Goal: Information Seeking & Learning: Learn about a topic

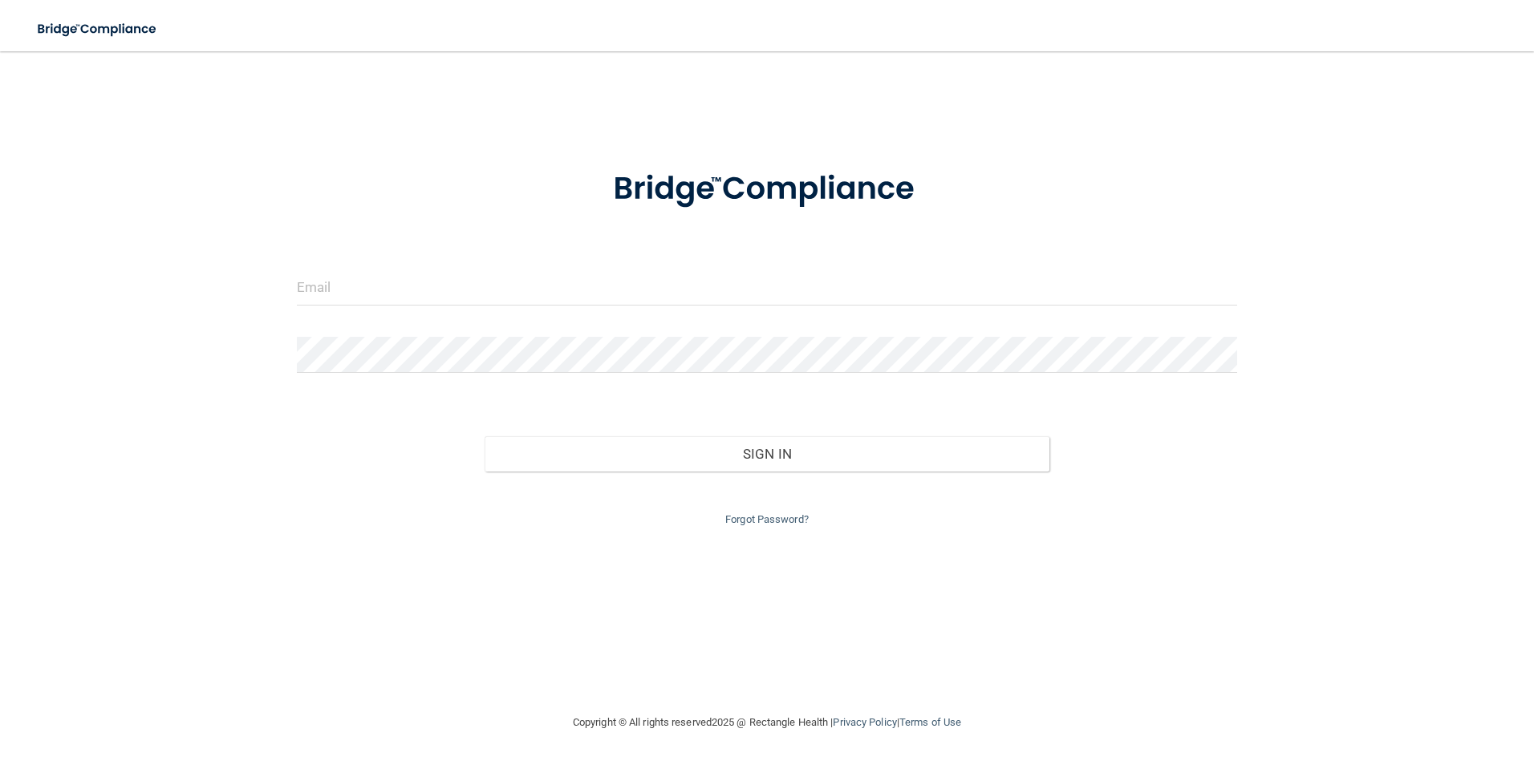
click at [479, 268] on form "Invalid email/password. You don't have permission to access that page. Sign In …" at bounding box center [767, 339] width 941 height 382
click at [481, 285] on input "email" at bounding box center [767, 288] width 941 height 36
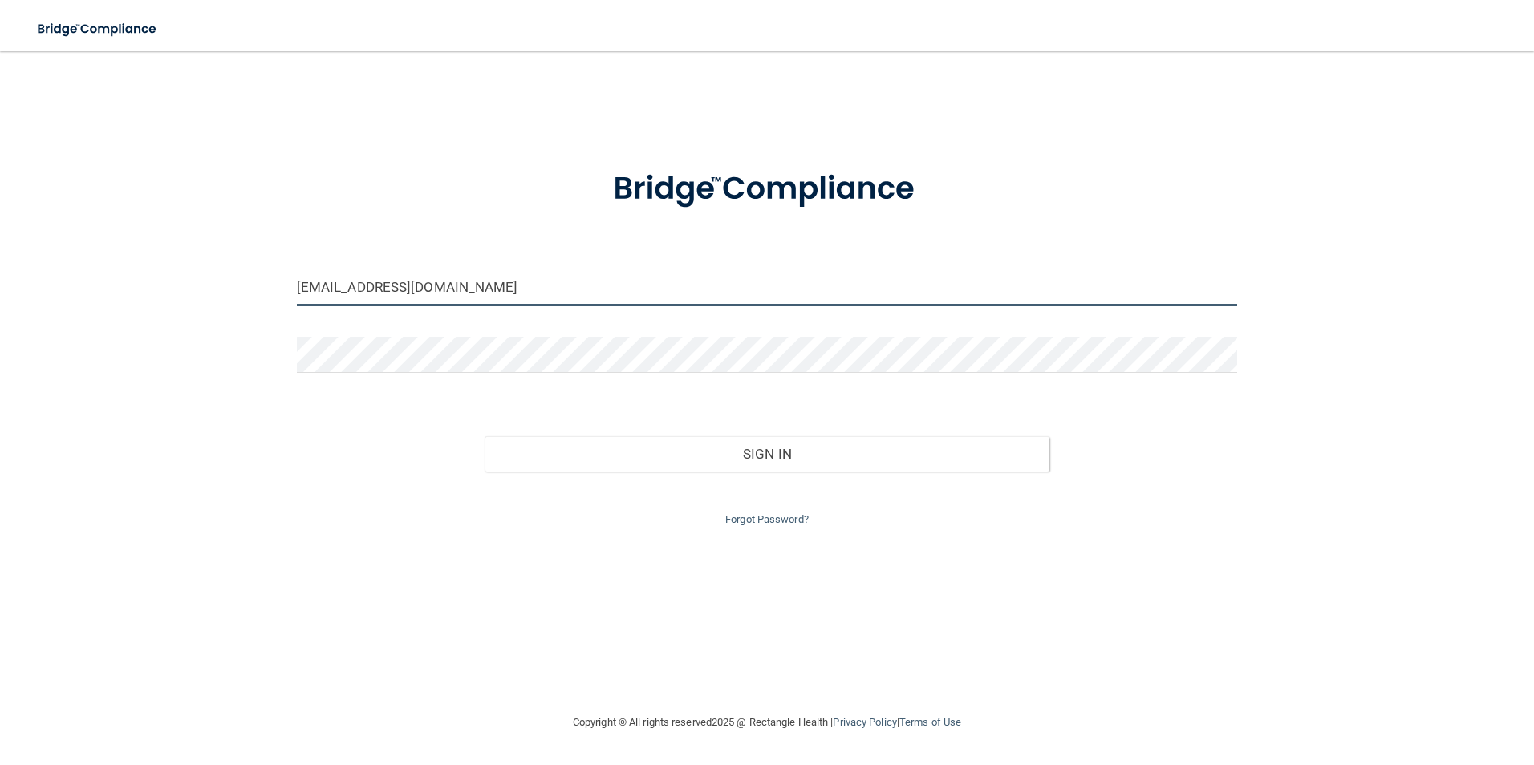
type input "[EMAIL_ADDRESS][DOMAIN_NAME]"
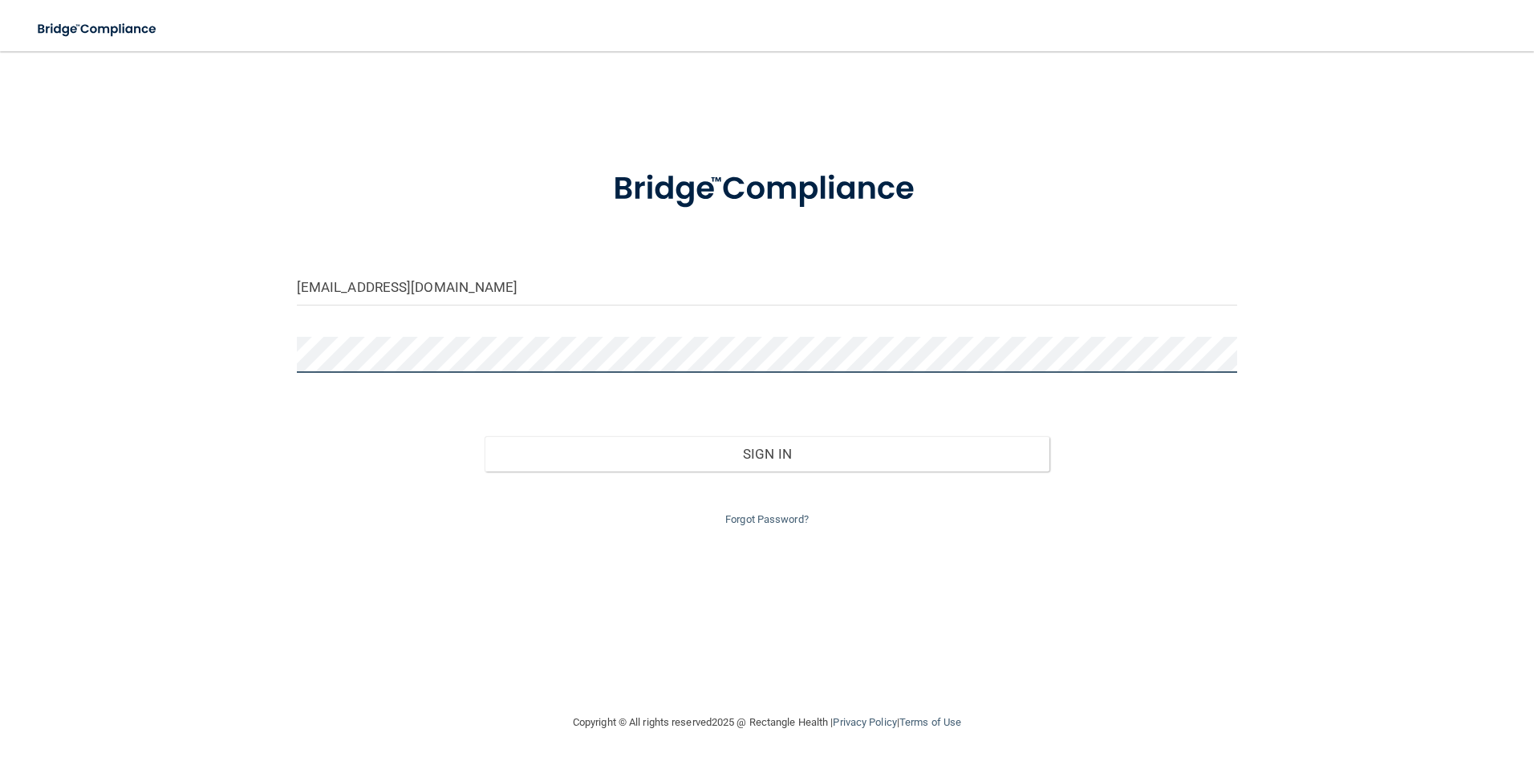
click at [485, 436] on button "Sign In" at bounding box center [767, 453] width 565 height 35
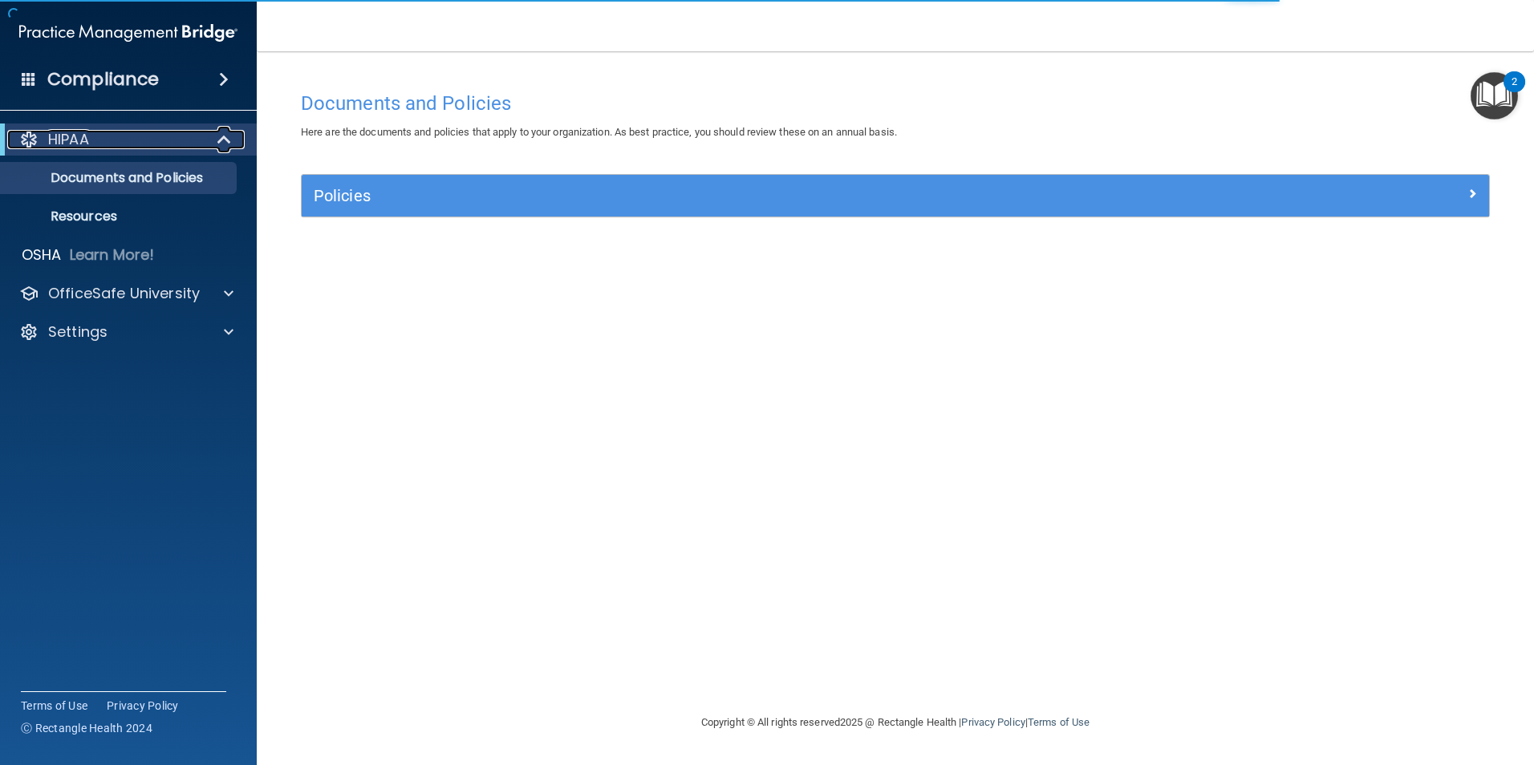
click at [168, 142] on div "HIPAA" at bounding box center [106, 139] width 198 height 19
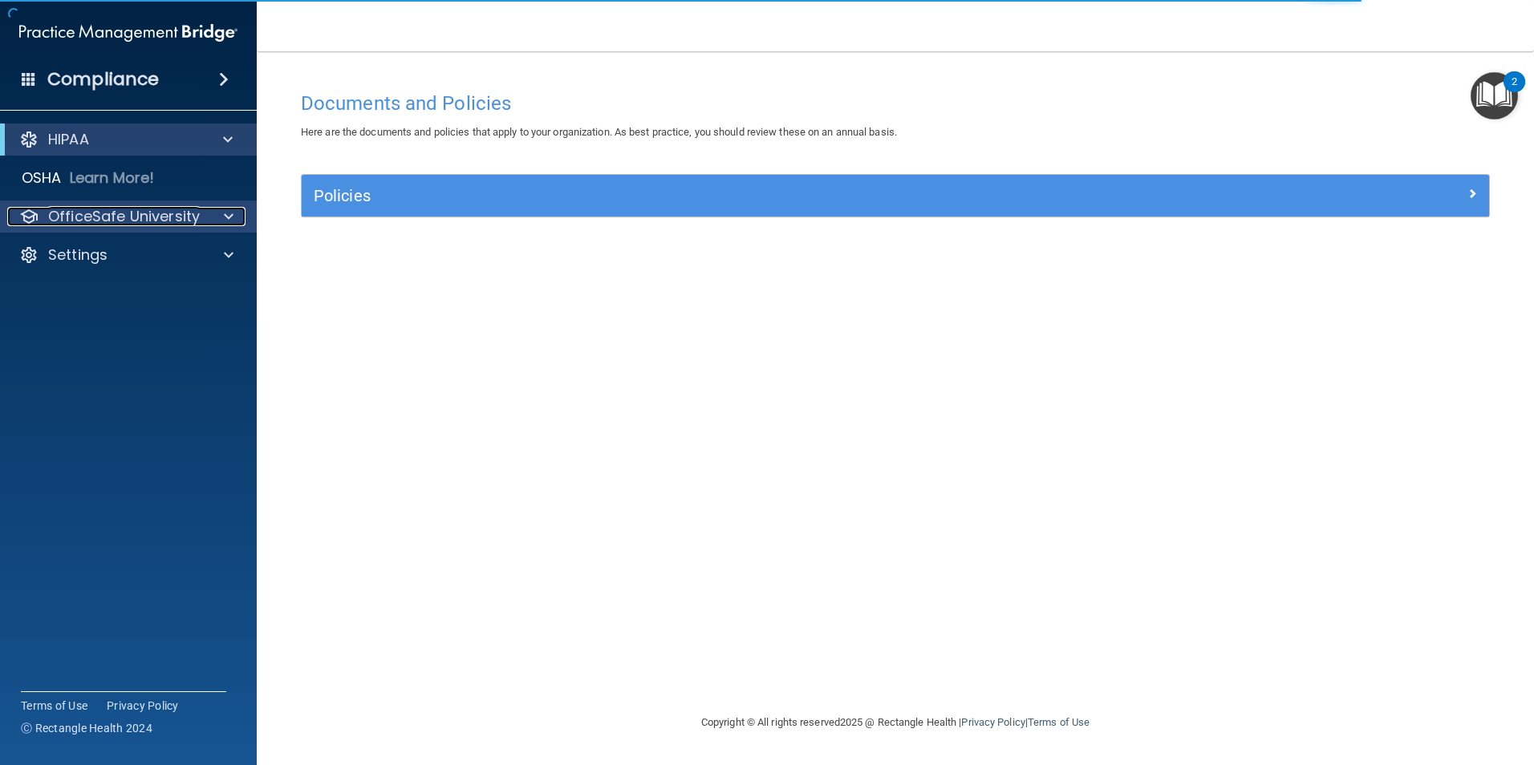
click at [157, 218] on p "OfficeSafe University" at bounding box center [124, 216] width 152 height 19
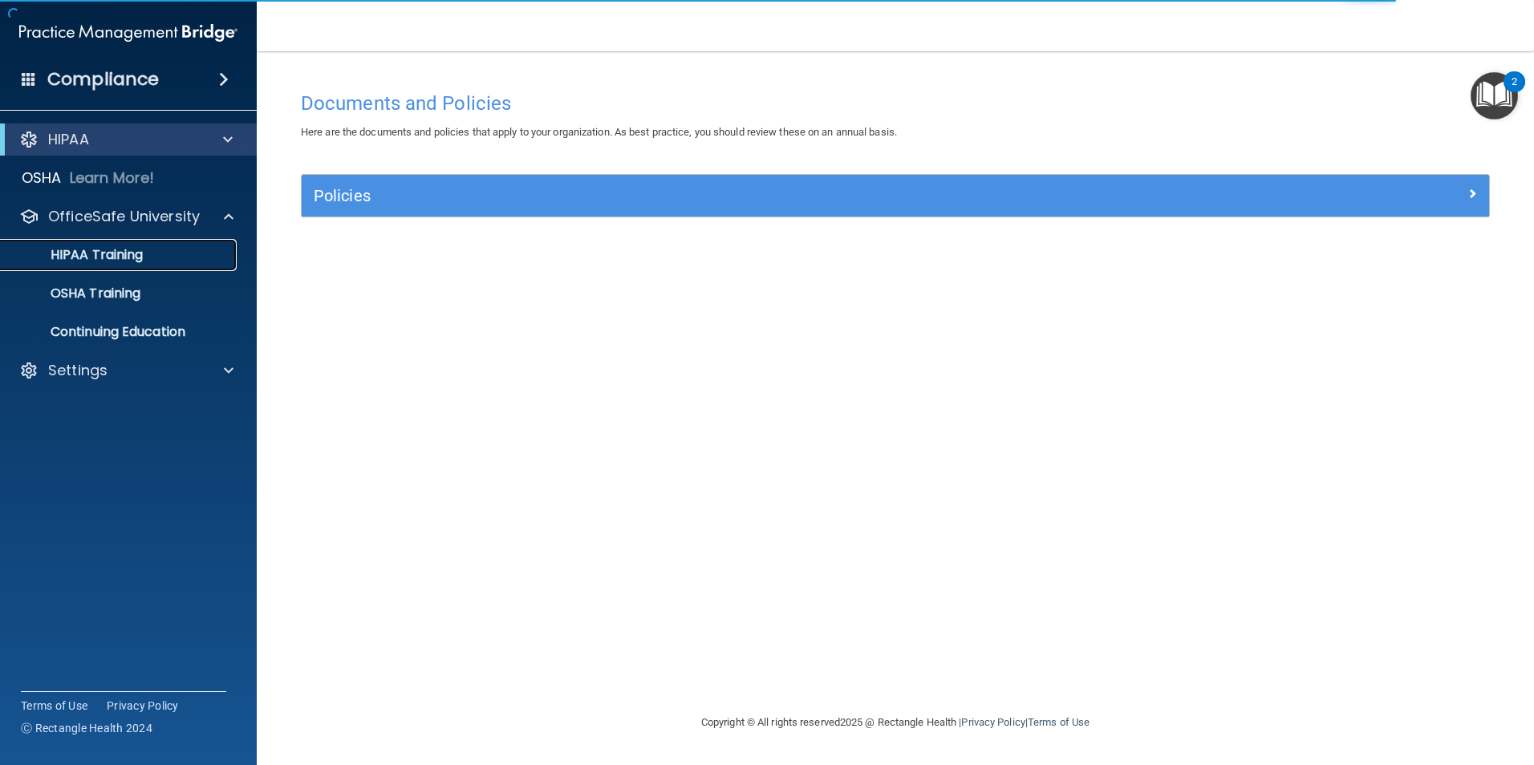
click at [154, 250] on div "HIPAA Training" at bounding box center [119, 255] width 219 height 16
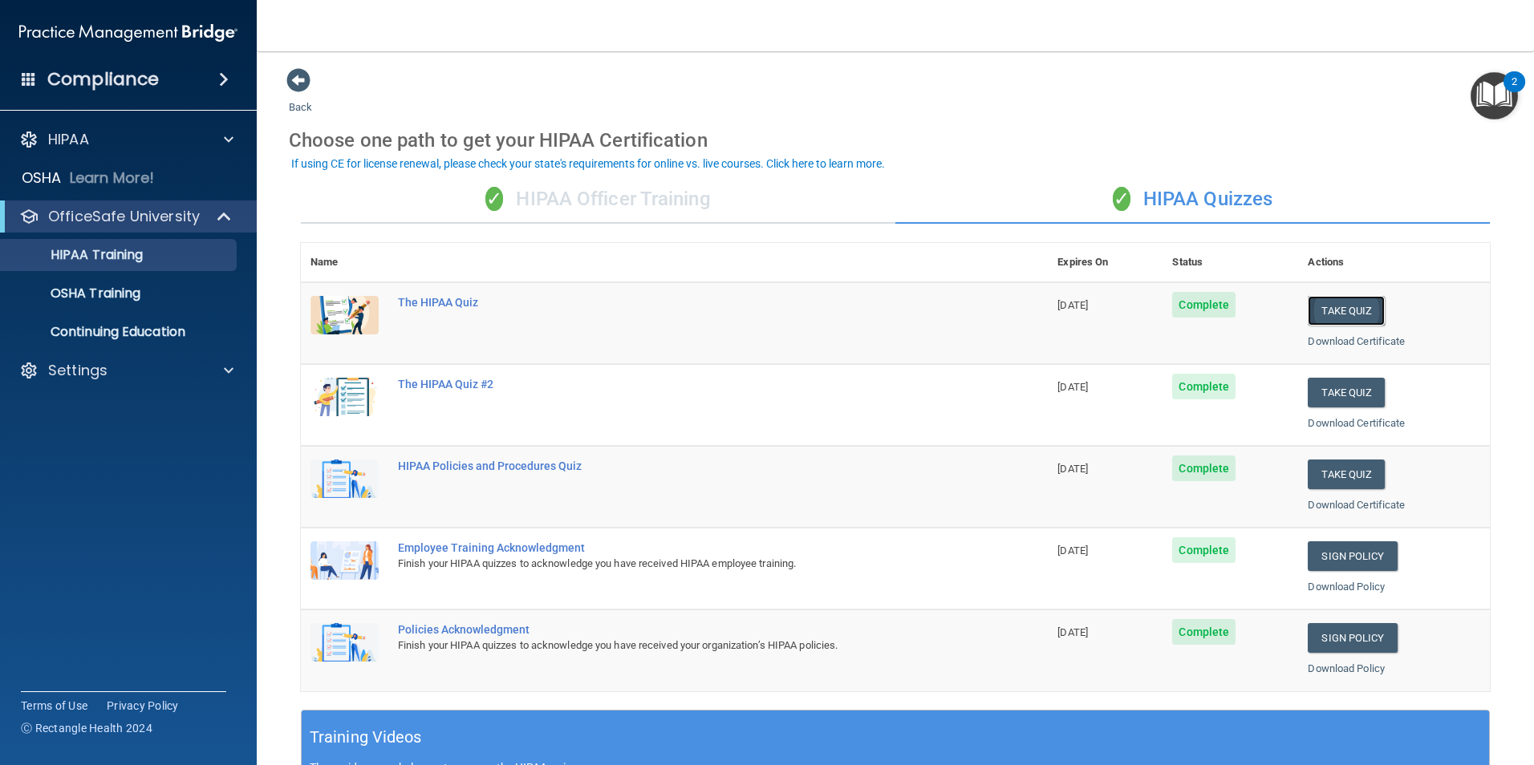
click at [1327, 311] on button "Take Quiz" at bounding box center [1346, 311] width 77 height 30
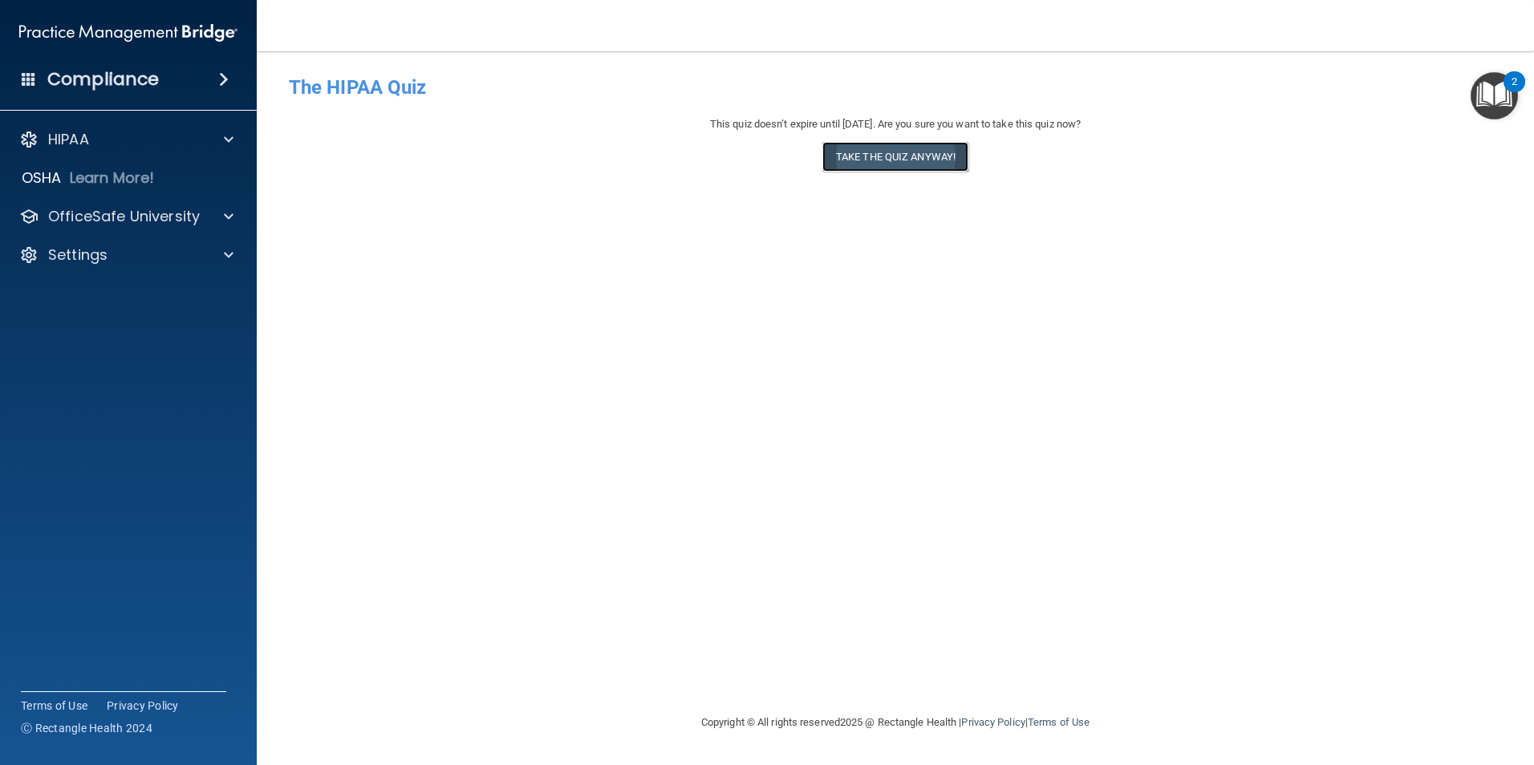
click at [920, 164] on button "Take the quiz anyway!" at bounding box center [895, 157] width 146 height 30
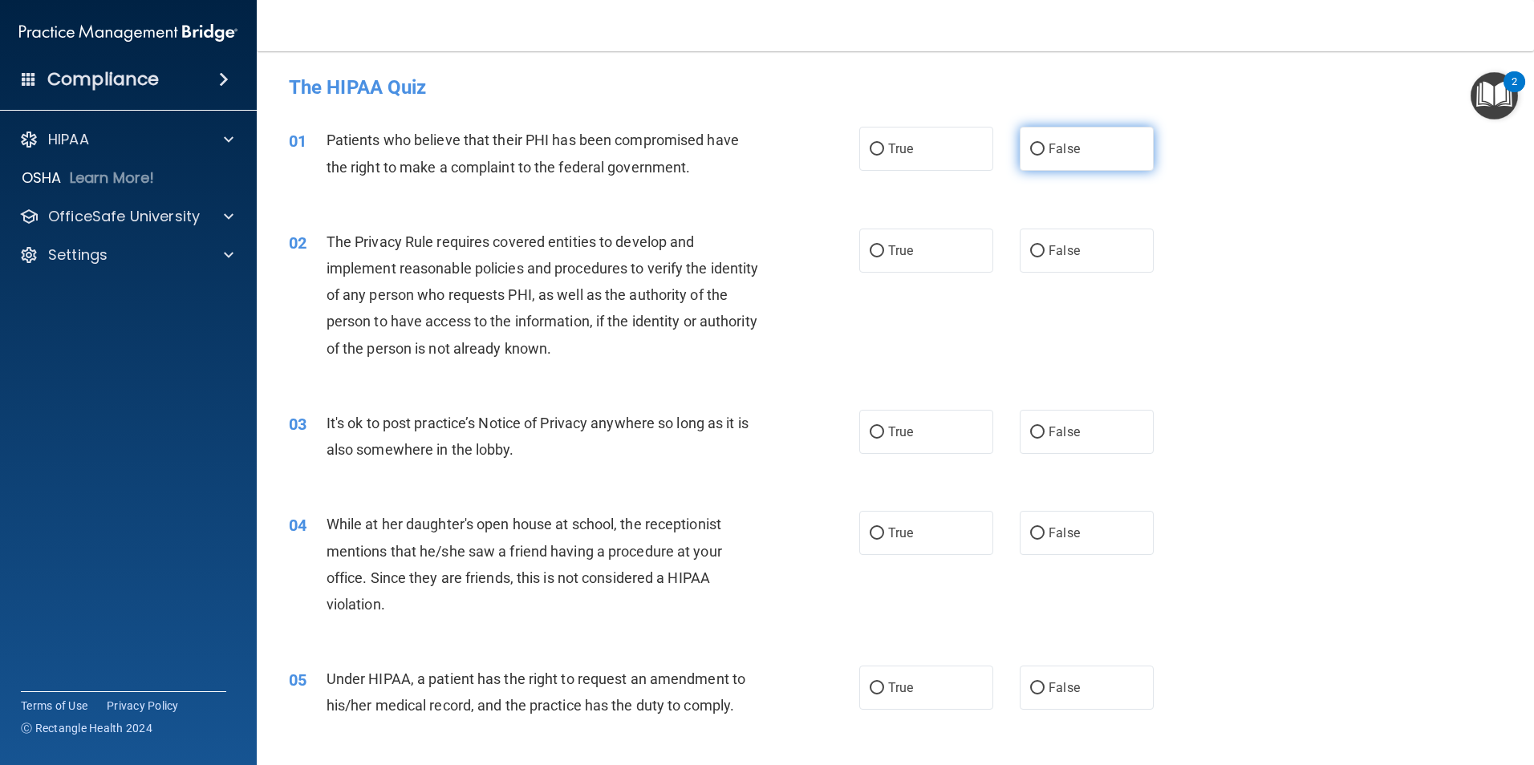
click at [1030, 146] on input "False" at bounding box center [1037, 150] width 14 height 12
radio input "true"
click at [874, 246] on input "True" at bounding box center [877, 252] width 14 height 12
radio input "true"
click at [1030, 431] on input "False" at bounding box center [1037, 433] width 14 height 12
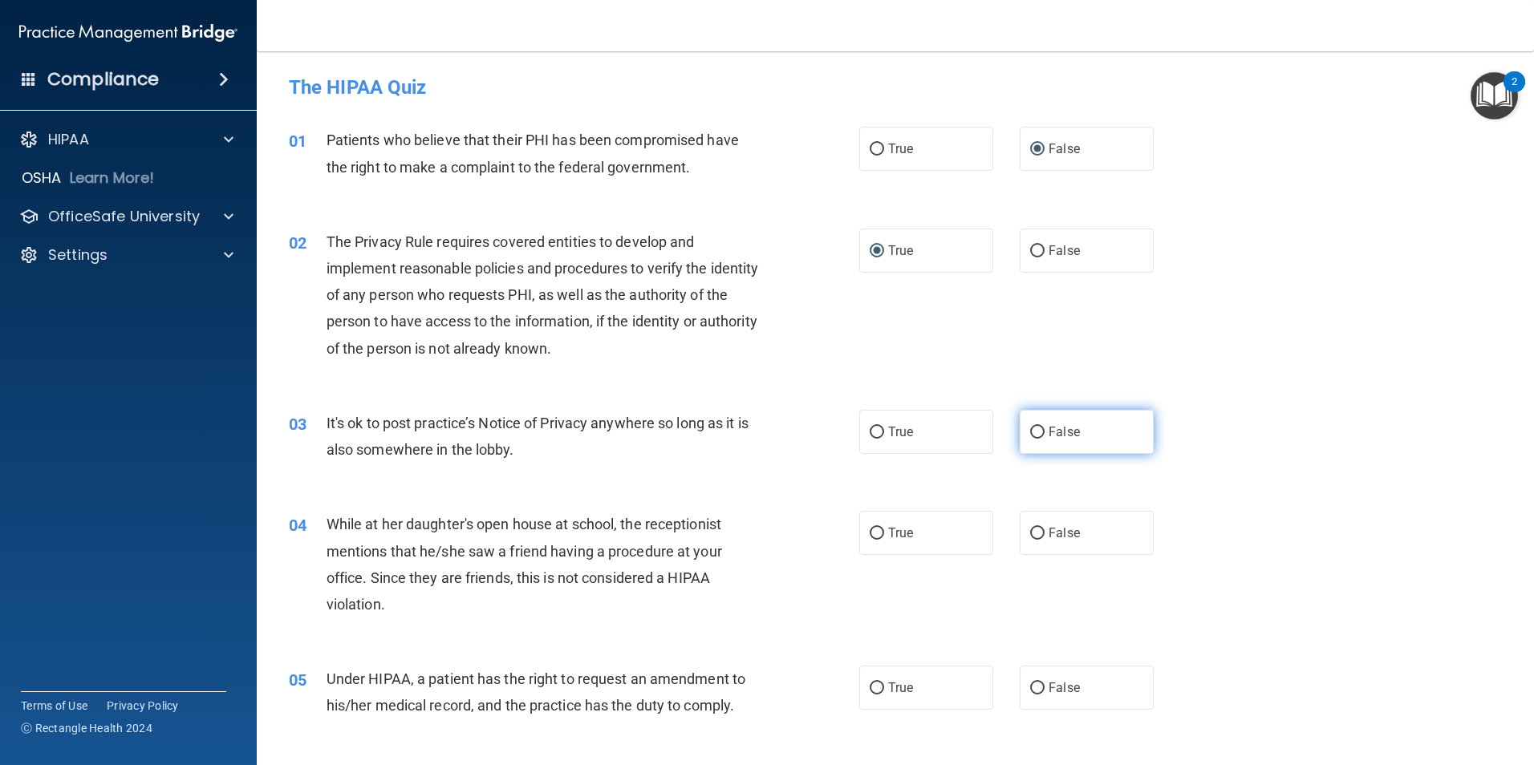
radio input "true"
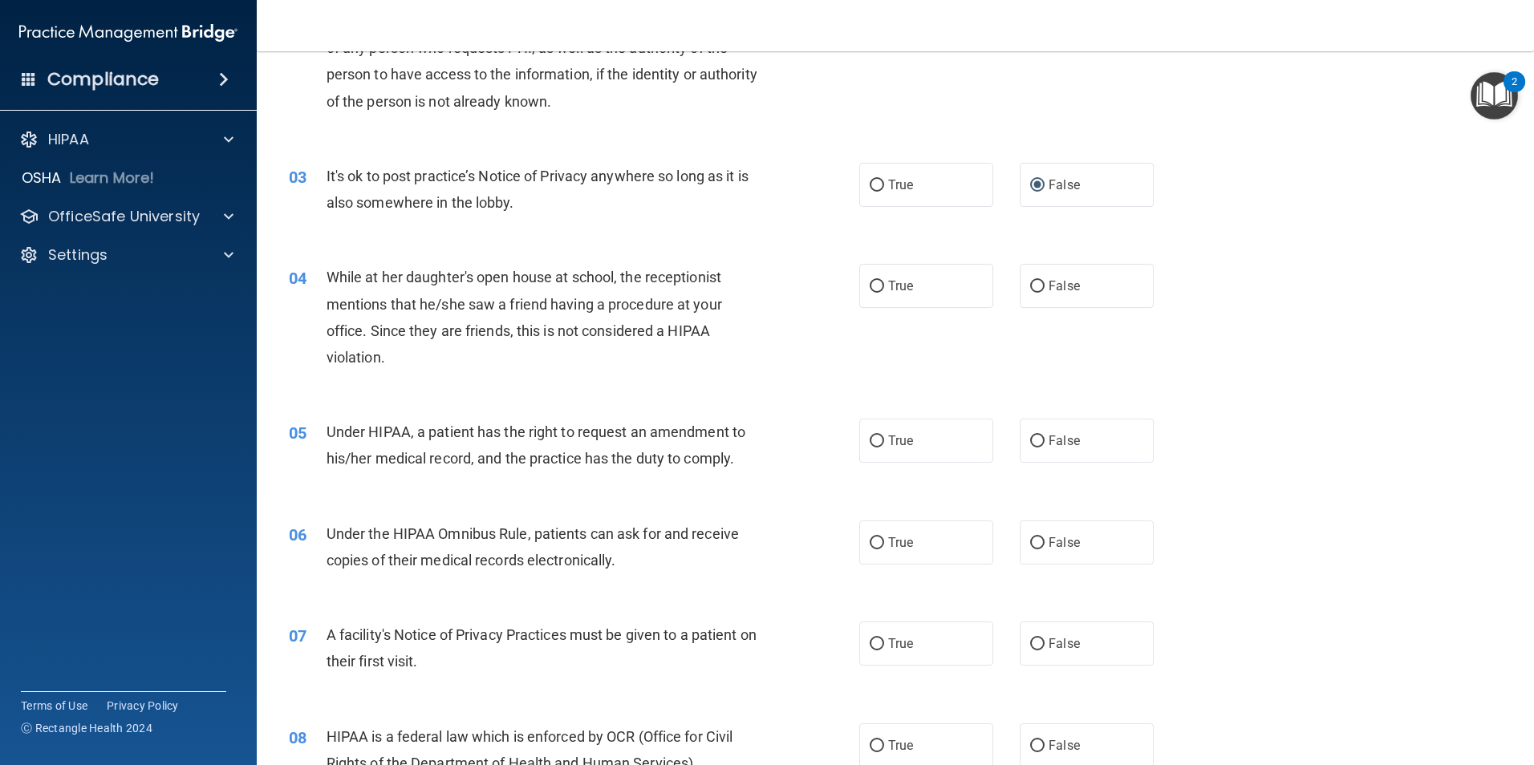
scroll to position [252, 0]
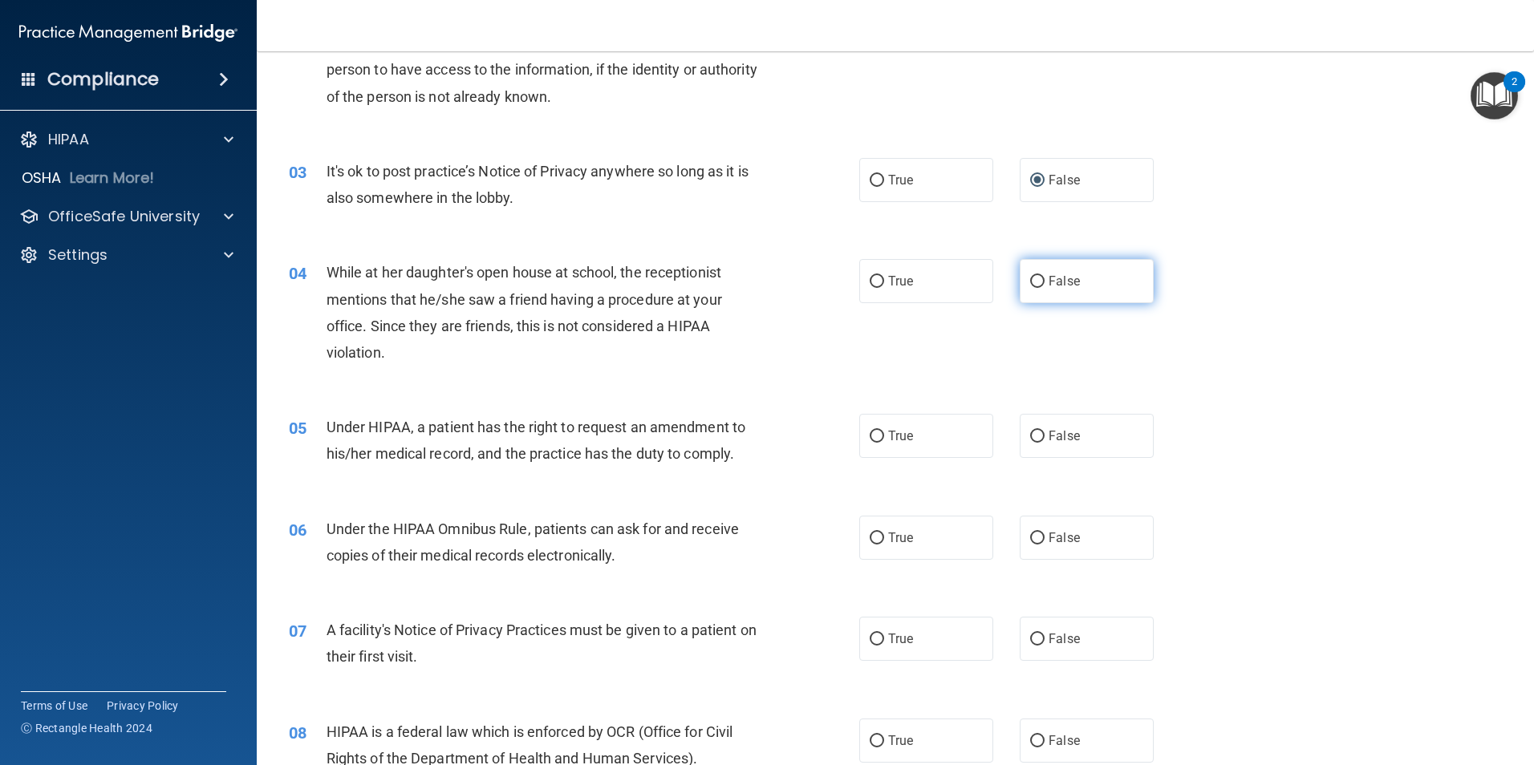
click at [1037, 278] on input "False" at bounding box center [1037, 282] width 14 height 12
radio input "true"
click at [875, 432] on input "True" at bounding box center [877, 437] width 14 height 12
radio input "true"
click at [875, 537] on input "True" at bounding box center [877, 539] width 14 height 12
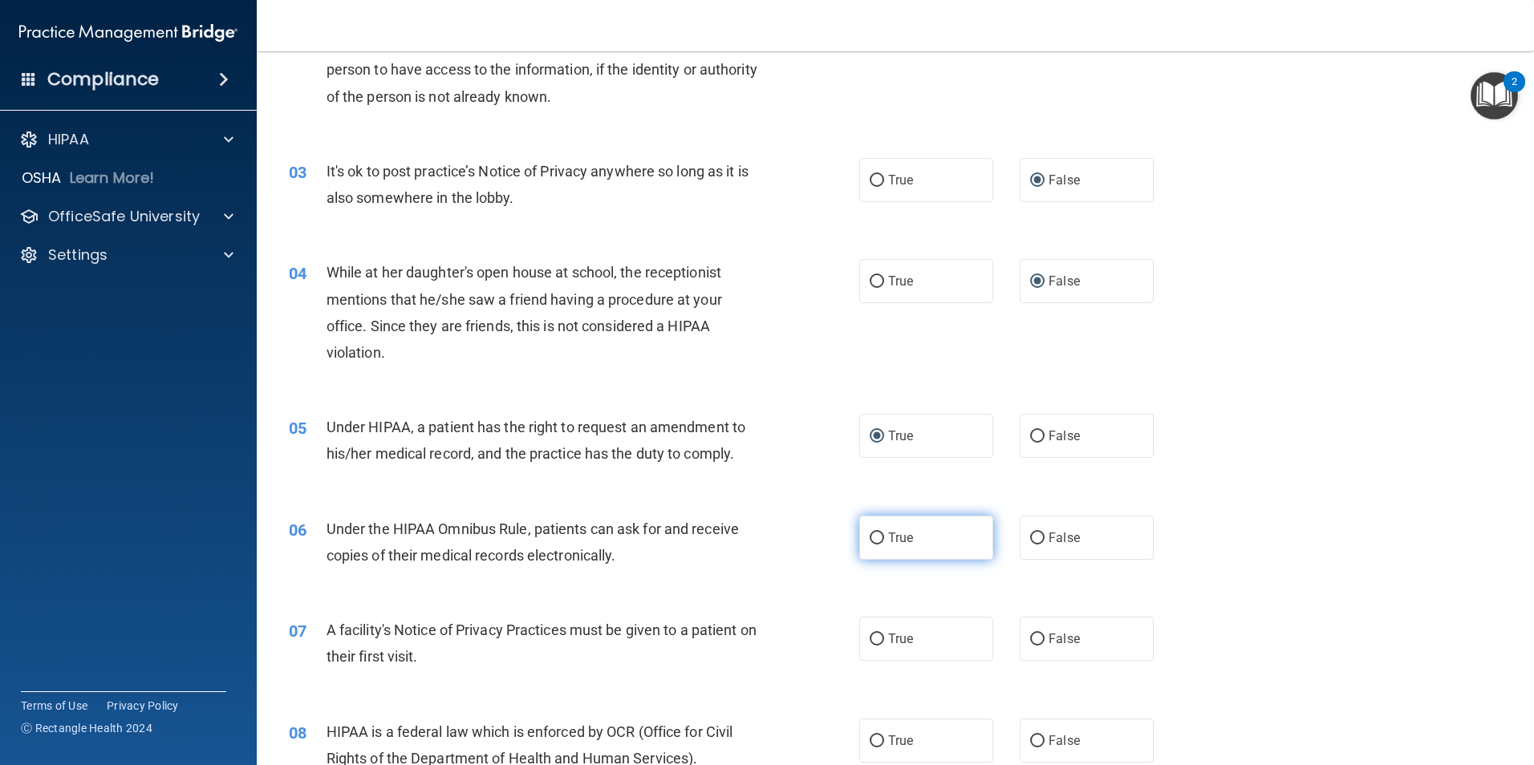
radio input "true"
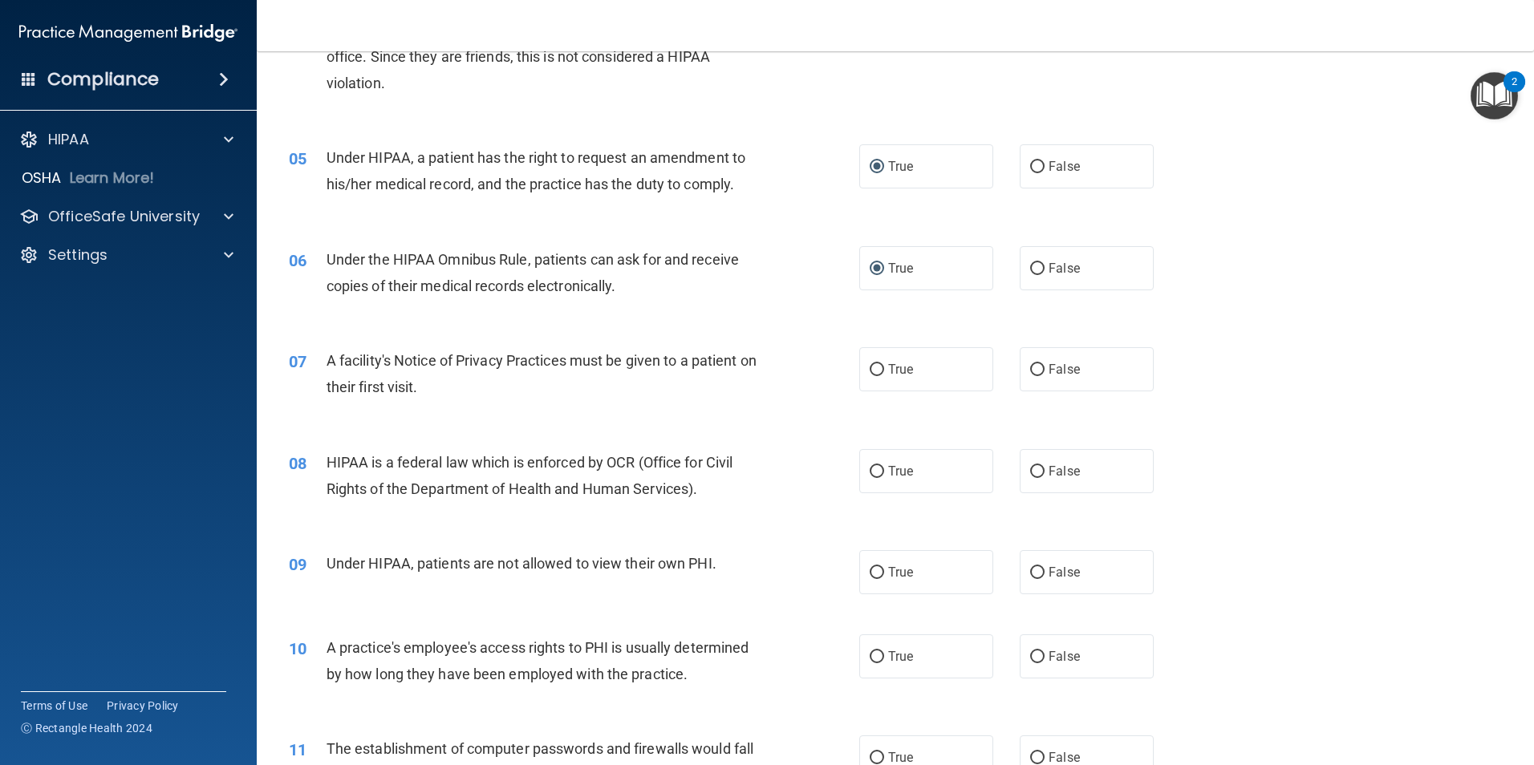
scroll to position [530, 0]
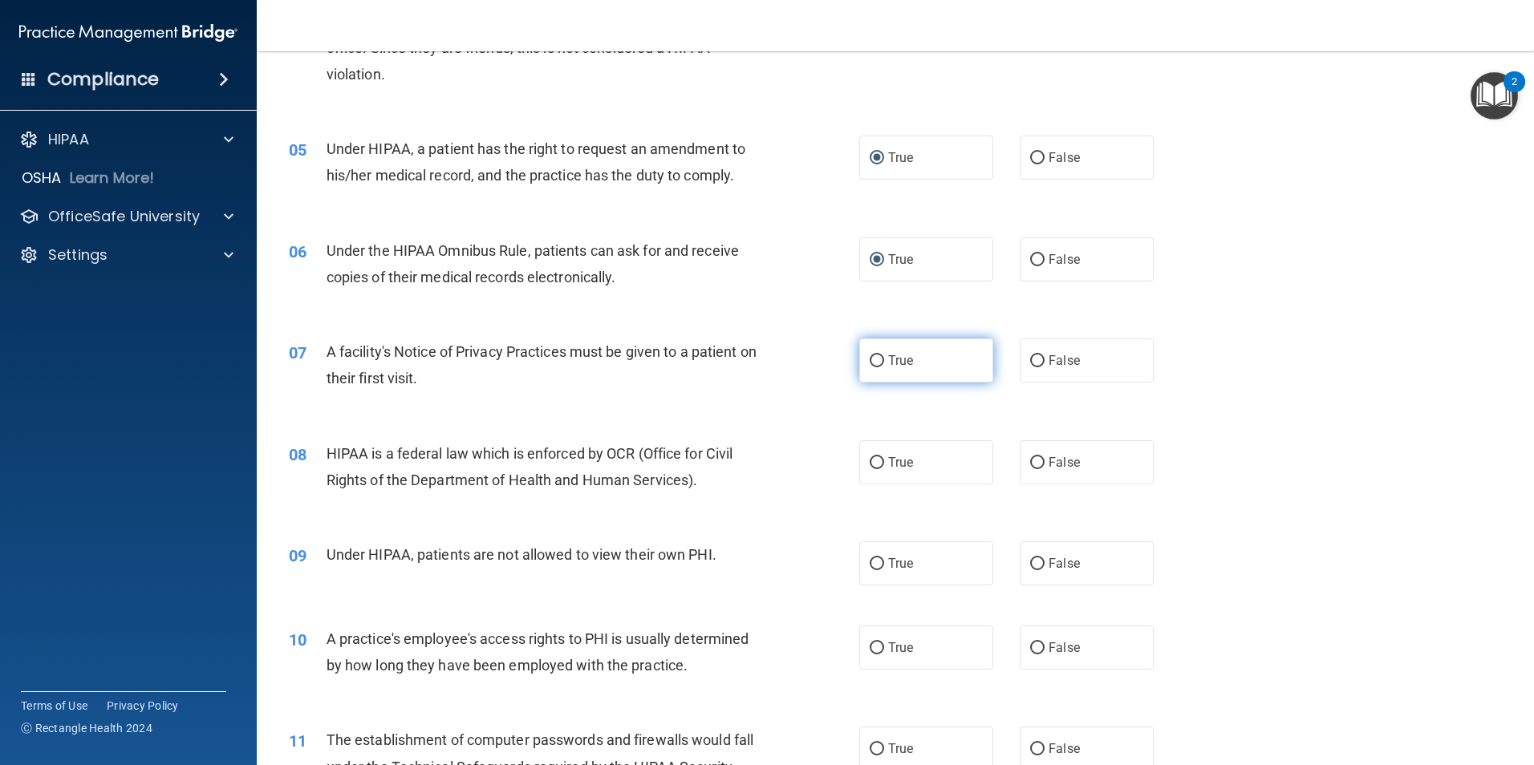
click at [873, 355] on input "True" at bounding box center [877, 361] width 14 height 12
radio input "true"
click at [875, 457] on input "True" at bounding box center [877, 463] width 14 height 12
radio input "true"
click at [1030, 558] on input "False" at bounding box center [1037, 564] width 14 height 12
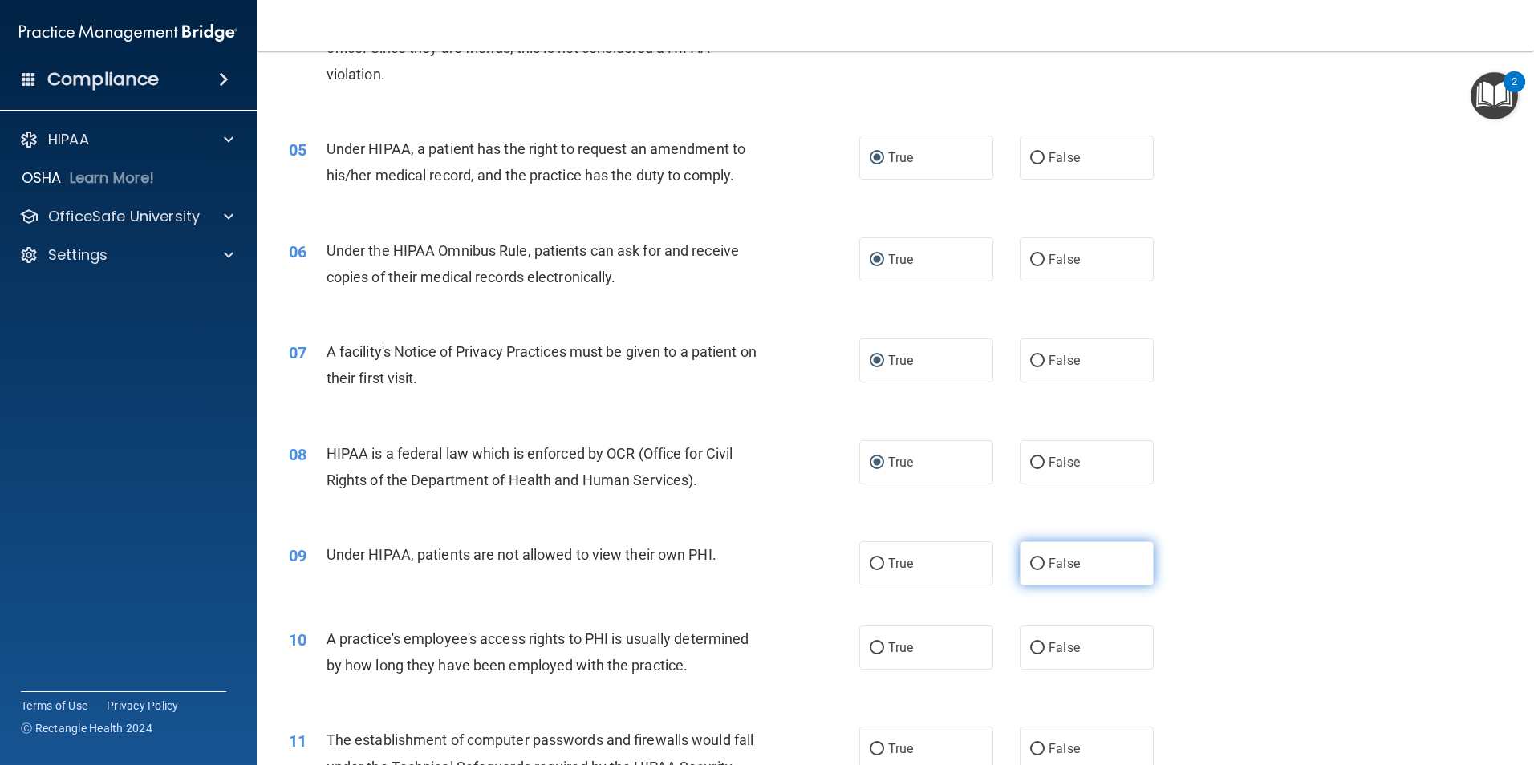
radio input "true"
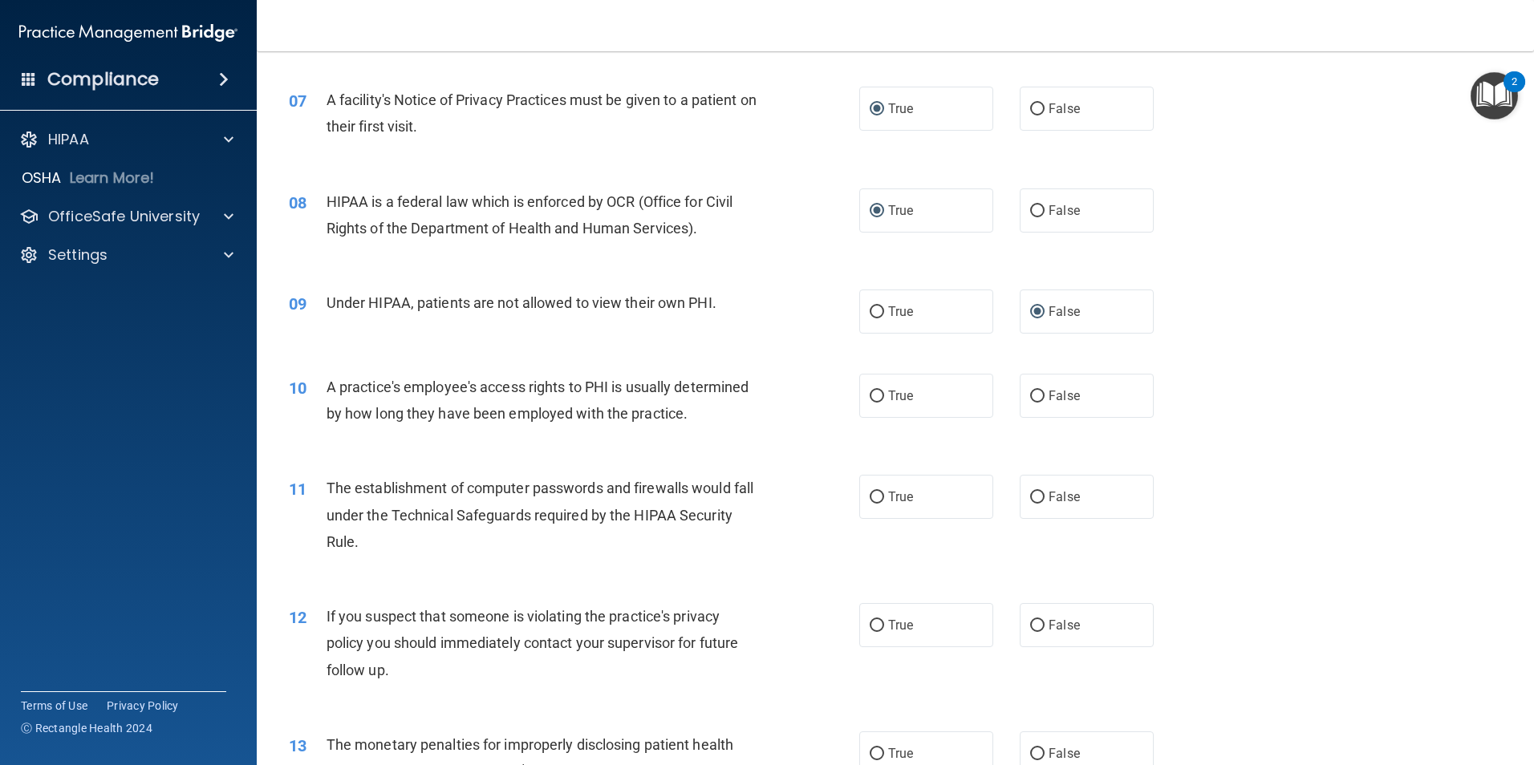
scroll to position [787, 0]
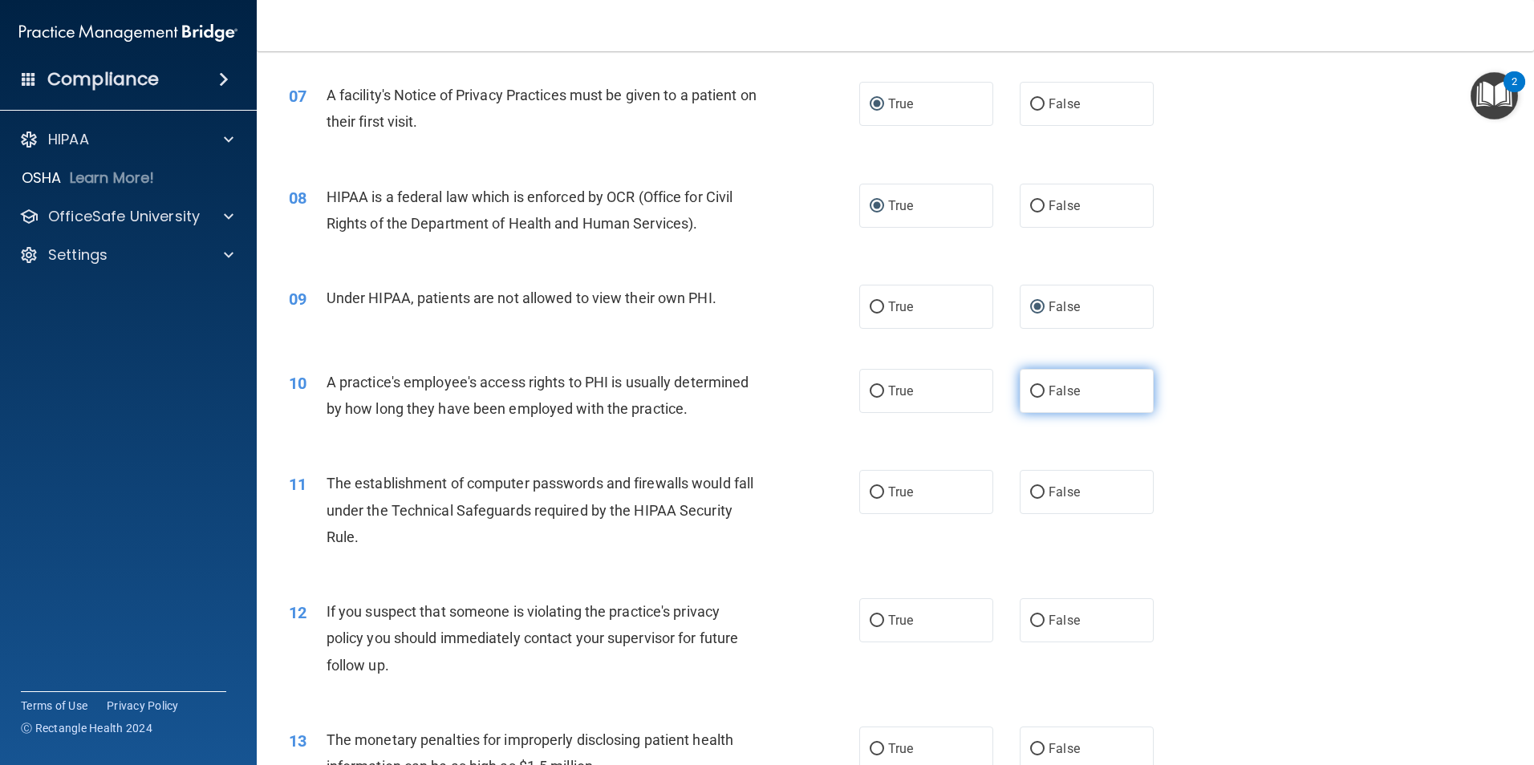
click at [1030, 386] on input "False" at bounding box center [1037, 392] width 14 height 12
radio input "true"
click at [872, 492] on input "True" at bounding box center [877, 493] width 14 height 12
radio input "true"
click at [875, 619] on input "True" at bounding box center [877, 621] width 14 height 12
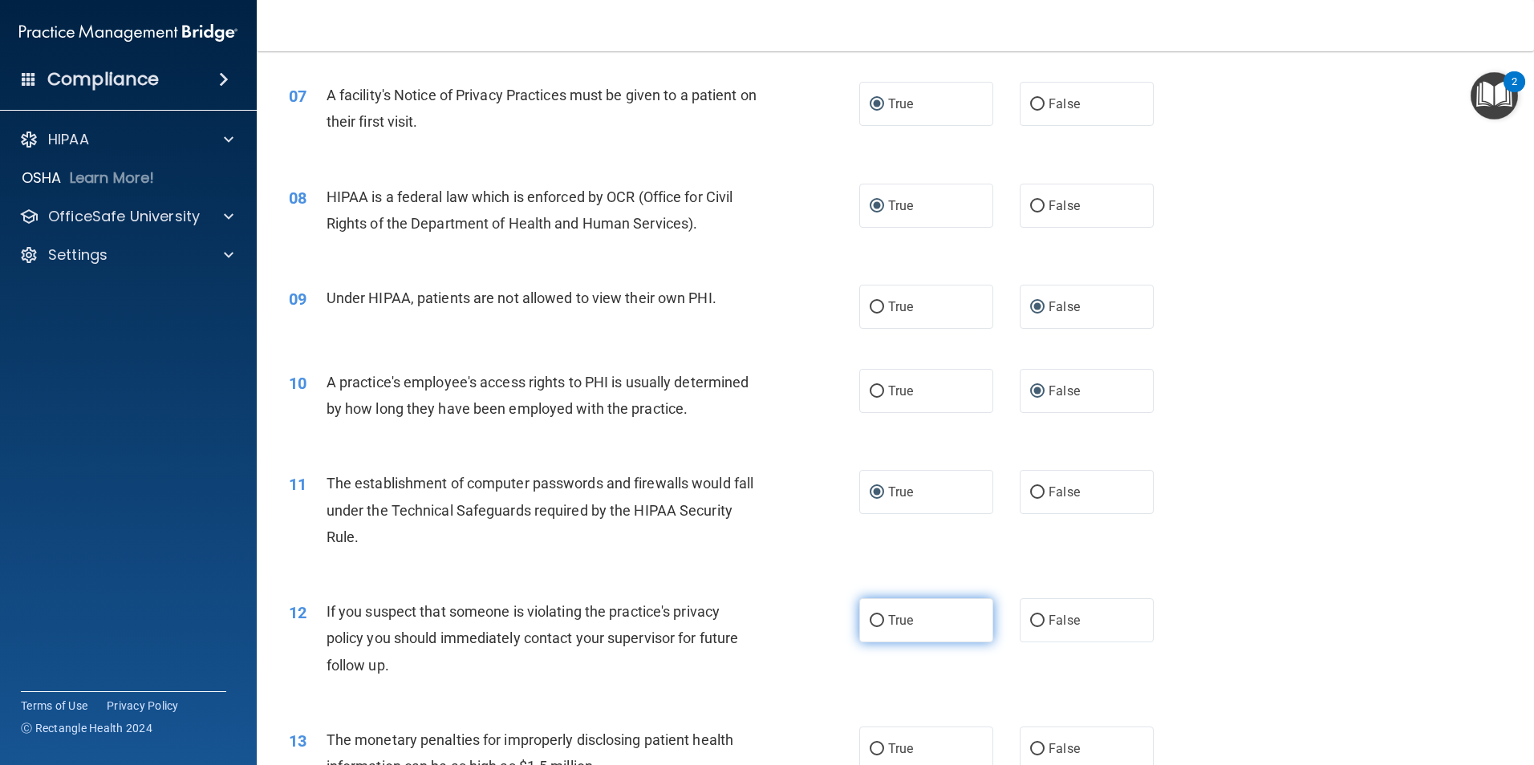
radio input "true"
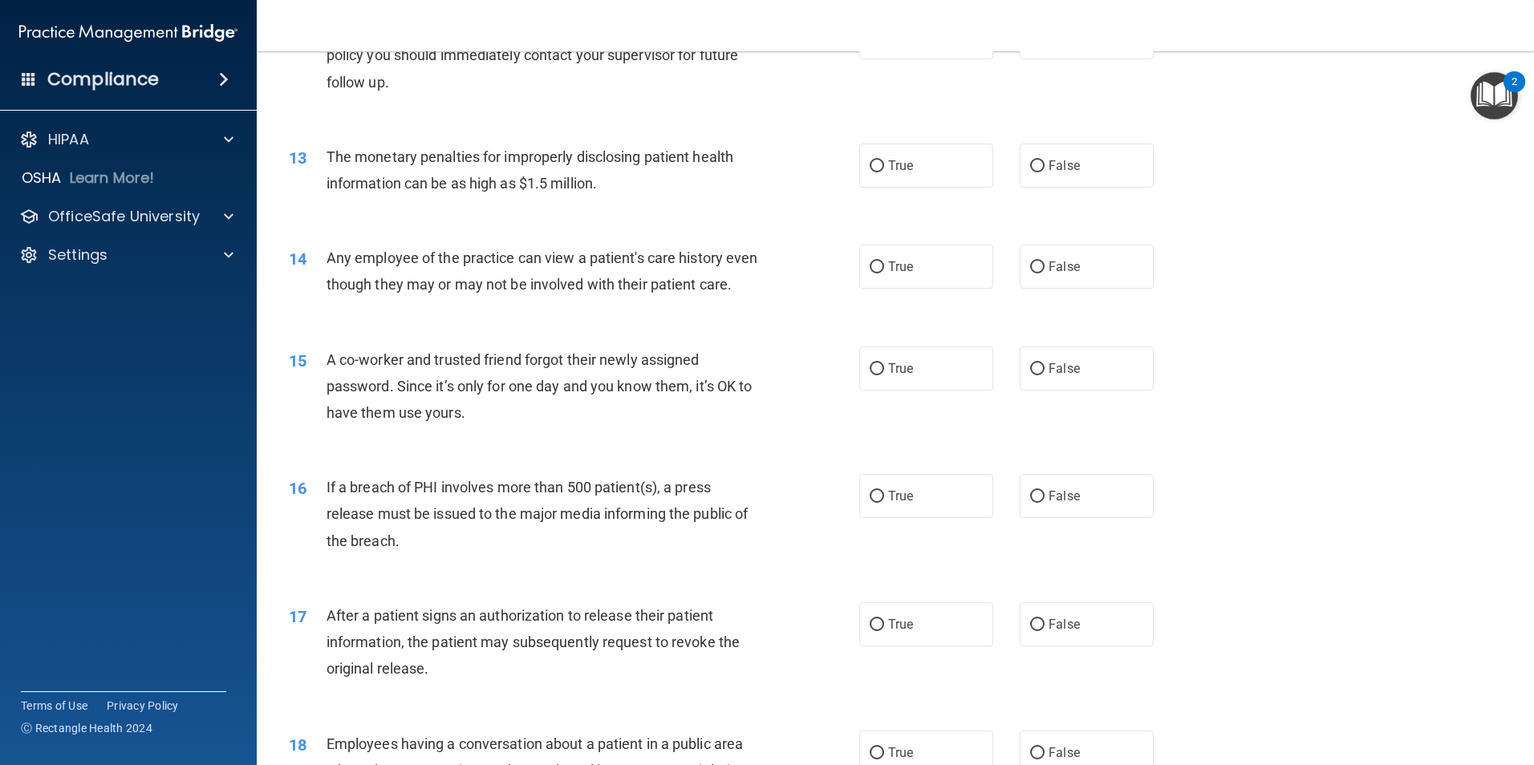
scroll to position [1374, 0]
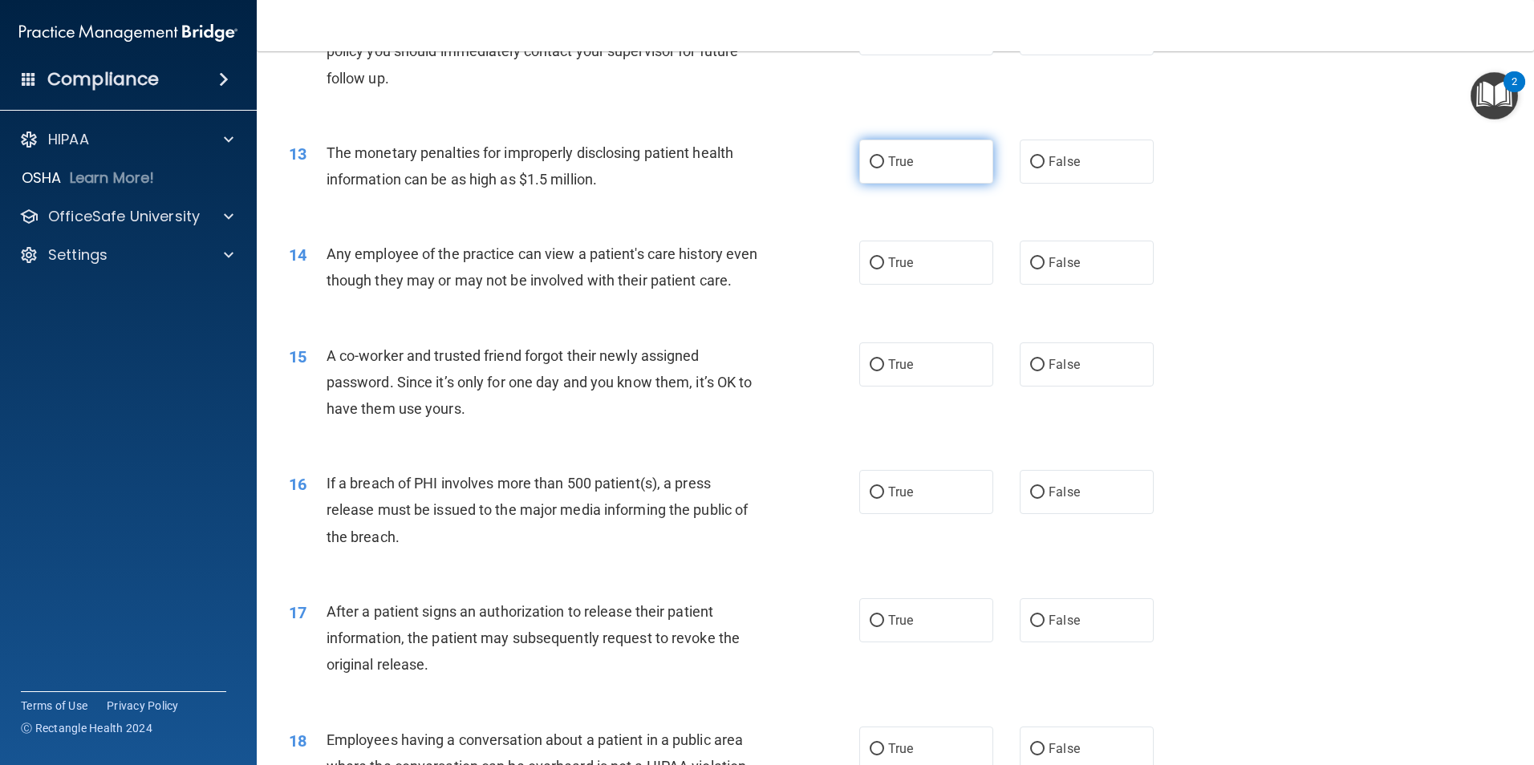
click at [870, 158] on input "True" at bounding box center [877, 162] width 14 height 12
radio input "true"
click at [1030, 258] on input "False" at bounding box center [1037, 264] width 14 height 12
radio input "true"
click at [1033, 372] on input "False" at bounding box center [1037, 365] width 14 height 12
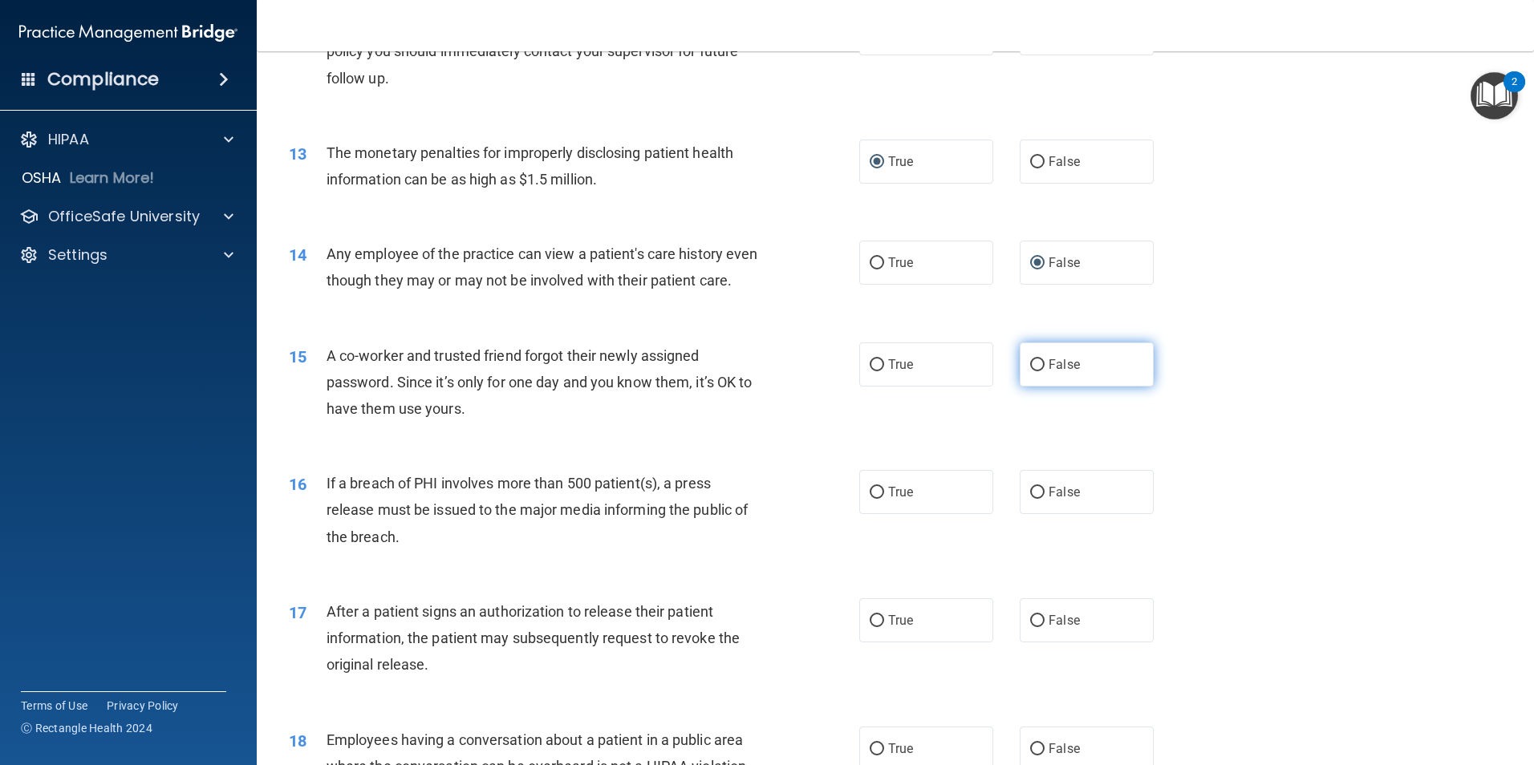
radio input "true"
click at [876, 499] on input "True" at bounding box center [877, 493] width 14 height 12
radio input "true"
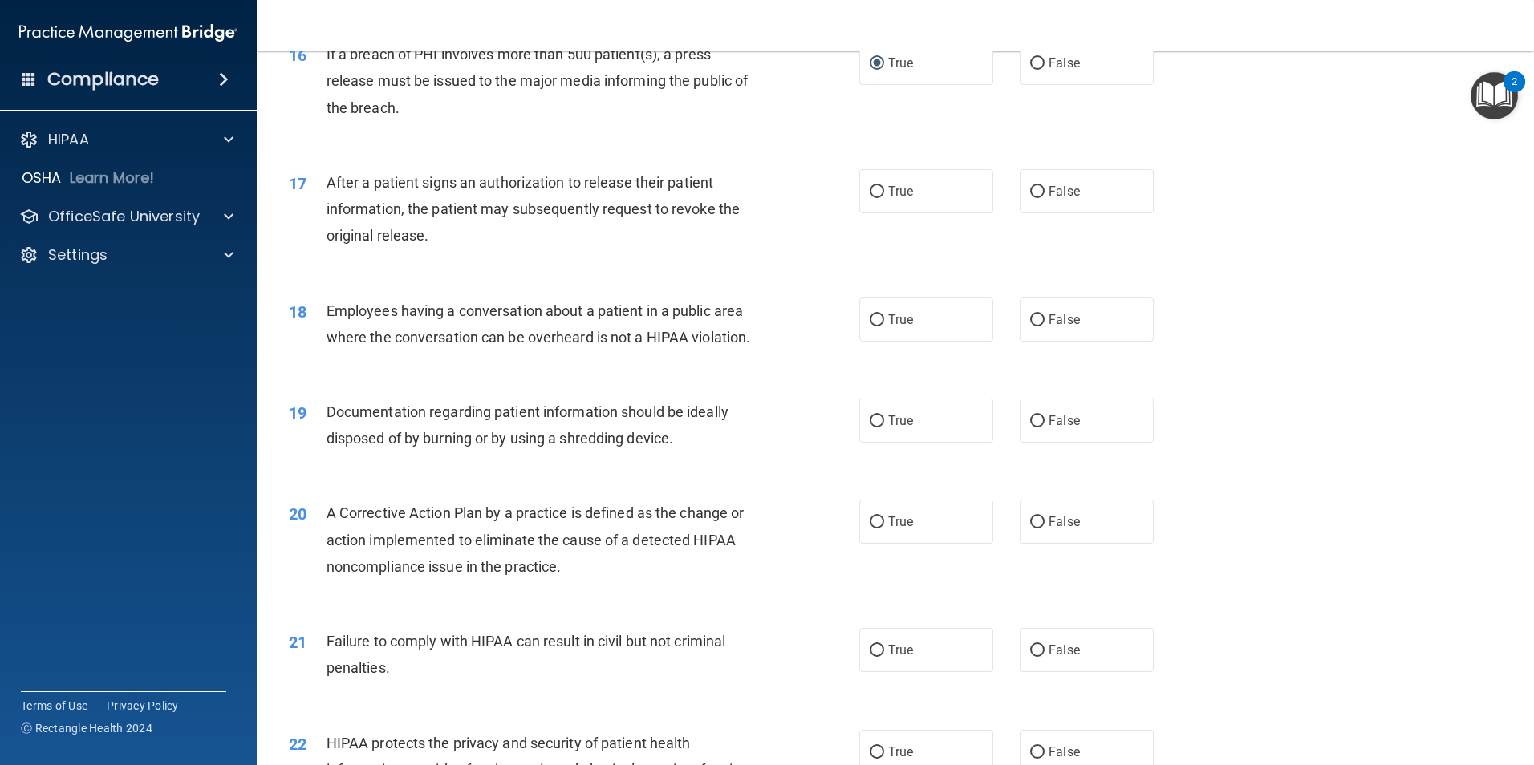
scroll to position [1808, 0]
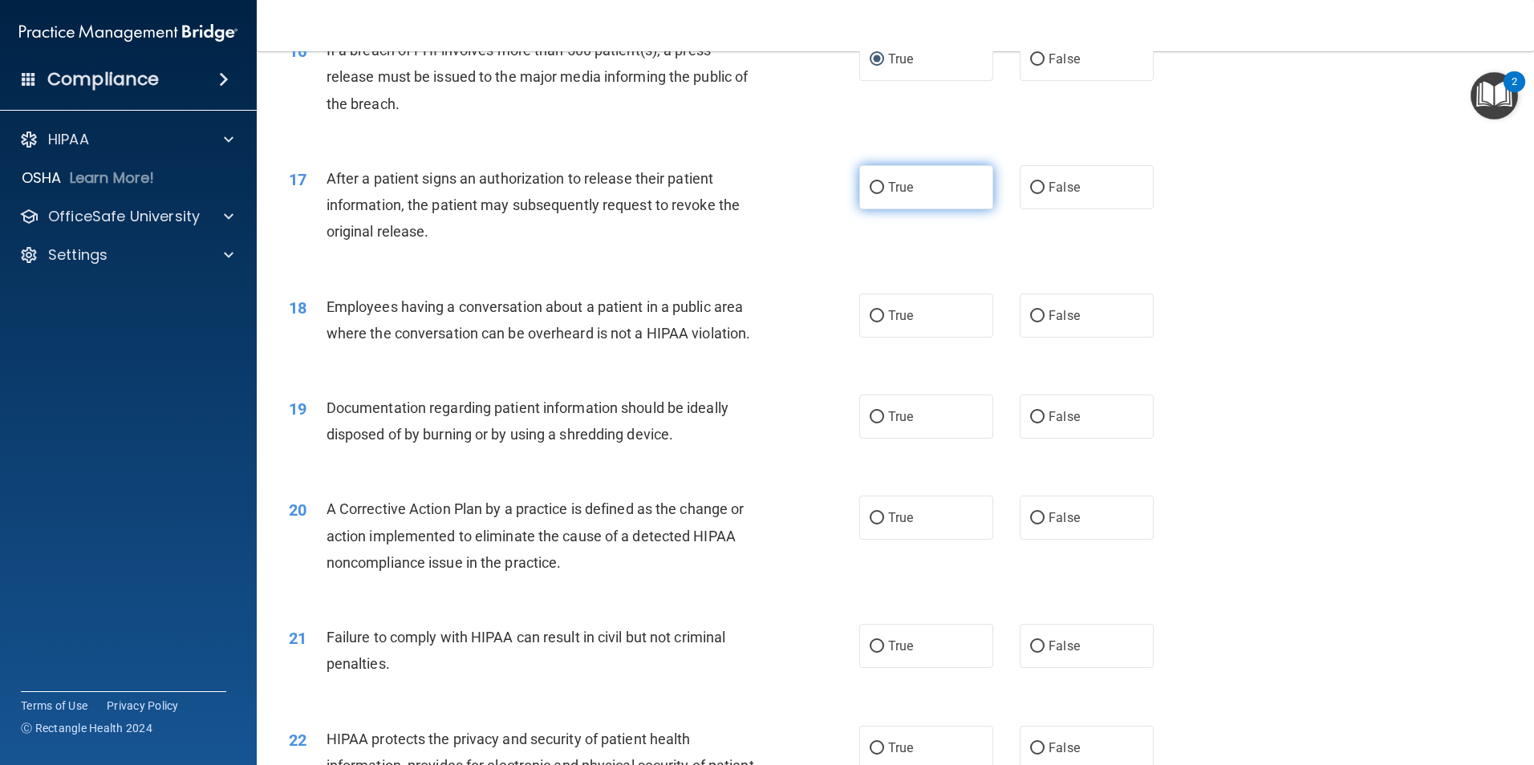
click at [879, 208] on label "True" at bounding box center [926, 187] width 134 height 44
click at [879, 194] on input "True" at bounding box center [877, 188] width 14 height 12
radio input "true"
click at [1037, 335] on label "False" at bounding box center [1087, 316] width 134 height 44
click at [1037, 323] on input "False" at bounding box center [1037, 317] width 14 height 12
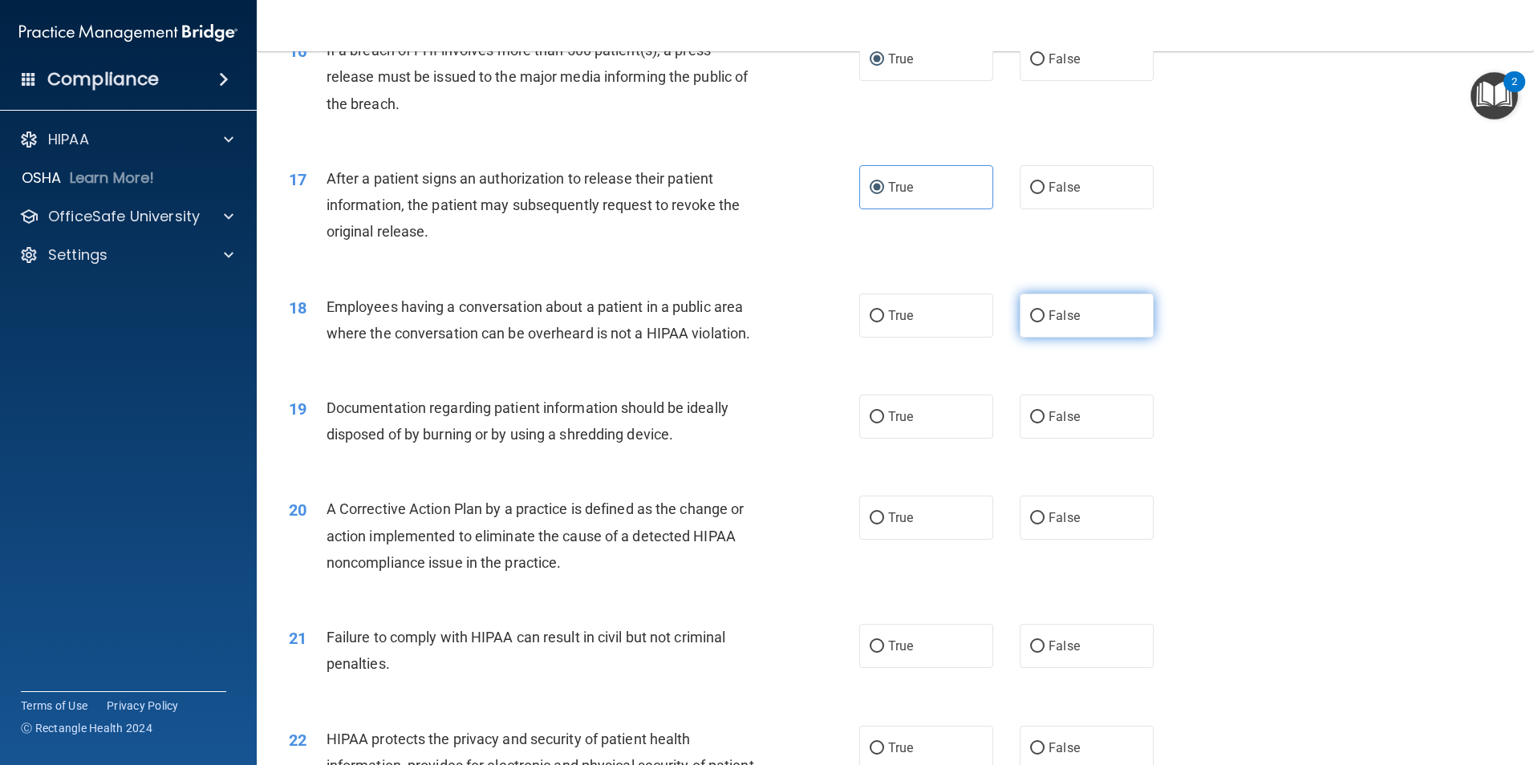
radio input "true"
click at [871, 424] on input "True" at bounding box center [877, 418] width 14 height 12
radio input "true"
click at [871, 525] on input "True" at bounding box center [877, 519] width 14 height 12
radio input "true"
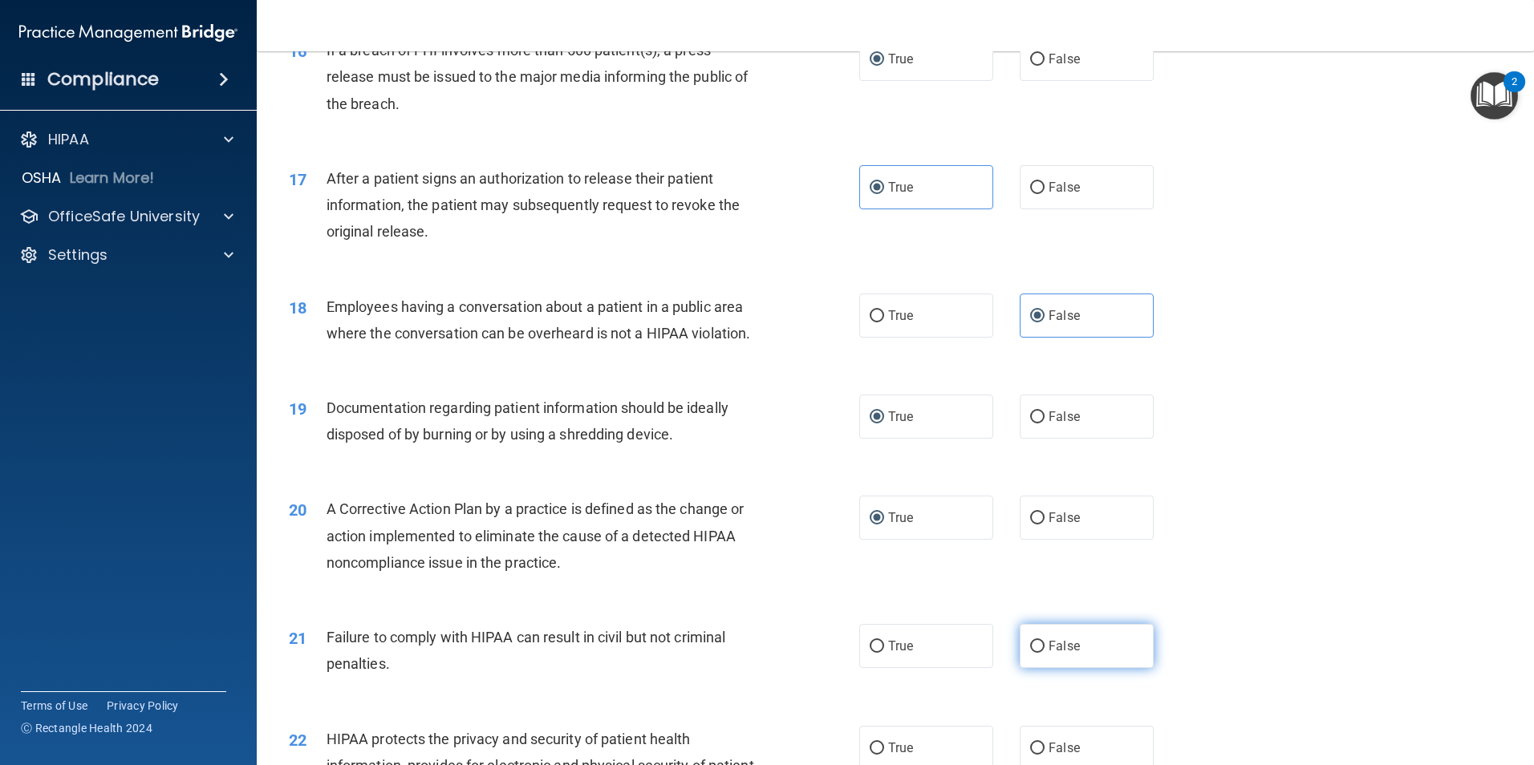
click at [1030, 653] on input "False" at bounding box center [1037, 647] width 14 height 12
radio input "true"
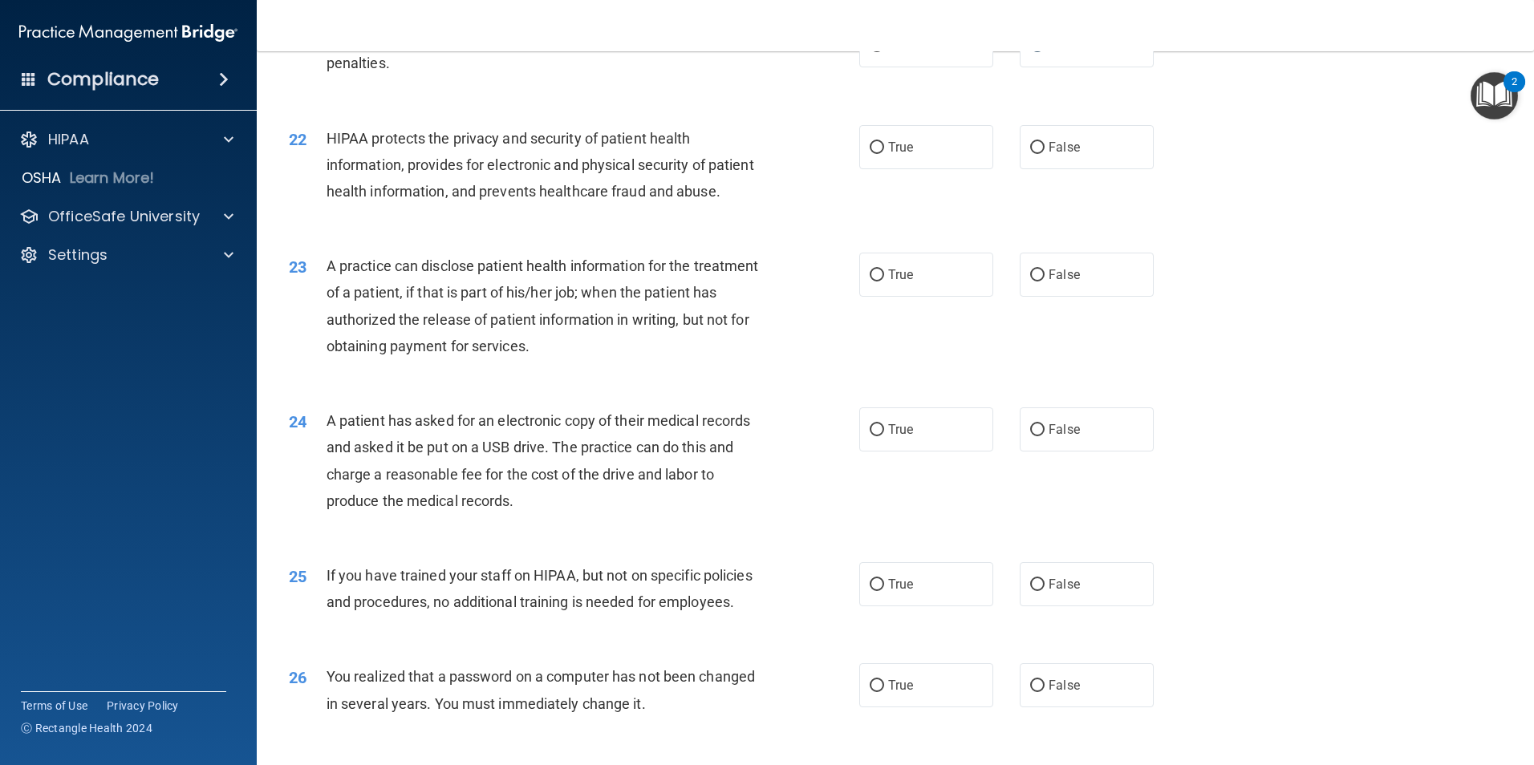
scroll to position [2414, 0]
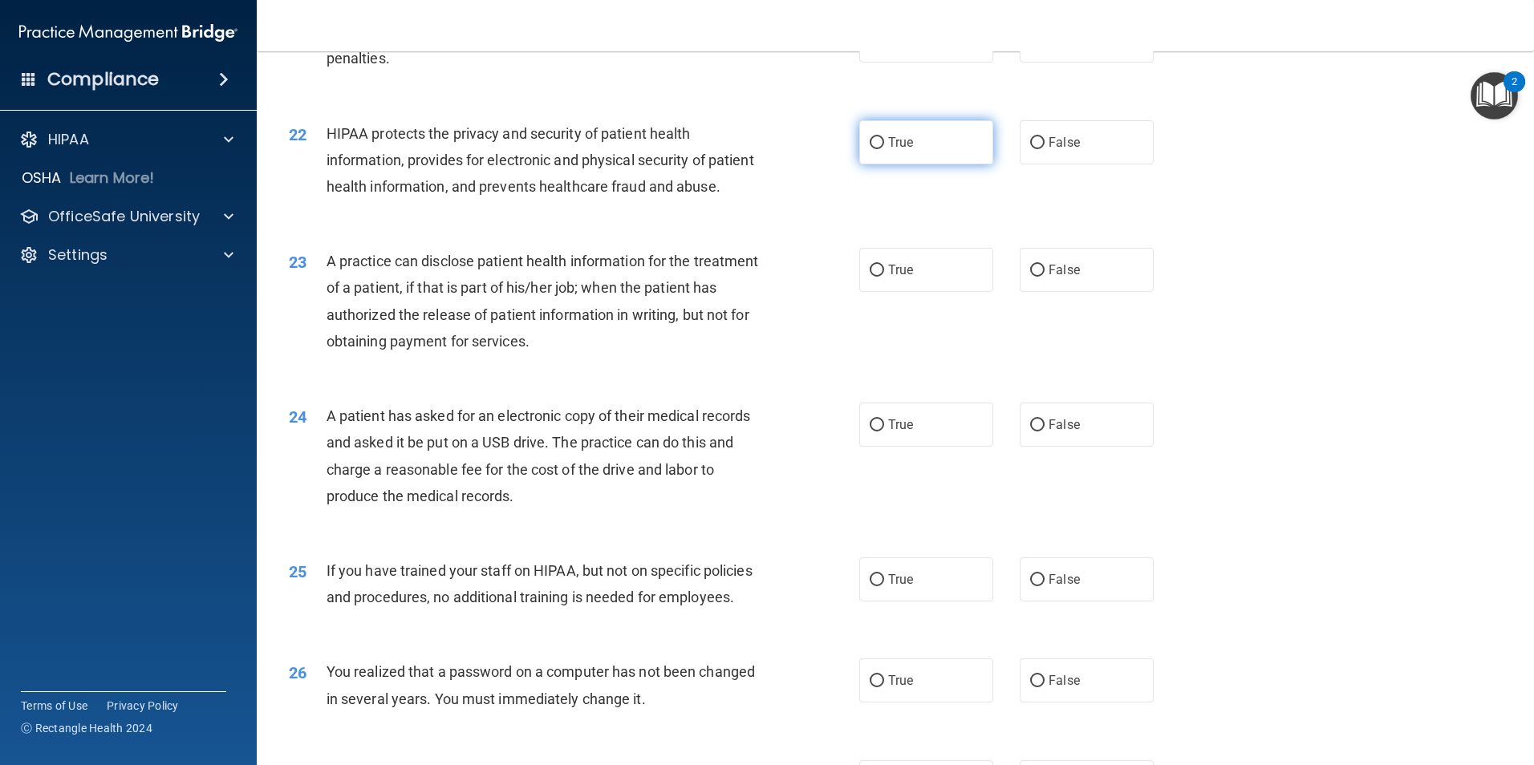
click at [874, 149] on input "True" at bounding box center [877, 143] width 14 height 12
radio input "true"
click at [1030, 277] on input "False" at bounding box center [1037, 271] width 14 height 12
radio input "true"
click at [871, 432] on input "True" at bounding box center [877, 426] width 14 height 12
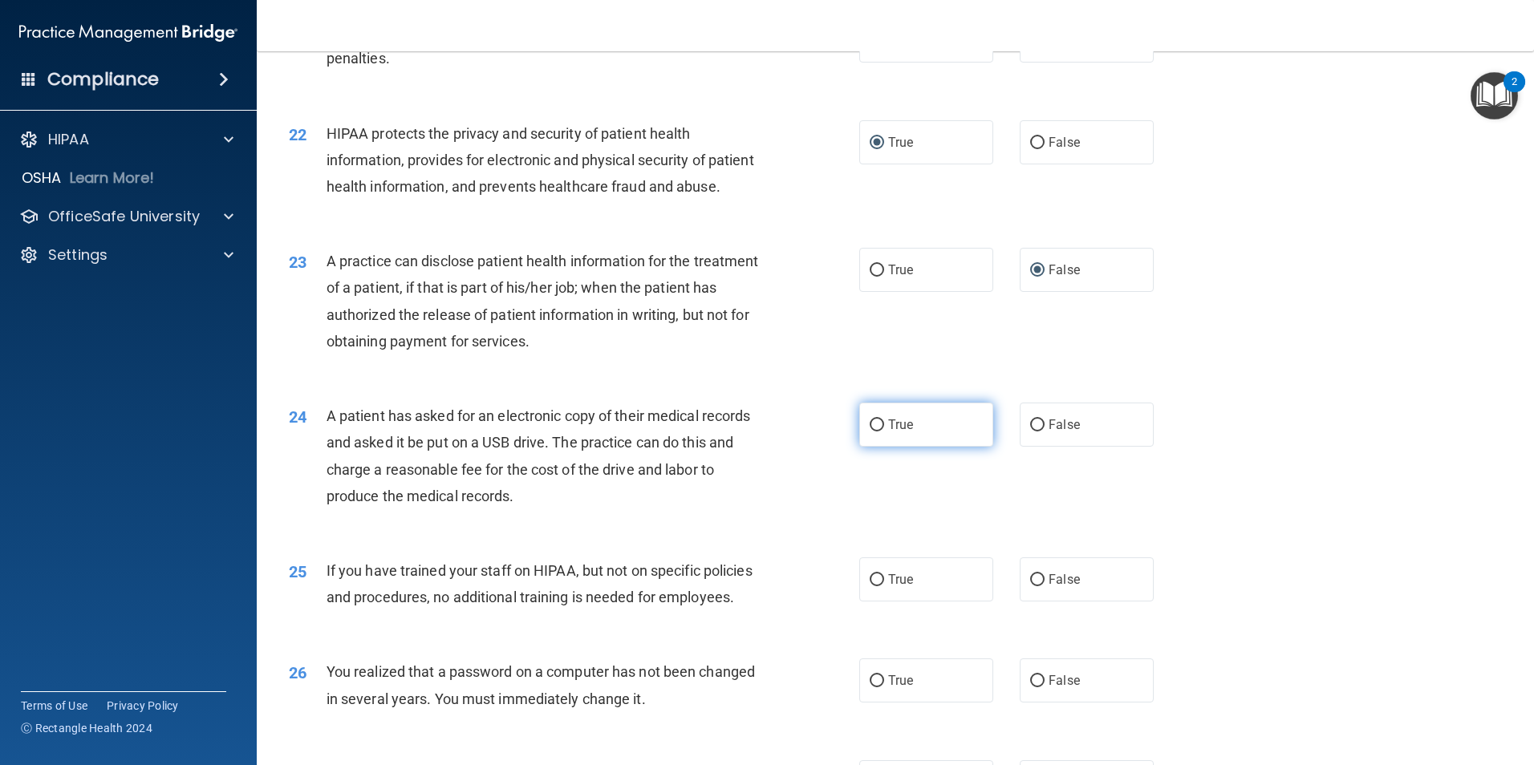
radio input "true"
click at [1036, 602] on label "False" at bounding box center [1087, 580] width 134 height 44
click at [1036, 587] on input "False" at bounding box center [1037, 581] width 14 height 12
radio input "true"
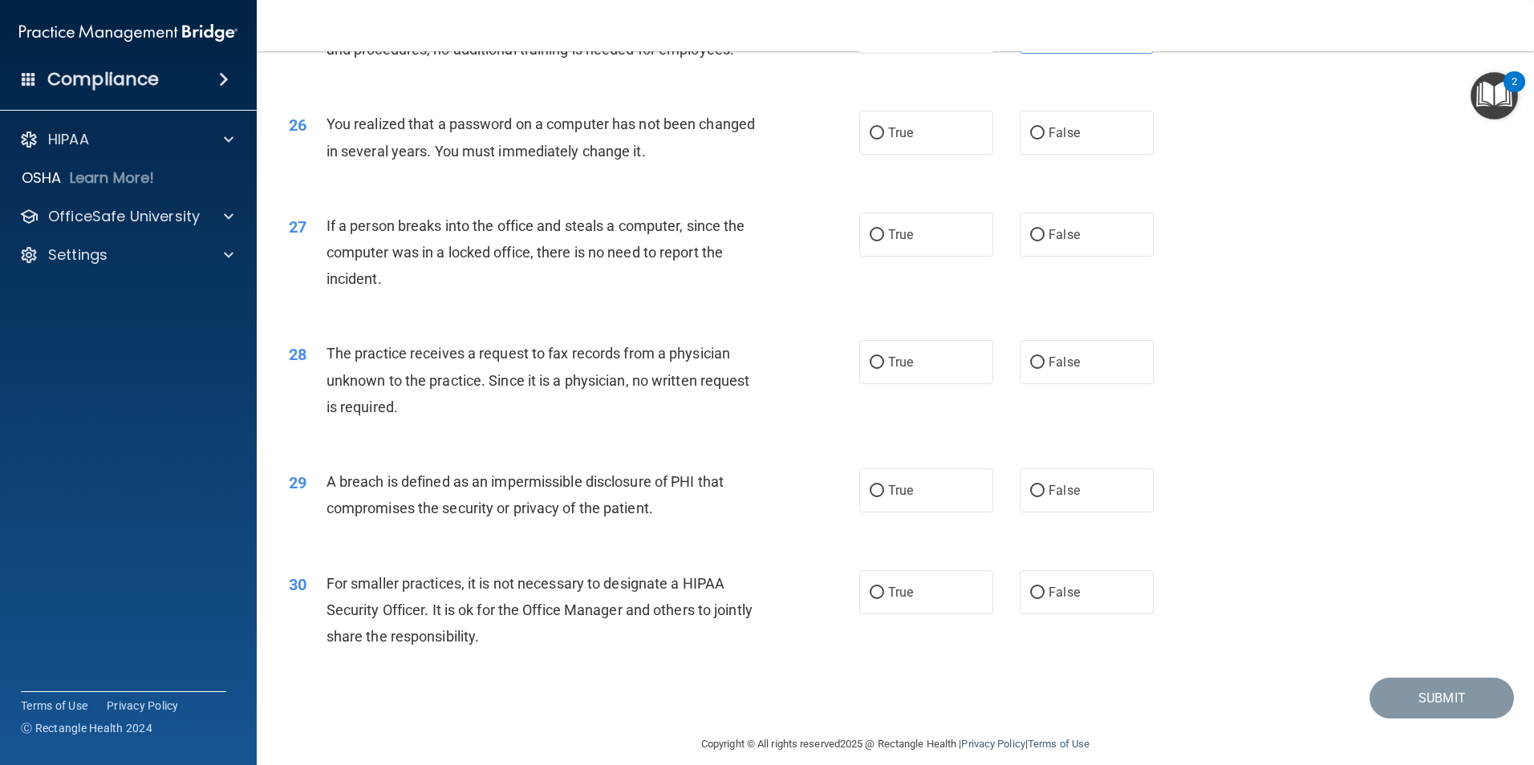
scroll to position [2966, 0]
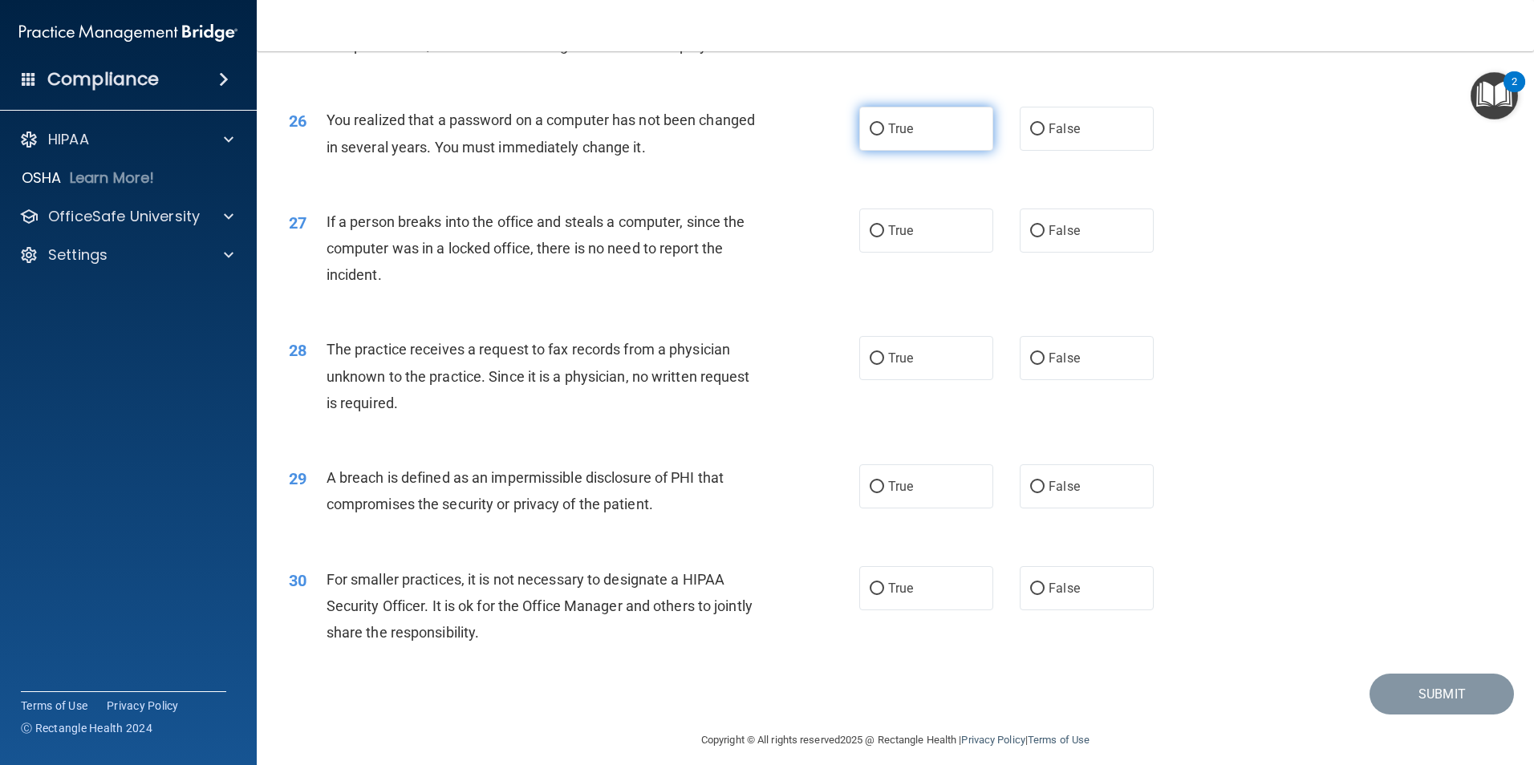
click at [872, 136] on input "True" at bounding box center [877, 130] width 14 height 12
radio input "true"
click at [1032, 238] on input "False" at bounding box center [1037, 231] width 14 height 12
radio input "true"
click at [876, 365] on input "True" at bounding box center [877, 359] width 14 height 12
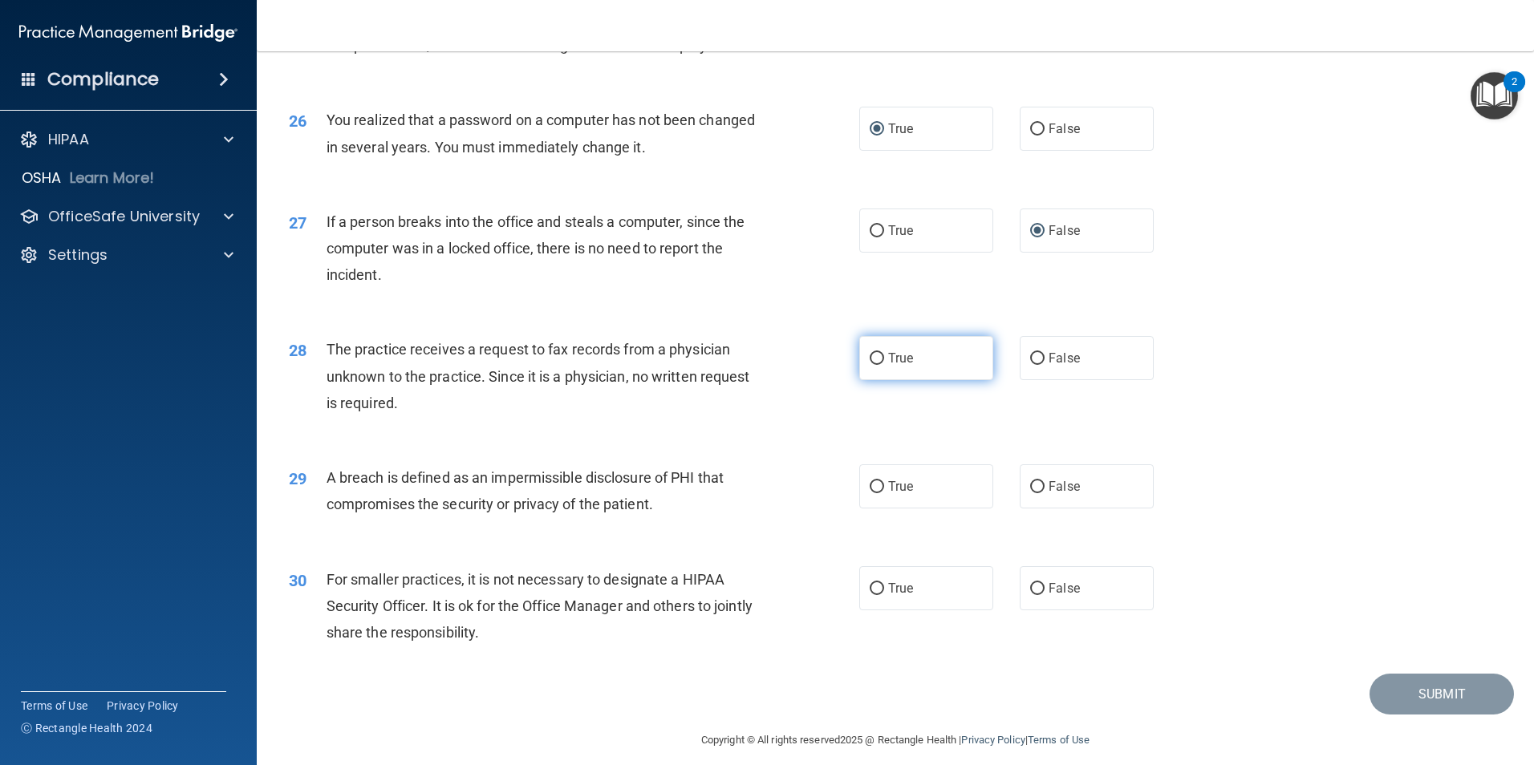
radio input "true"
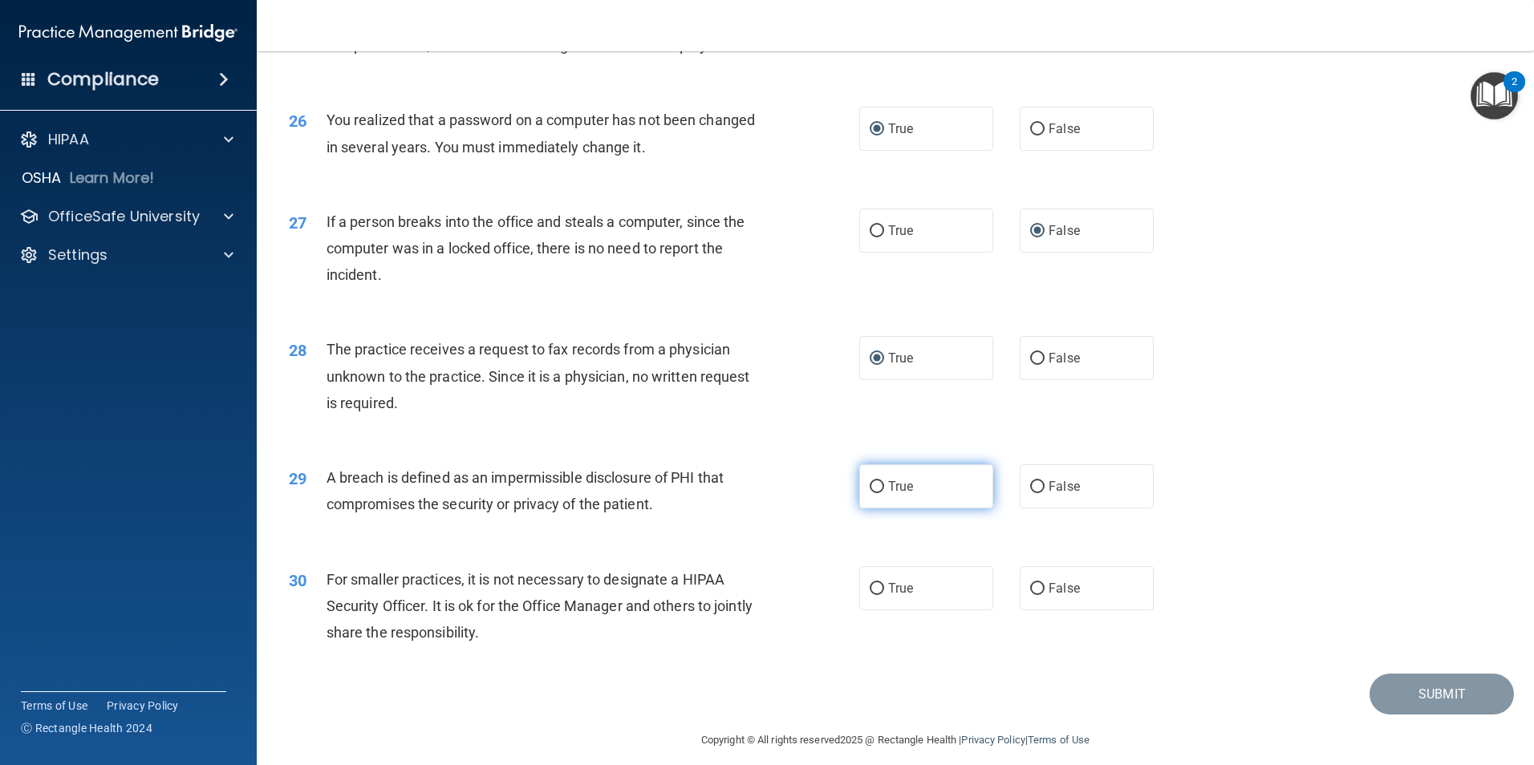
click at [881, 509] on label "True" at bounding box center [926, 487] width 134 height 44
click at [881, 493] on input "True" at bounding box center [877, 487] width 14 height 12
radio input "true"
click at [1032, 595] on input "False" at bounding box center [1037, 589] width 14 height 12
radio input "true"
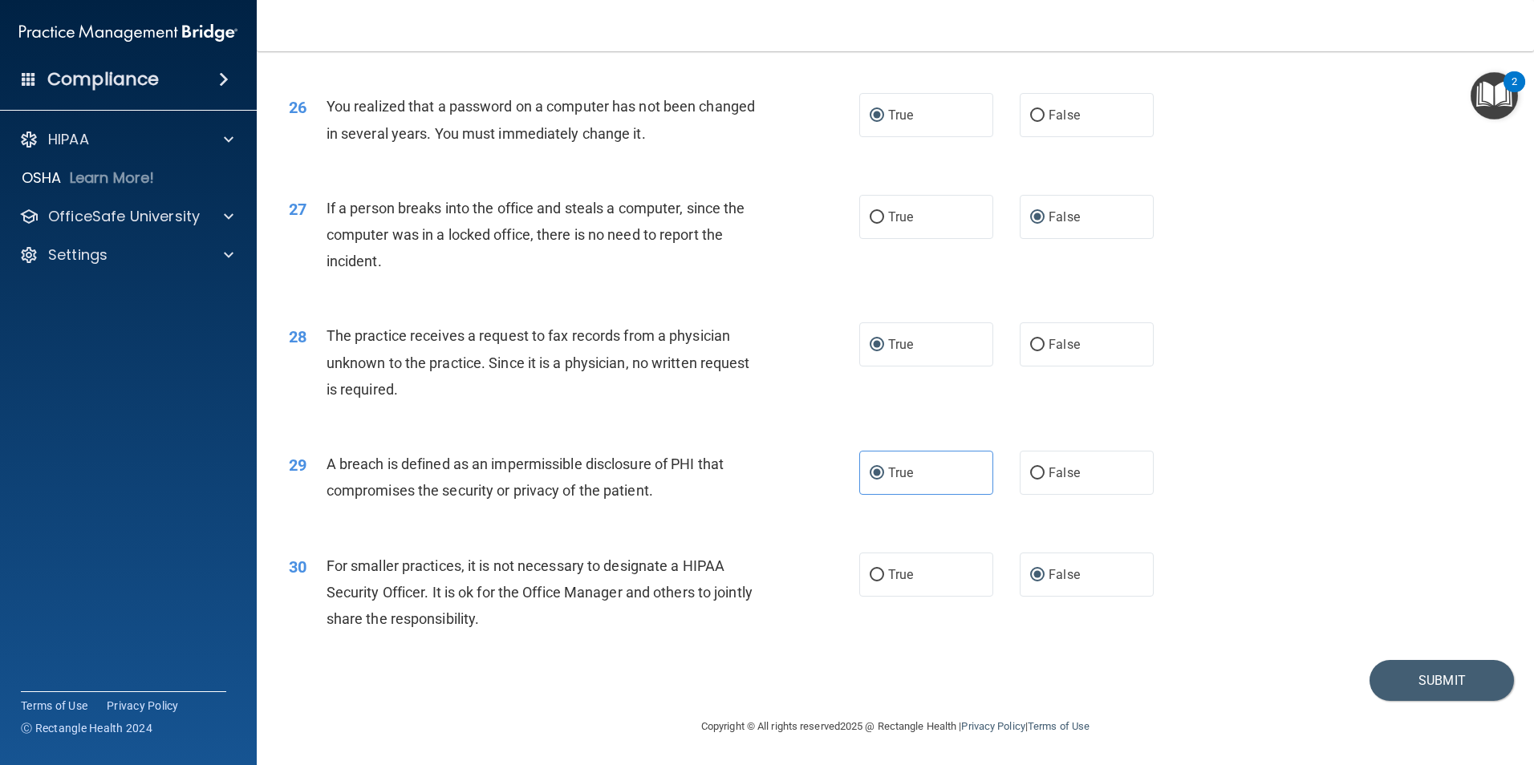
scroll to position [3015, 0]
click at [1374, 701] on button "Submit" at bounding box center [1442, 680] width 144 height 41
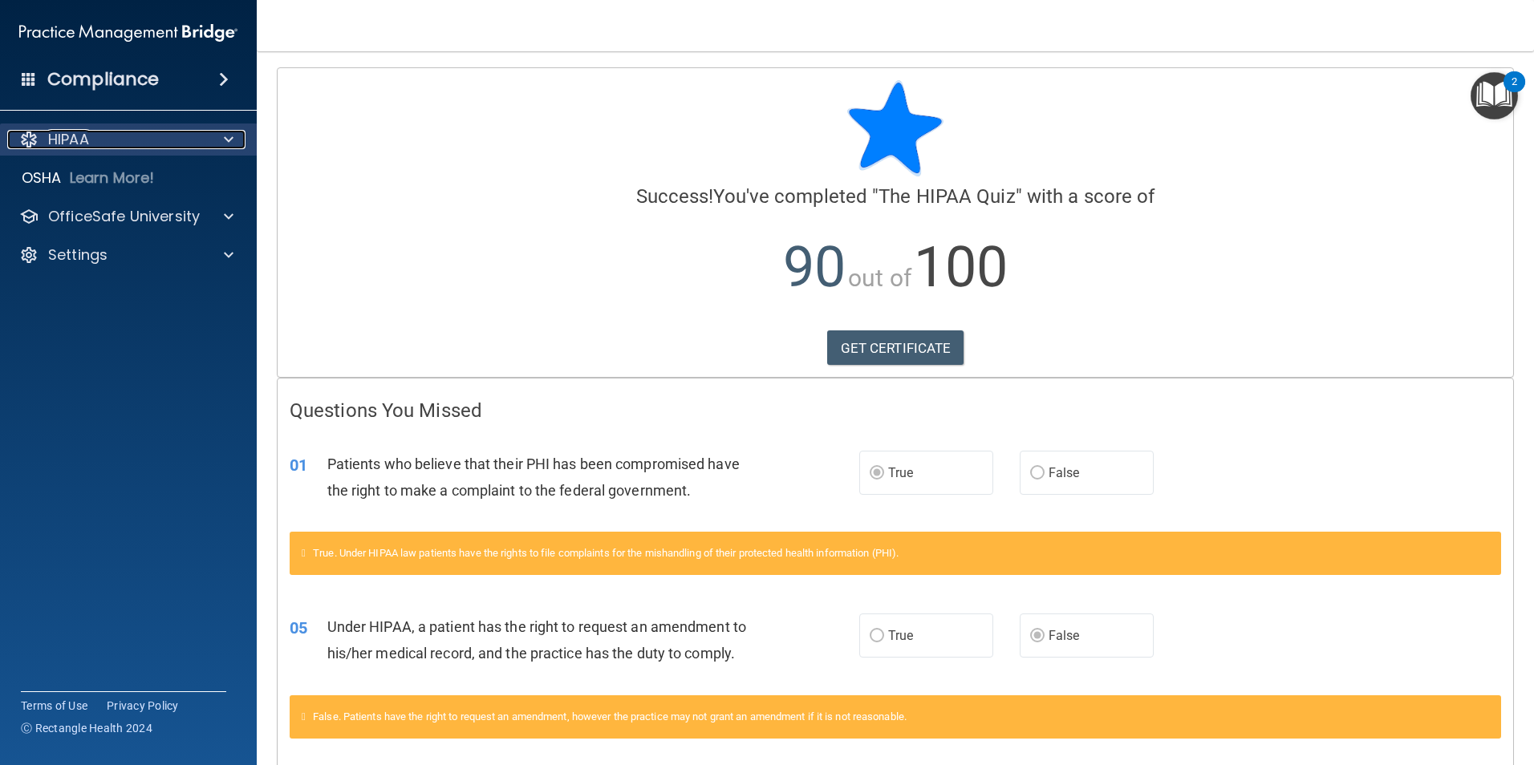
click at [209, 138] on div at bounding box center [226, 139] width 40 height 19
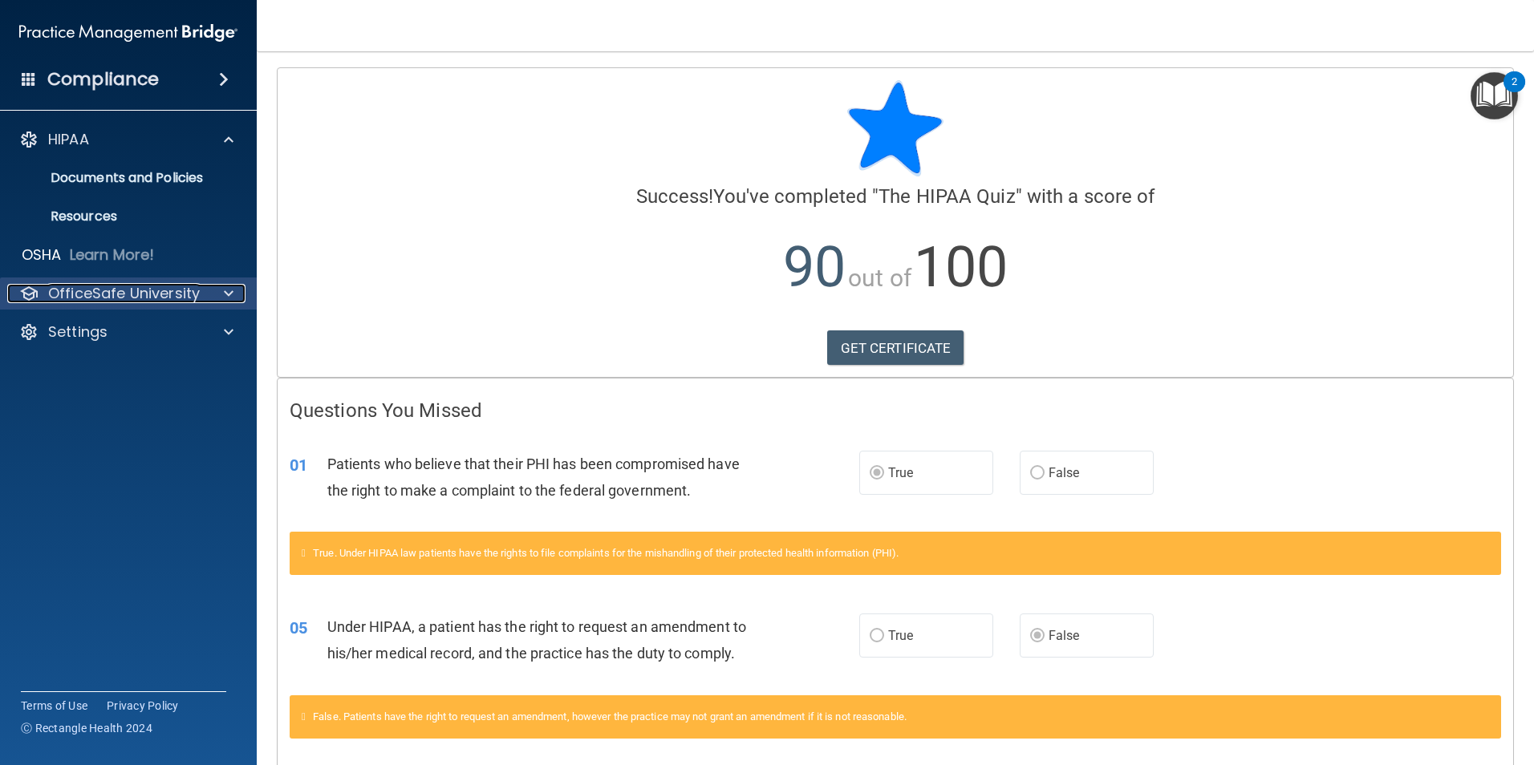
click at [204, 289] on div "OfficeSafe University" at bounding box center [106, 293] width 199 height 19
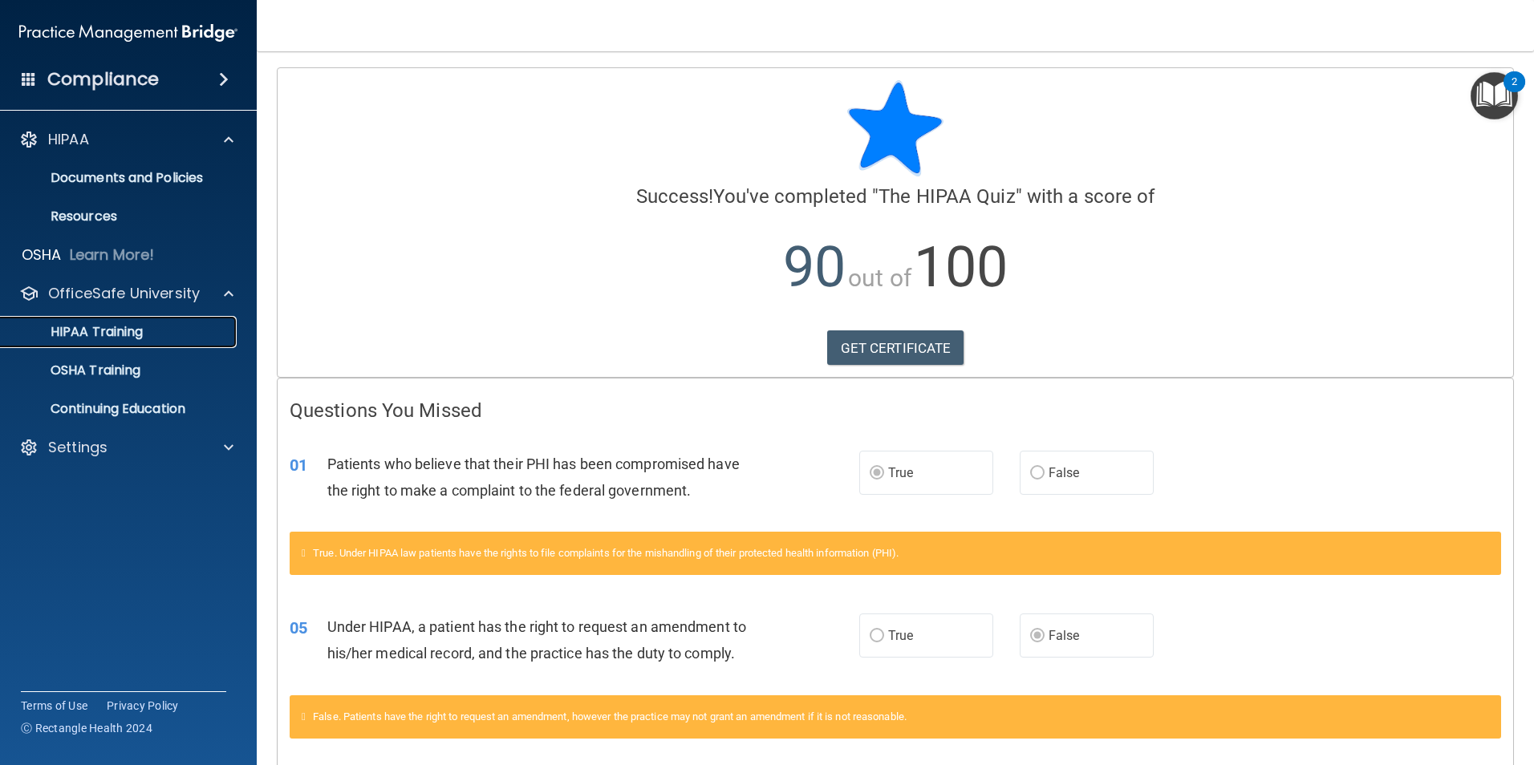
click at [197, 327] on div "HIPAA Training" at bounding box center [119, 332] width 219 height 16
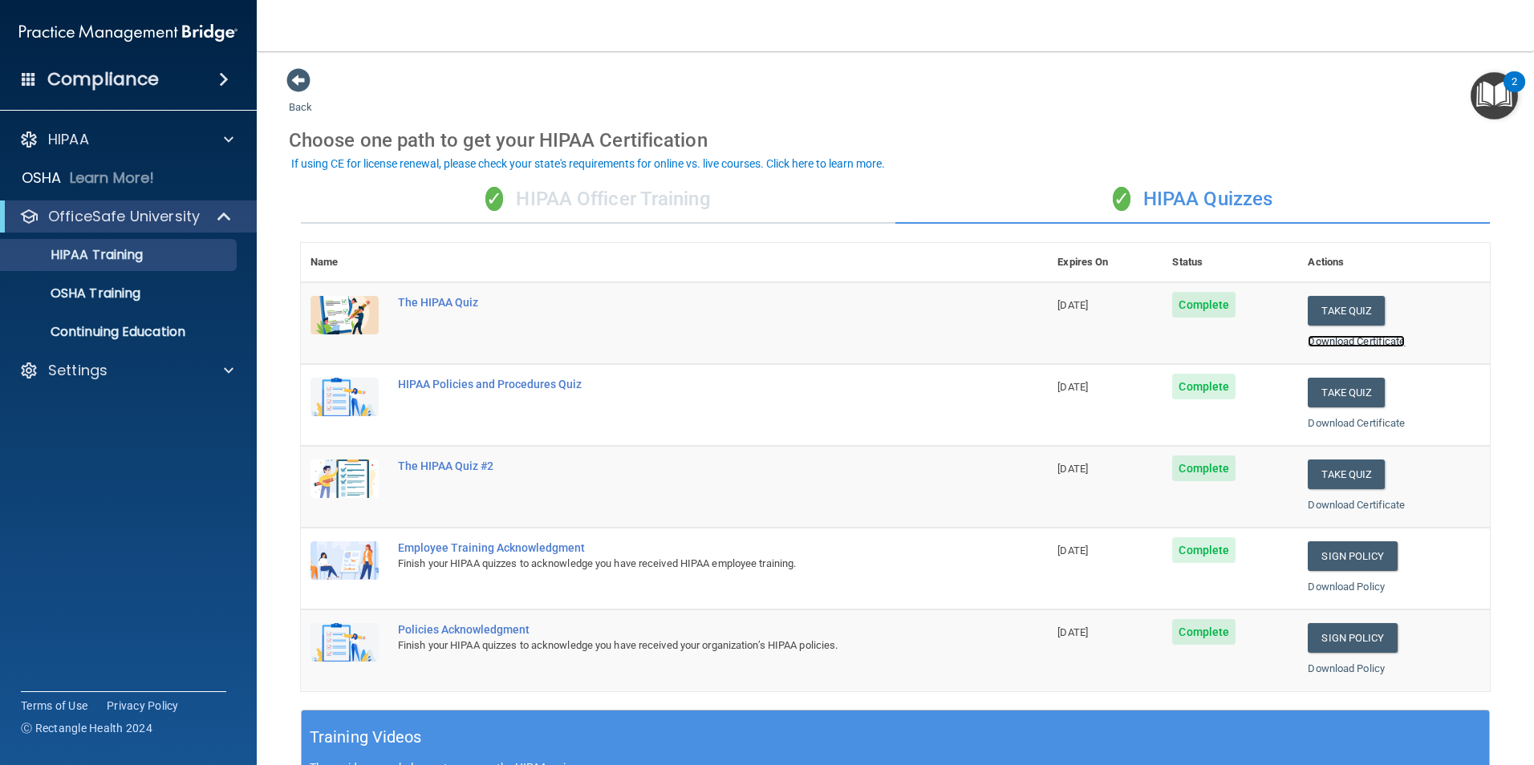
click at [1354, 342] on link "Download Certificate" at bounding box center [1356, 341] width 97 height 12
click at [1324, 389] on button "Take Quiz" at bounding box center [1346, 393] width 77 height 30
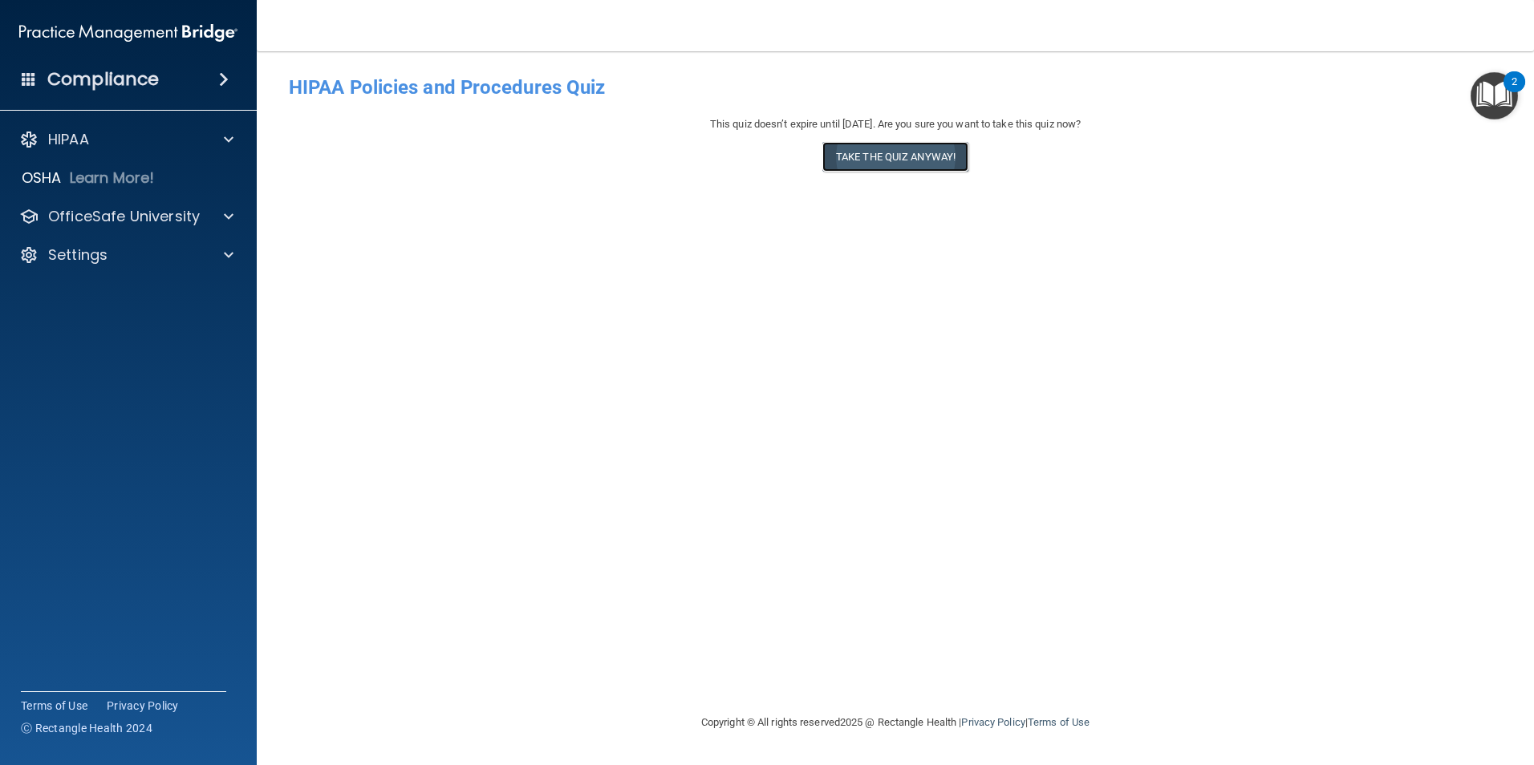
click at [863, 160] on button "Take the quiz anyway!" at bounding box center [895, 157] width 146 height 30
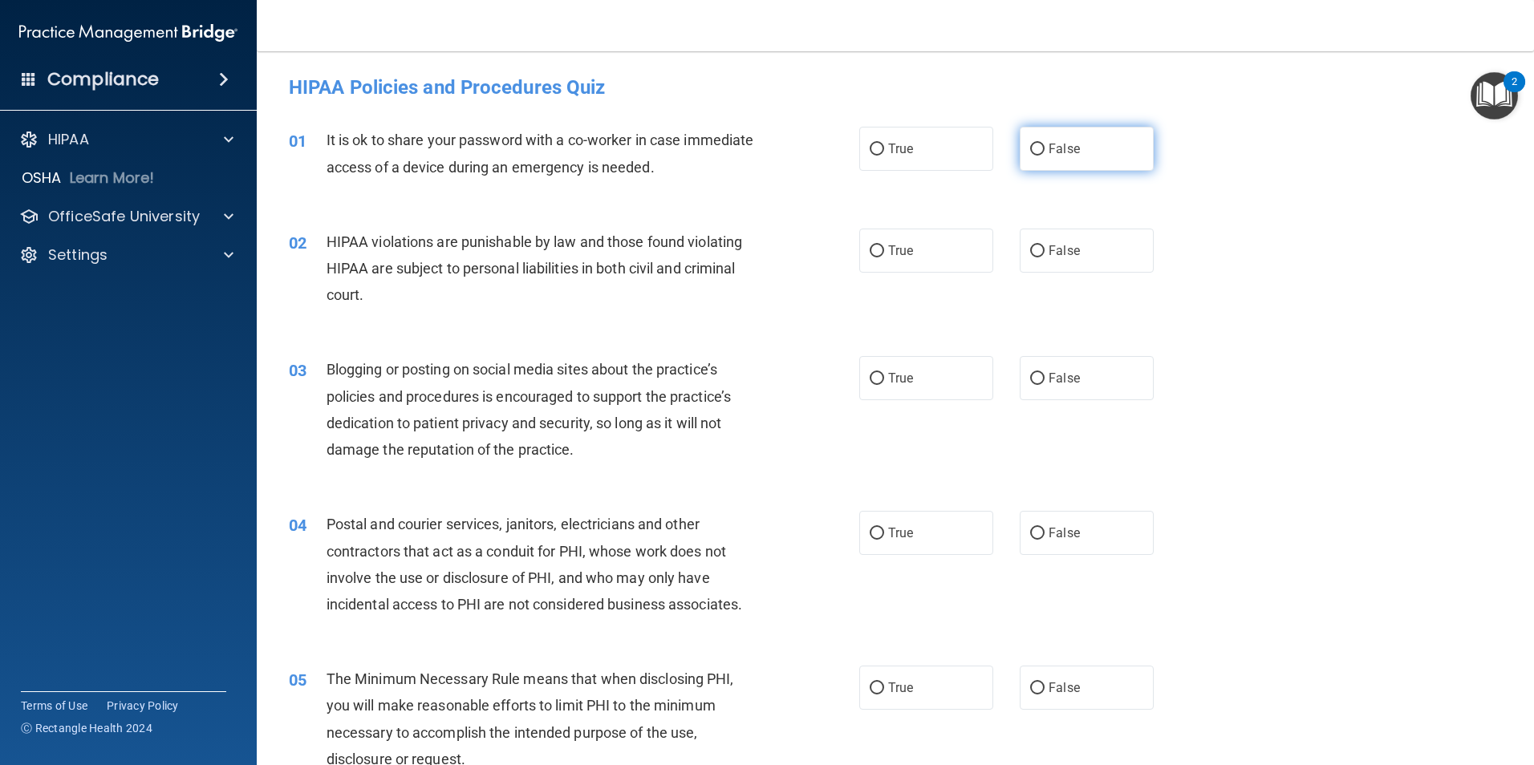
click at [1036, 144] on input "False" at bounding box center [1037, 150] width 14 height 12
radio input "true"
click at [871, 250] on input "True" at bounding box center [877, 252] width 14 height 12
radio input "true"
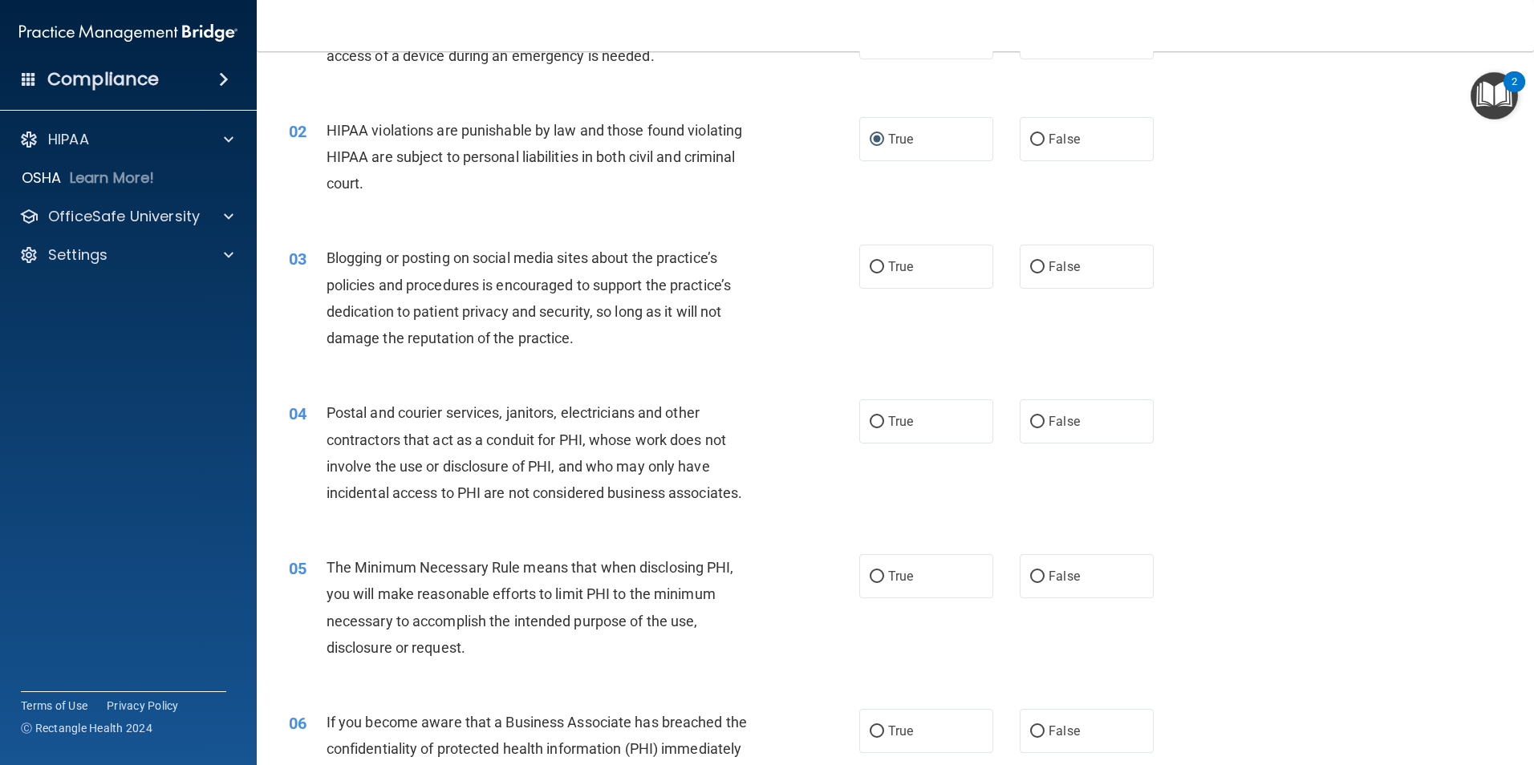
scroll to position [116, 0]
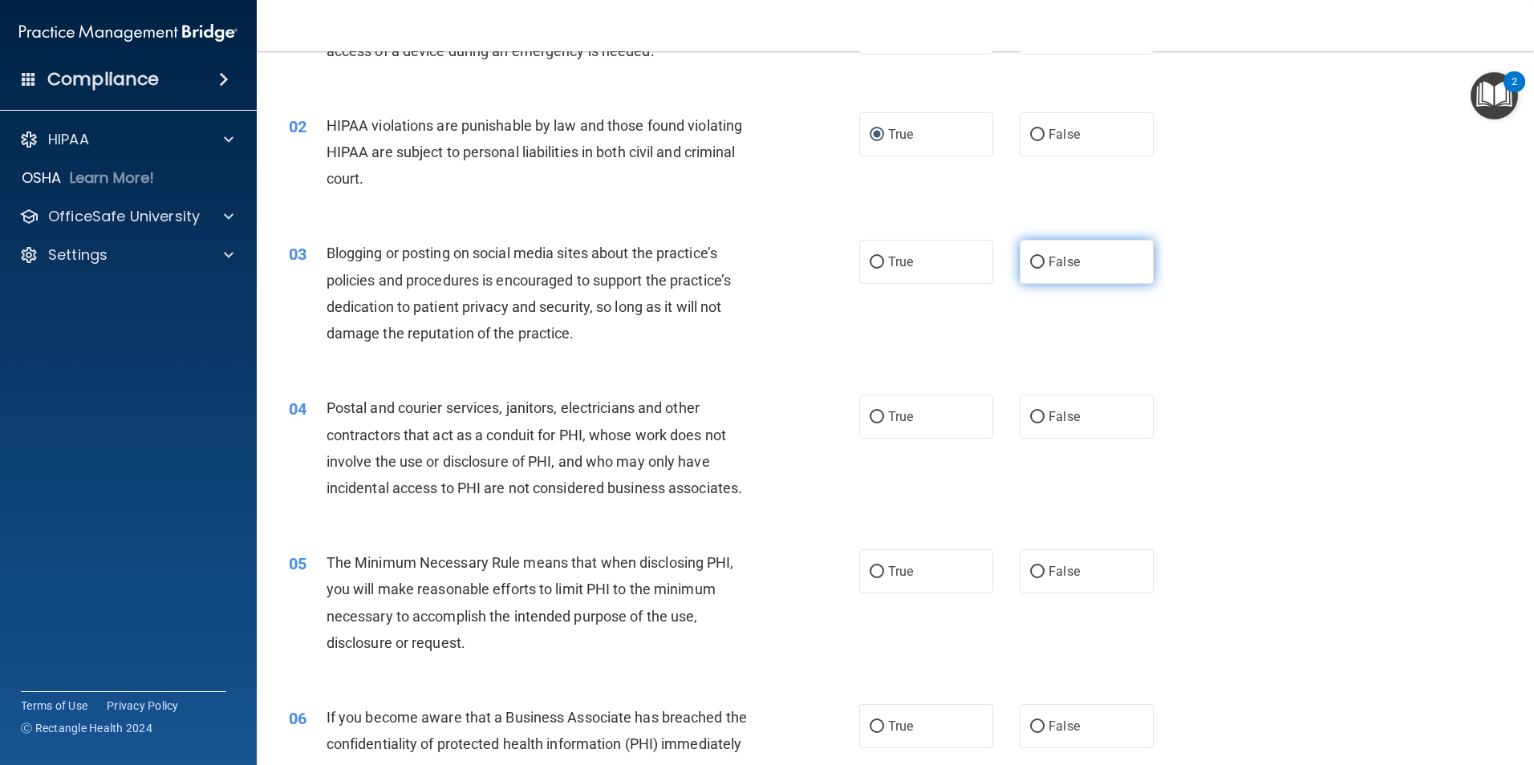
click at [1033, 258] on input "False" at bounding box center [1037, 263] width 14 height 12
radio input "true"
click at [874, 415] on input "True" at bounding box center [877, 418] width 14 height 12
radio input "true"
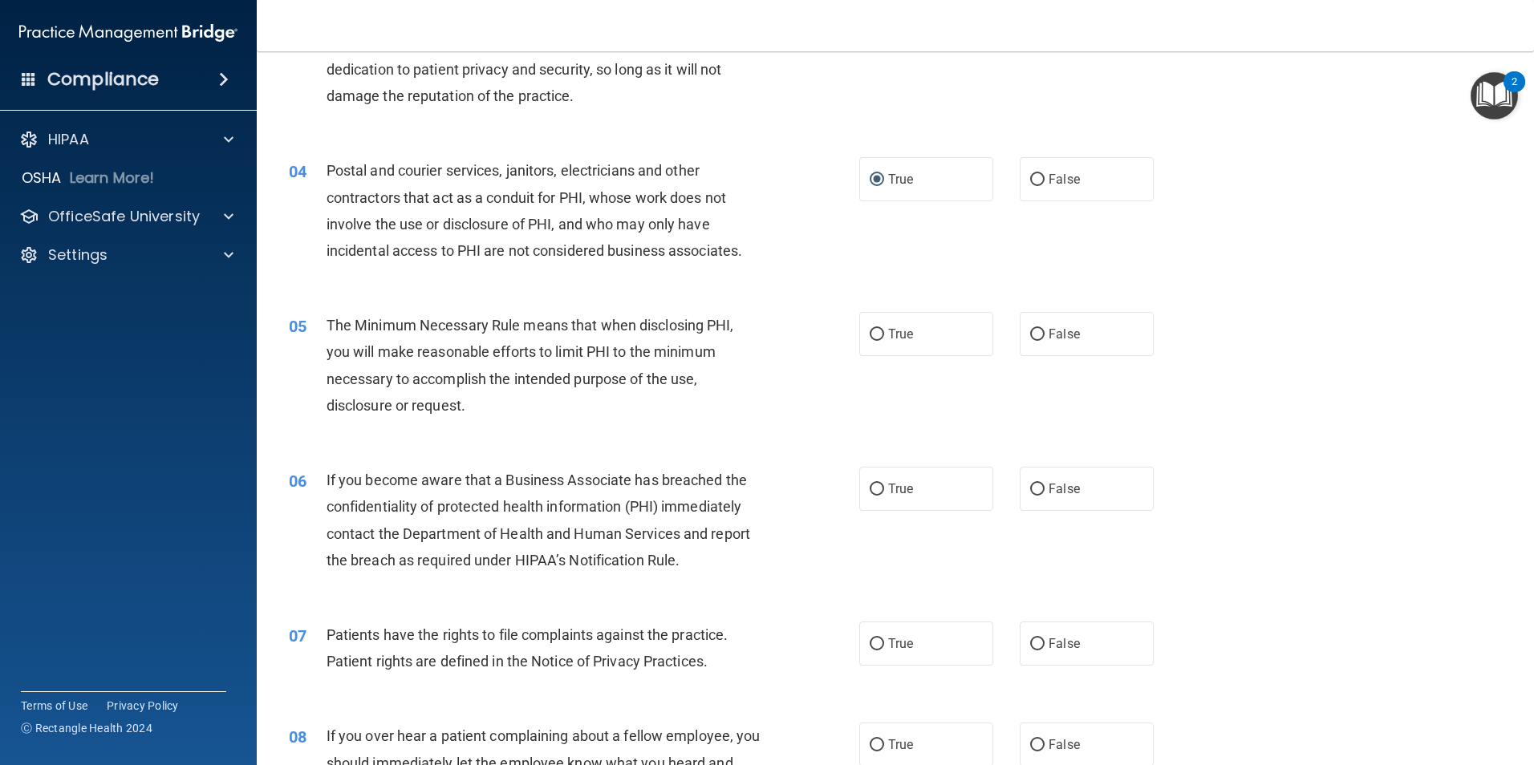
scroll to position [363, 0]
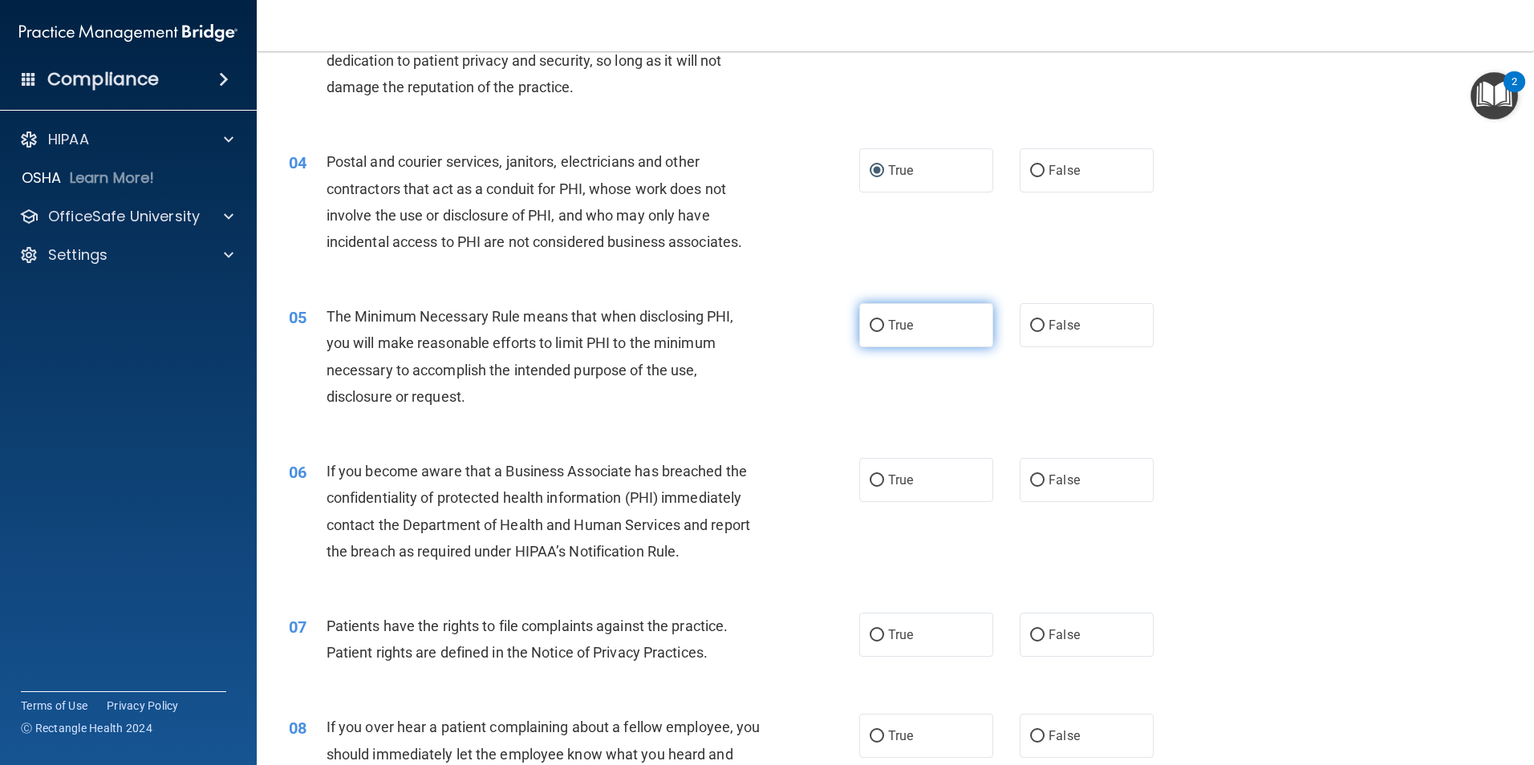
click at [870, 321] on input "True" at bounding box center [877, 326] width 14 height 12
radio input "true"
click at [1030, 477] on input "False" at bounding box center [1037, 481] width 14 height 12
radio input "true"
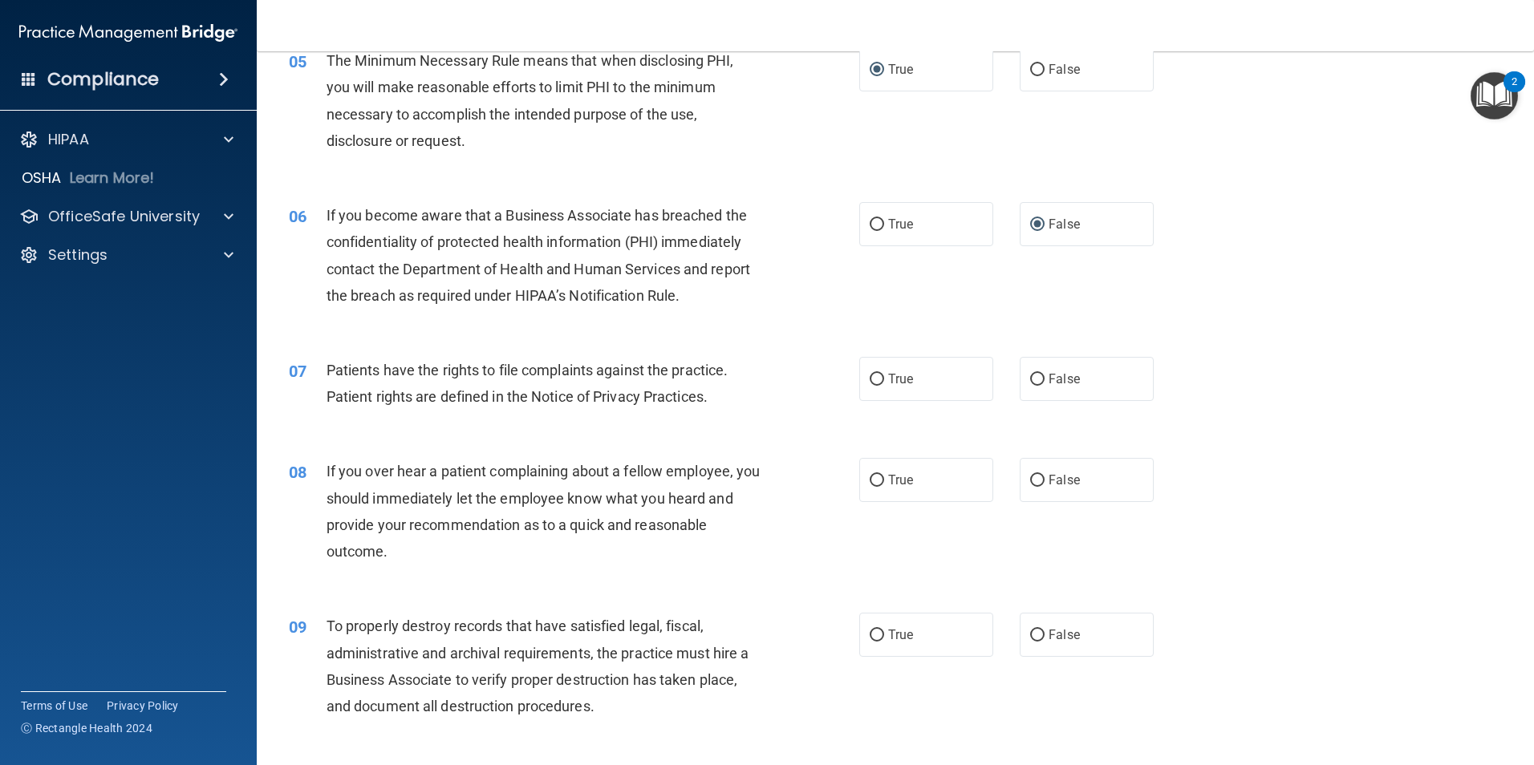
scroll to position [633, 0]
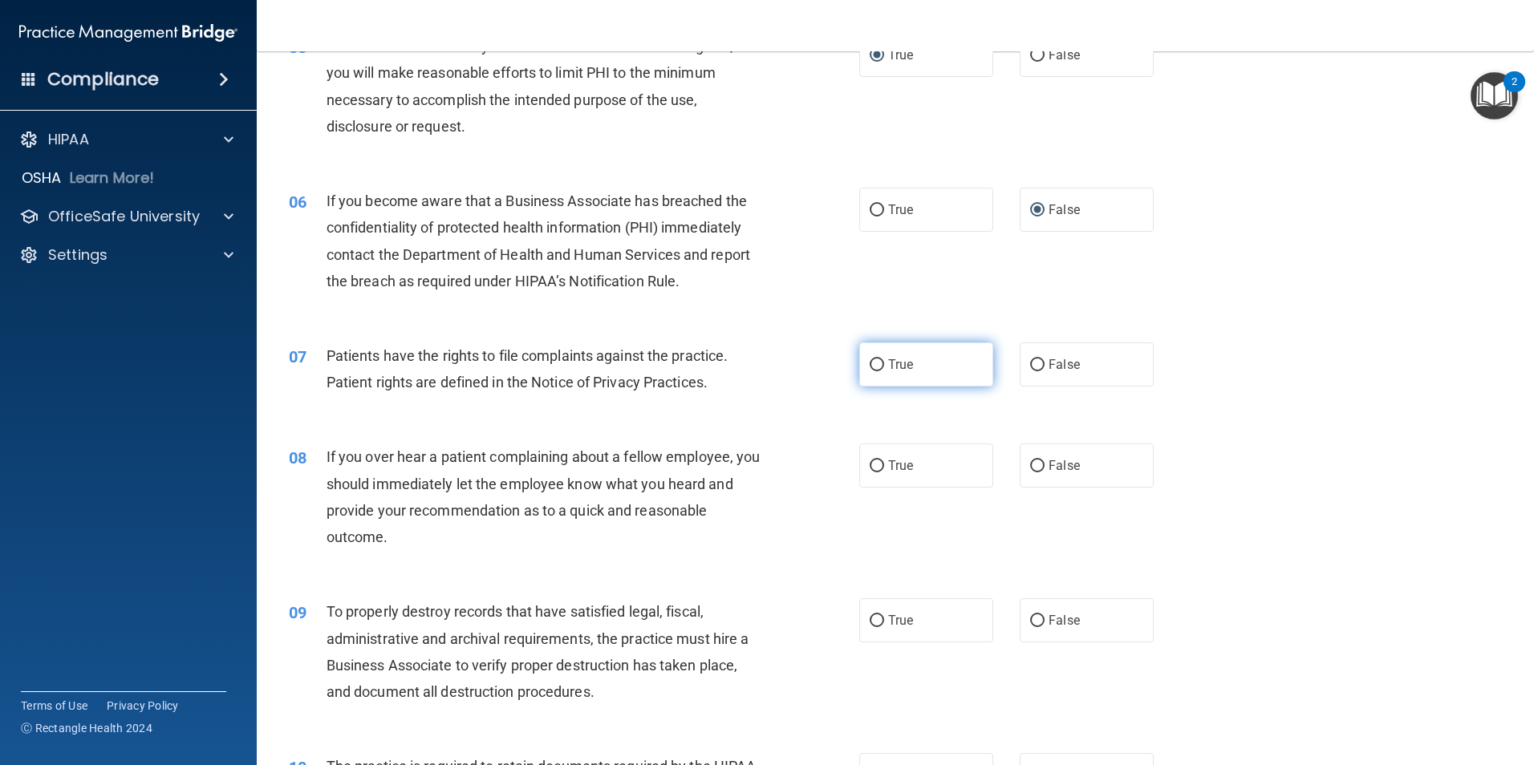
click at [871, 359] on input "True" at bounding box center [877, 365] width 14 height 12
radio input "true"
click at [1037, 465] on label "False" at bounding box center [1087, 466] width 134 height 44
click at [1037, 465] on input "False" at bounding box center [1037, 467] width 14 height 12
radio input "true"
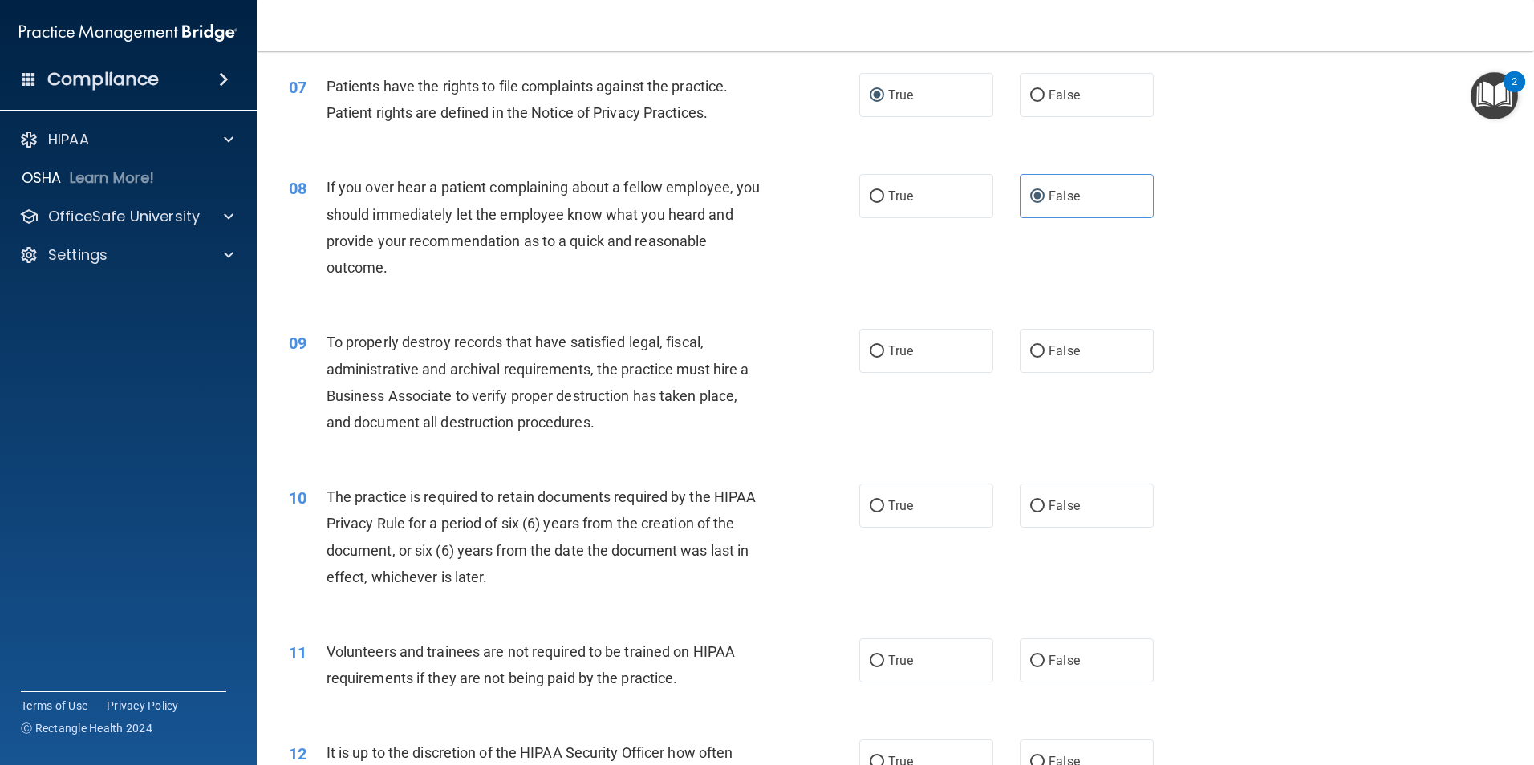
scroll to position [912, 0]
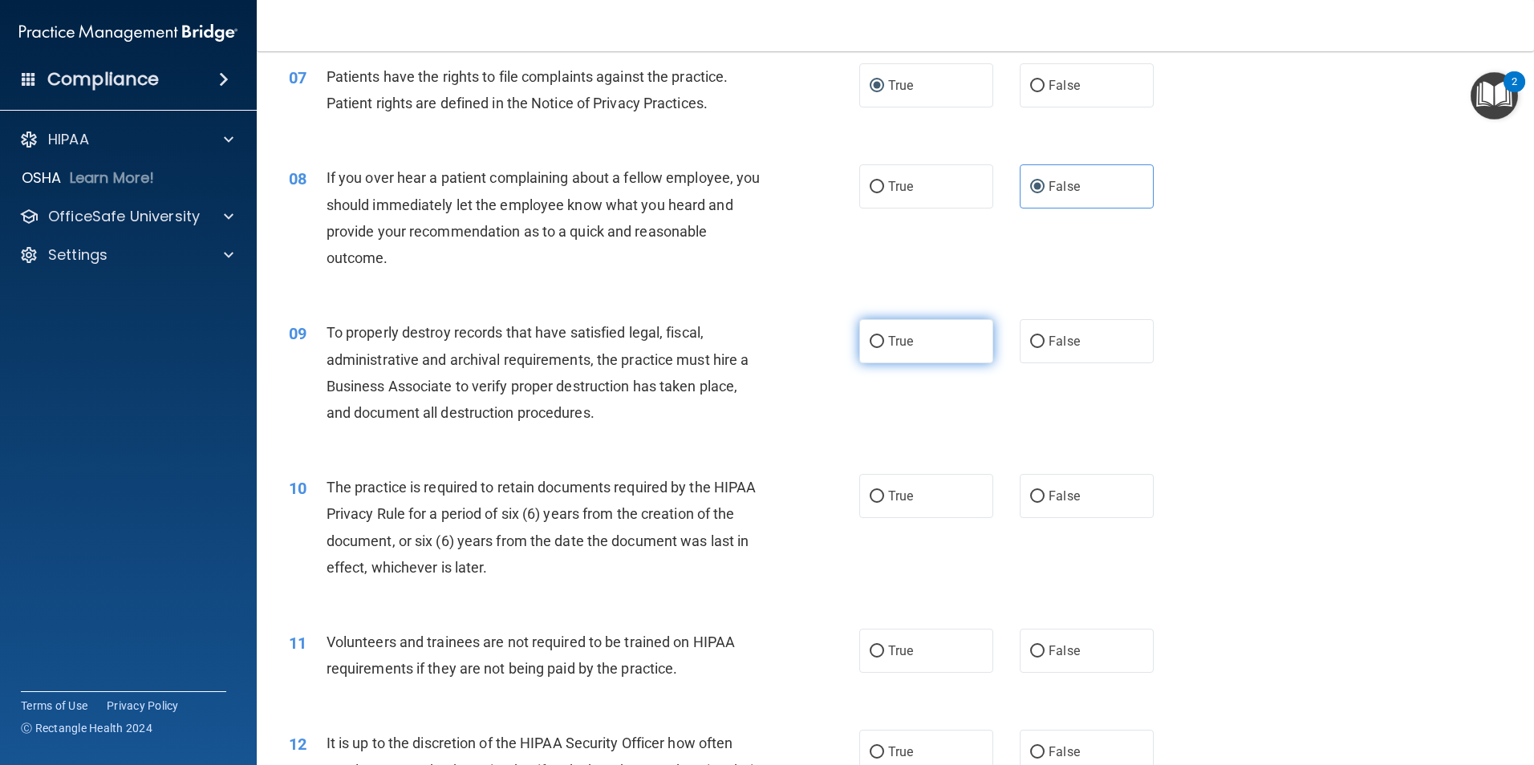
click at [873, 341] on input "True" at bounding box center [877, 342] width 14 height 12
radio input "true"
click at [875, 492] on input "True" at bounding box center [877, 497] width 14 height 12
radio input "true"
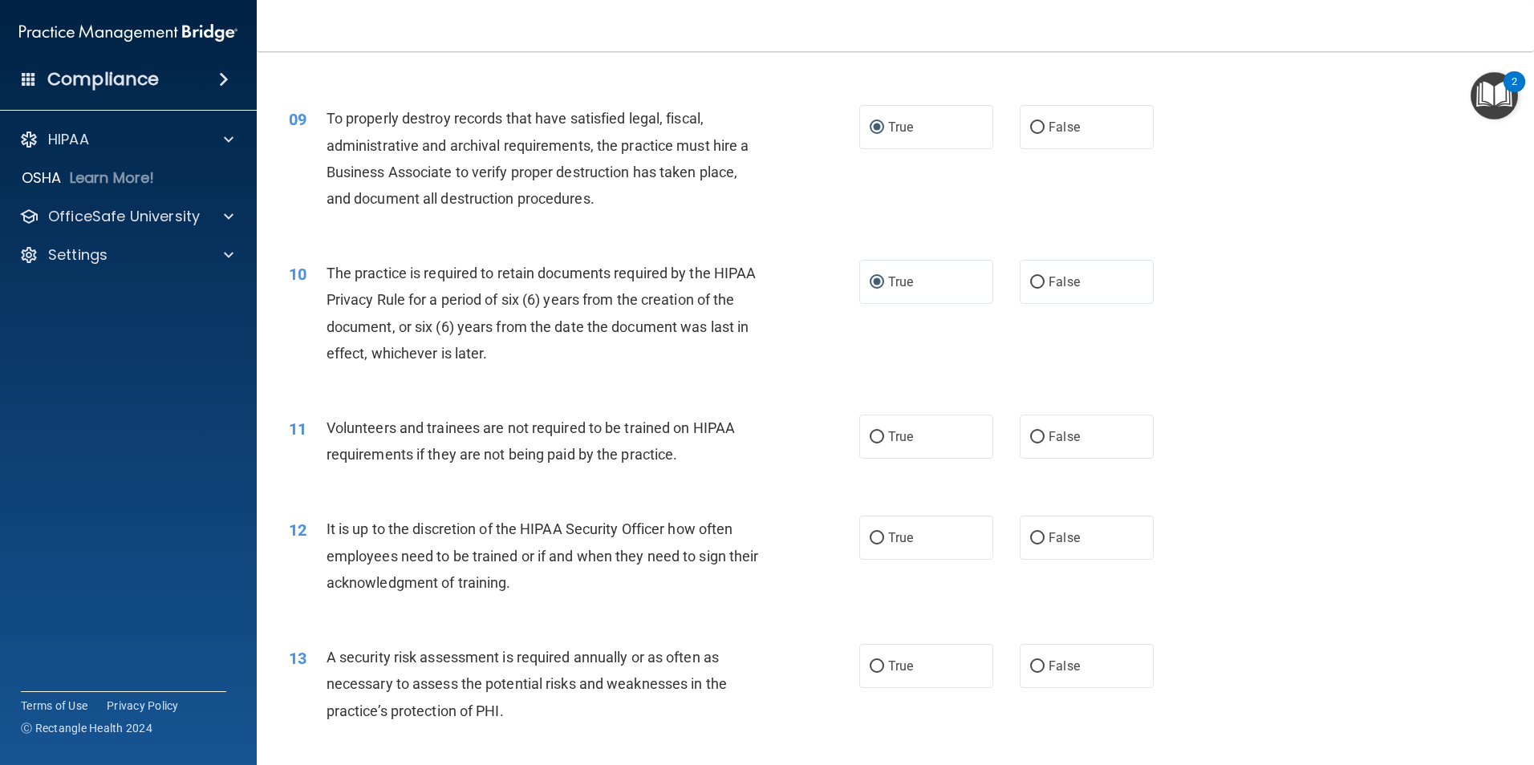
scroll to position [1145, 0]
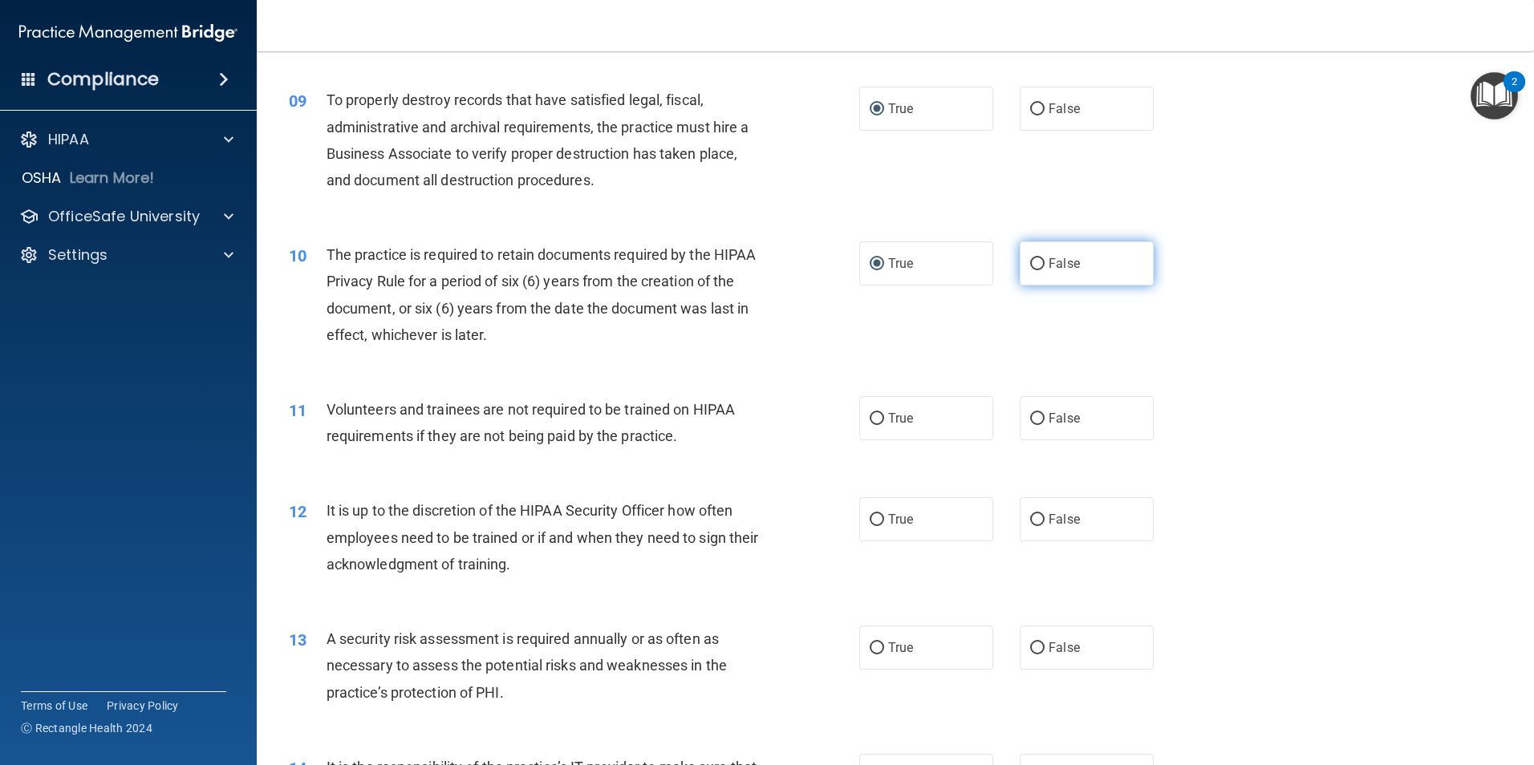
click at [1030, 258] on input "False" at bounding box center [1037, 264] width 14 height 12
radio input "true"
radio input "false"
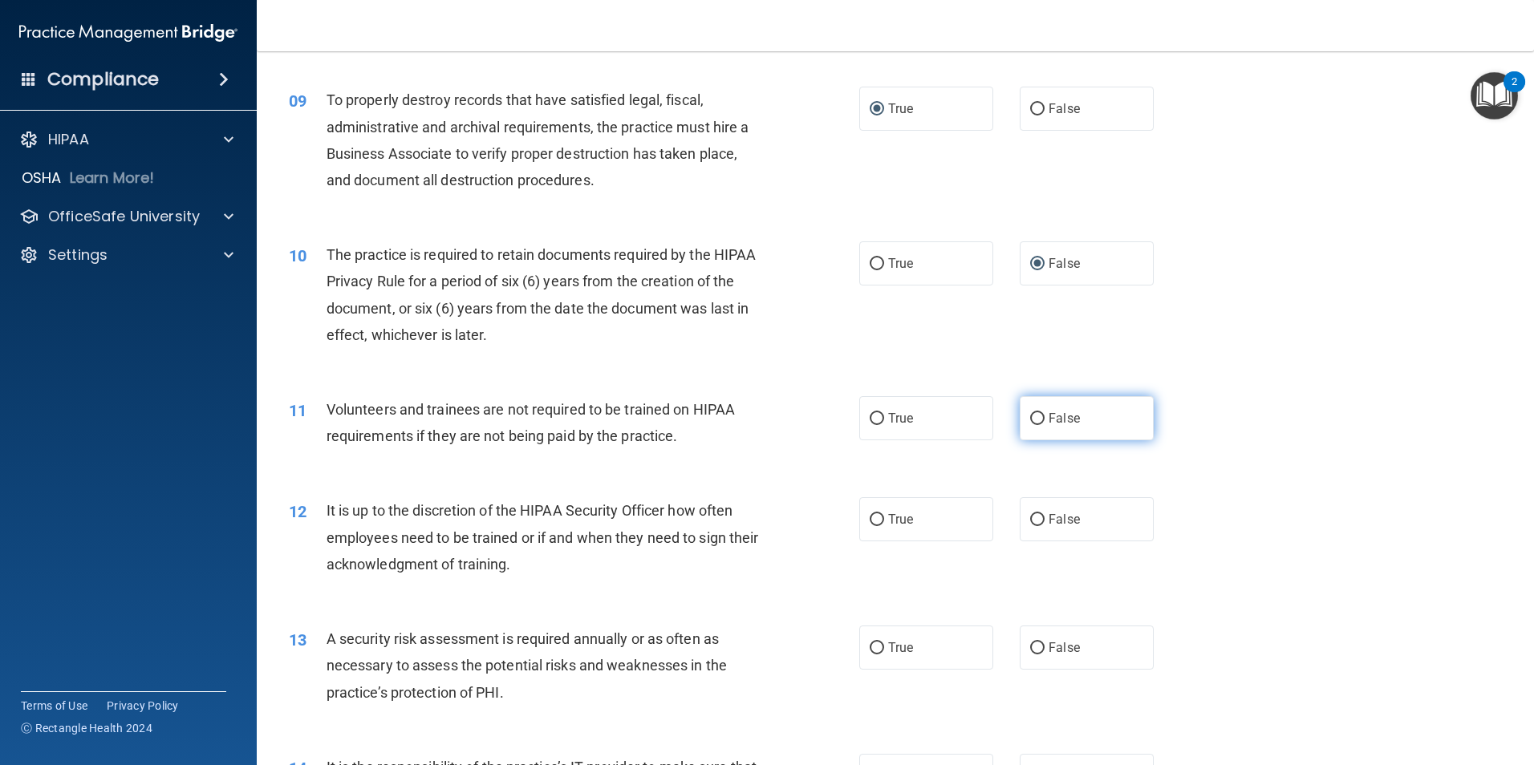
click at [1030, 416] on input "False" at bounding box center [1037, 419] width 14 height 12
radio input "true"
click at [874, 514] on input "True" at bounding box center [877, 520] width 14 height 12
radio input "true"
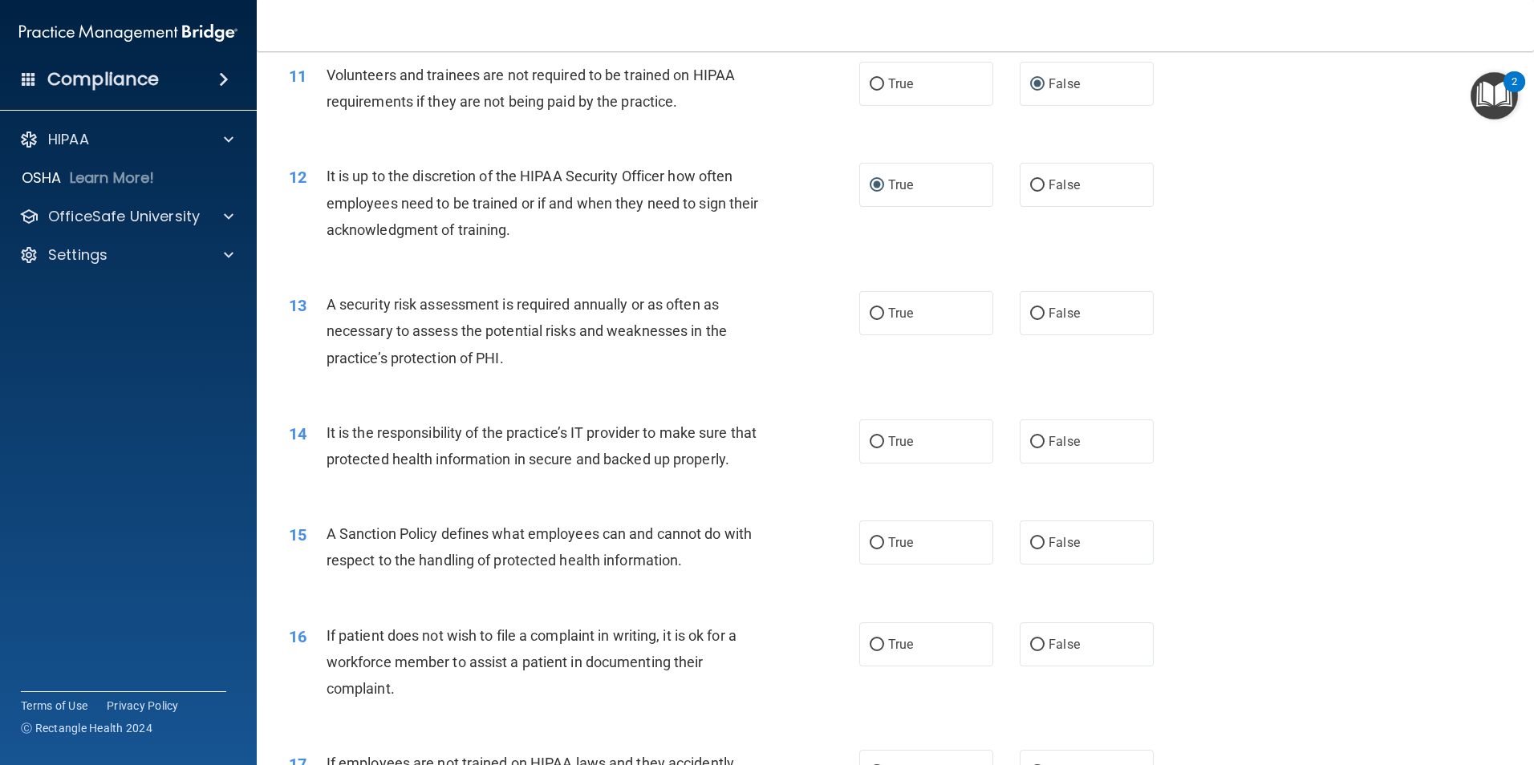
scroll to position [1508, 0]
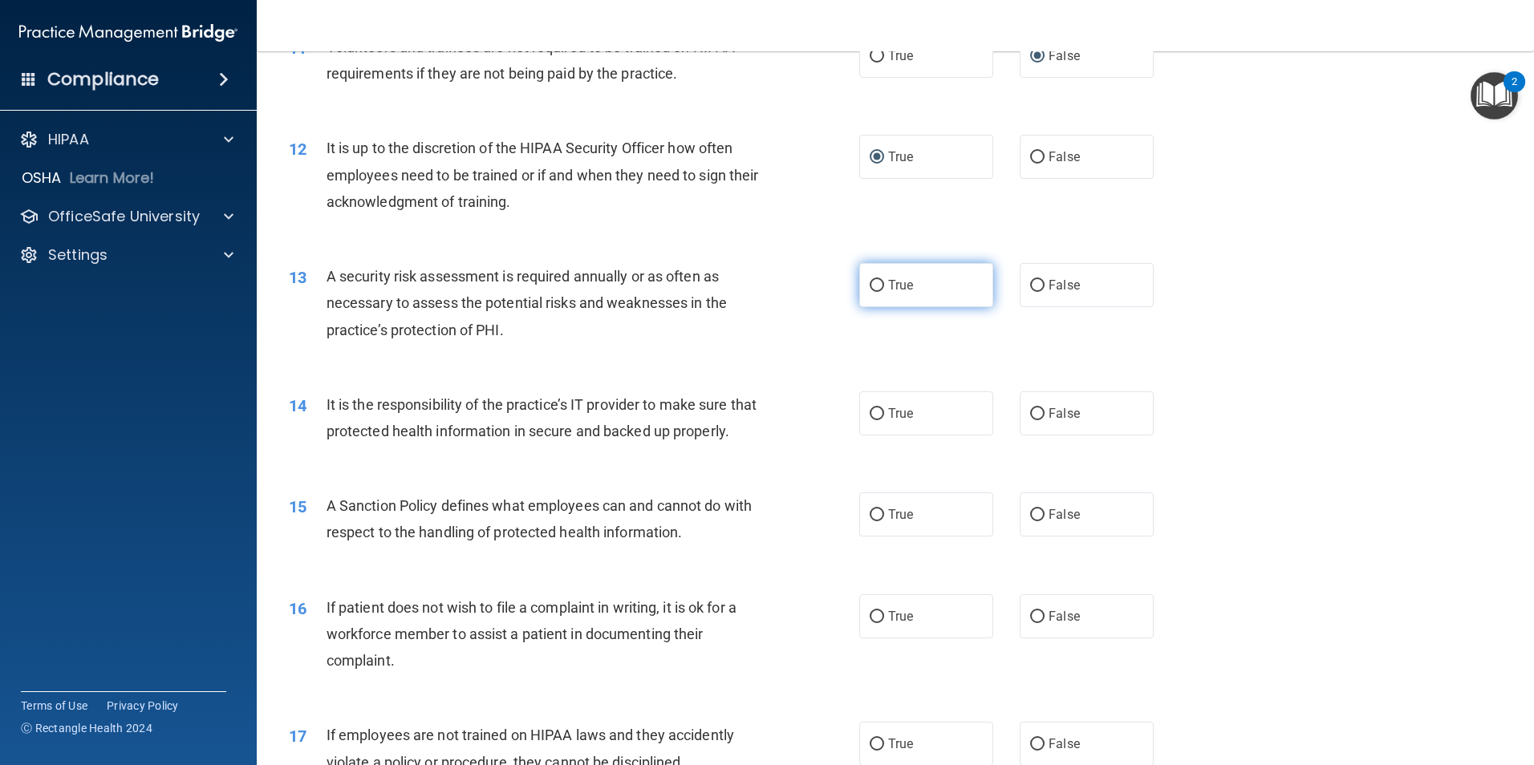
click at [872, 280] on input "True" at bounding box center [877, 286] width 14 height 12
radio input "true"
click at [1030, 409] on input "False" at bounding box center [1037, 414] width 14 height 12
radio input "true"
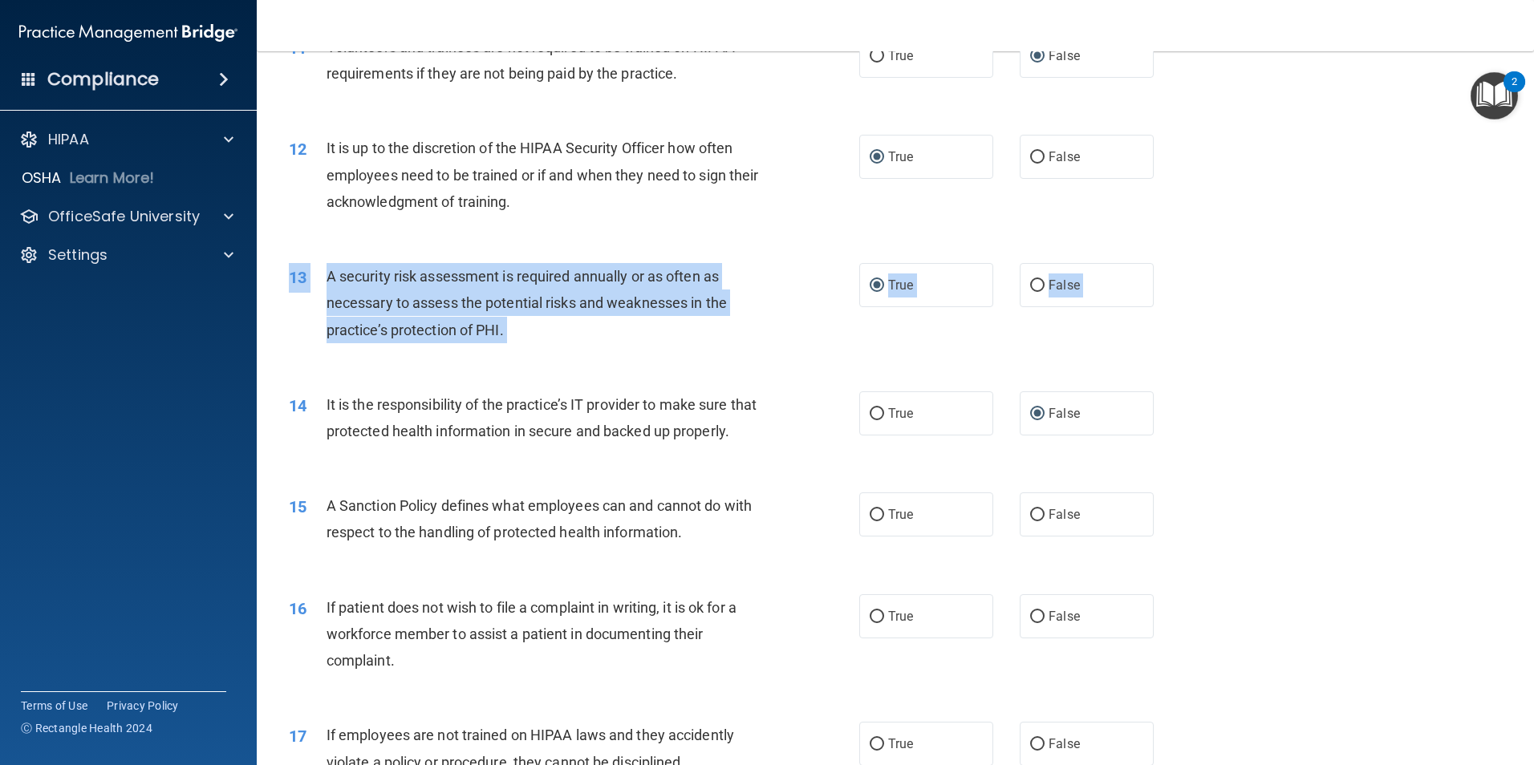
drag, startPoint x: 1521, startPoint y: 358, endPoint x: 1523, endPoint y: 388, distance: 29.7
click at [1523, 388] on main "- HIPAA Policies and Procedures Quiz This quiz doesn’t expire until 09/30/2025.…" at bounding box center [895, 408] width 1277 height 714
drag, startPoint x: 1523, startPoint y: 388, endPoint x: 1499, endPoint y: 382, distance: 24.7
click at [1500, 382] on div "14 It is the responsibility of the practice’s IT provider to make sure that pro…" at bounding box center [895, 422] width 1237 height 101
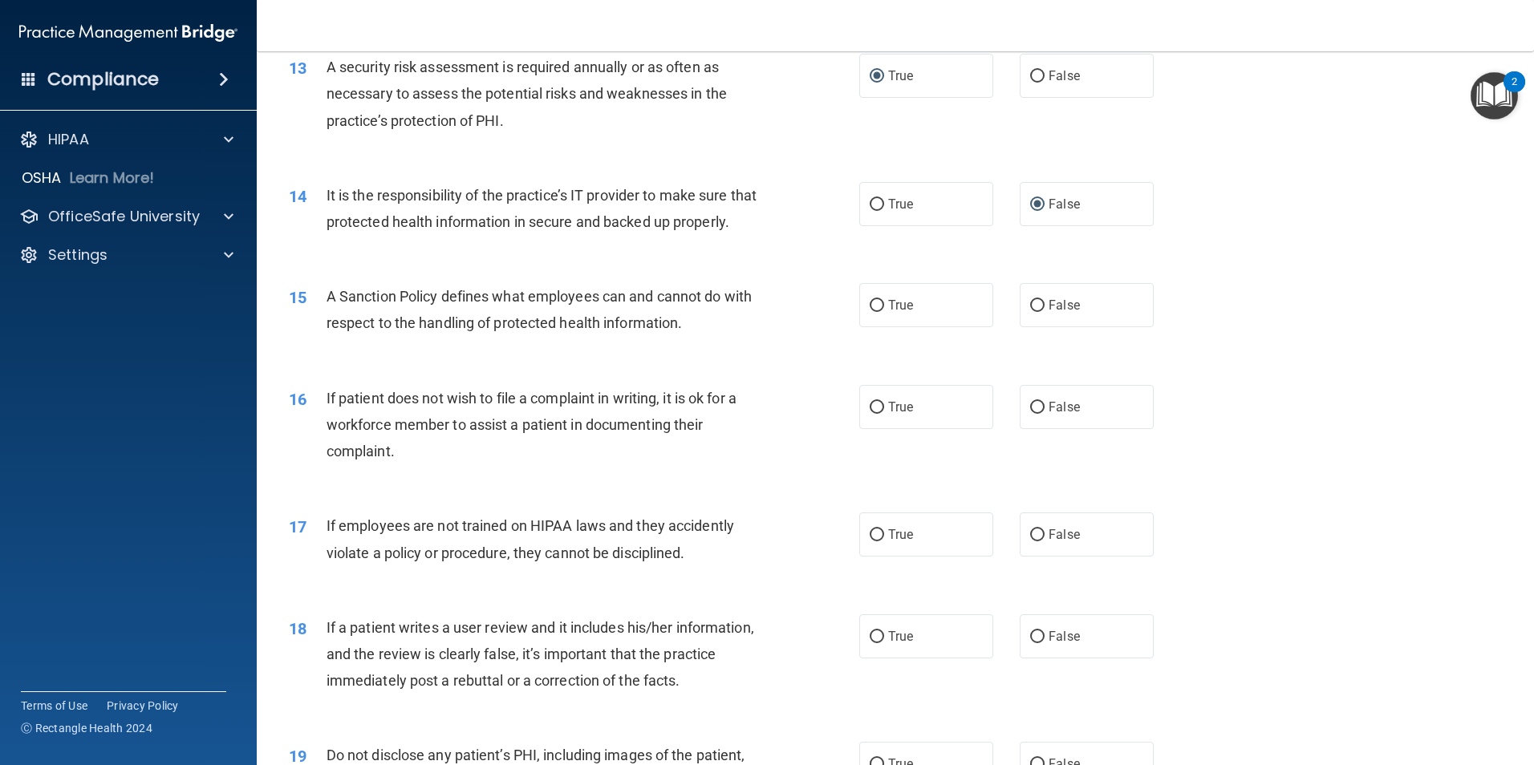
scroll to position [1722, 0]
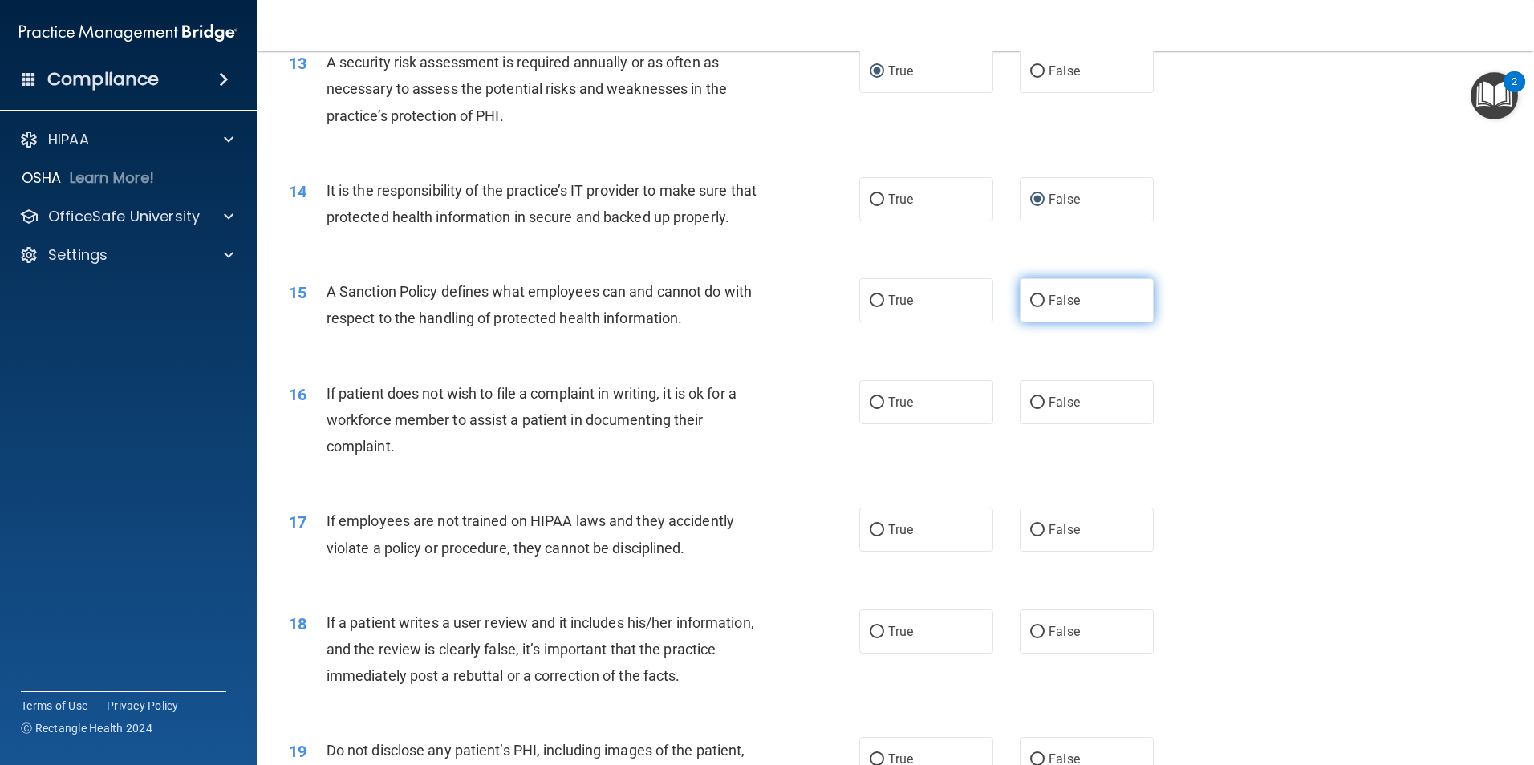
click at [1035, 307] on input "False" at bounding box center [1037, 301] width 14 height 12
radio input "true"
click at [875, 409] on input "True" at bounding box center [877, 403] width 14 height 12
radio input "true"
click at [1030, 537] on input "False" at bounding box center [1037, 531] width 14 height 12
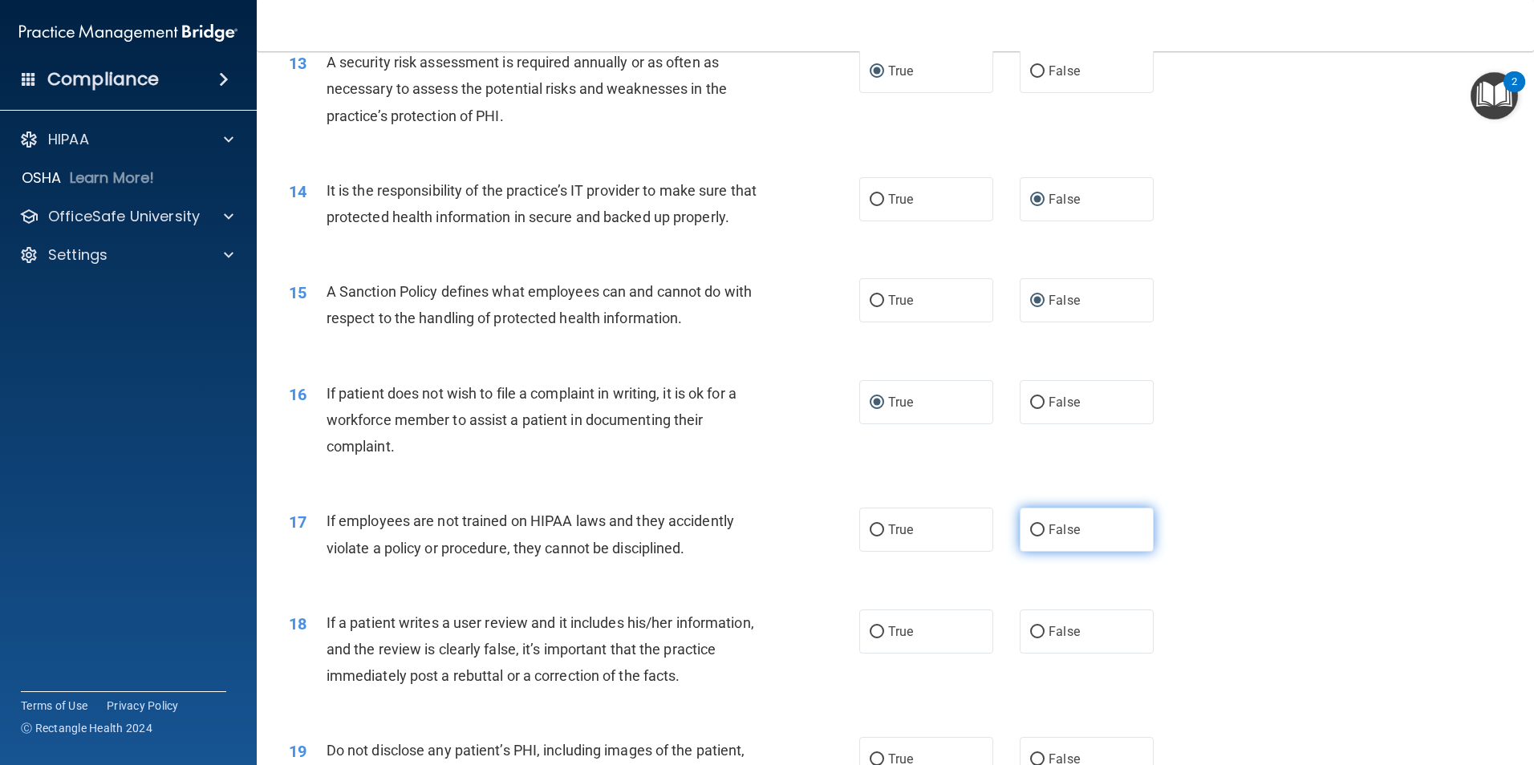
radio input "true"
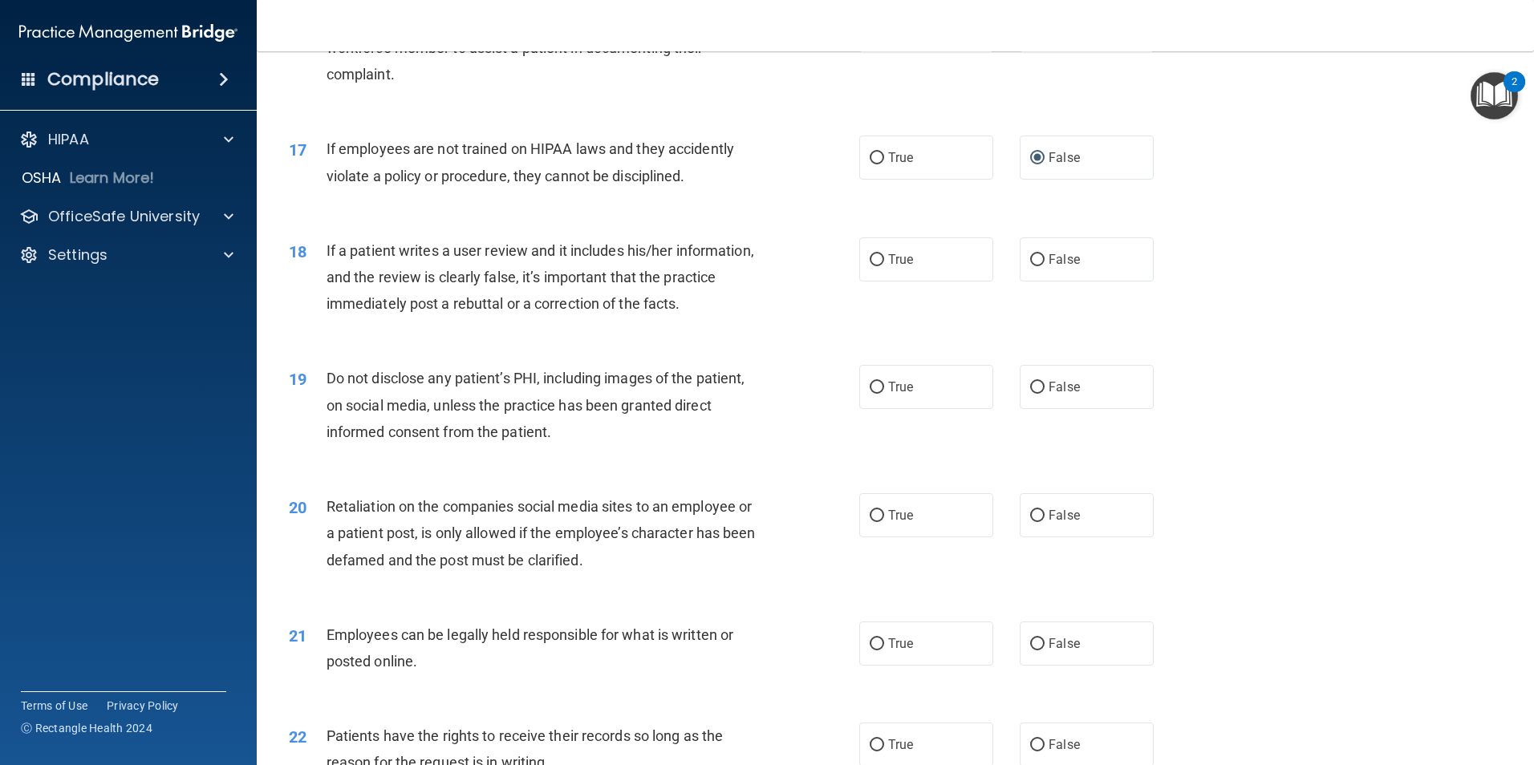
scroll to position [2099, 0]
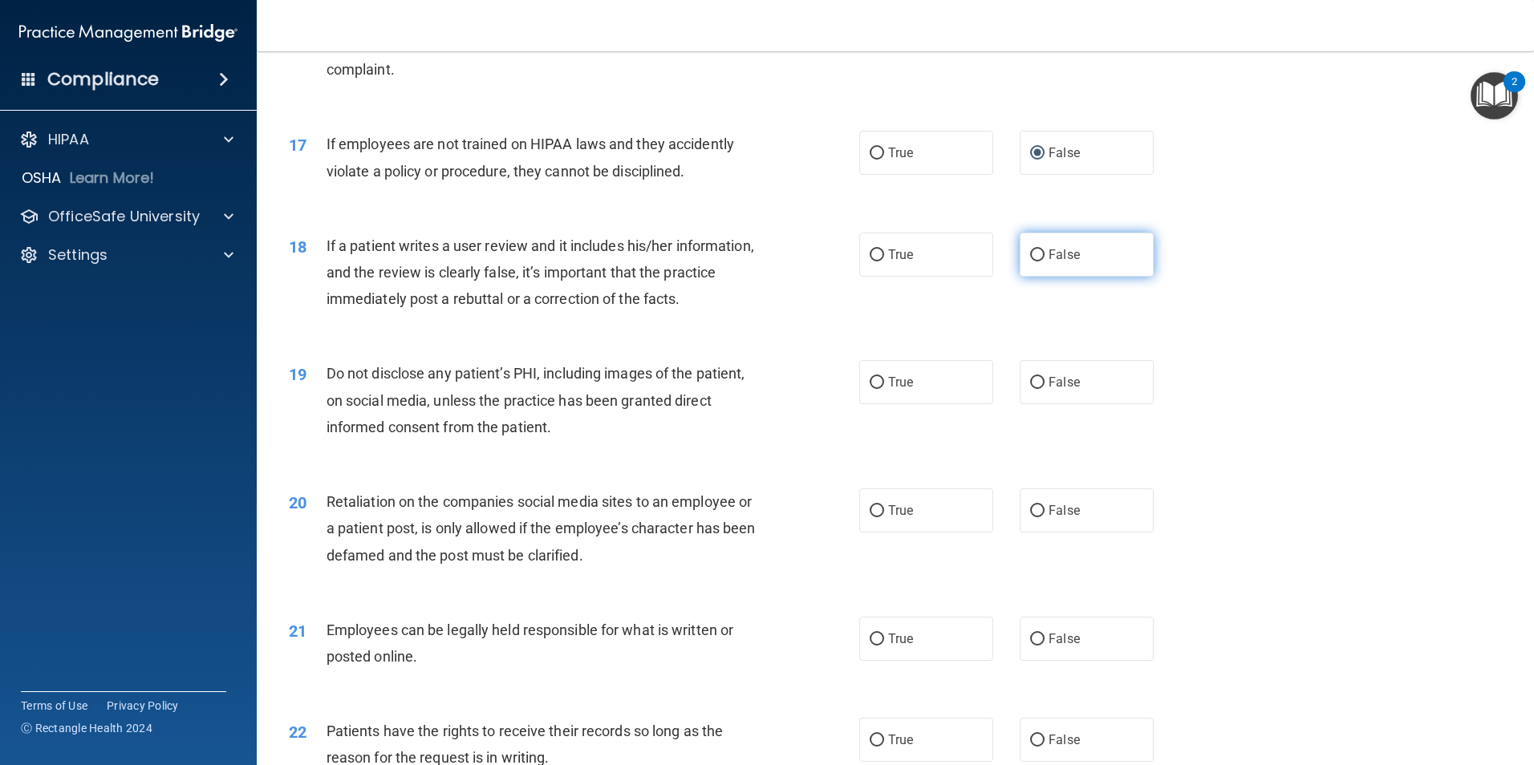
click at [1032, 262] on input "False" at bounding box center [1037, 256] width 14 height 12
radio input "true"
click at [875, 389] on input "True" at bounding box center [877, 383] width 14 height 12
radio input "true"
click at [870, 518] on input "True" at bounding box center [877, 511] width 14 height 12
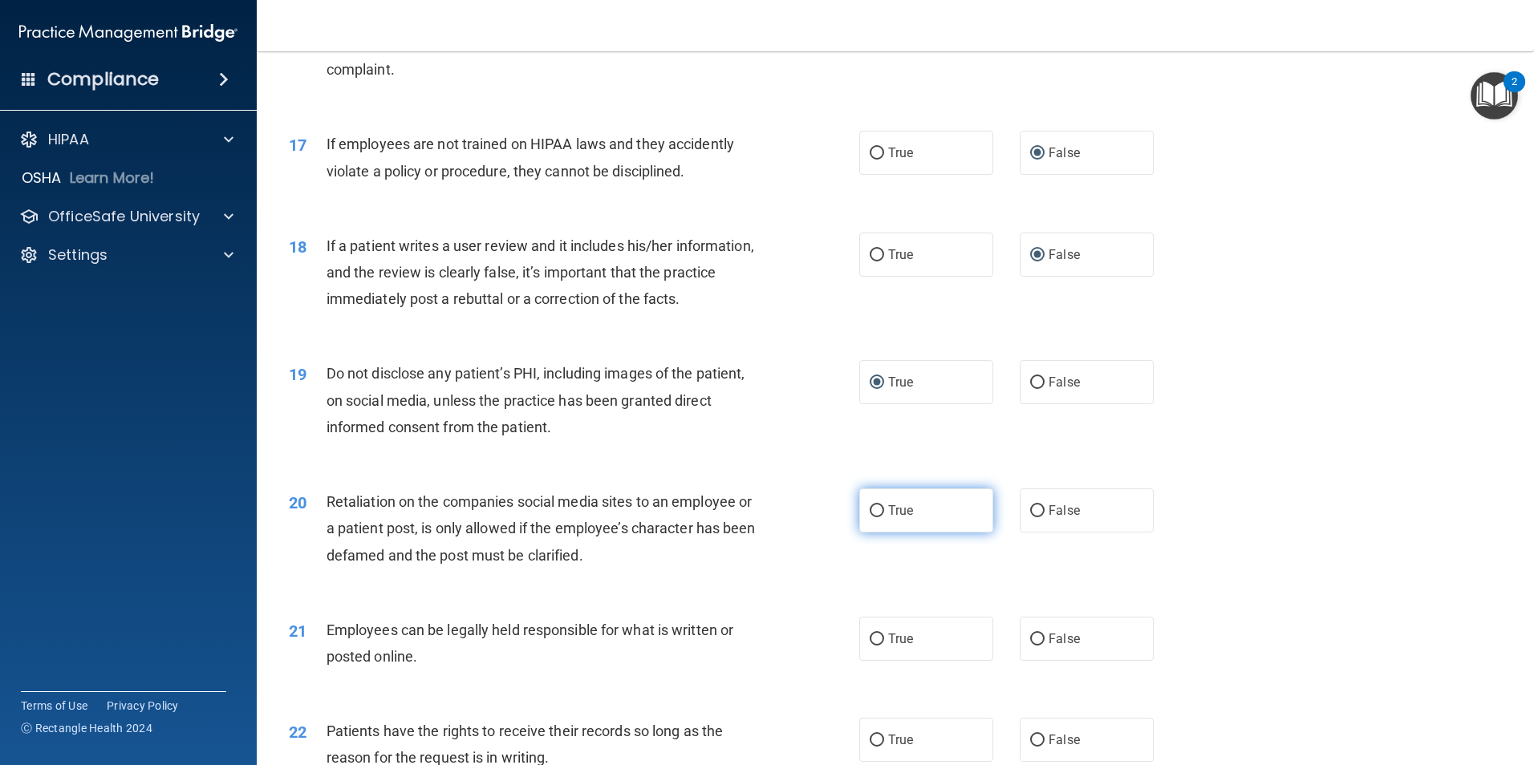
radio input "true"
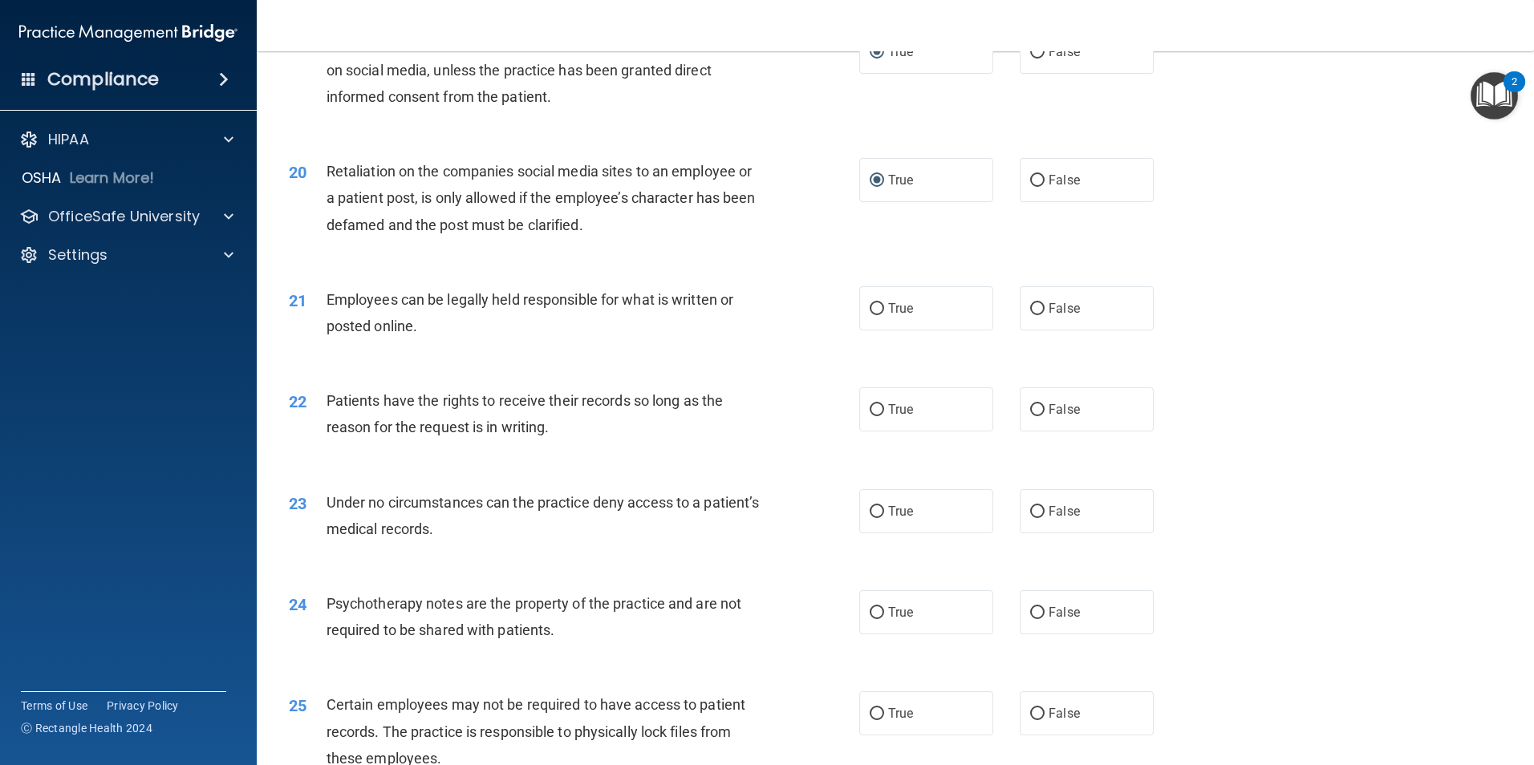
scroll to position [2448, 0]
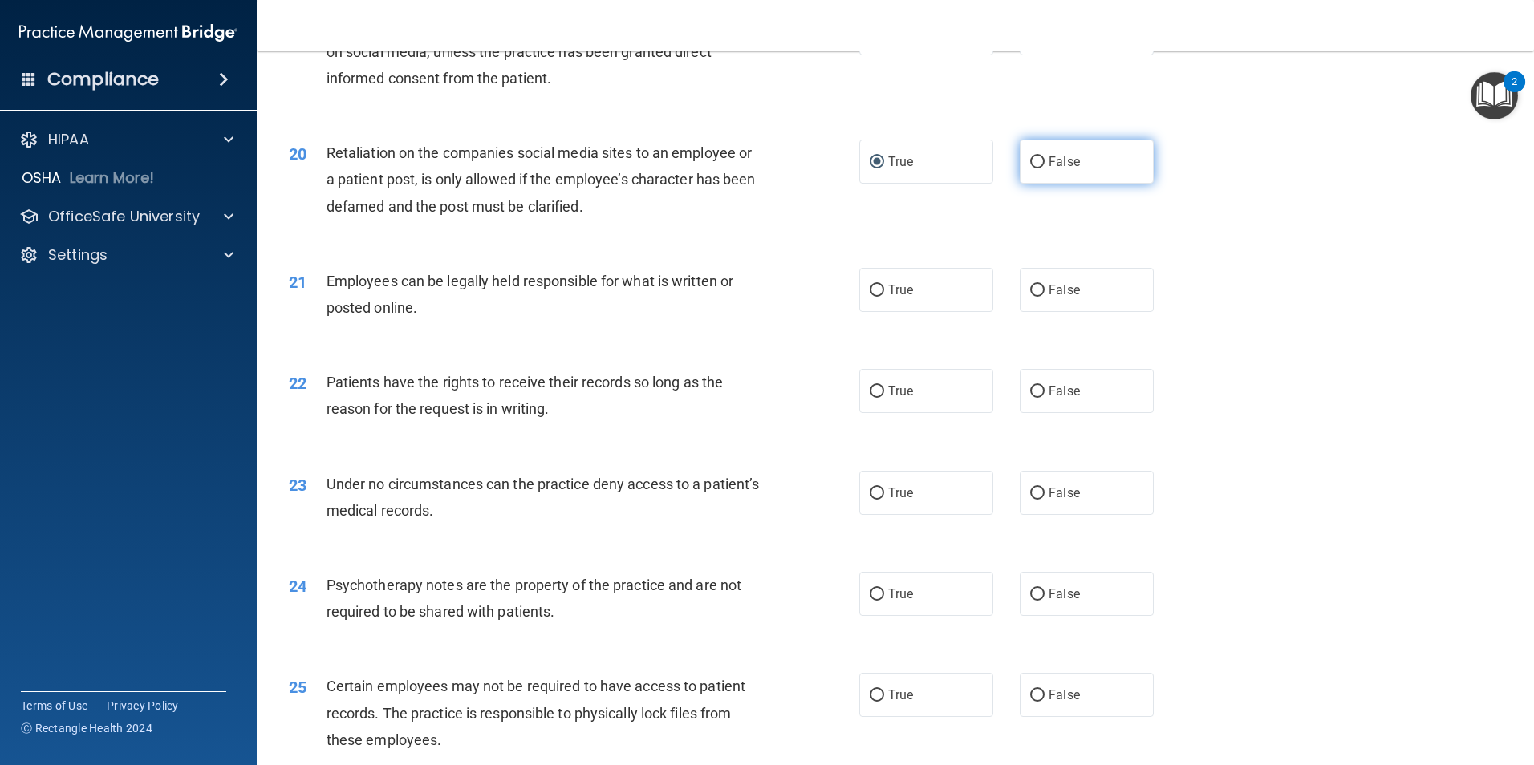
click at [1032, 168] on input "False" at bounding box center [1037, 162] width 14 height 12
radio input "true"
radio input "false"
click at [874, 297] on input "True" at bounding box center [877, 291] width 14 height 12
radio input "true"
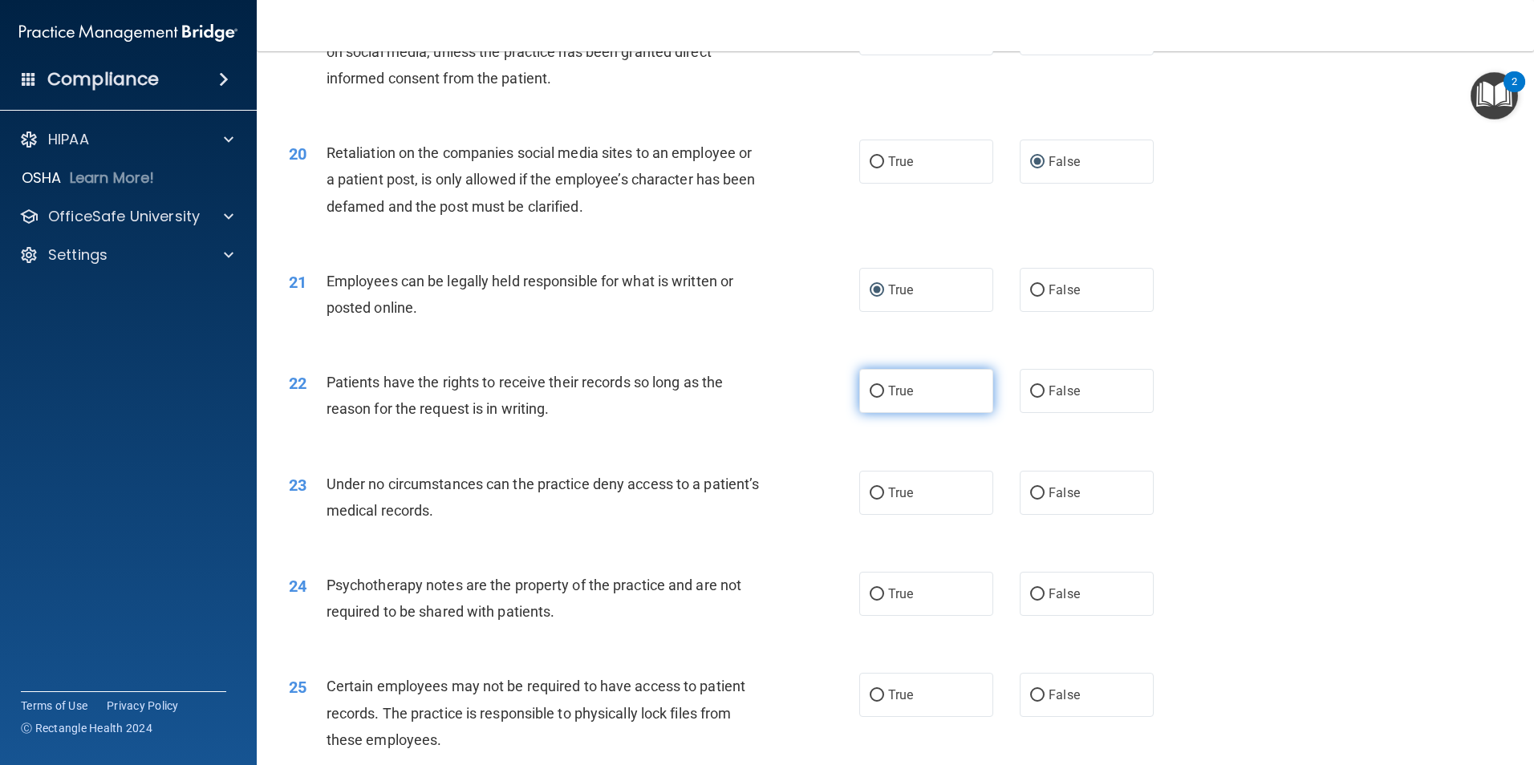
click at [875, 398] on input "True" at bounding box center [877, 392] width 14 height 12
radio input "true"
click at [1035, 500] on input "False" at bounding box center [1037, 494] width 14 height 12
radio input "true"
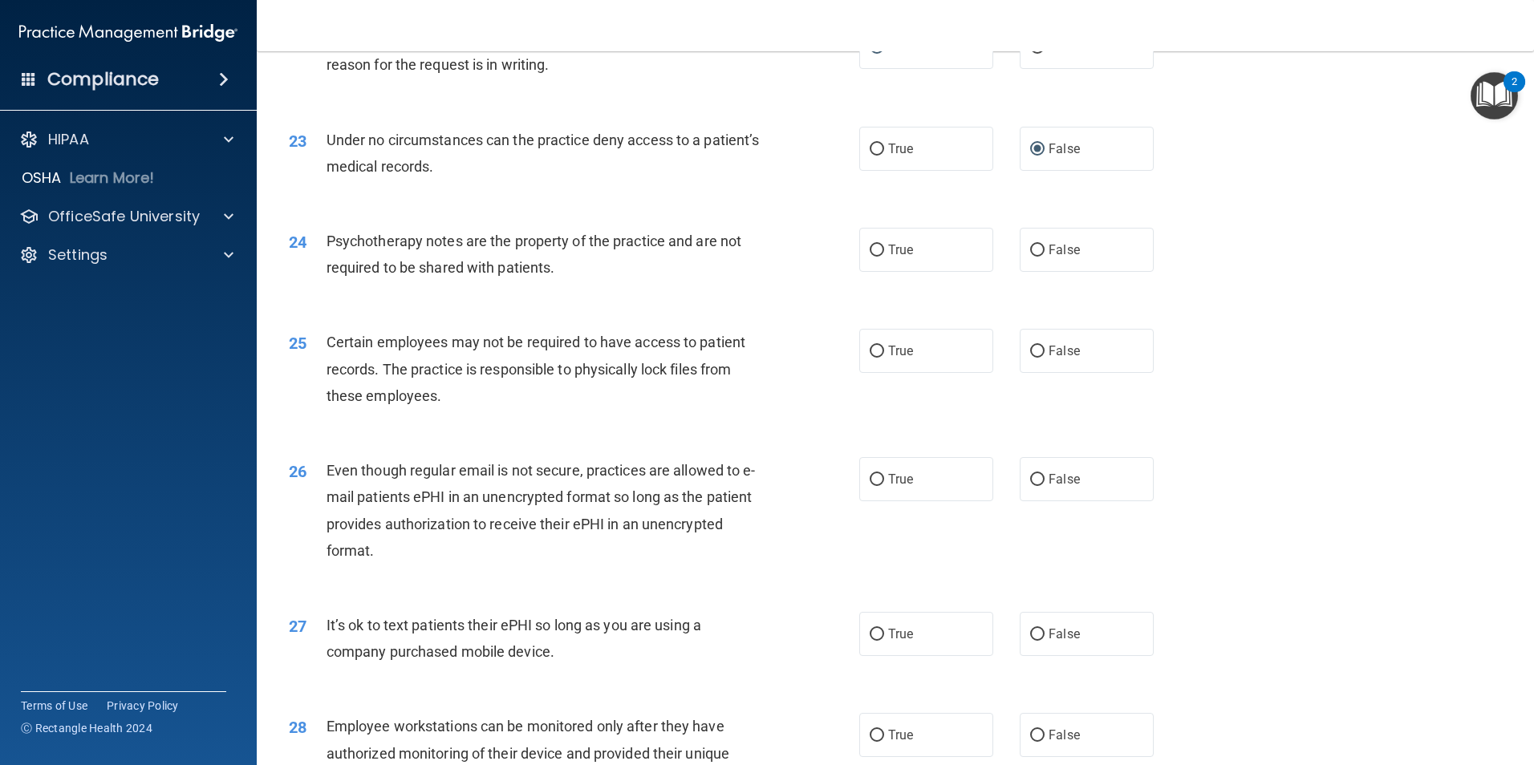
scroll to position [2797, 0]
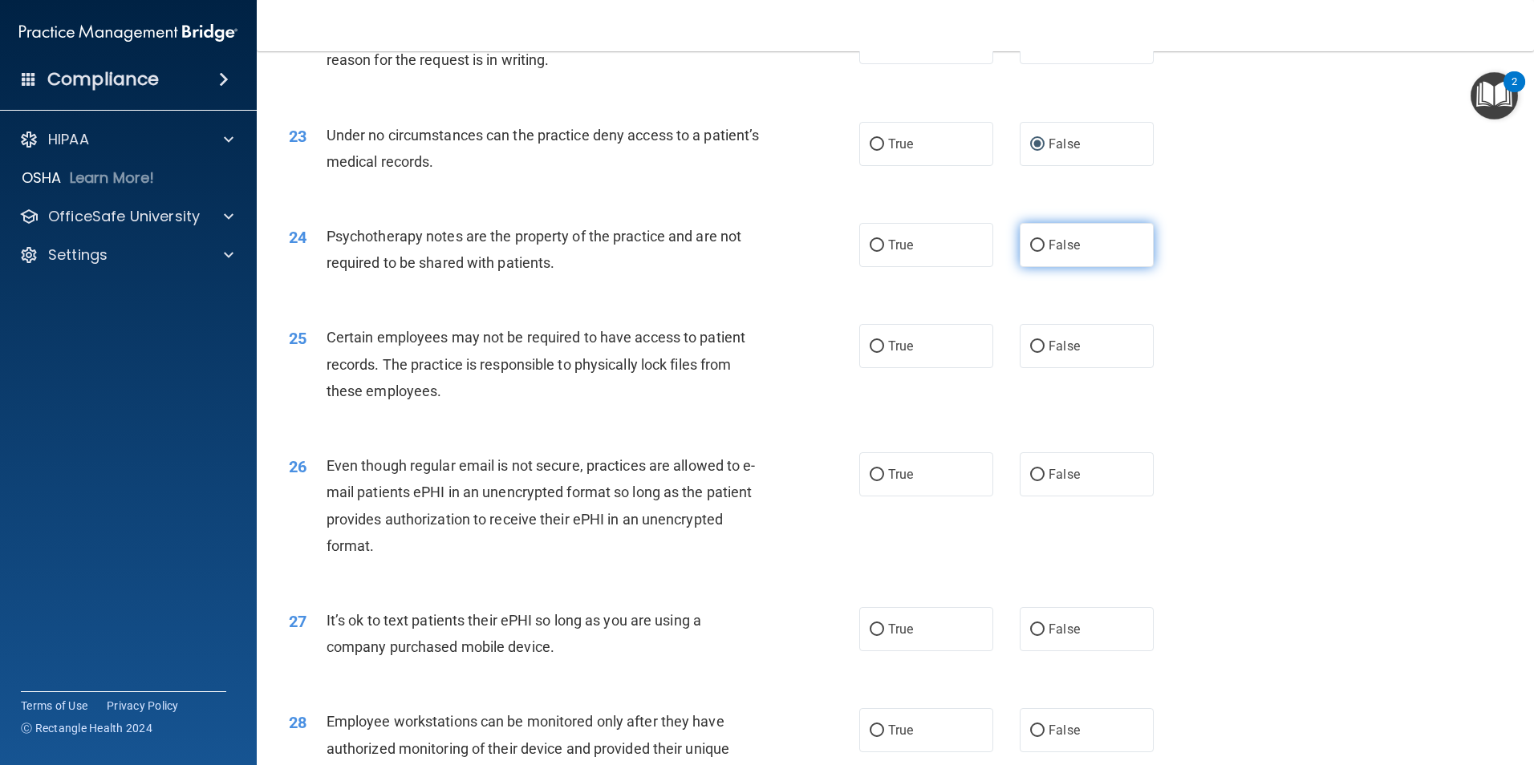
click at [1030, 252] on input "False" at bounding box center [1037, 246] width 14 height 12
radio input "true"
click at [875, 353] on input "True" at bounding box center [877, 347] width 14 height 12
radio input "true"
drag, startPoint x: 875, startPoint y: 497, endPoint x: 903, endPoint y: 504, distance: 28.8
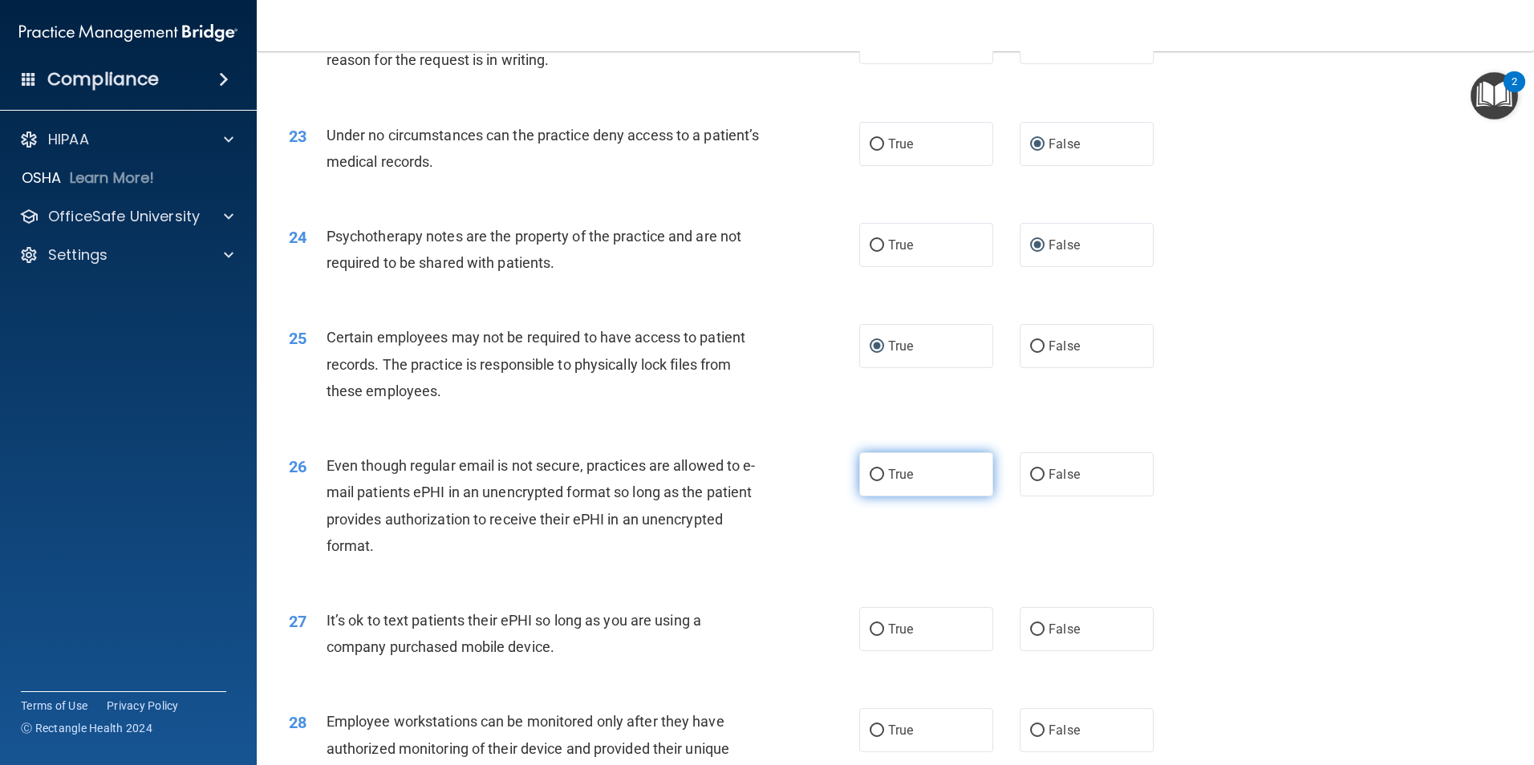
click at [876, 481] on input "True" at bounding box center [877, 475] width 14 height 12
radio input "true"
drag, startPoint x: 1521, startPoint y: 568, endPoint x: 1523, endPoint y: 579, distance: 11.3
click at [1523, 579] on main "- HIPAA Policies and Procedures Quiz This quiz doesn’t expire until 09/30/2025.…" at bounding box center [895, 408] width 1277 height 714
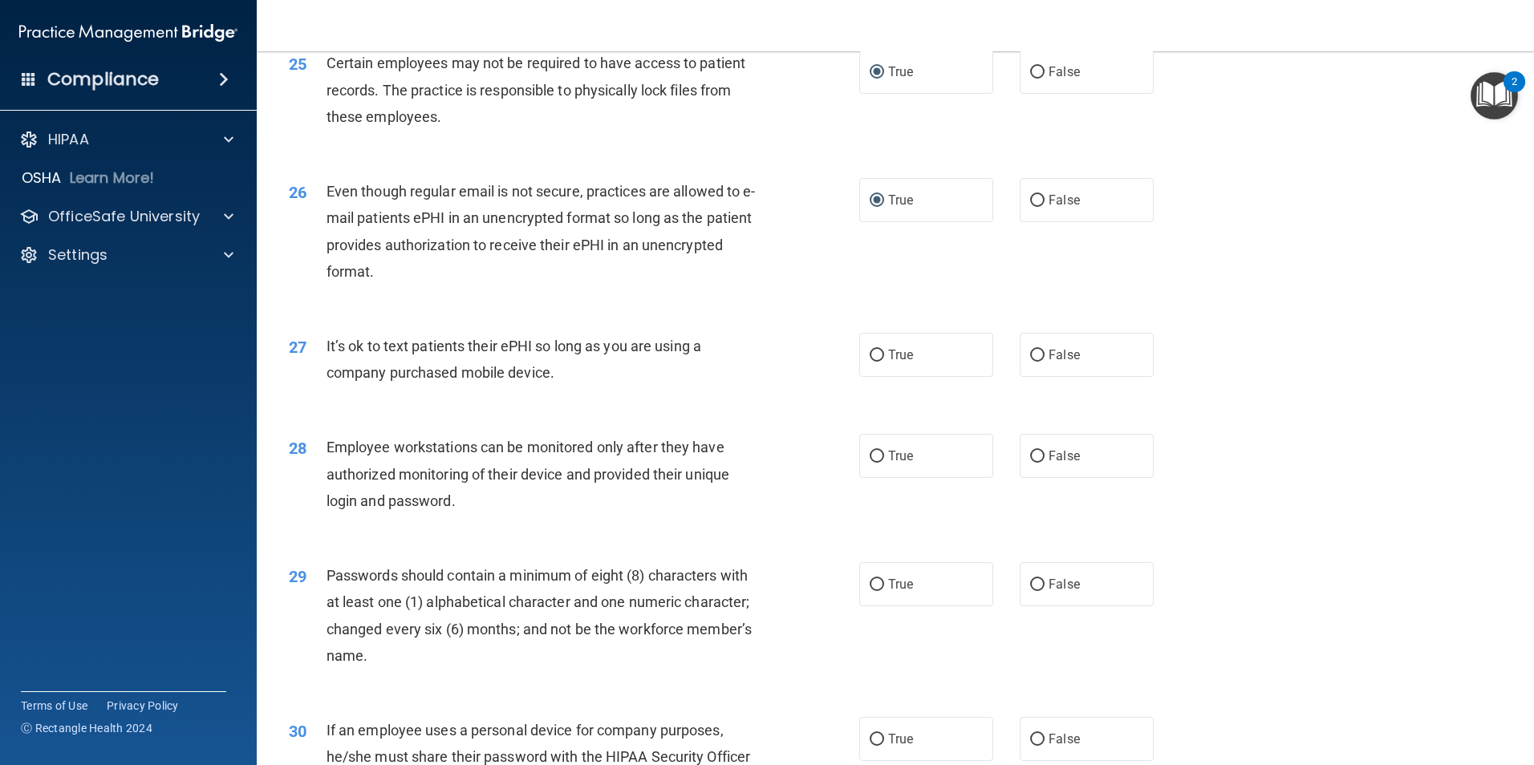
scroll to position [3076, 0]
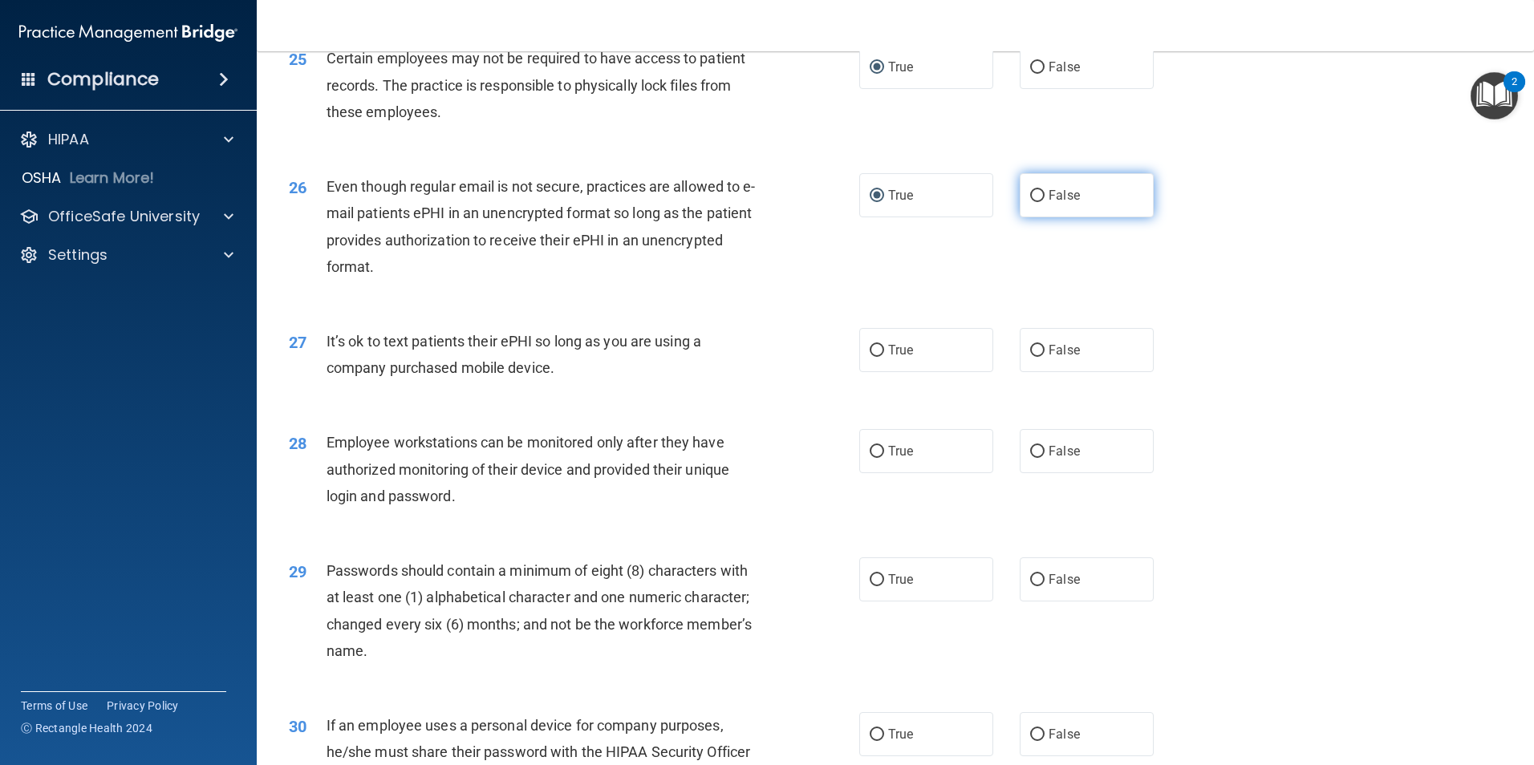
click at [1033, 202] on input "False" at bounding box center [1037, 196] width 14 height 12
radio input "true"
radio input "false"
click at [1030, 357] on input "False" at bounding box center [1037, 351] width 14 height 12
radio input "true"
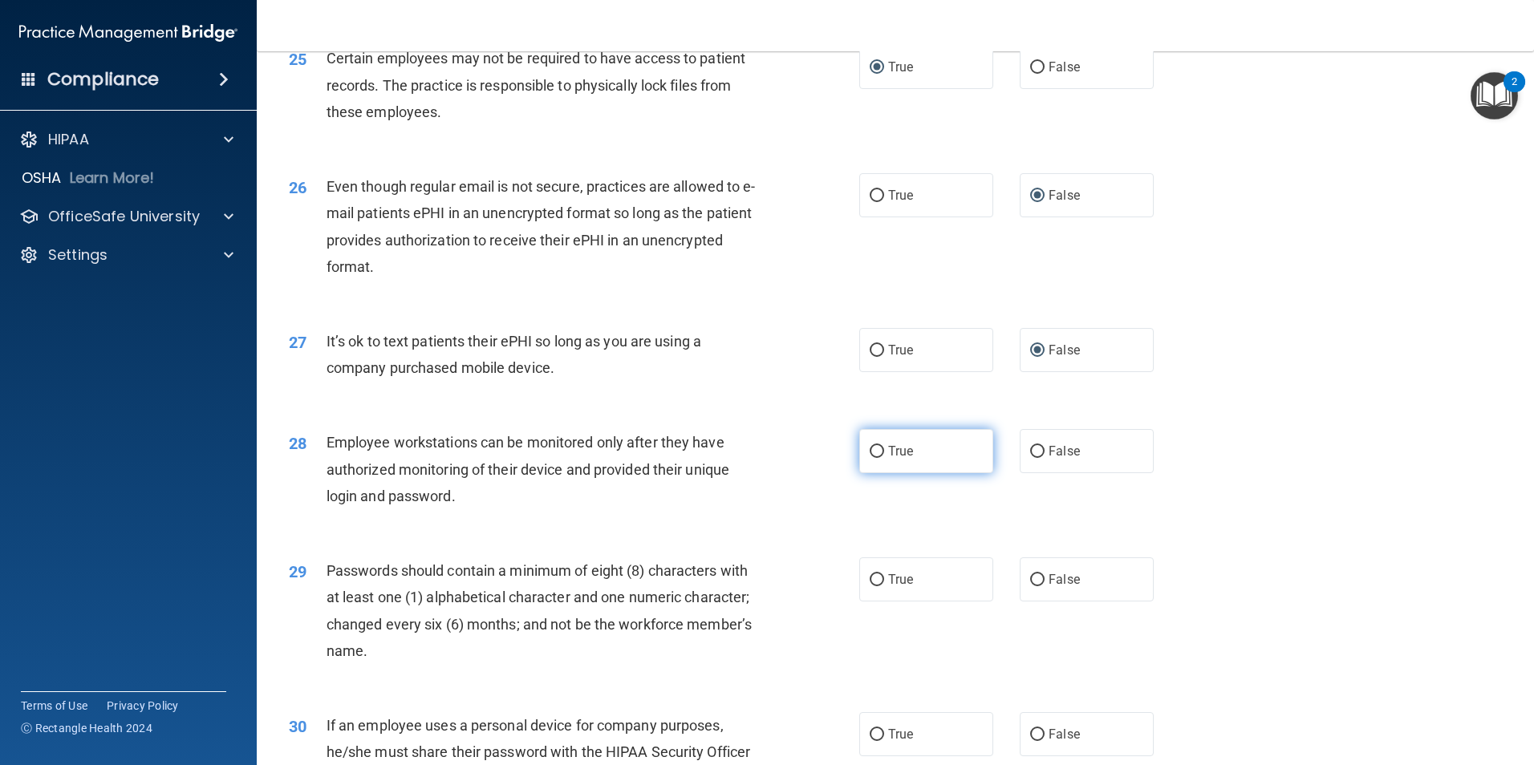
click at [875, 458] on input "True" at bounding box center [877, 452] width 14 height 12
radio input "true"
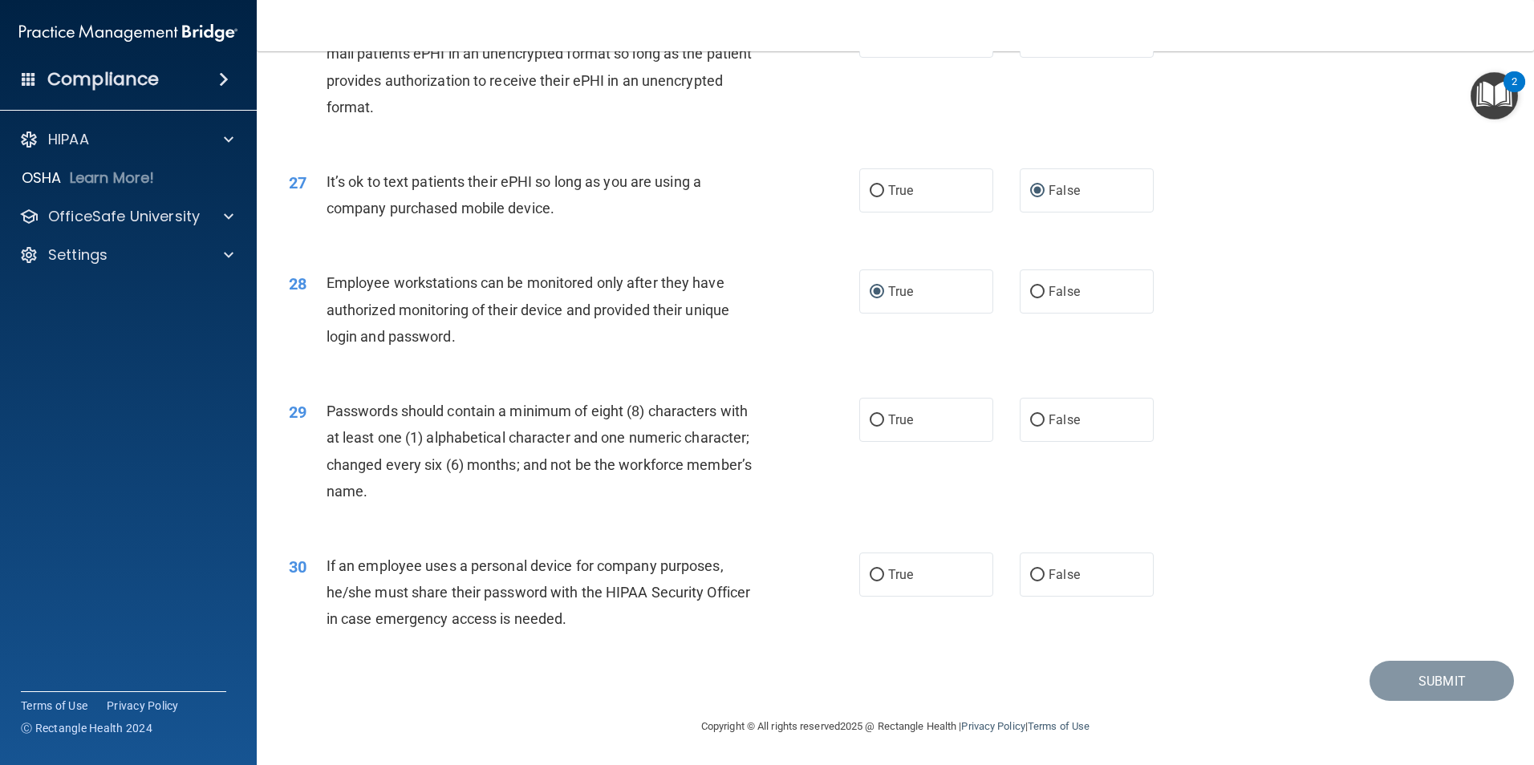
scroll to position [3262, 0]
click at [1030, 416] on input "False" at bounding box center [1037, 421] width 14 height 12
radio input "true"
click at [1037, 571] on input "False" at bounding box center [1037, 576] width 14 height 12
radio input "true"
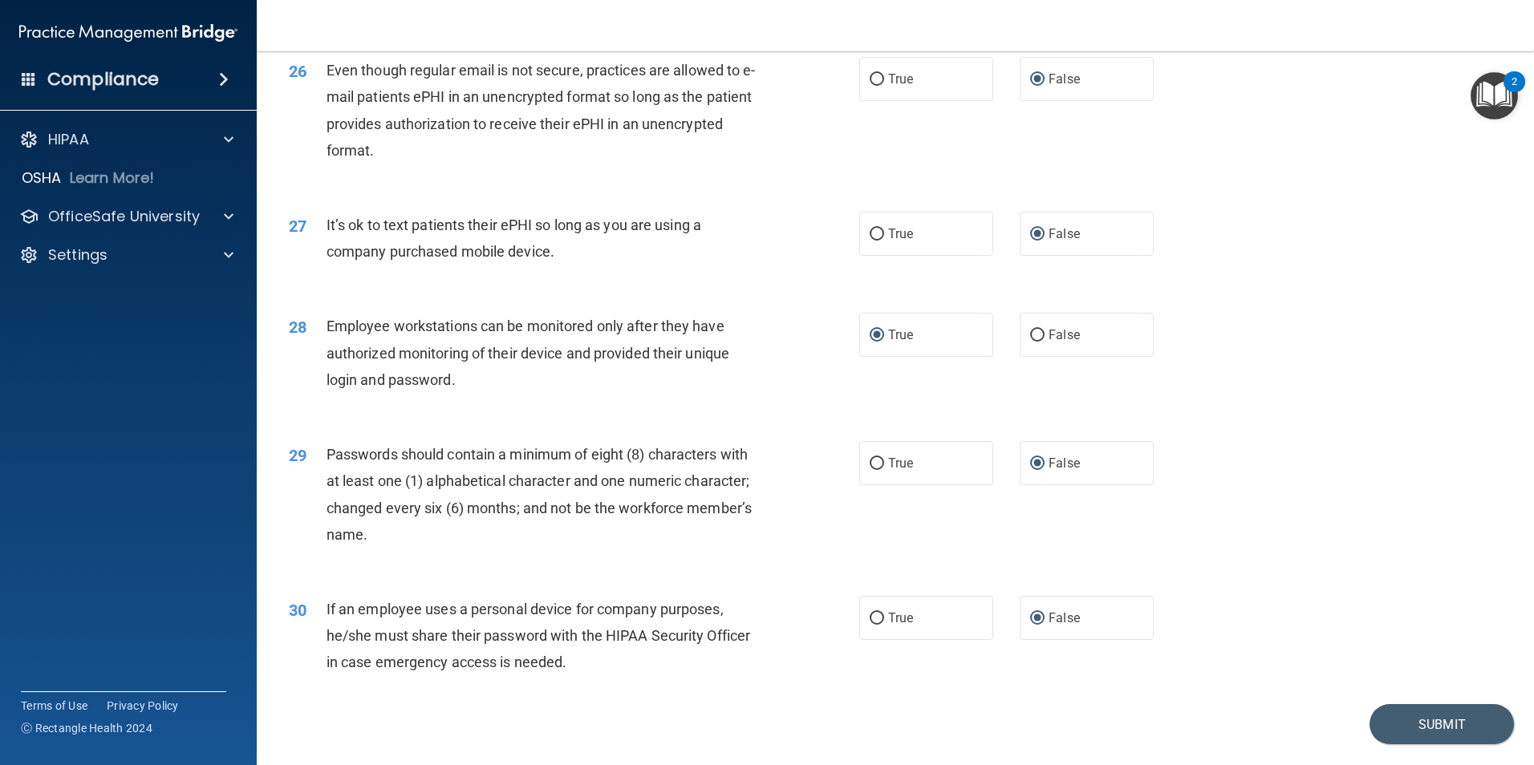
scroll to position [3188, 0]
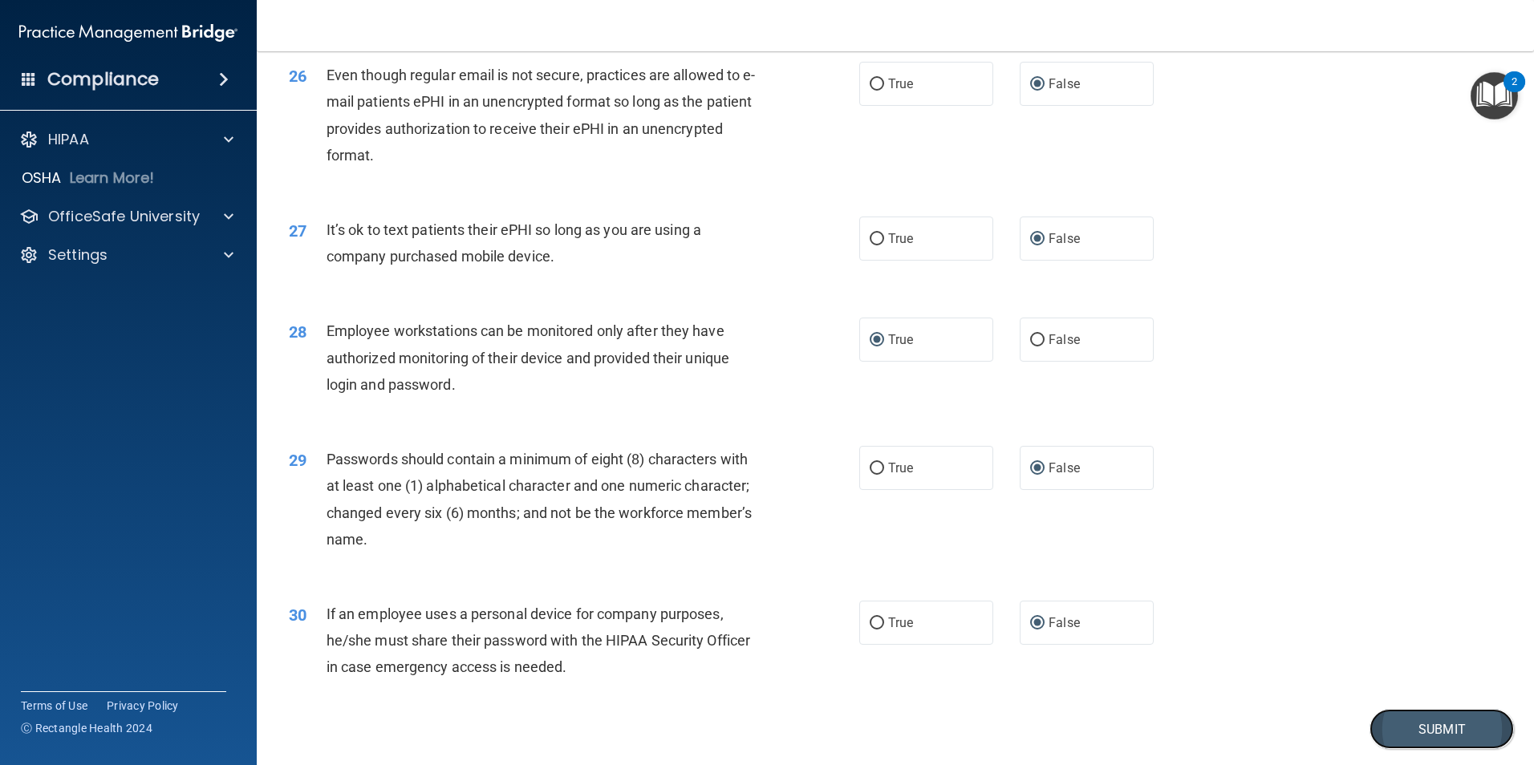
click at [1419, 748] on button "Submit" at bounding box center [1442, 729] width 144 height 41
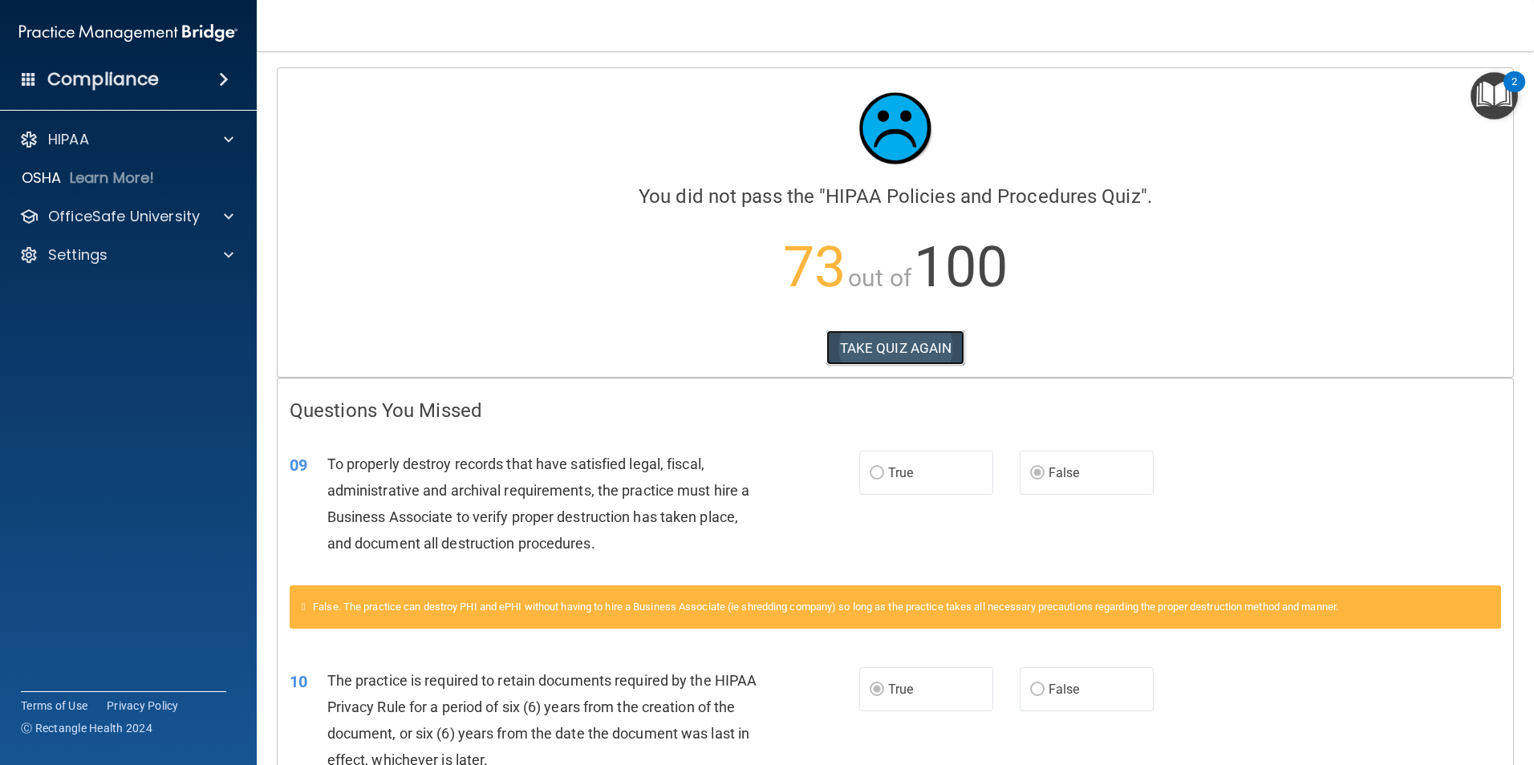
click at [867, 347] on button "TAKE QUIZ AGAIN" at bounding box center [895, 348] width 139 height 35
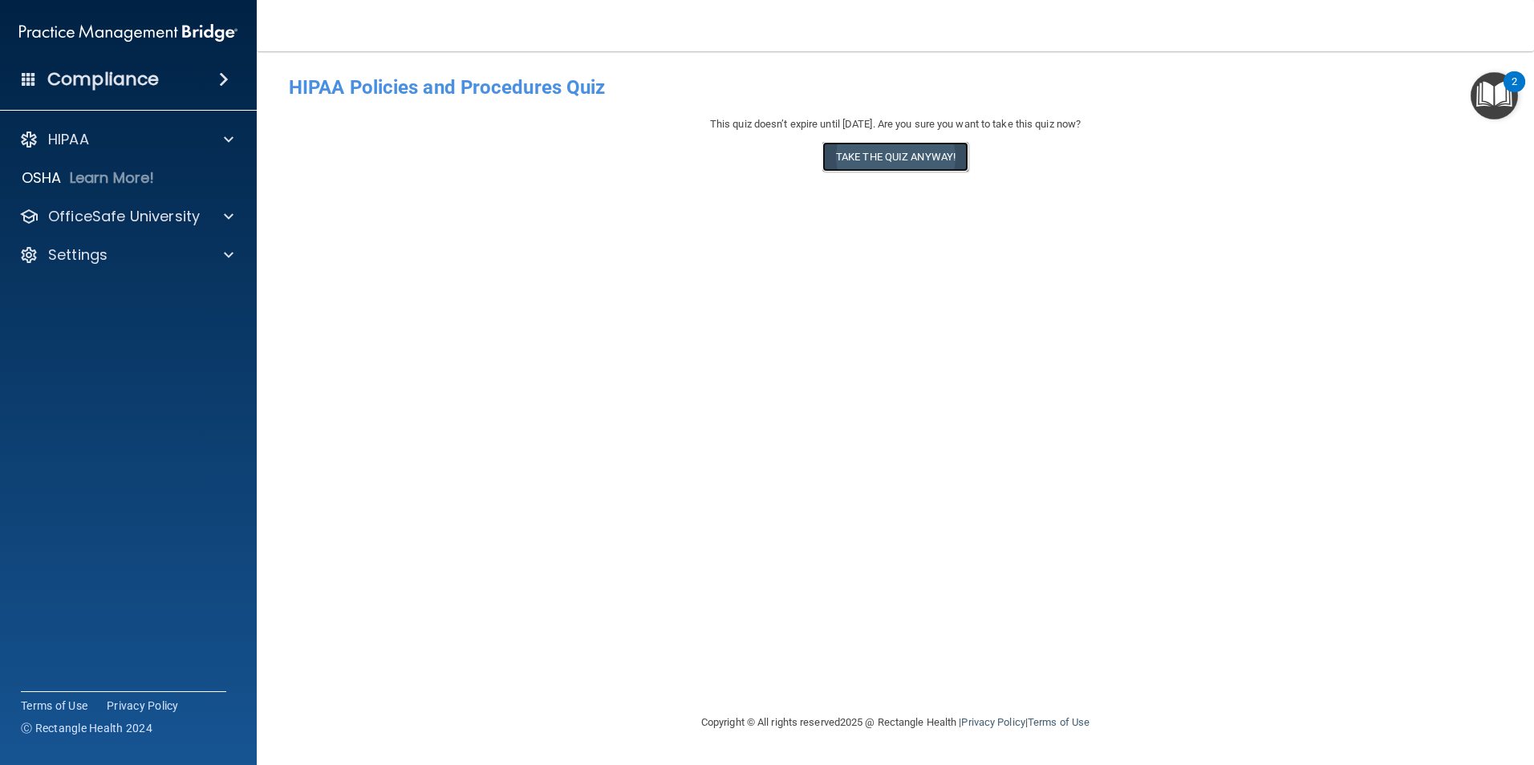
click at [879, 157] on button "Take the quiz anyway!" at bounding box center [895, 157] width 146 height 30
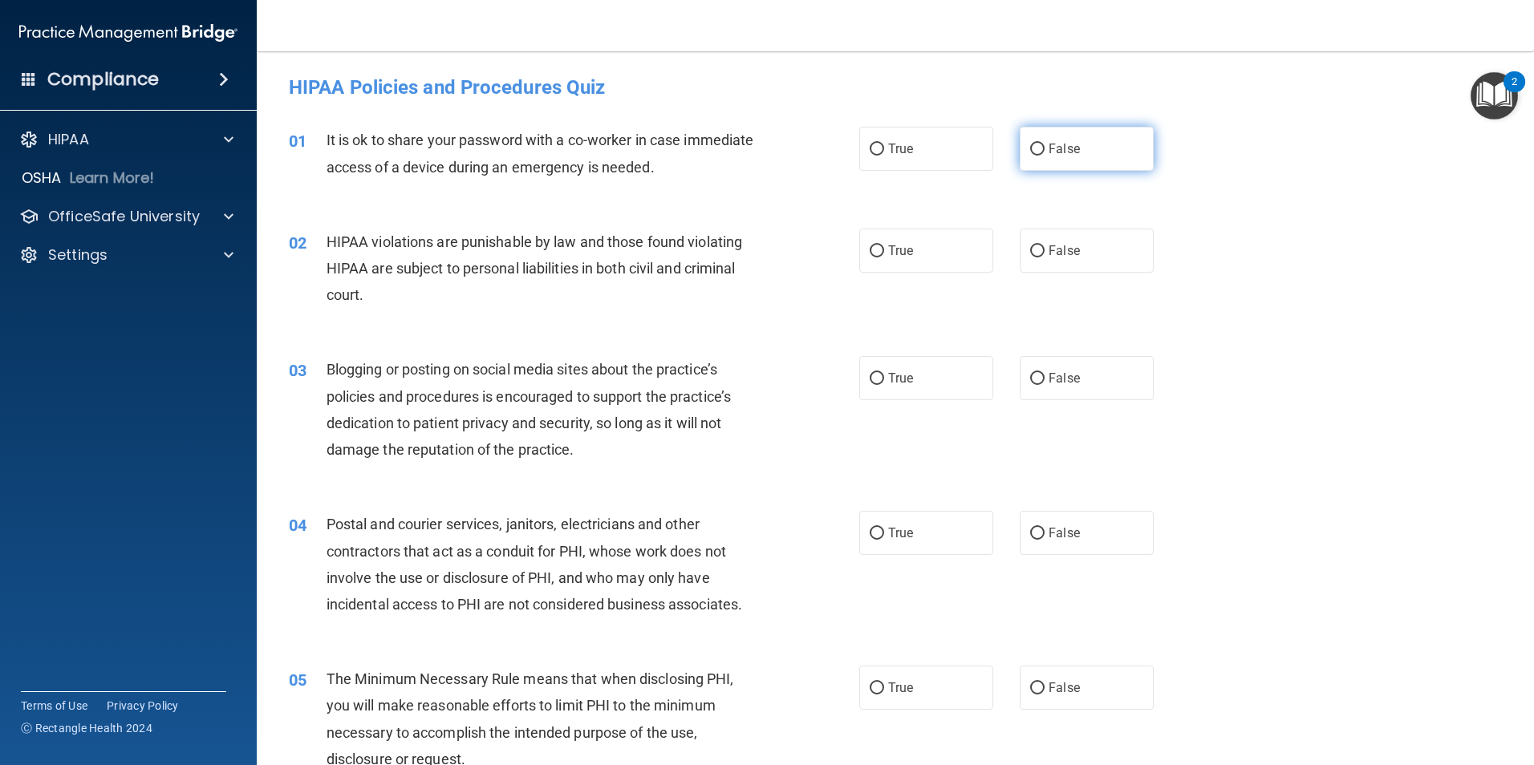
click at [1031, 144] on input "False" at bounding box center [1037, 150] width 14 height 12
radio input "true"
click at [881, 248] on label "True" at bounding box center [926, 251] width 134 height 44
click at [881, 248] on input "True" at bounding box center [877, 252] width 14 height 12
radio input "true"
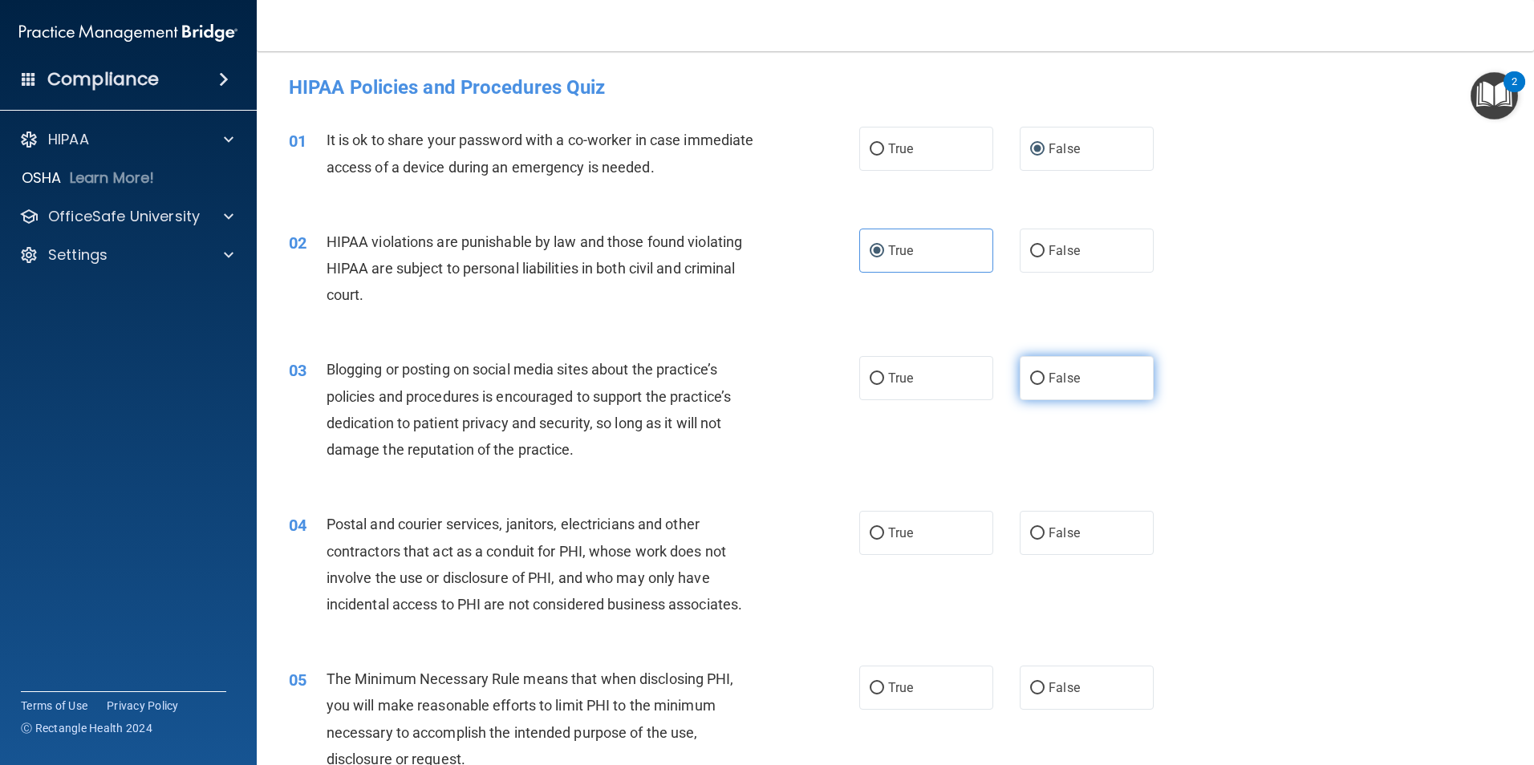
click at [1031, 374] on input "False" at bounding box center [1037, 379] width 14 height 12
radio input "true"
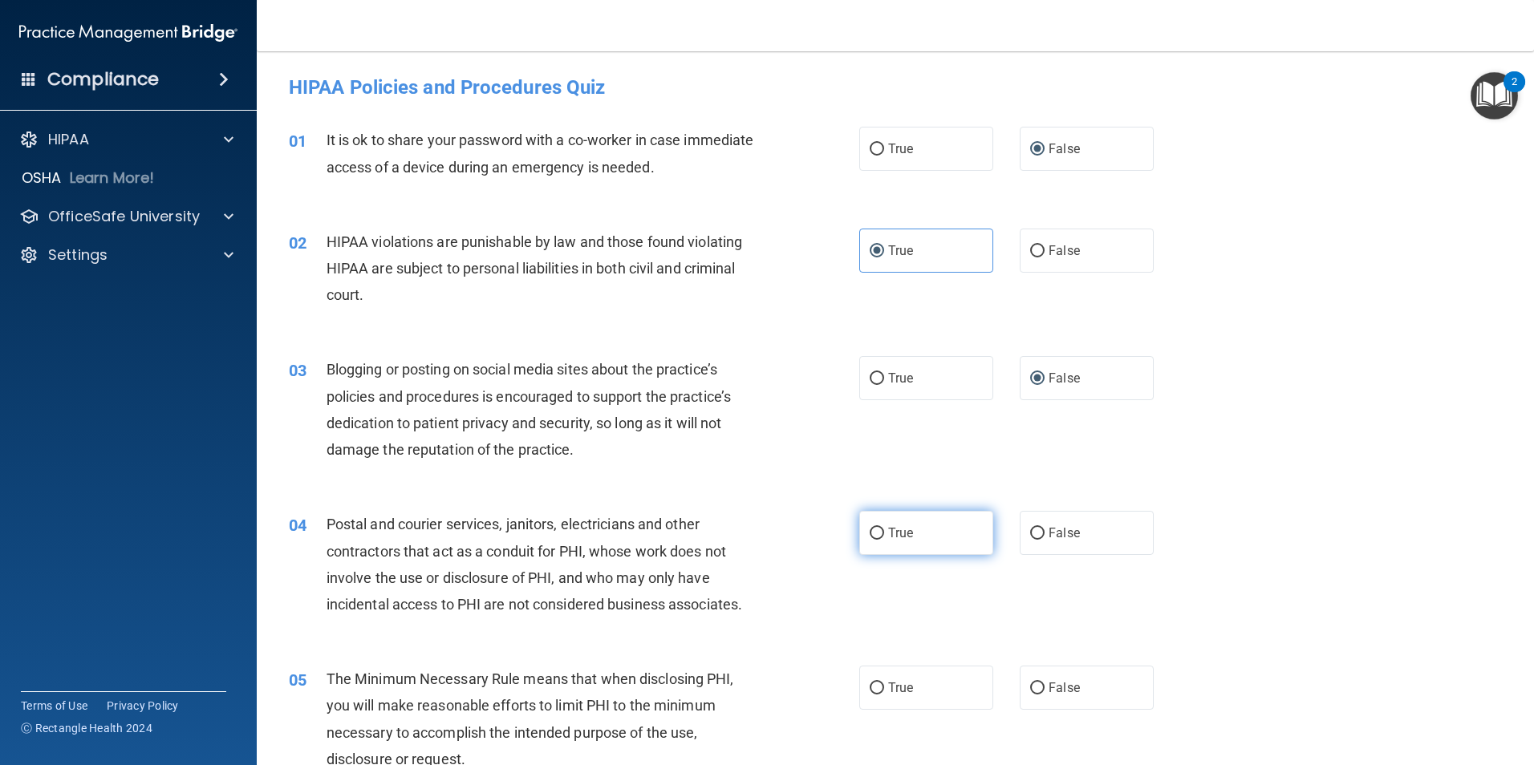
click at [871, 530] on input "True" at bounding box center [877, 534] width 14 height 12
radio input "true"
drag, startPoint x: 1521, startPoint y: 164, endPoint x: 1520, endPoint y: 190, distance: 26.5
click at [1520, 190] on main "- HIPAA Policies and Procedures Quiz This quiz doesn’t expire until 09/30/2025.…" at bounding box center [895, 408] width 1277 height 714
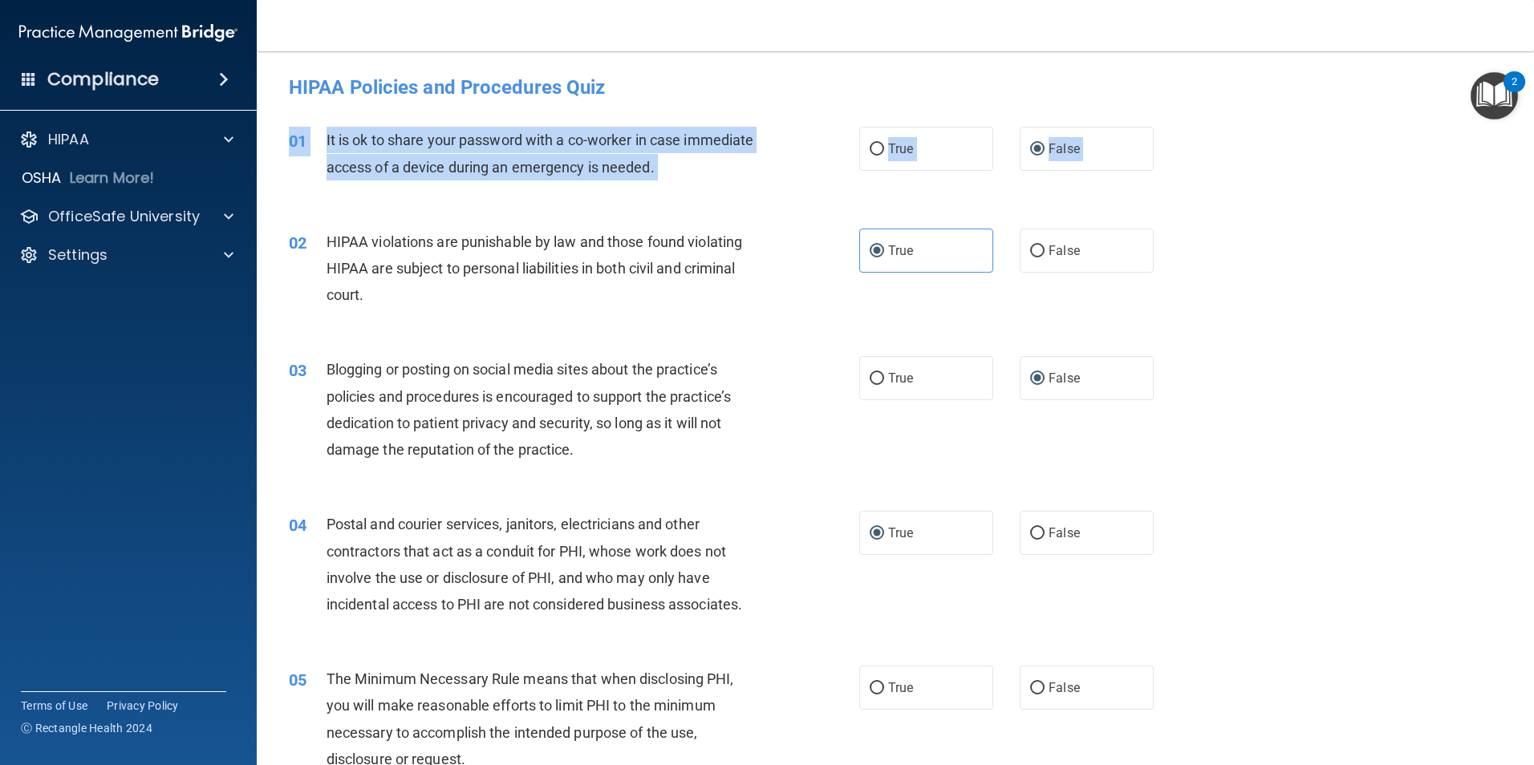
drag, startPoint x: 1520, startPoint y: 190, endPoint x: 1522, endPoint y: 210, distance: 20.2
click at [1522, 210] on main "- HIPAA Policies and Procedures Quiz This quiz doesn’t expire until 09/30/2025.…" at bounding box center [895, 408] width 1277 height 714
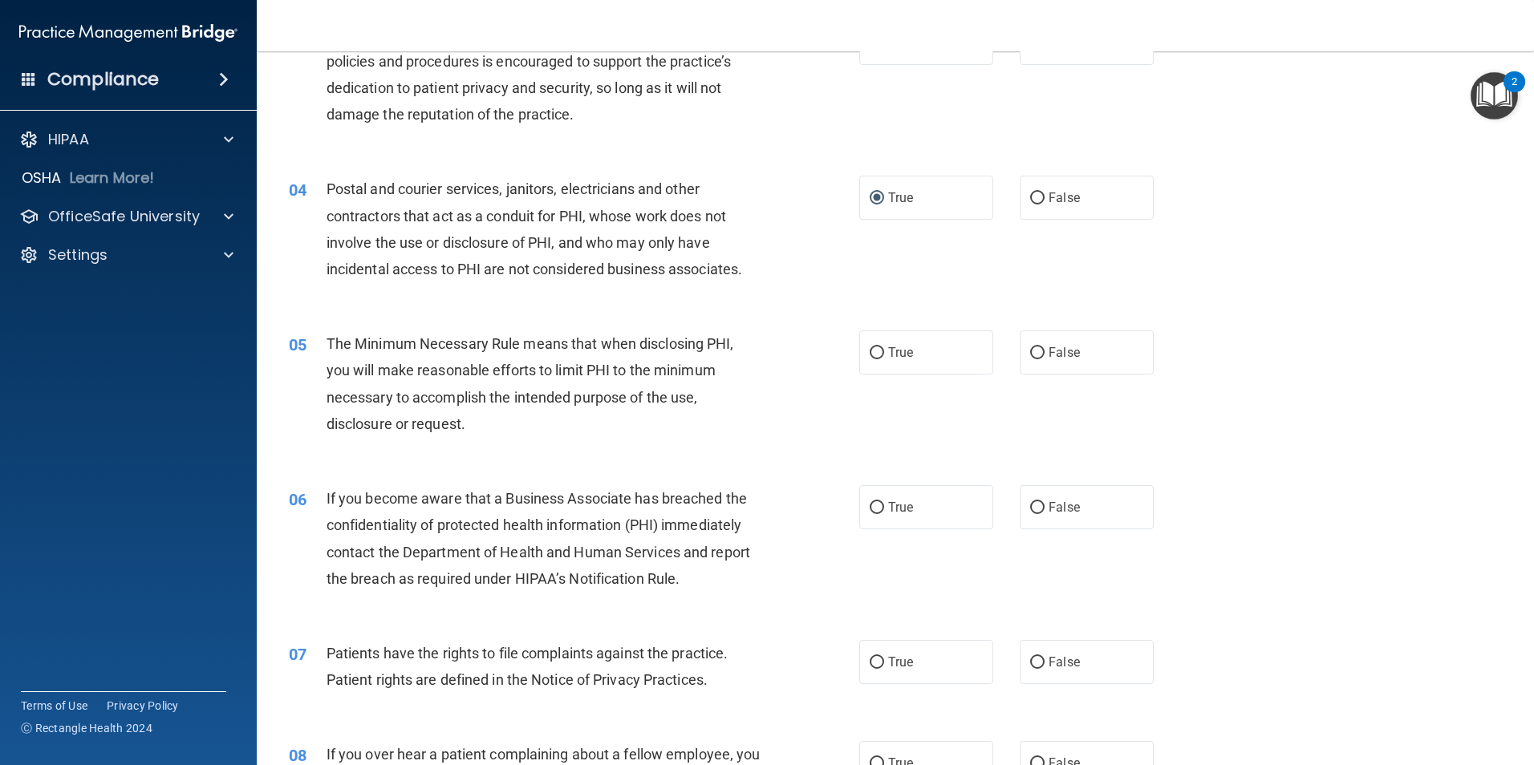
scroll to position [452, 0]
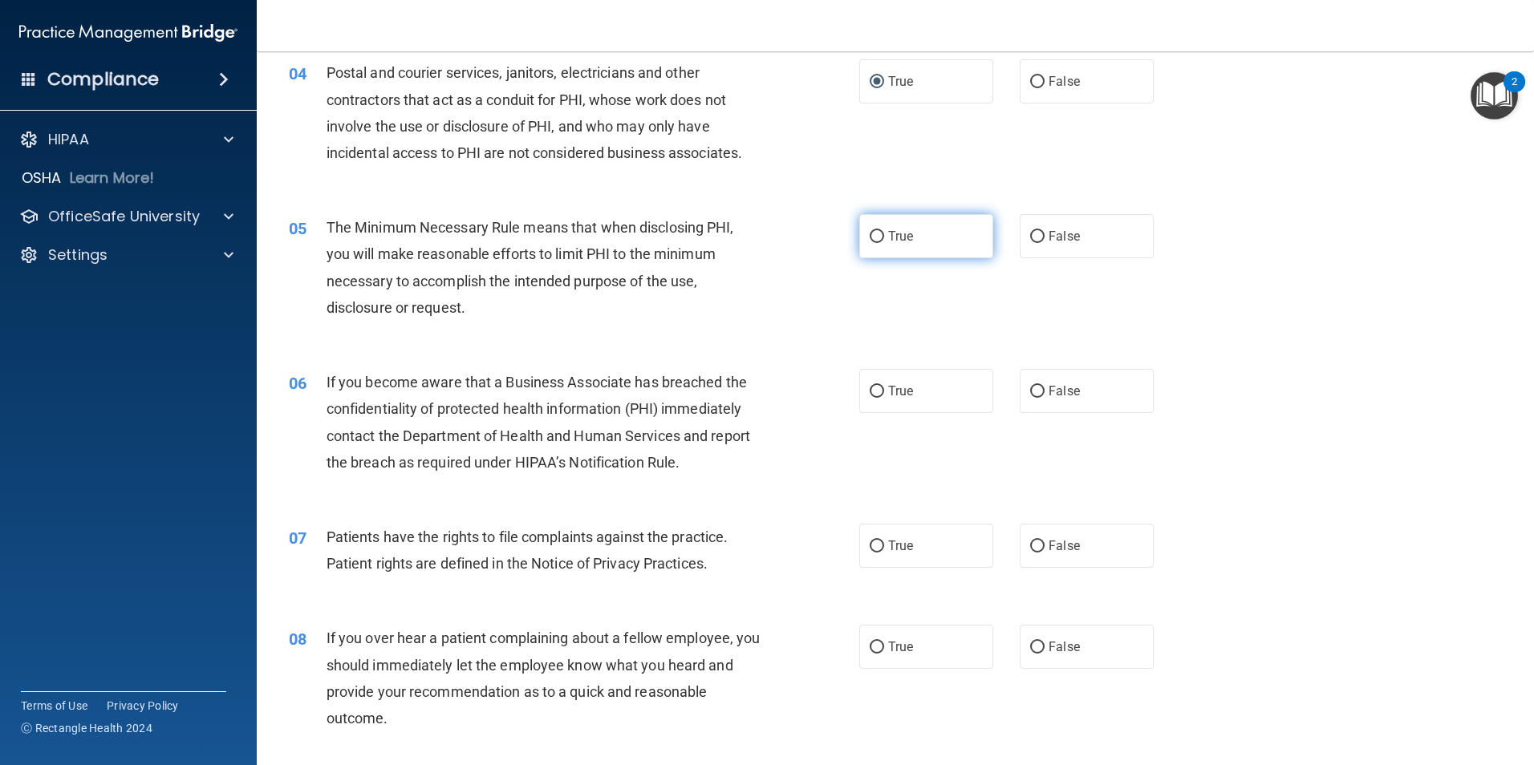
click at [874, 231] on input "True" at bounding box center [877, 237] width 14 height 12
radio input "true"
click at [1033, 387] on input "False" at bounding box center [1037, 392] width 14 height 12
radio input "true"
click at [874, 550] on input "True" at bounding box center [877, 547] width 14 height 12
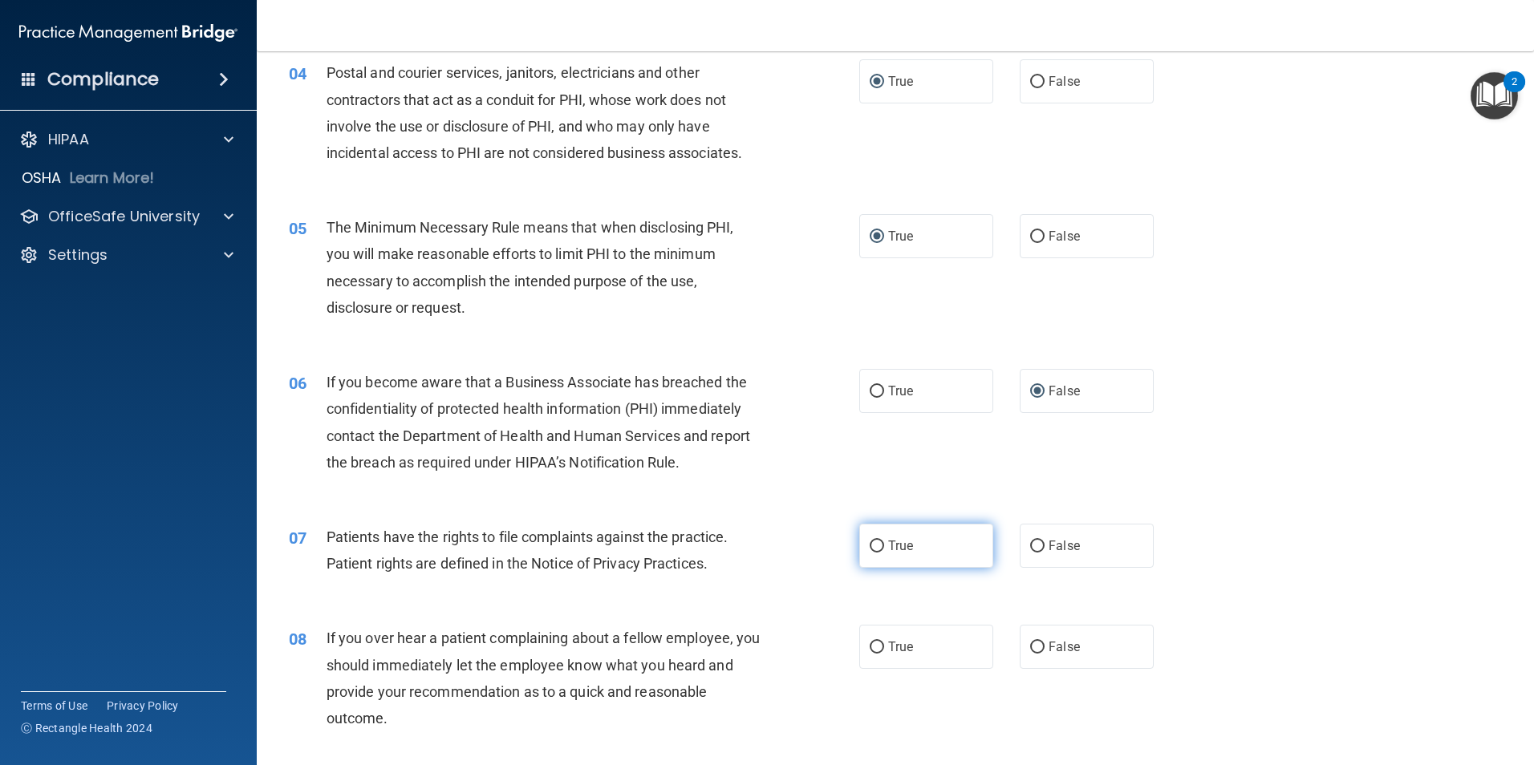
radio input "true"
click at [1031, 642] on input "False" at bounding box center [1037, 648] width 14 height 12
radio input "true"
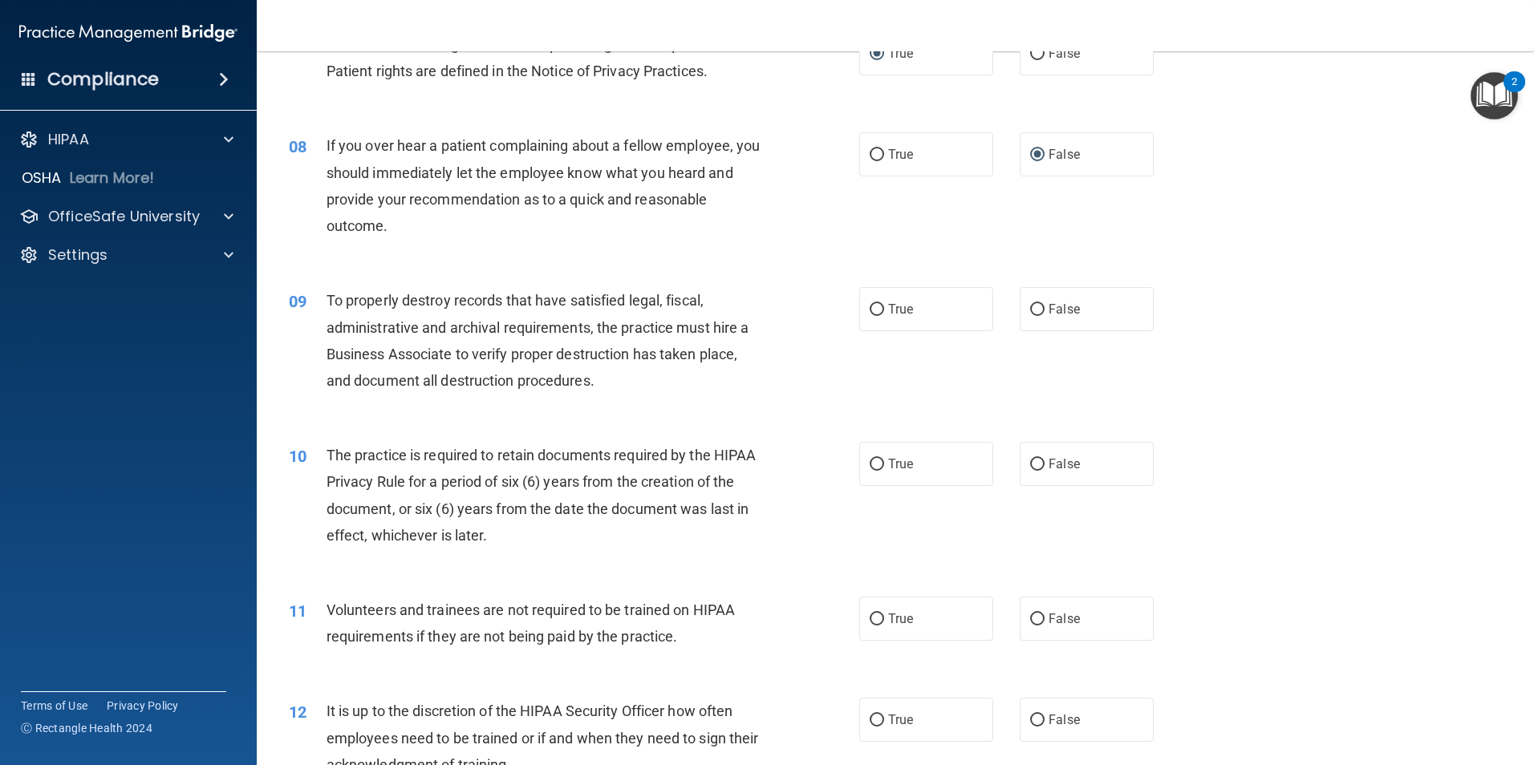
scroll to position [954, 0]
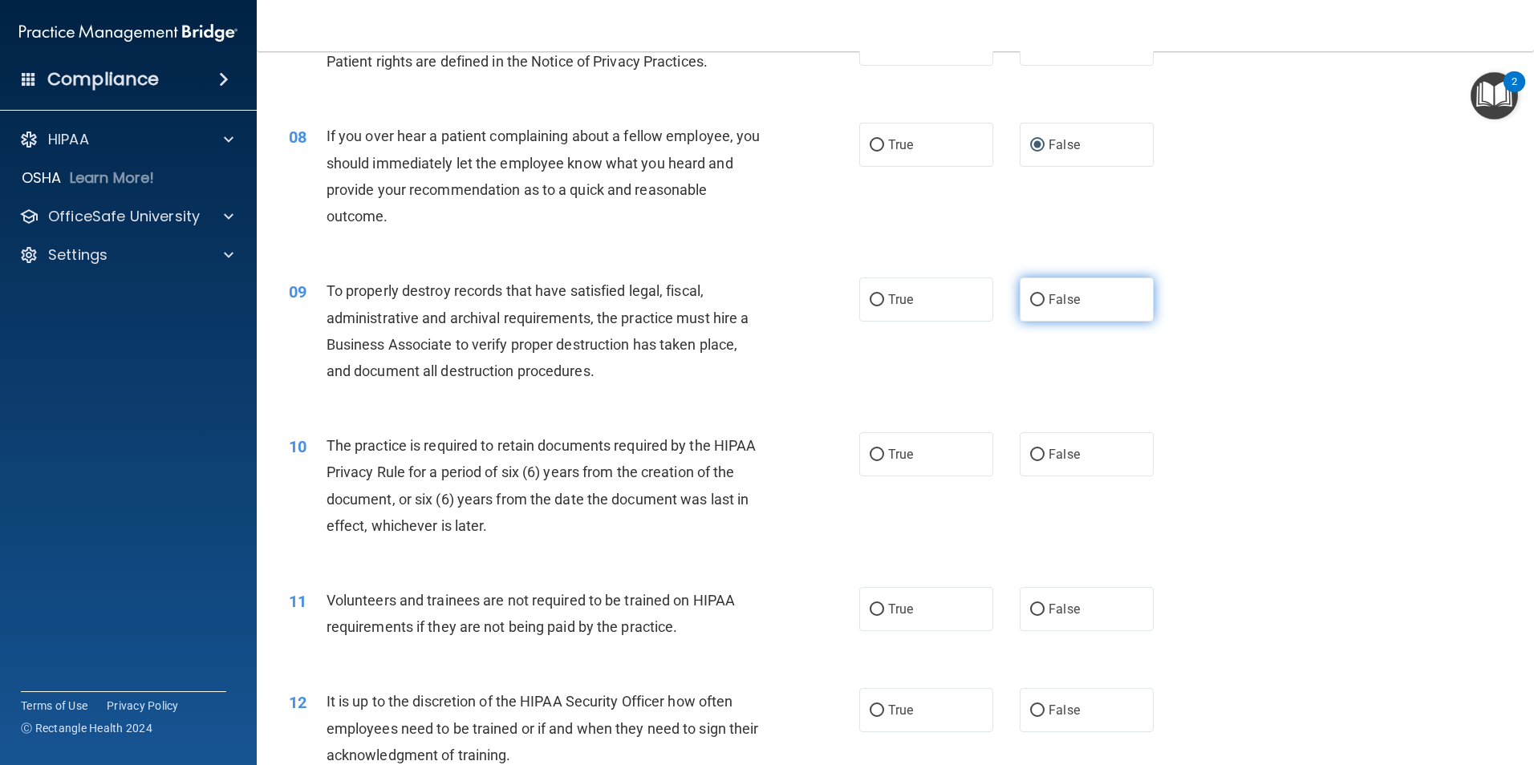
click at [1031, 294] on input "False" at bounding box center [1037, 300] width 14 height 12
radio input "true"
click at [870, 449] on input "True" at bounding box center [877, 455] width 14 height 12
radio input "true"
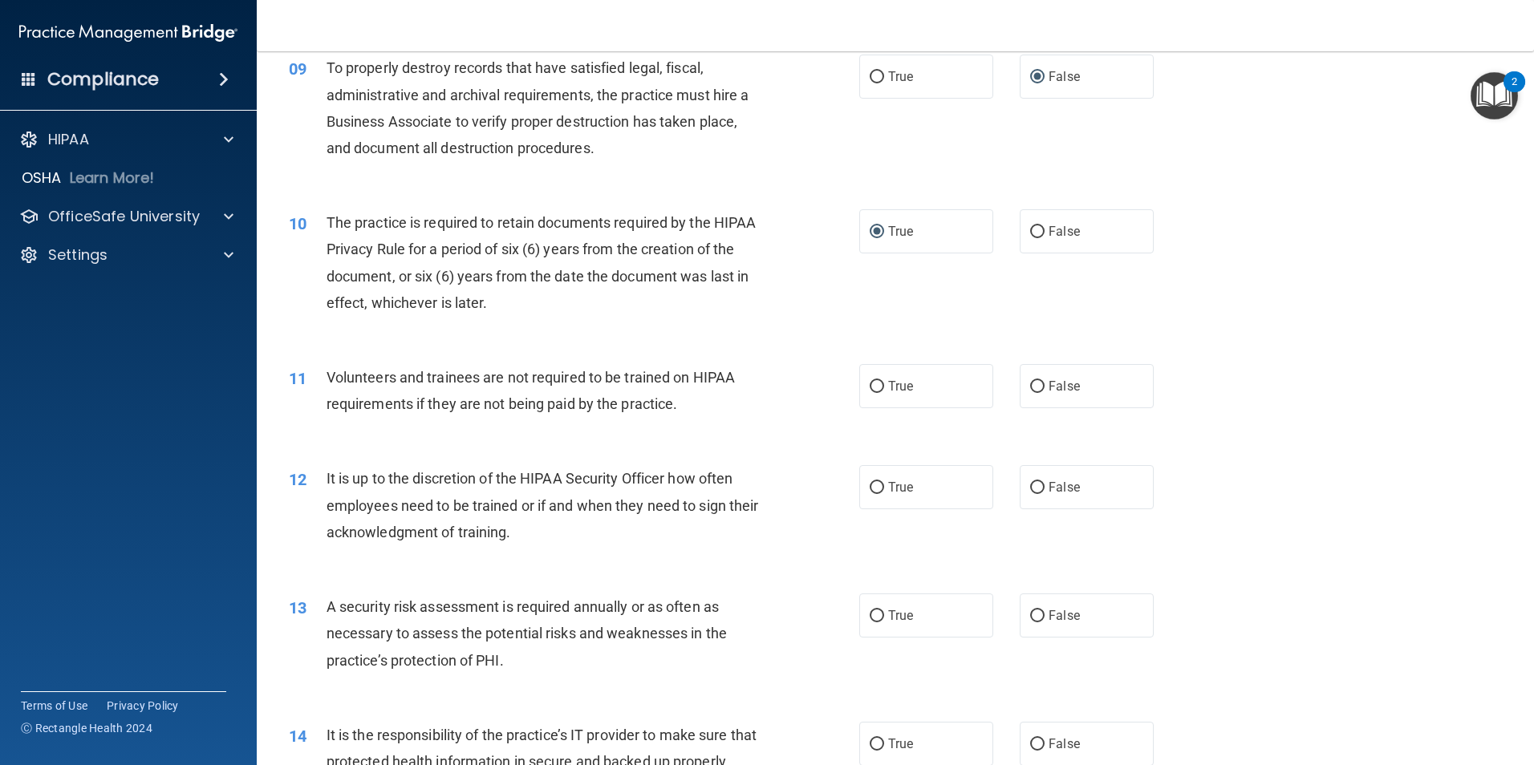
scroll to position [1205, 0]
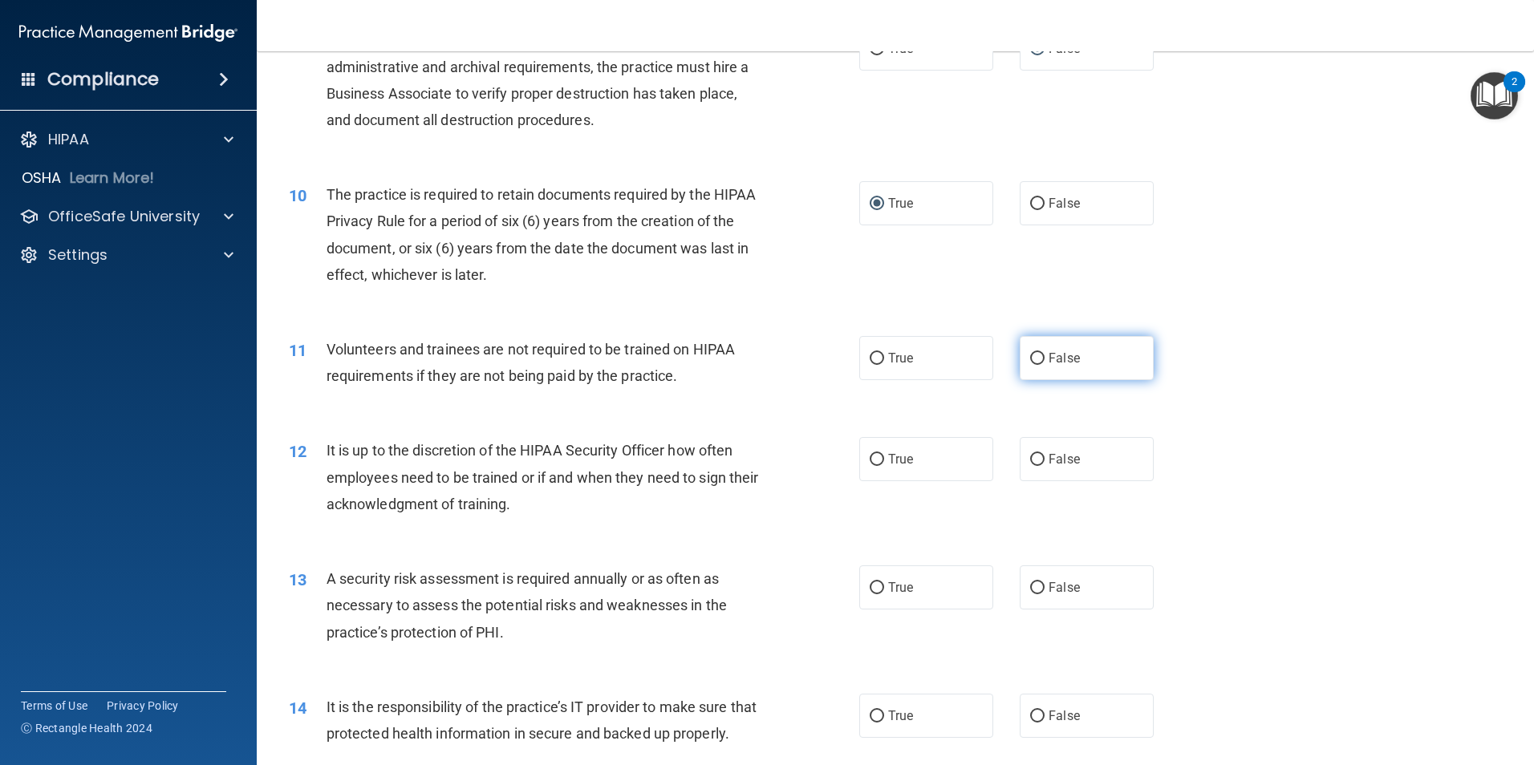
click at [1030, 353] on input "False" at bounding box center [1037, 359] width 14 height 12
radio input "true"
click at [1033, 457] on input "False" at bounding box center [1037, 460] width 14 height 12
radio input "true"
drag, startPoint x: 869, startPoint y: 583, endPoint x: 959, endPoint y: 567, distance: 91.3
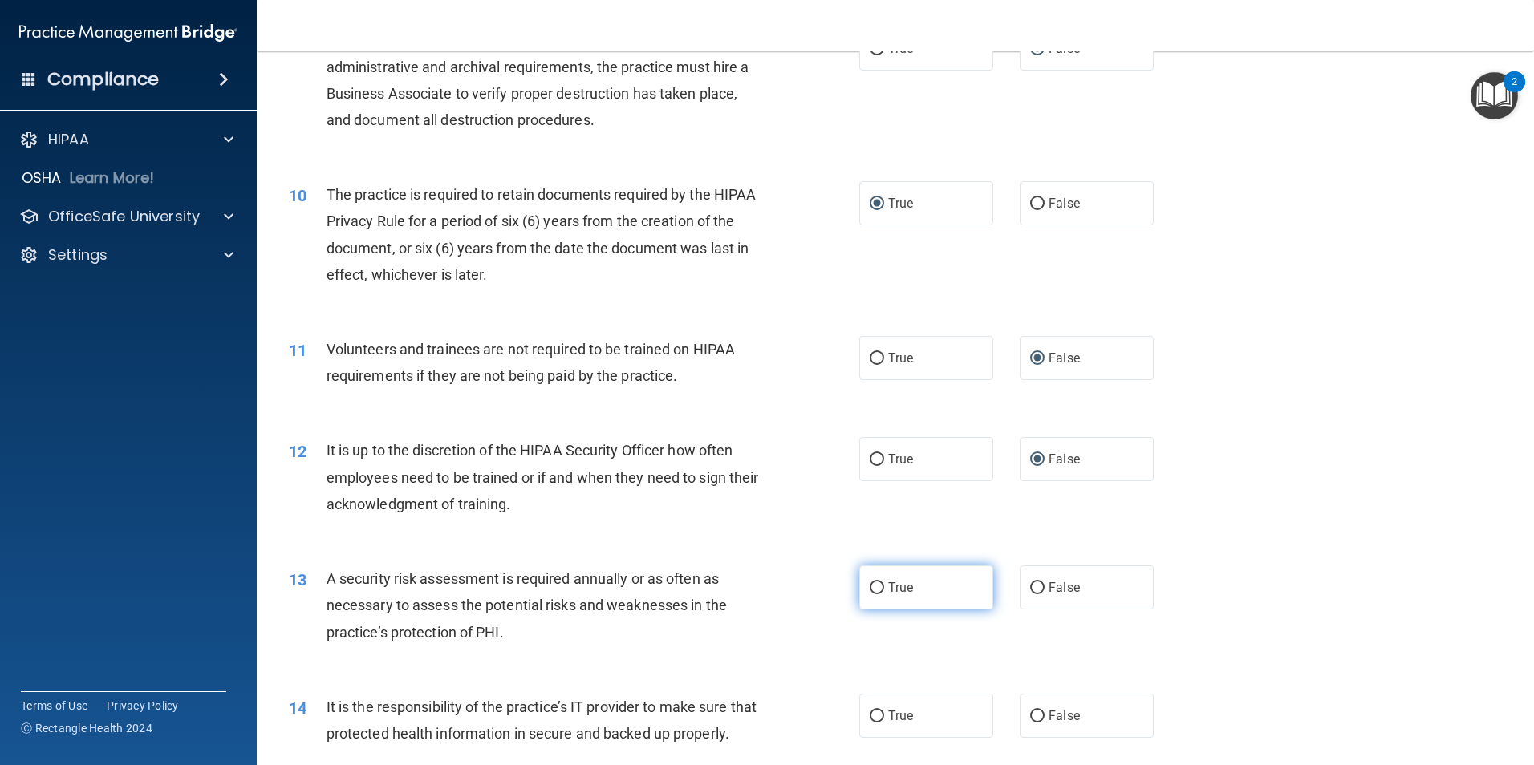
click at [870, 583] on input "True" at bounding box center [877, 589] width 14 height 12
radio input "true"
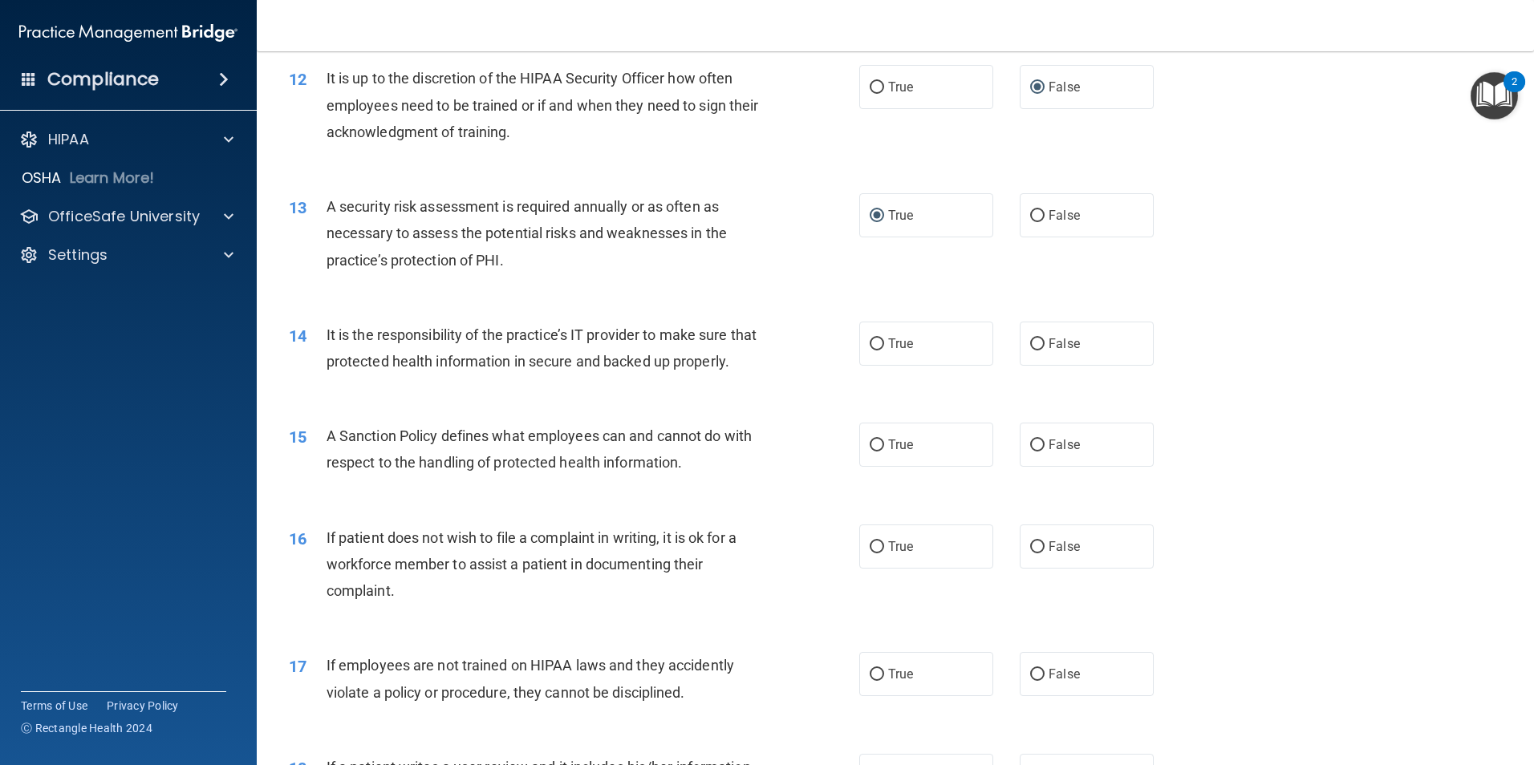
scroll to position [1587, 0]
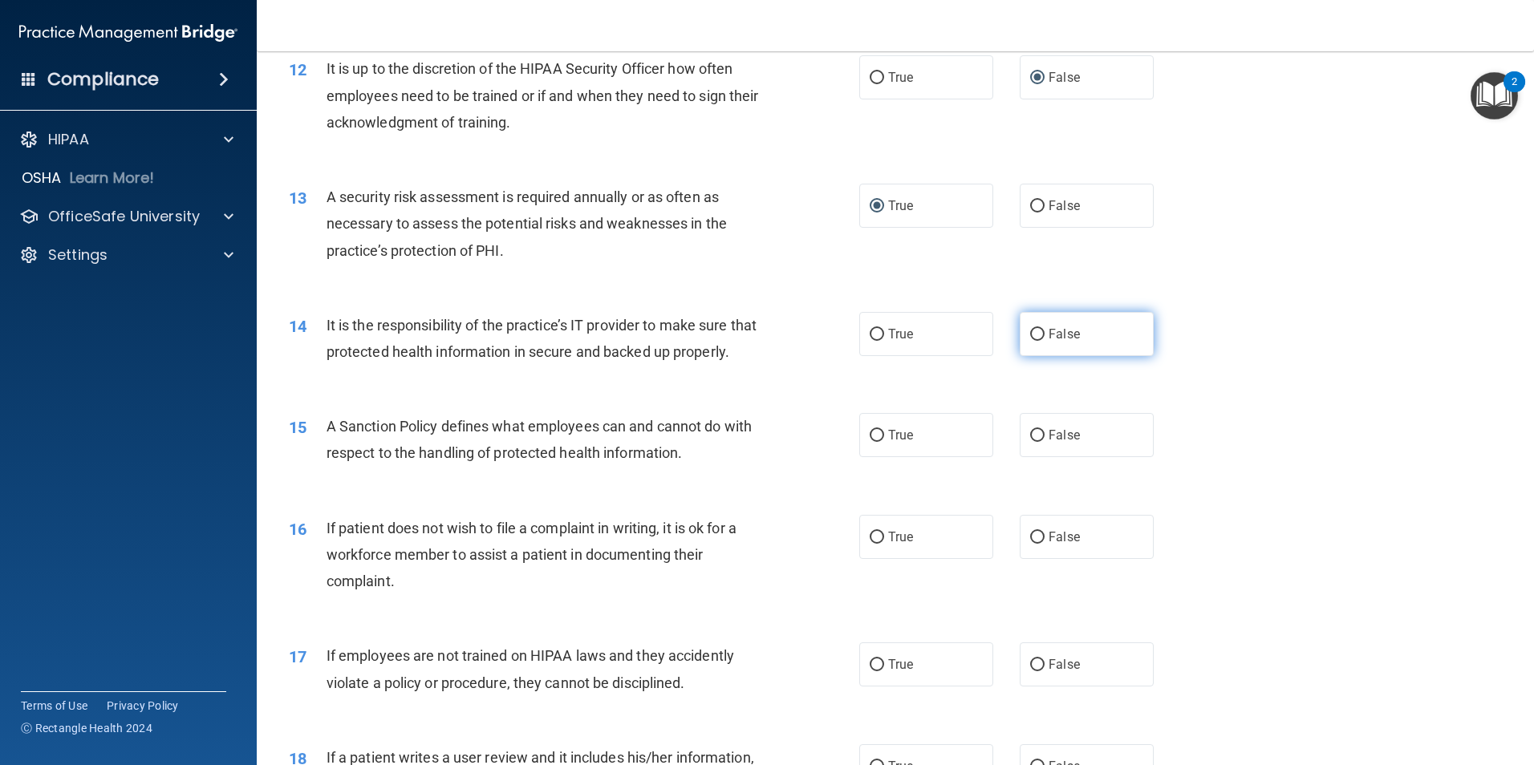
click at [1031, 330] on input "False" at bounding box center [1037, 335] width 14 height 12
radio input "true"
click at [1035, 442] on input "False" at bounding box center [1037, 436] width 14 height 12
radio input "true"
click at [873, 544] on input "True" at bounding box center [877, 538] width 14 height 12
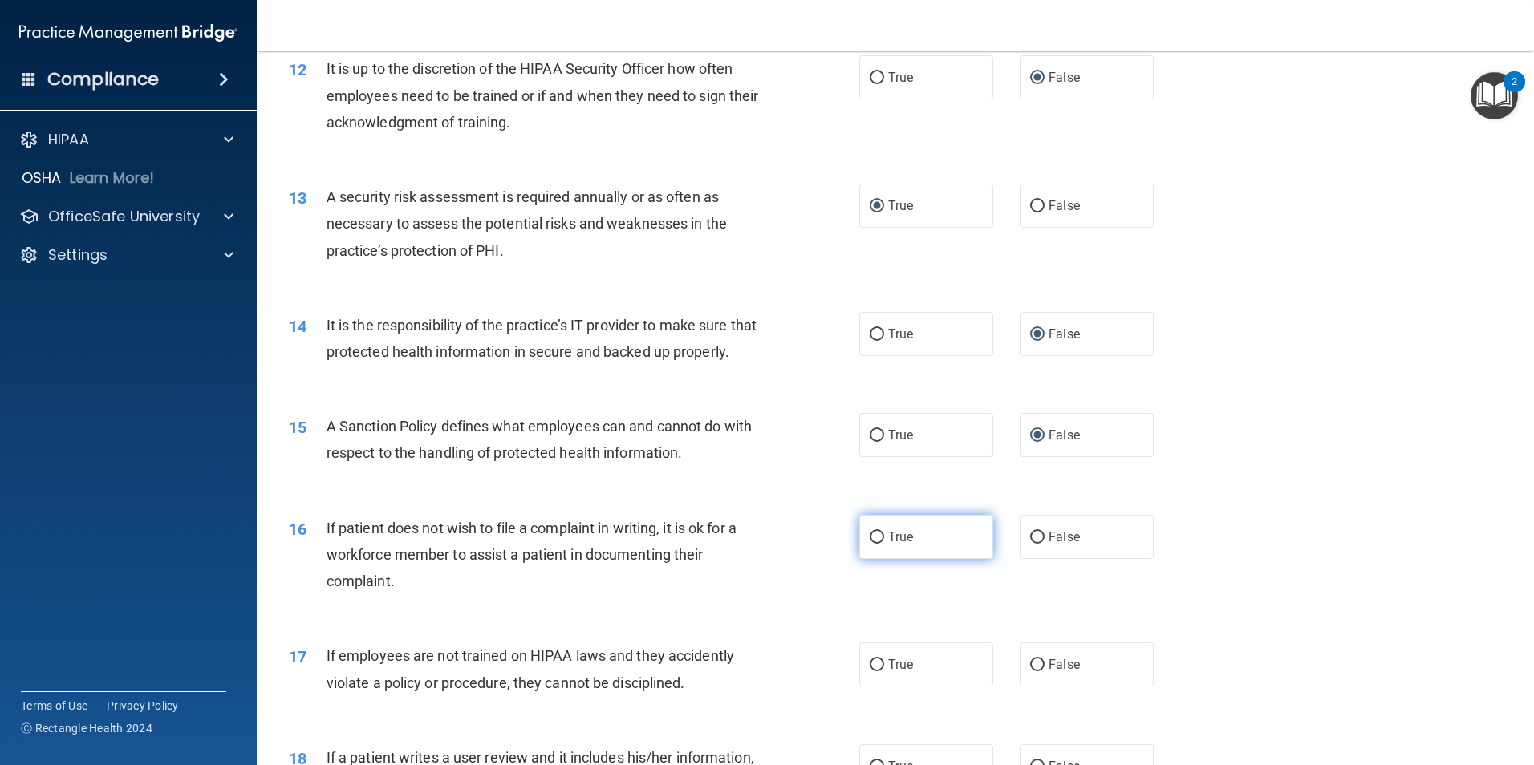
radio input "true"
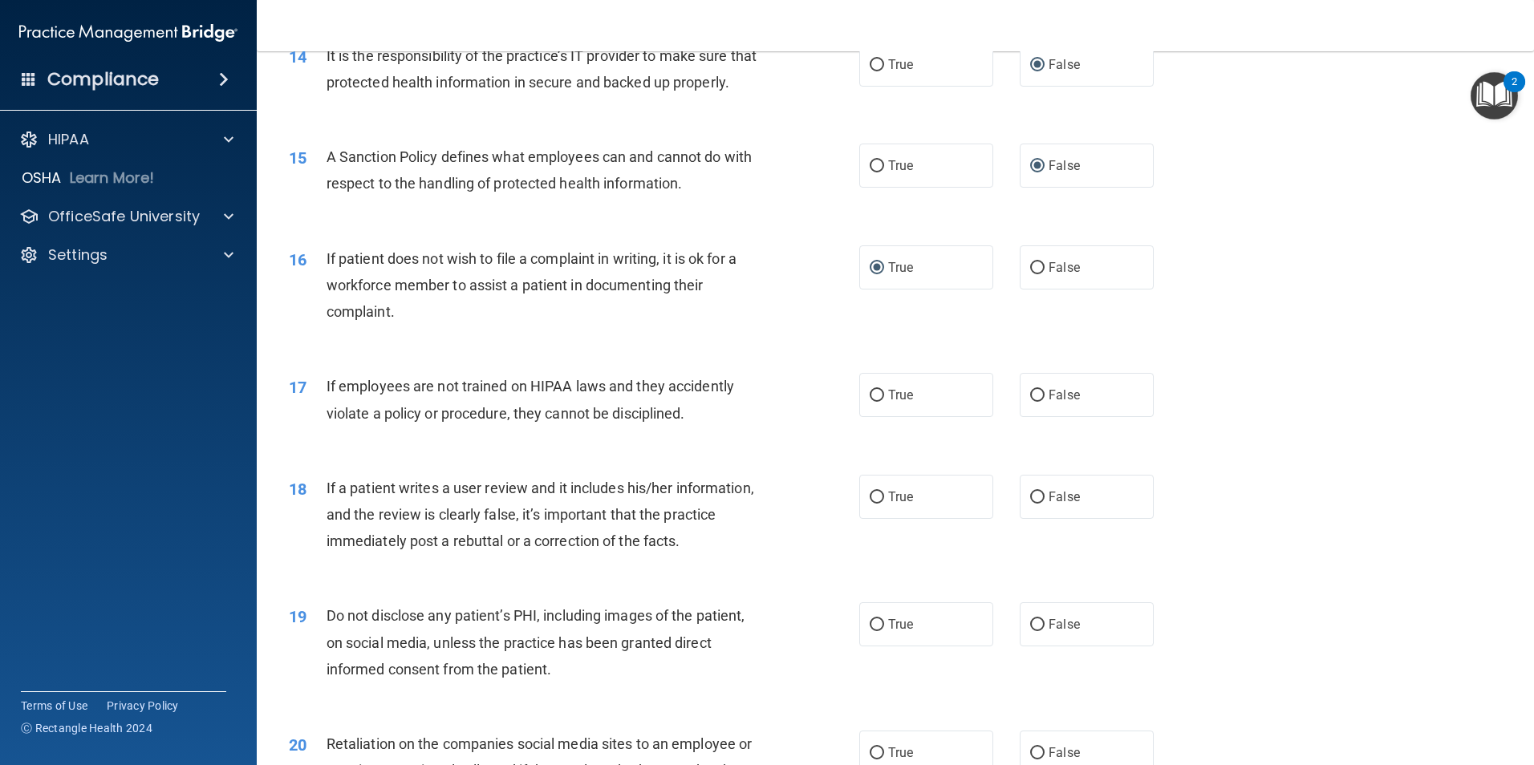
scroll to position [1866, 0]
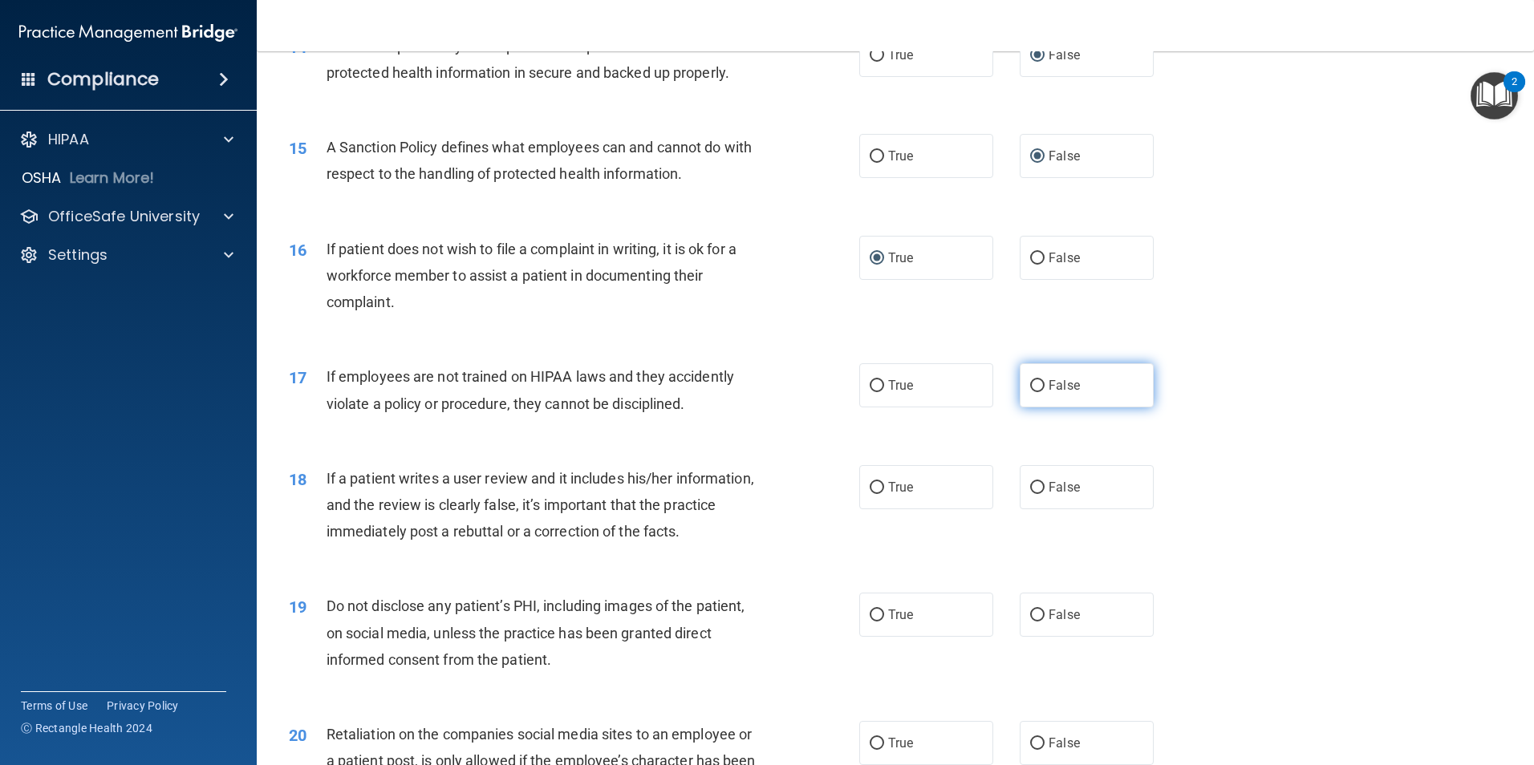
click at [1035, 405] on label "False" at bounding box center [1087, 385] width 134 height 44
click at [1035, 392] on input "False" at bounding box center [1037, 386] width 14 height 12
radio input "true"
click at [1030, 494] on input "False" at bounding box center [1037, 488] width 14 height 12
radio input "true"
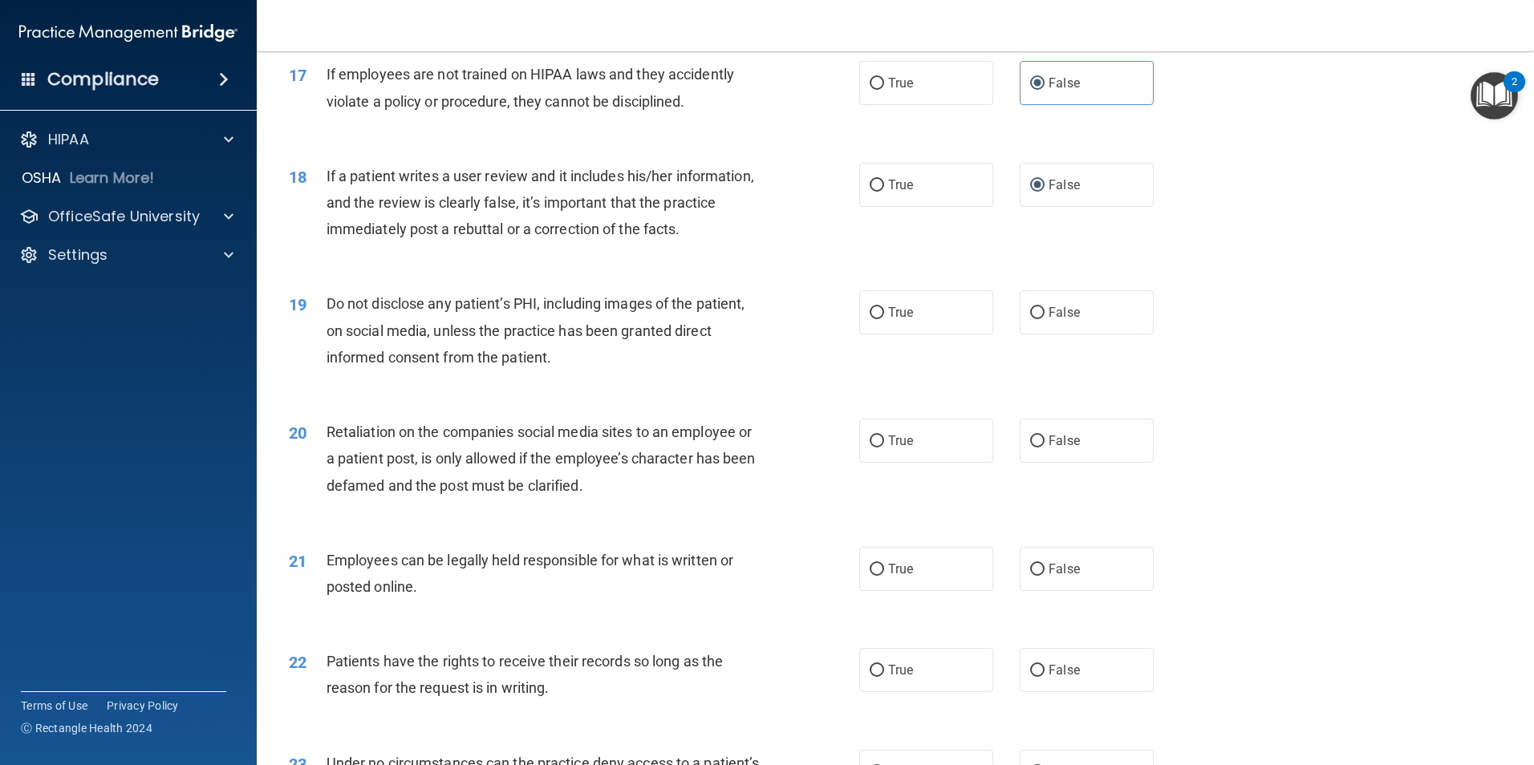
scroll to position [2215, 0]
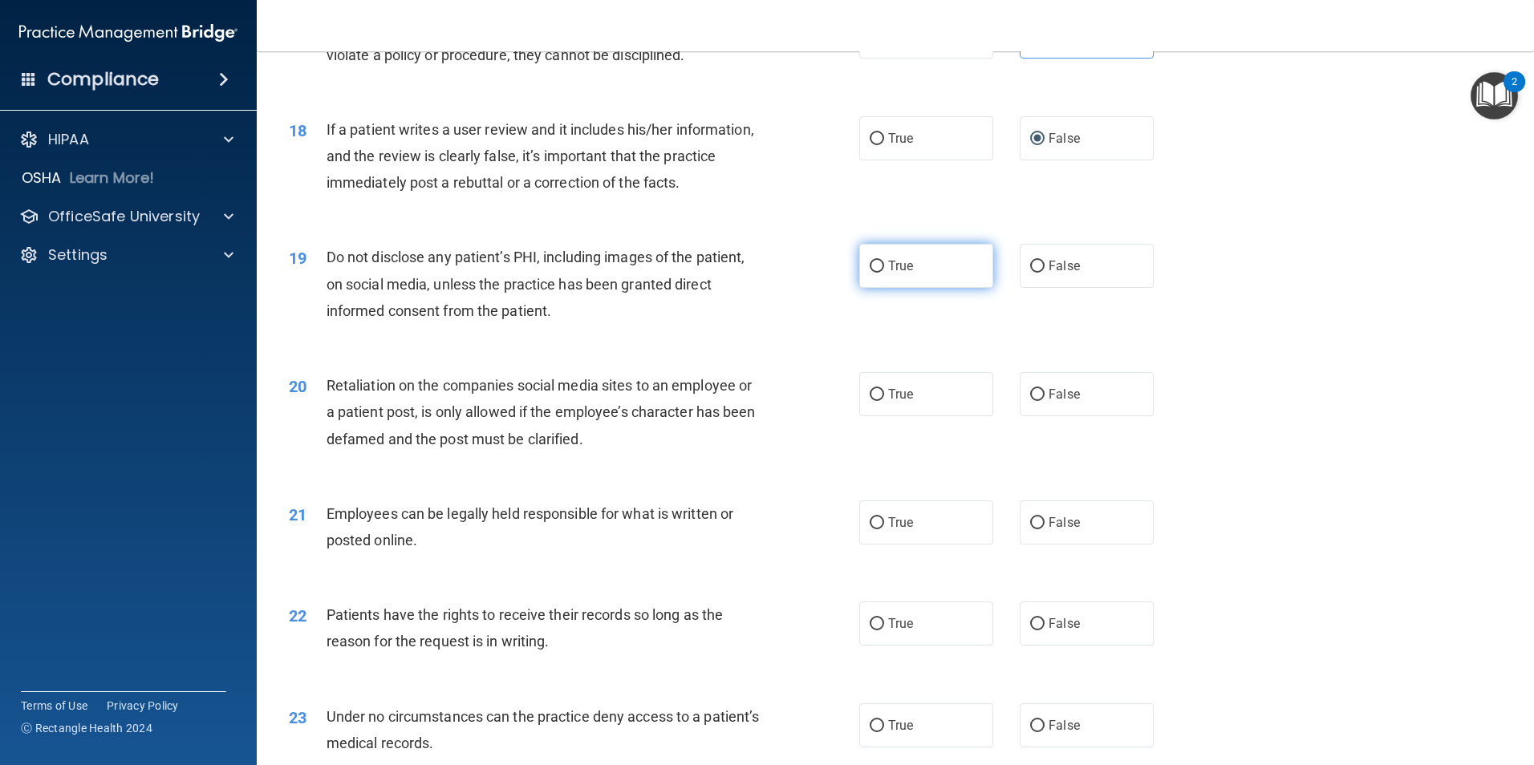
click at [877, 273] on input "True" at bounding box center [877, 267] width 14 height 12
radio input "true"
click at [1030, 401] on input "False" at bounding box center [1037, 395] width 14 height 12
radio input "true"
click at [871, 530] on input "True" at bounding box center [877, 524] width 14 height 12
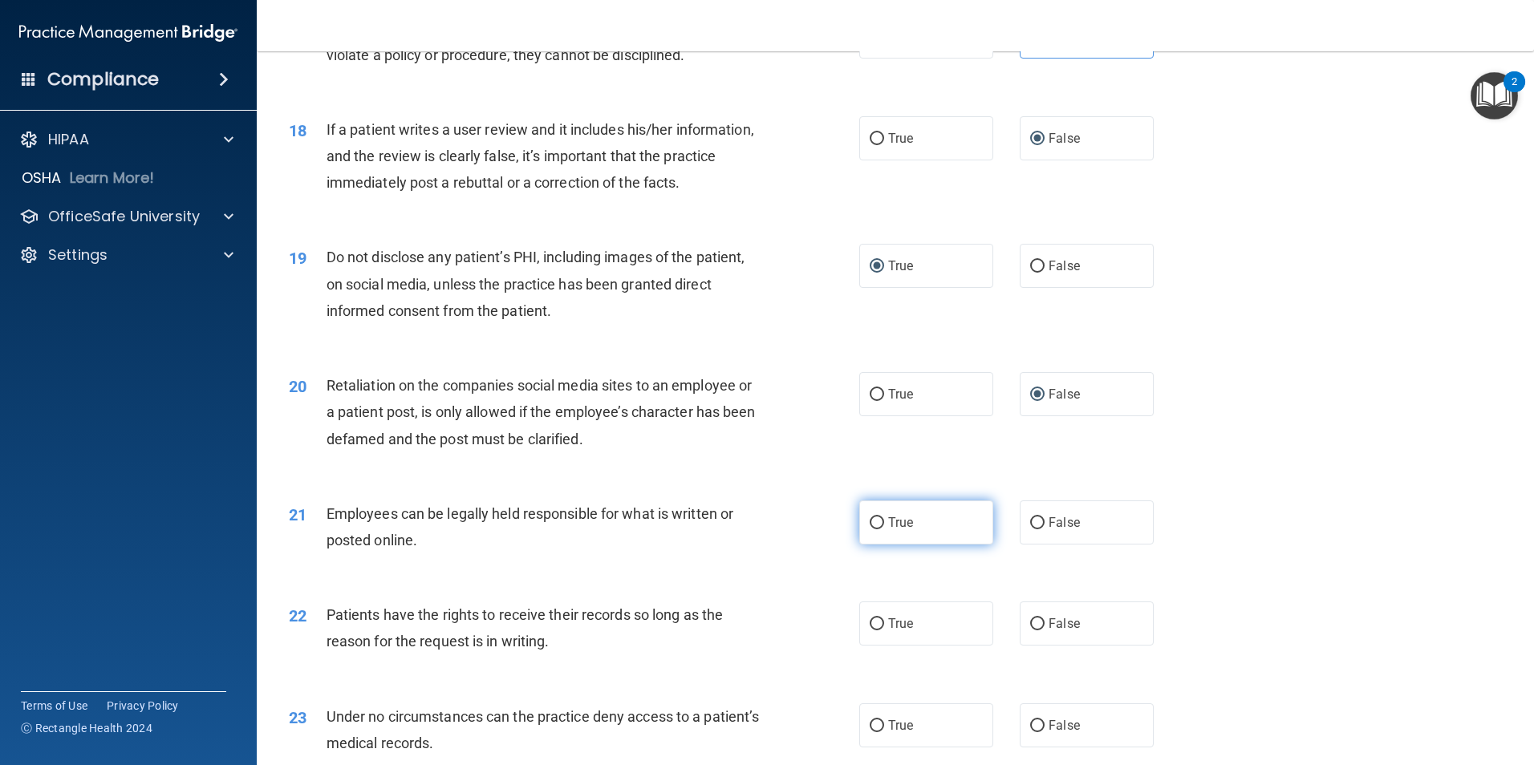
radio input "true"
click at [1034, 631] on input "False" at bounding box center [1037, 625] width 14 height 12
radio input "true"
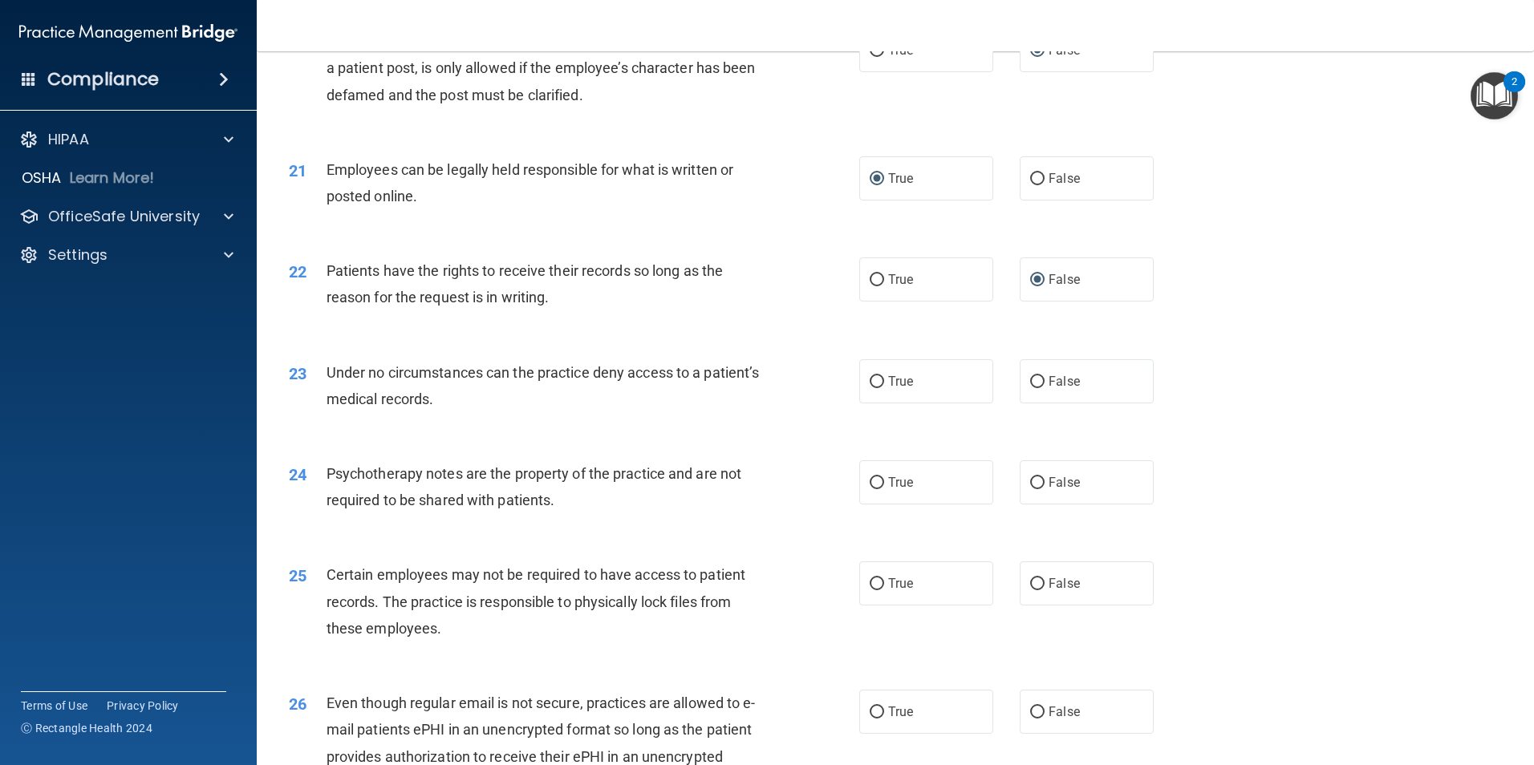
scroll to position [2588, 0]
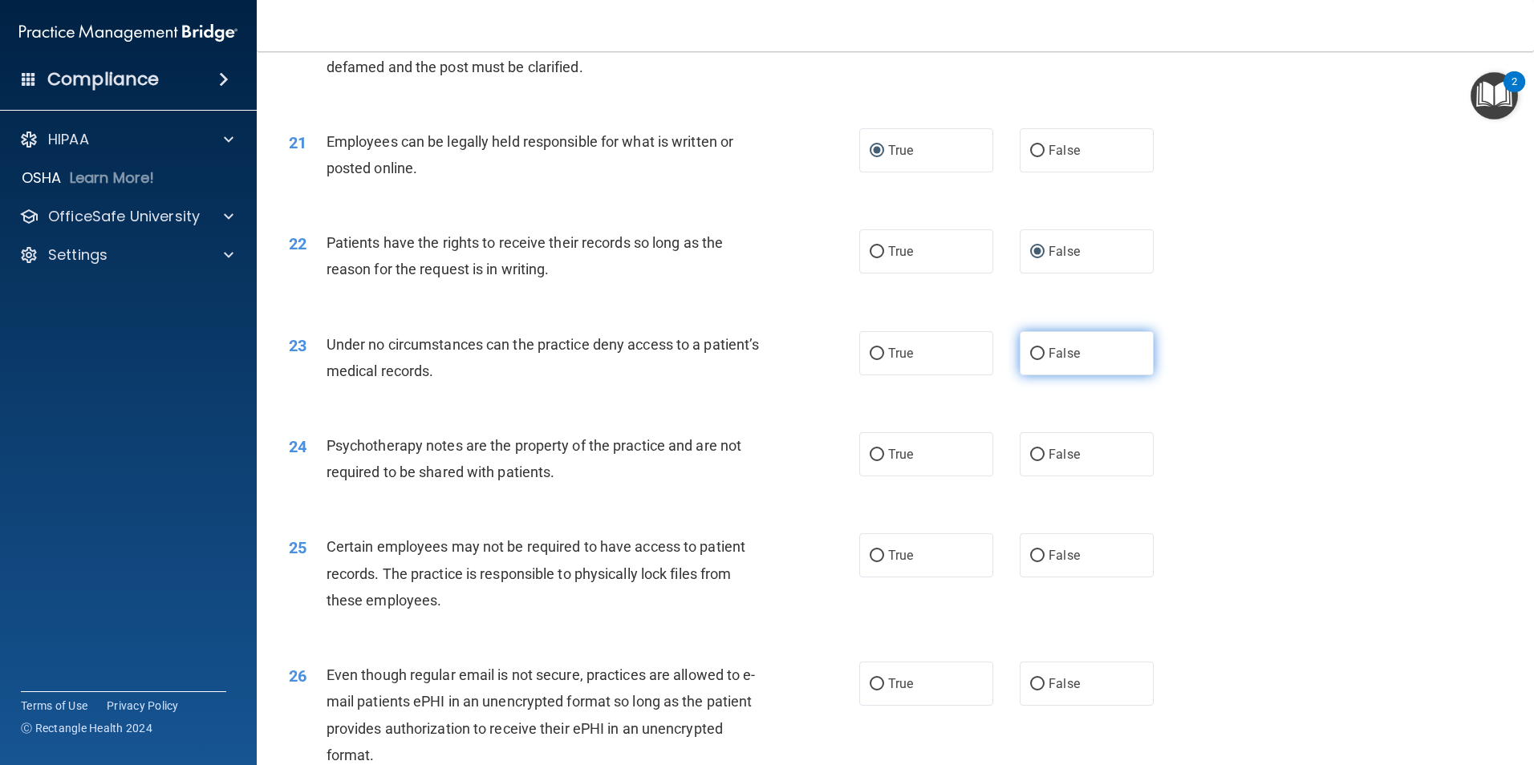
click at [1035, 360] on input "False" at bounding box center [1037, 354] width 14 height 12
radio input "true"
click at [870, 461] on input "True" at bounding box center [877, 455] width 14 height 12
radio input "true"
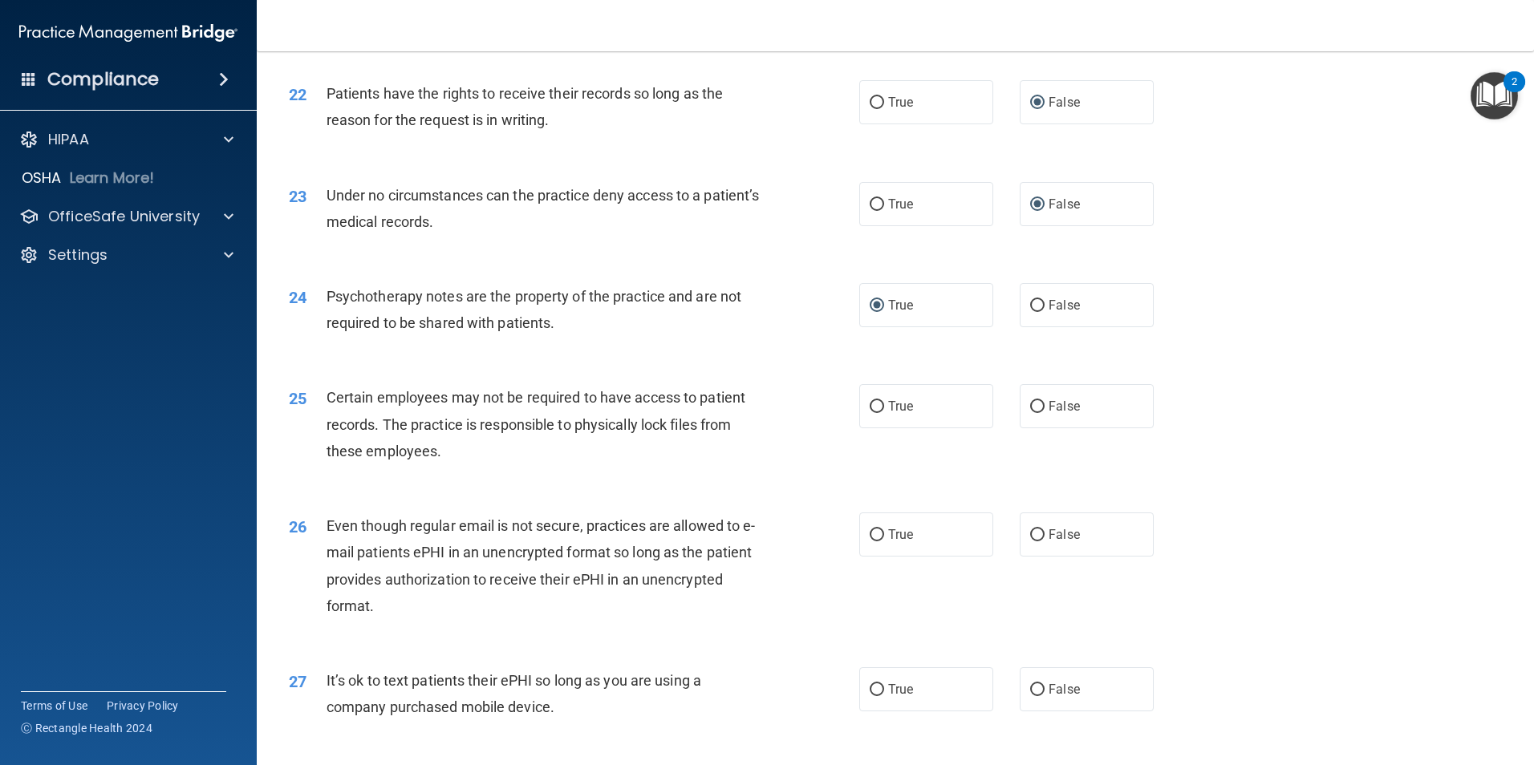
scroll to position [2751, 0]
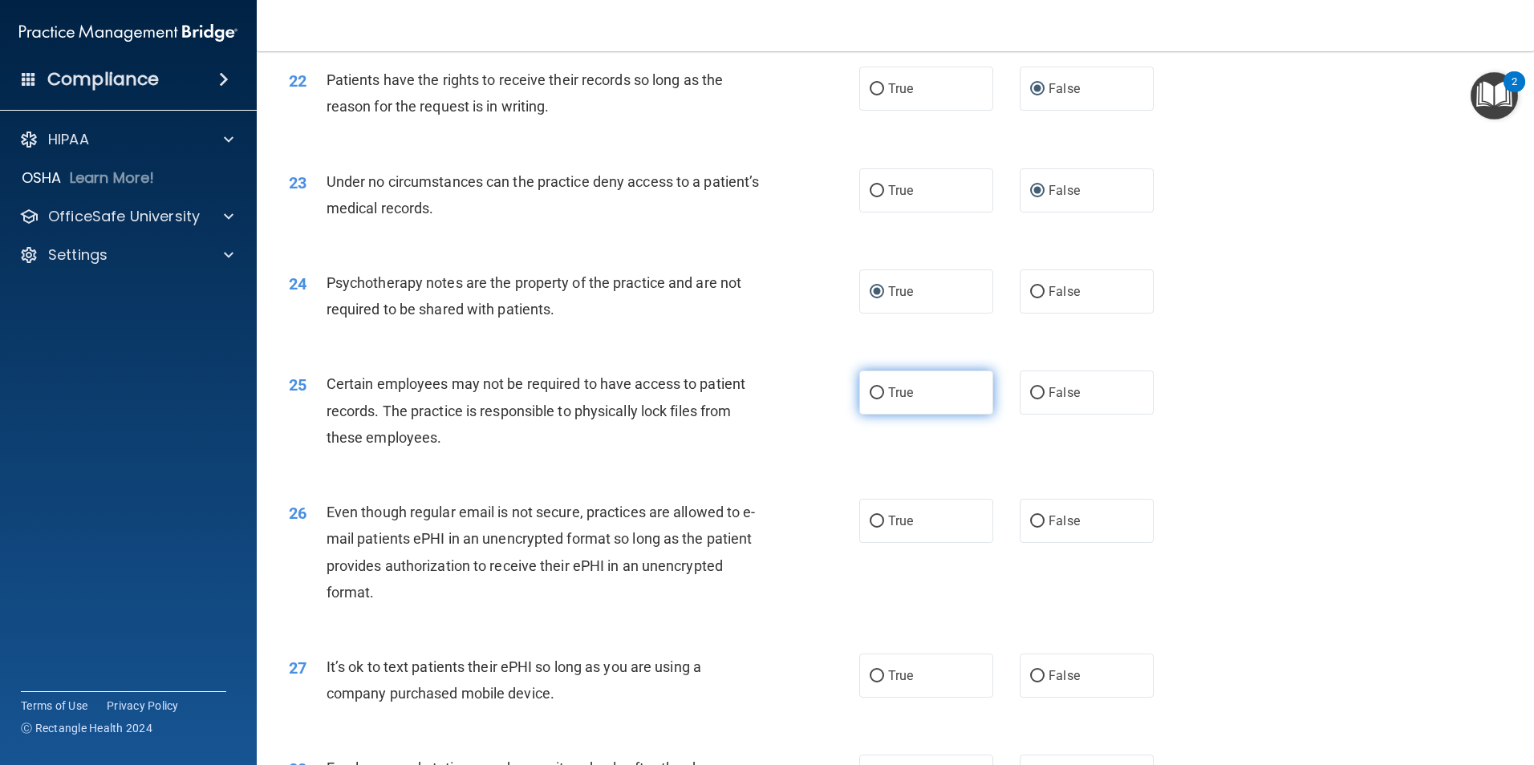
click at [876, 400] on input "True" at bounding box center [877, 394] width 14 height 12
radio input "true"
click at [875, 540] on label "True" at bounding box center [926, 521] width 134 height 44
click at [875, 528] on input "True" at bounding box center [877, 522] width 14 height 12
radio input "true"
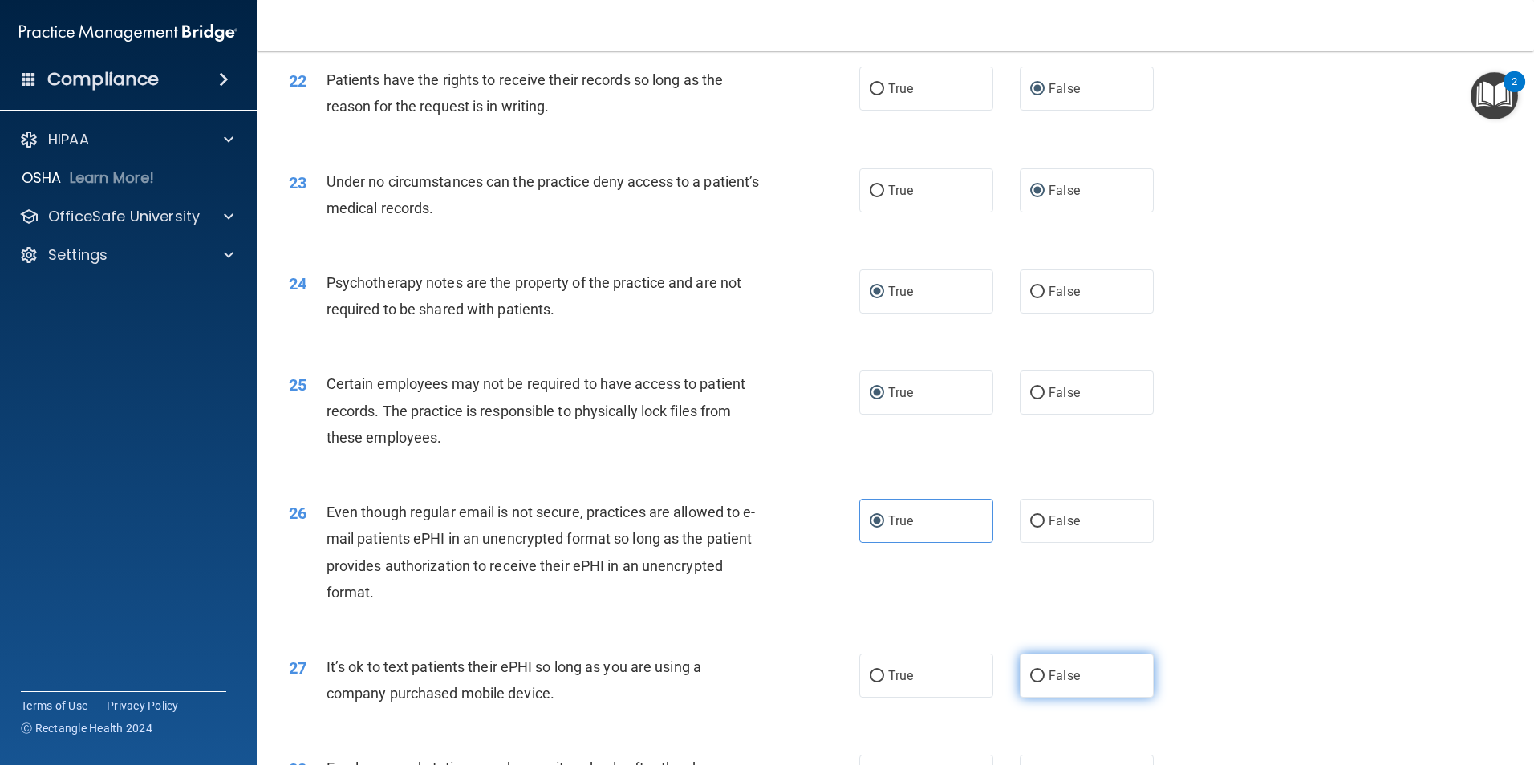
click at [1034, 683] on input "False" at bounding box center [1037, 677] width 14 height 12
radio input "true"
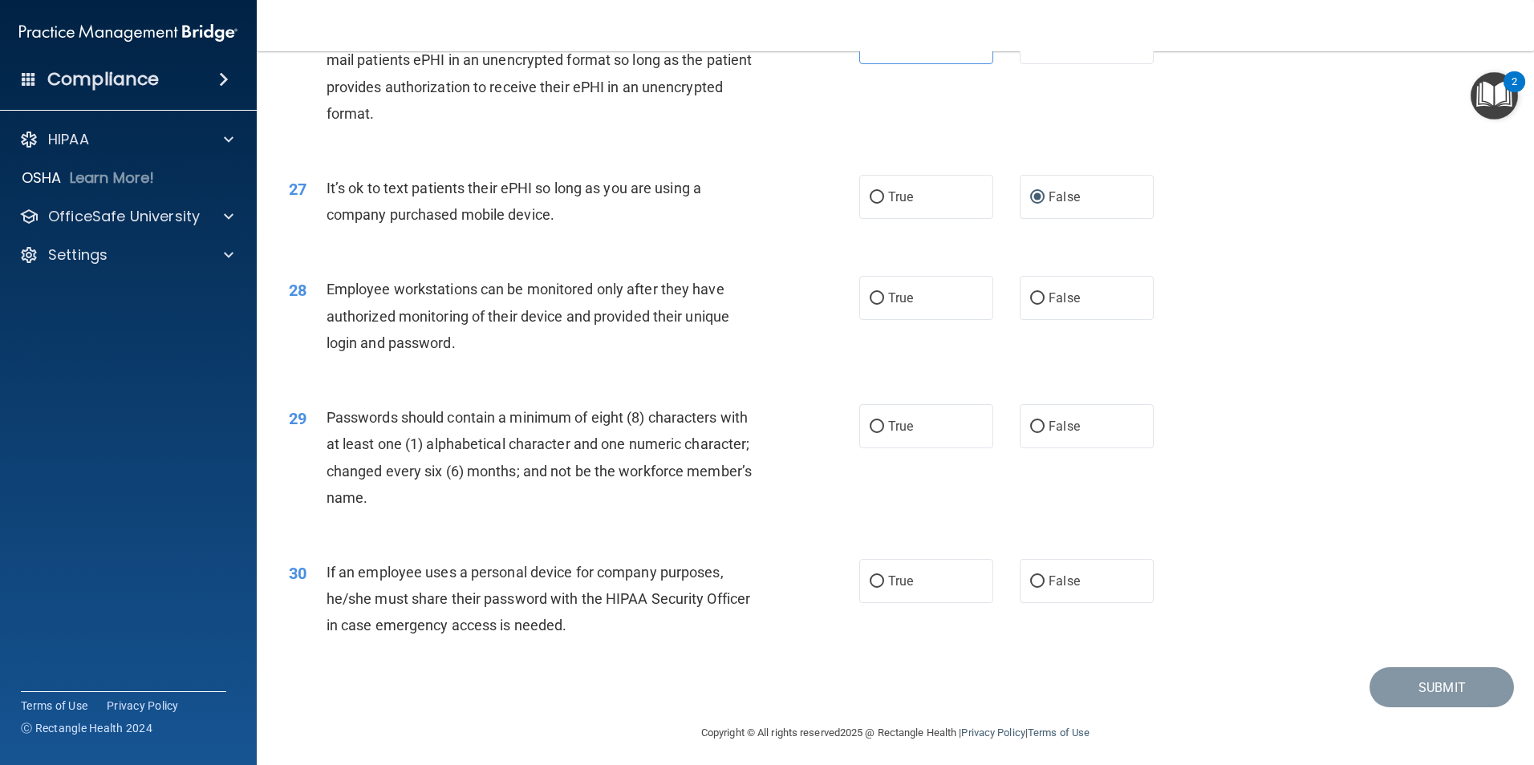
scroll to position [3249, 0]
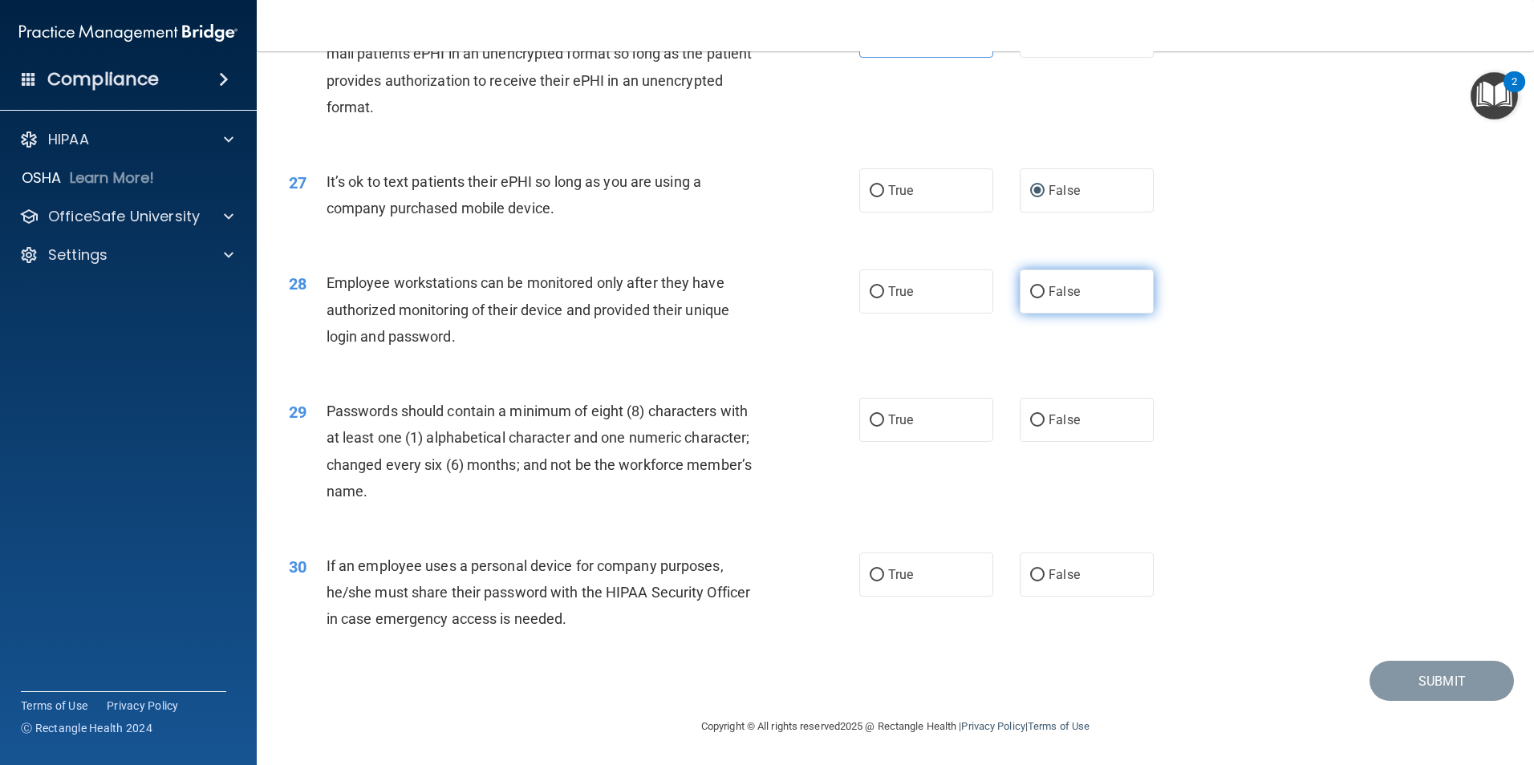
click at [1032, 298] on input "False" at bounding box center [1037, 292] width 14 height 12
radio input "true"
click at [871, 427] on input "True" at bounding box center [877, 421] width 14 height 12
radio input "true"
click at [1030, 582] on input "False" at bounding box center [1037, 576] width 14 height 12
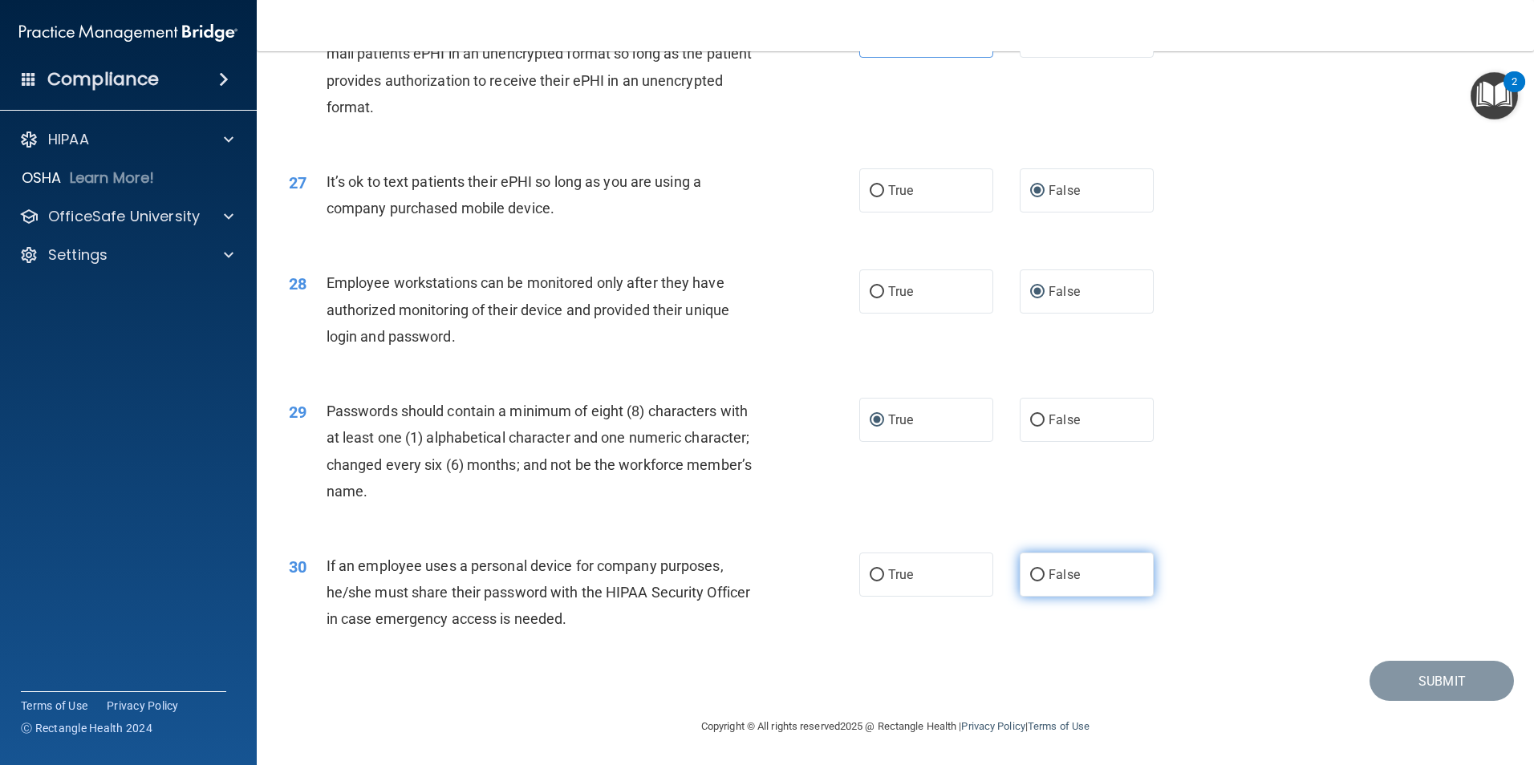
radio input "true"
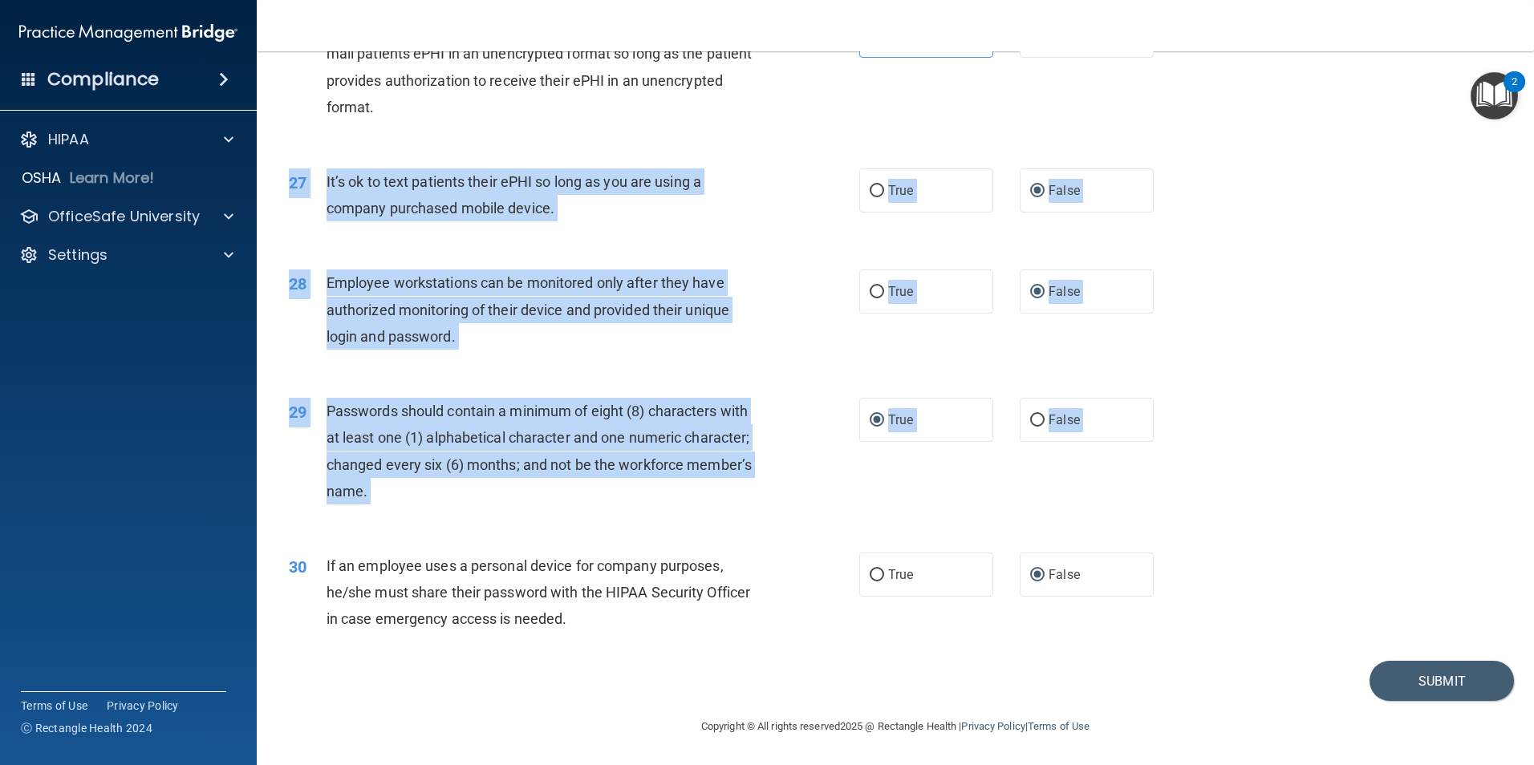
drag, startPoint x: 1520, startPoint y: 632, endPoint x: 1488, endPoint y: 157, distance: 476.1
click at [1488, 157] on main "- HIPAA Policies and Procedures Quiz This quiz doesn’t expire until 09/30/2025.…" at bounding box center [895, 408] width 1277 height 714
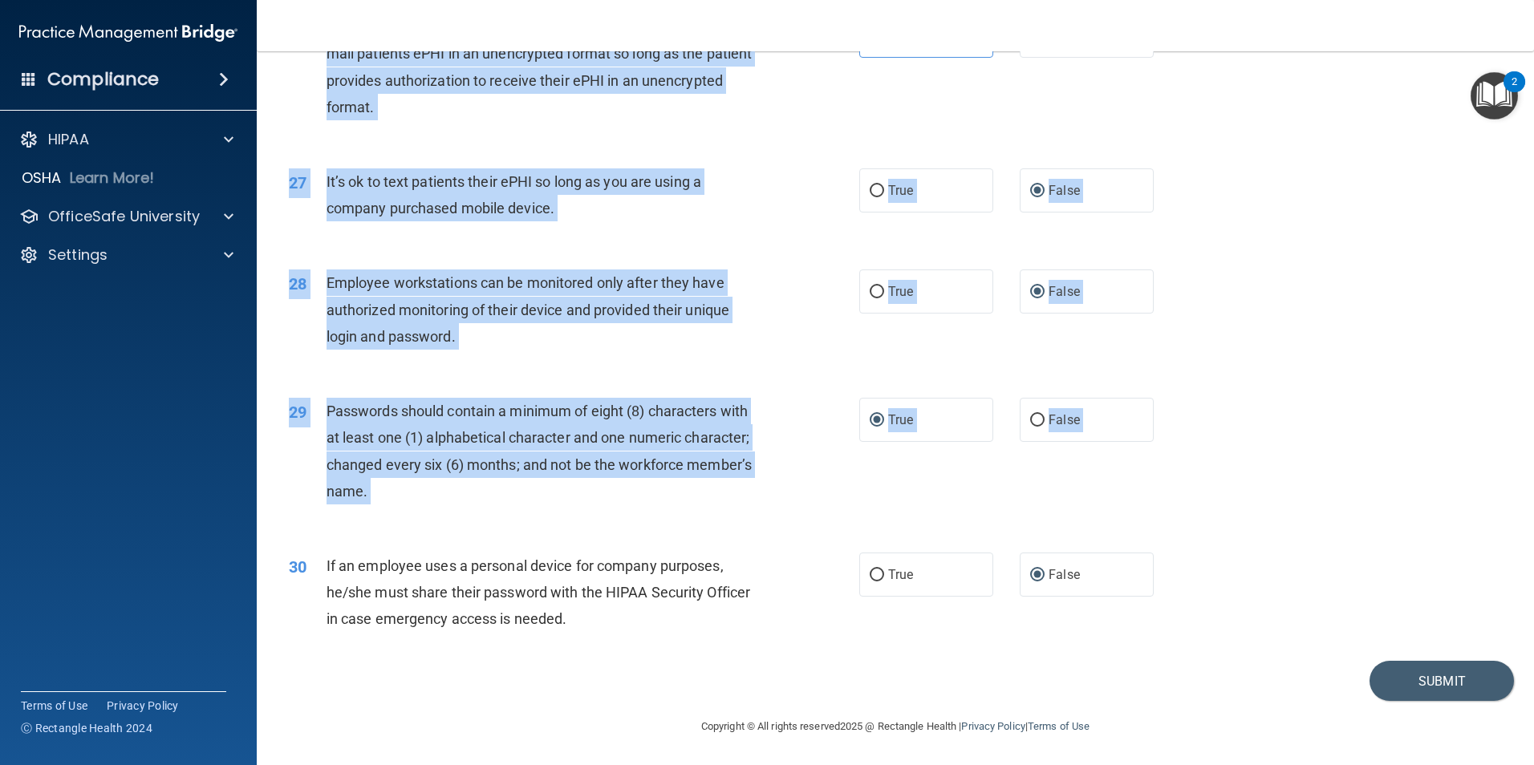
click at [1456, 580] on div "30 If an employee uses a personal device for company purposes, he/she must shar…" at bounding box center [895, 597] width 1237 height 128
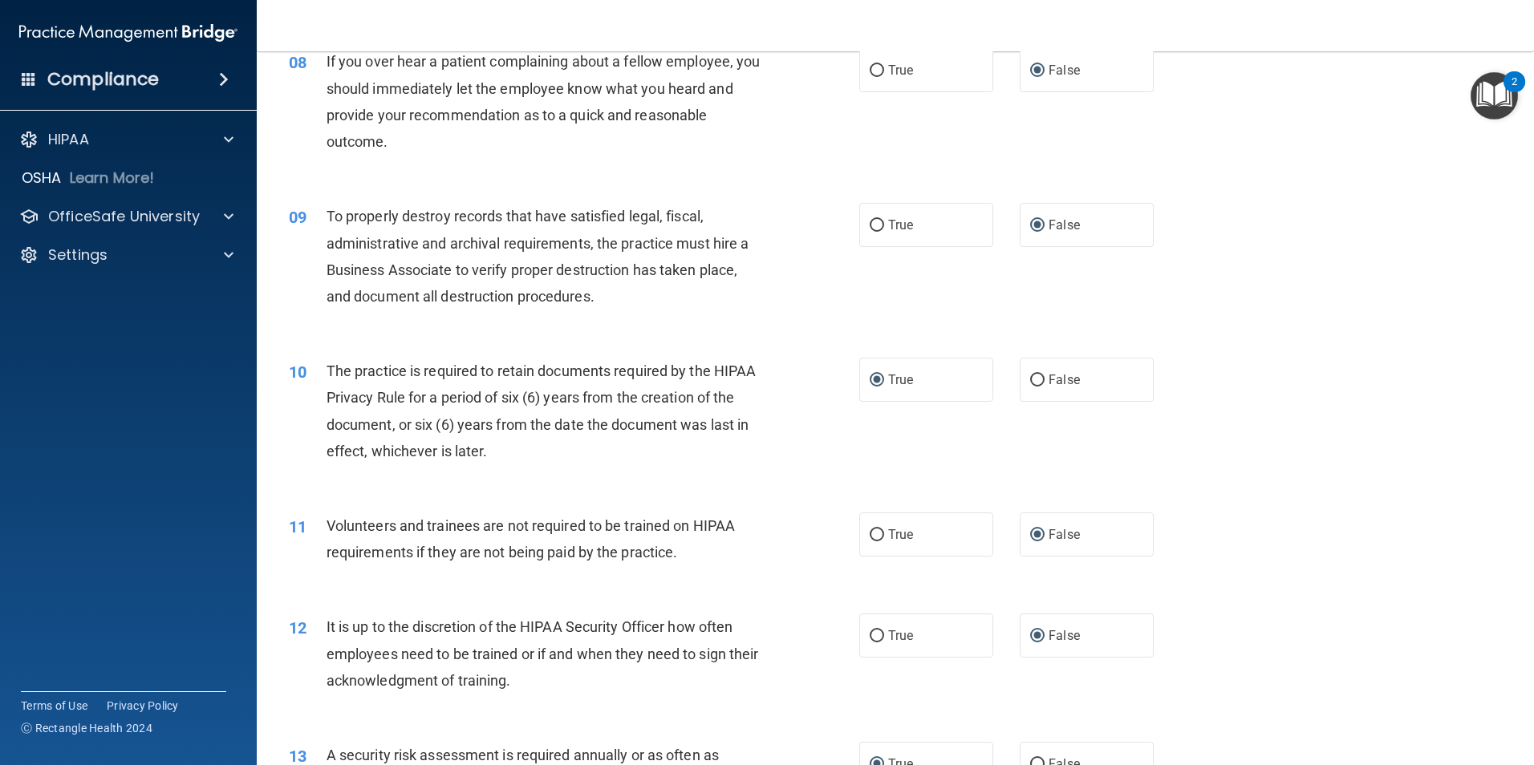
scroll to position [1033, 0]
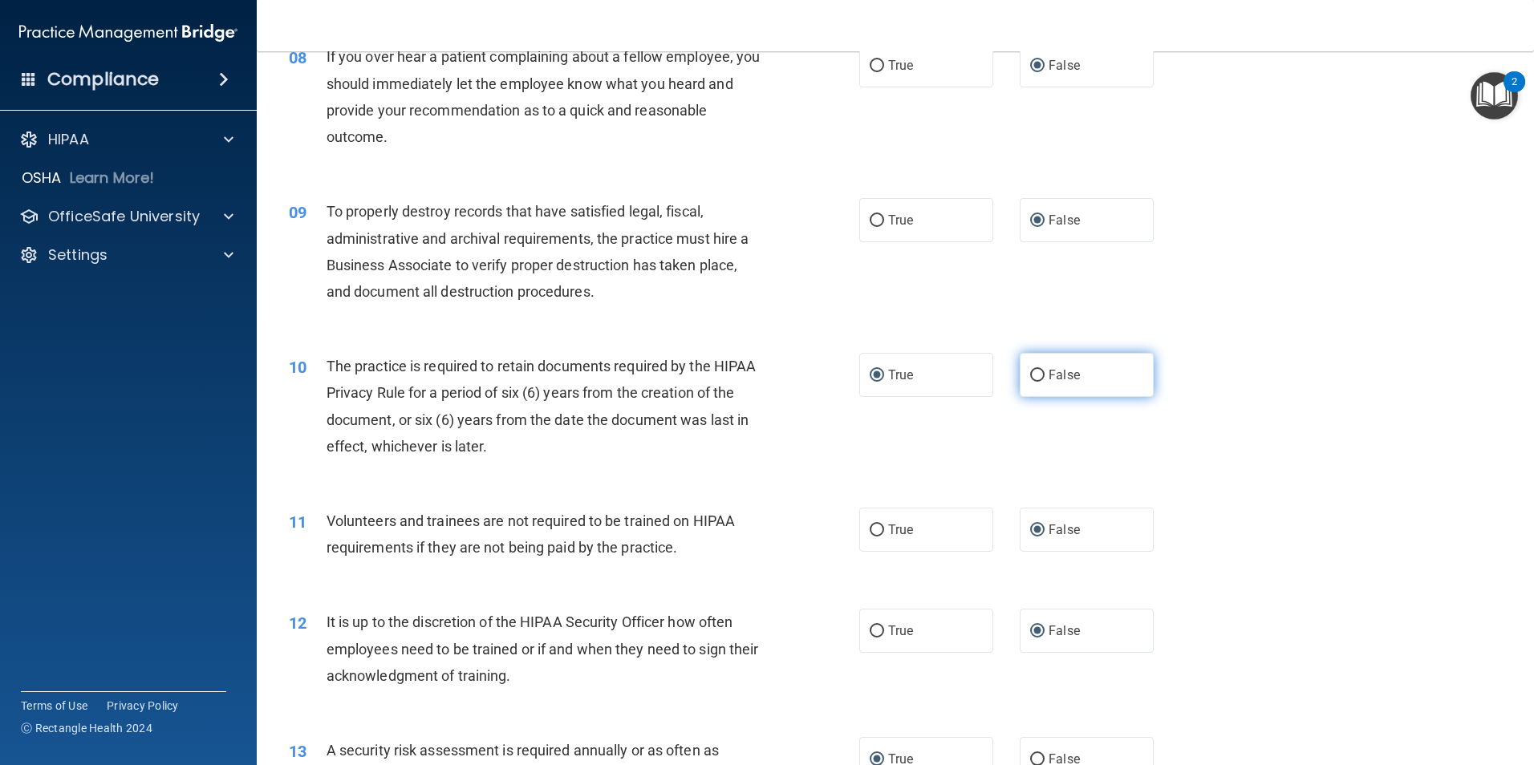
click at [1036, 372] on input "False" at bounding box center [1037, 376] width 14 height 12
radio input "true"
radio input "false"
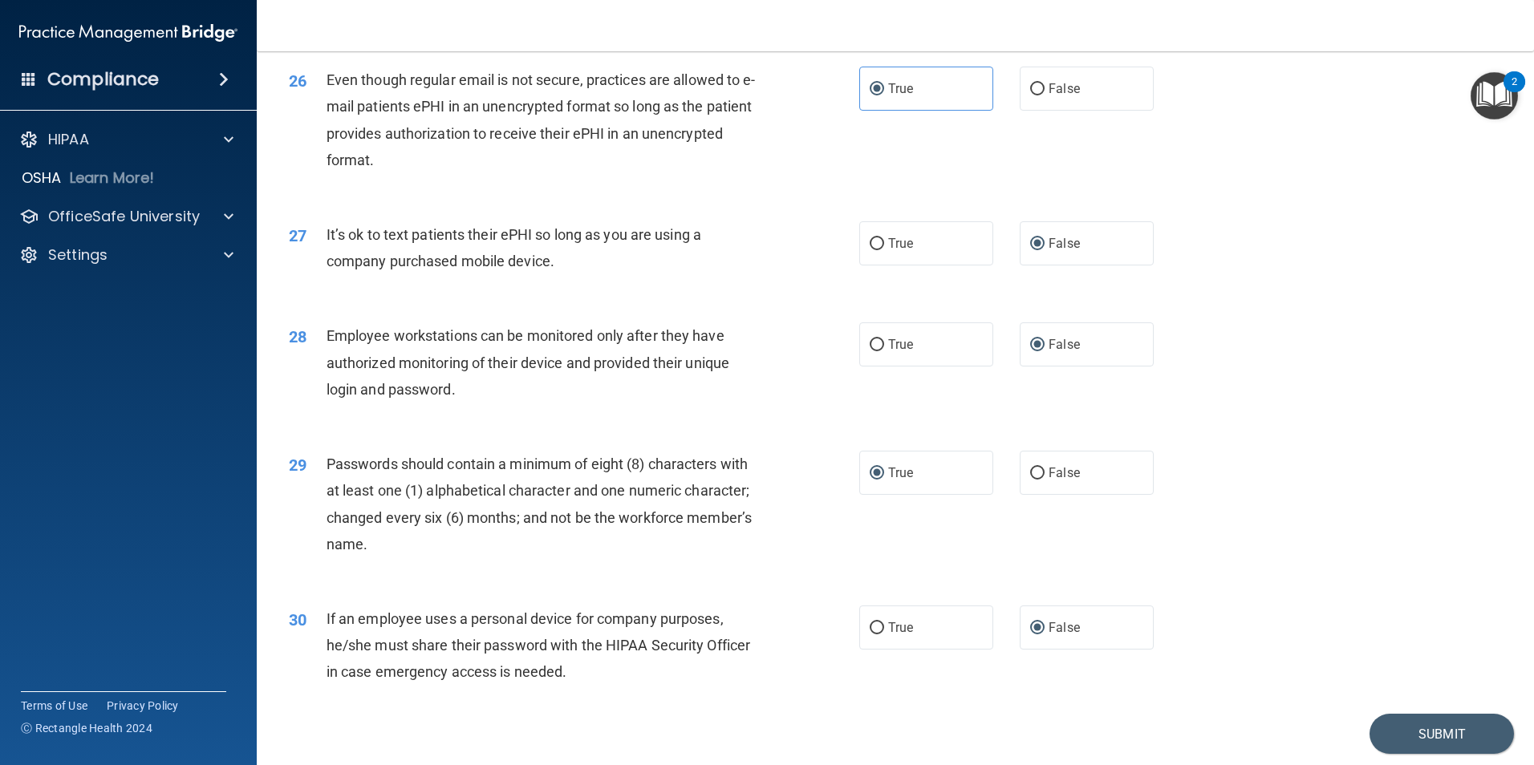
scroll to position [3206, 0]
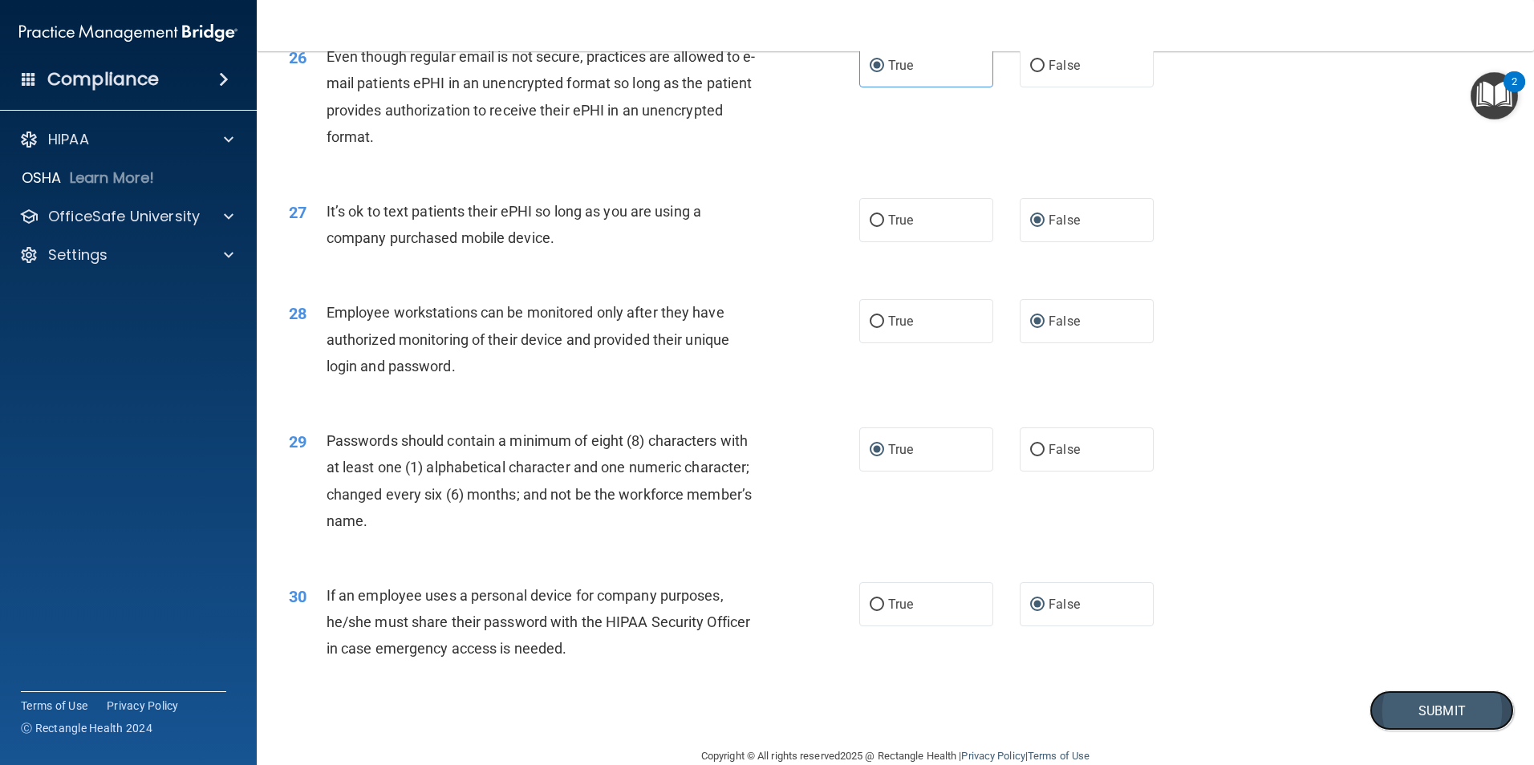
click at [1415, 732] on button "Submit" at bounding box center [1442, 711] width 144 height 41
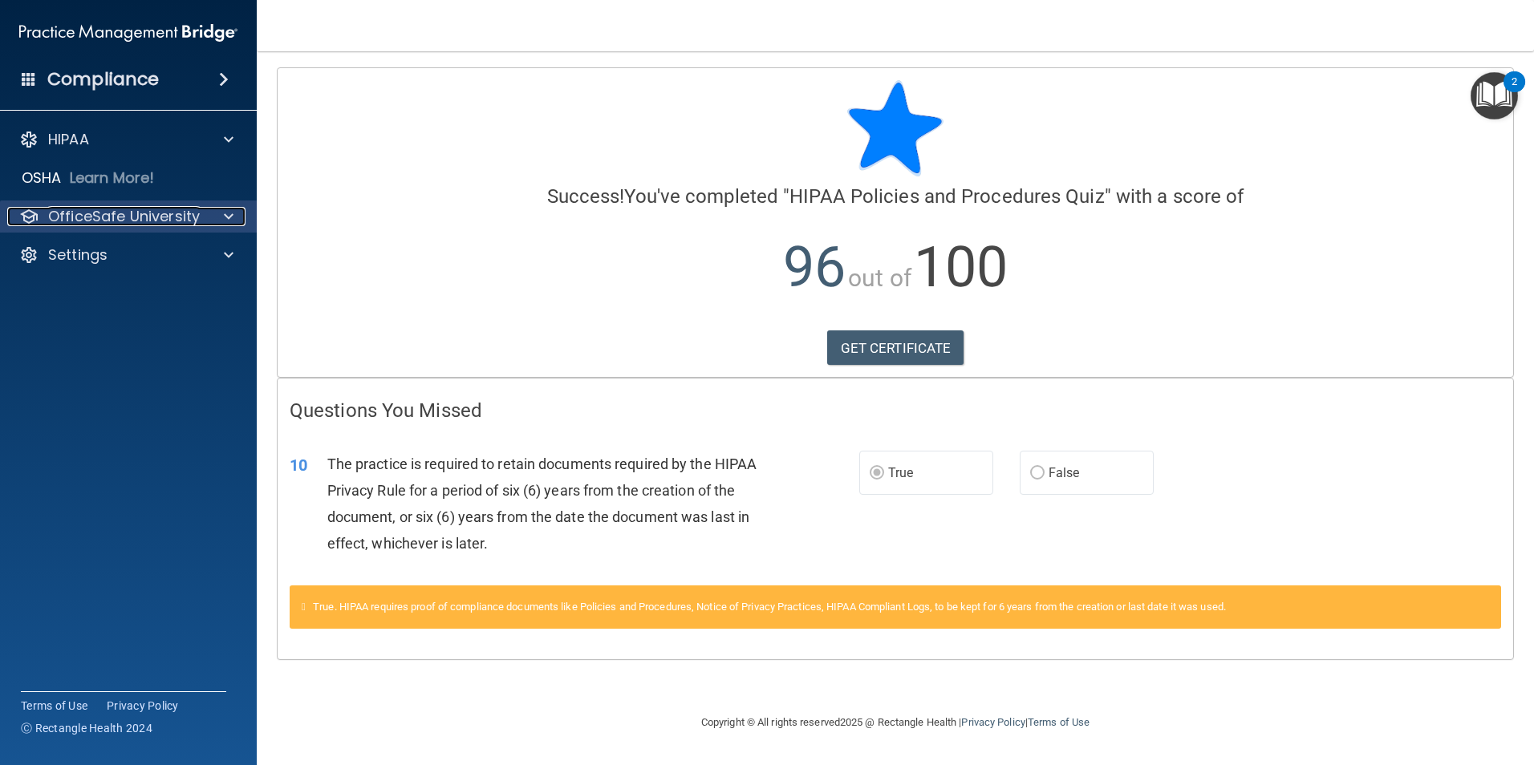
click at [102, 211] on p "OfficeSafe University" at bounding box center [124, 216] width 152 height 19
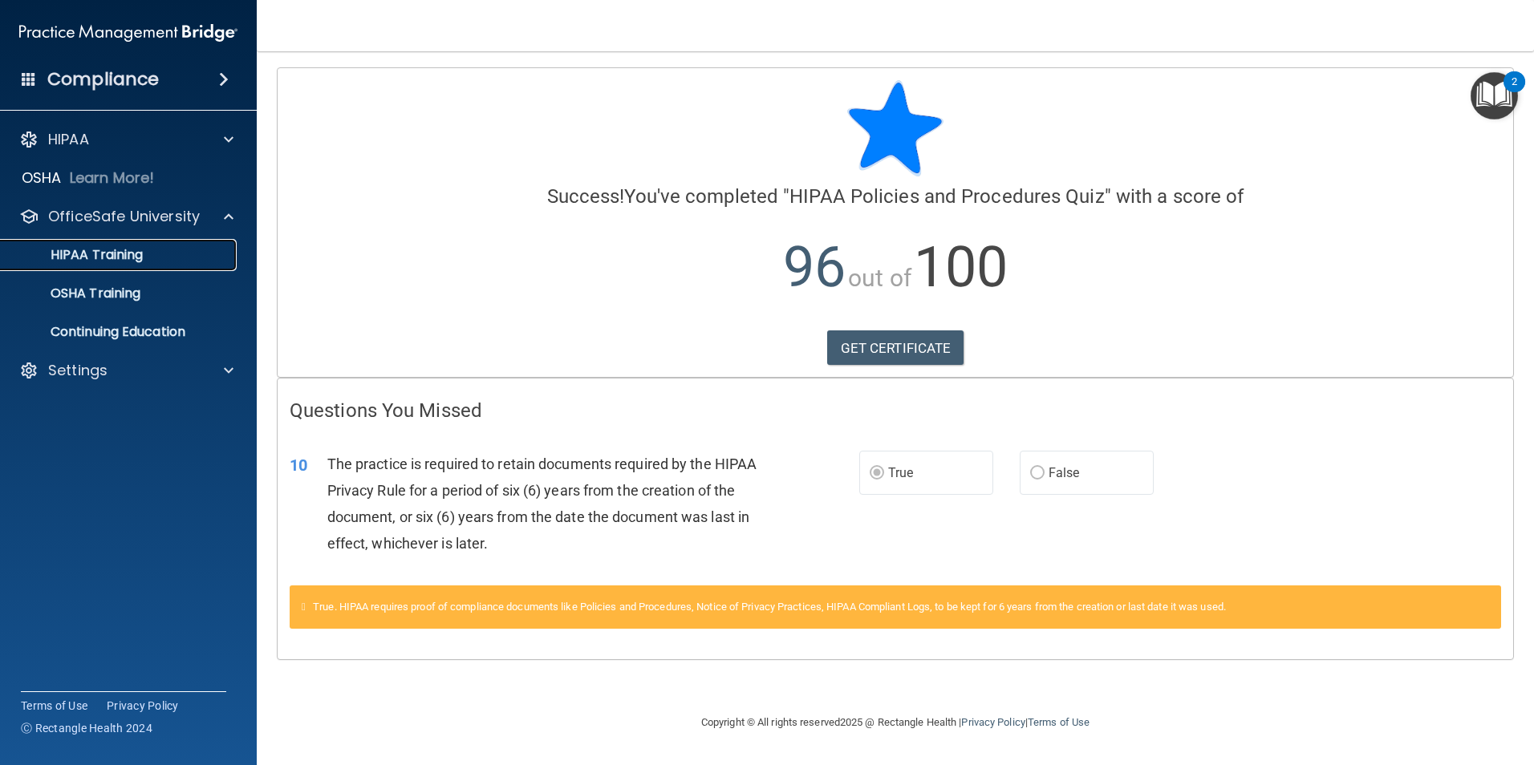
click at [116, 250] on p "HIPAA Training" at bounding box center [76, 255] width 132 height 16
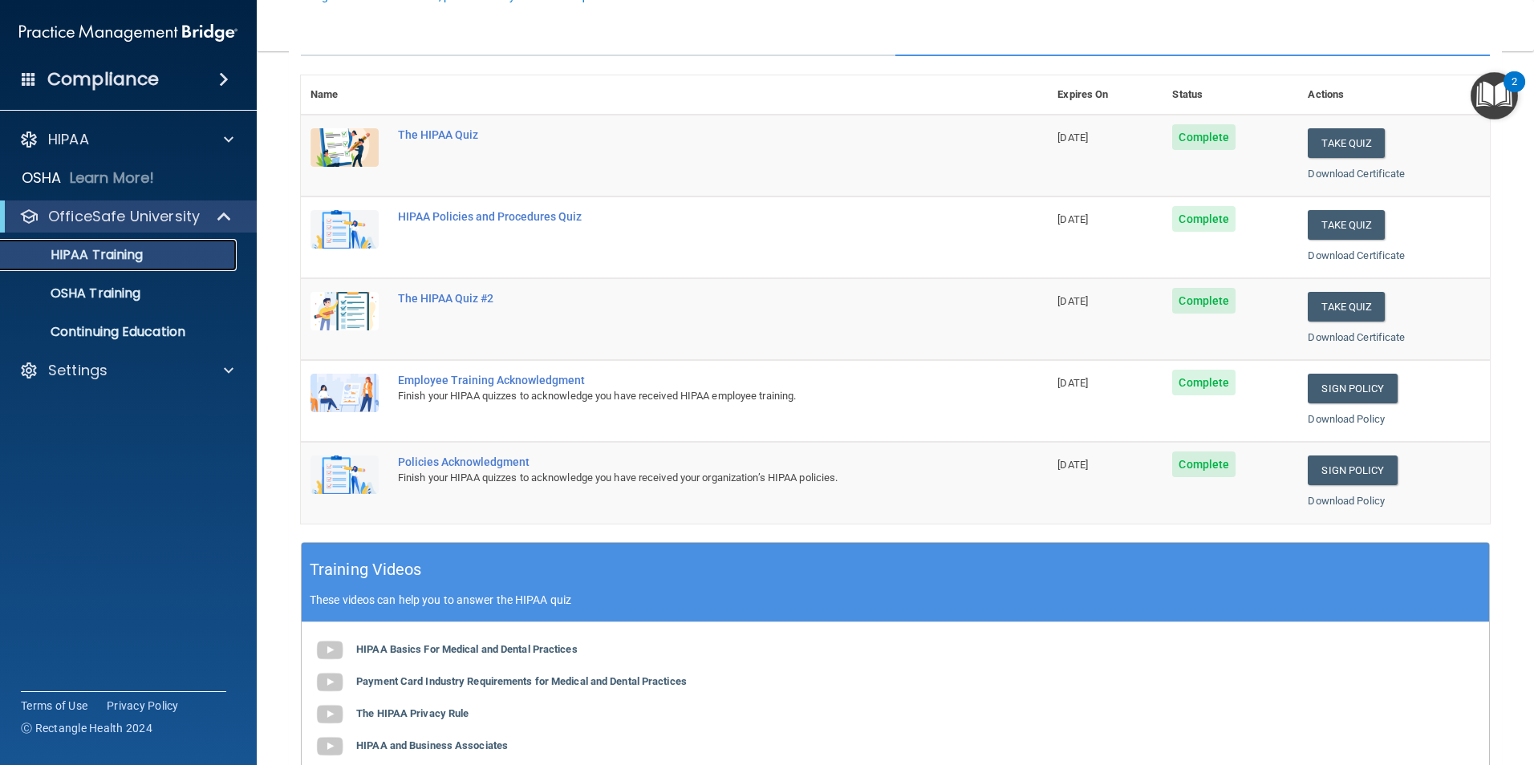
scroll to position [189, 0]
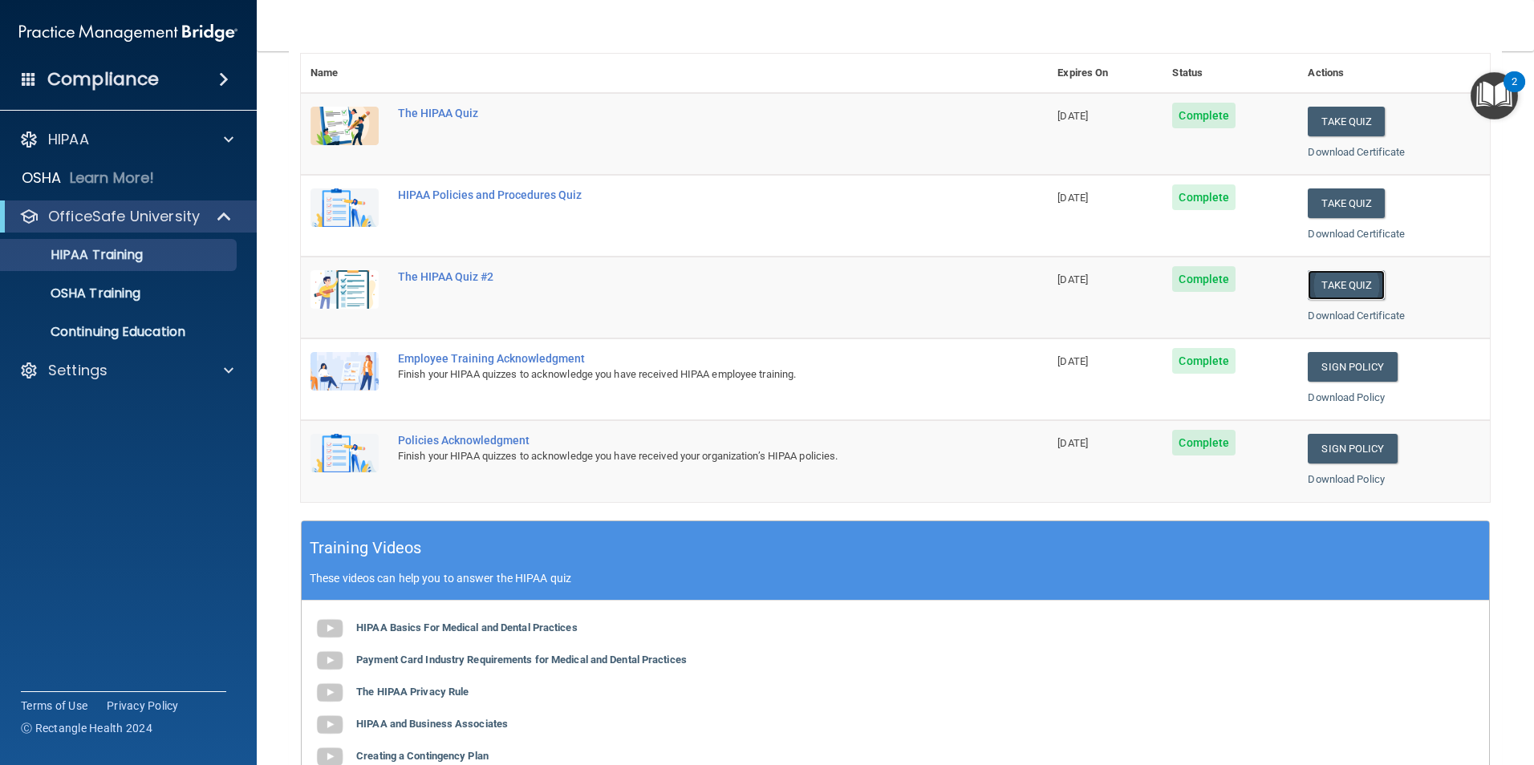
click at [1338, 285] on button "Take Quiz" at bounding box center [1346, 285] width 77 height 30
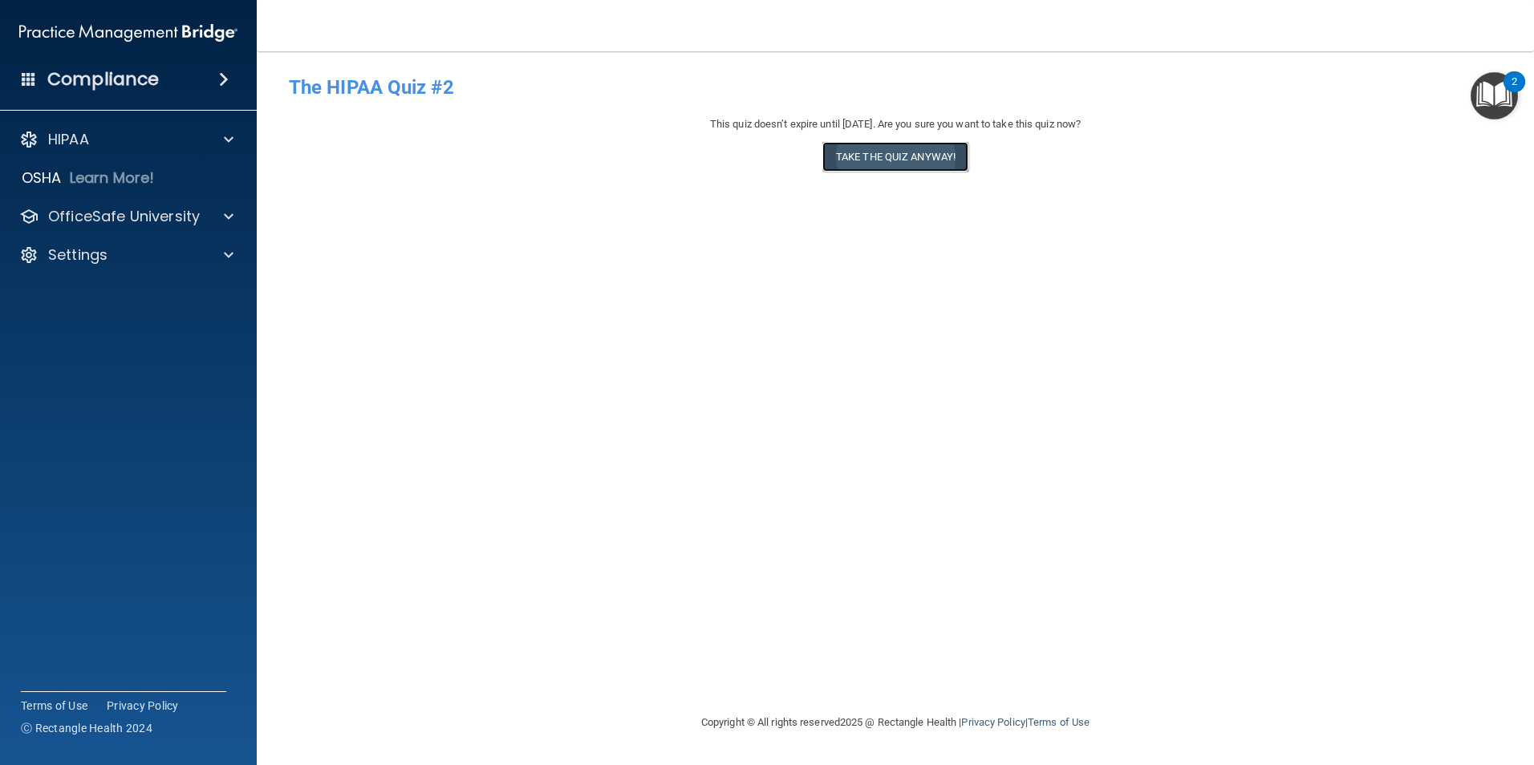
click at [906, 151] on button "Take the quiz anyway!" at bounding box center [895, 157] width 146 height 30
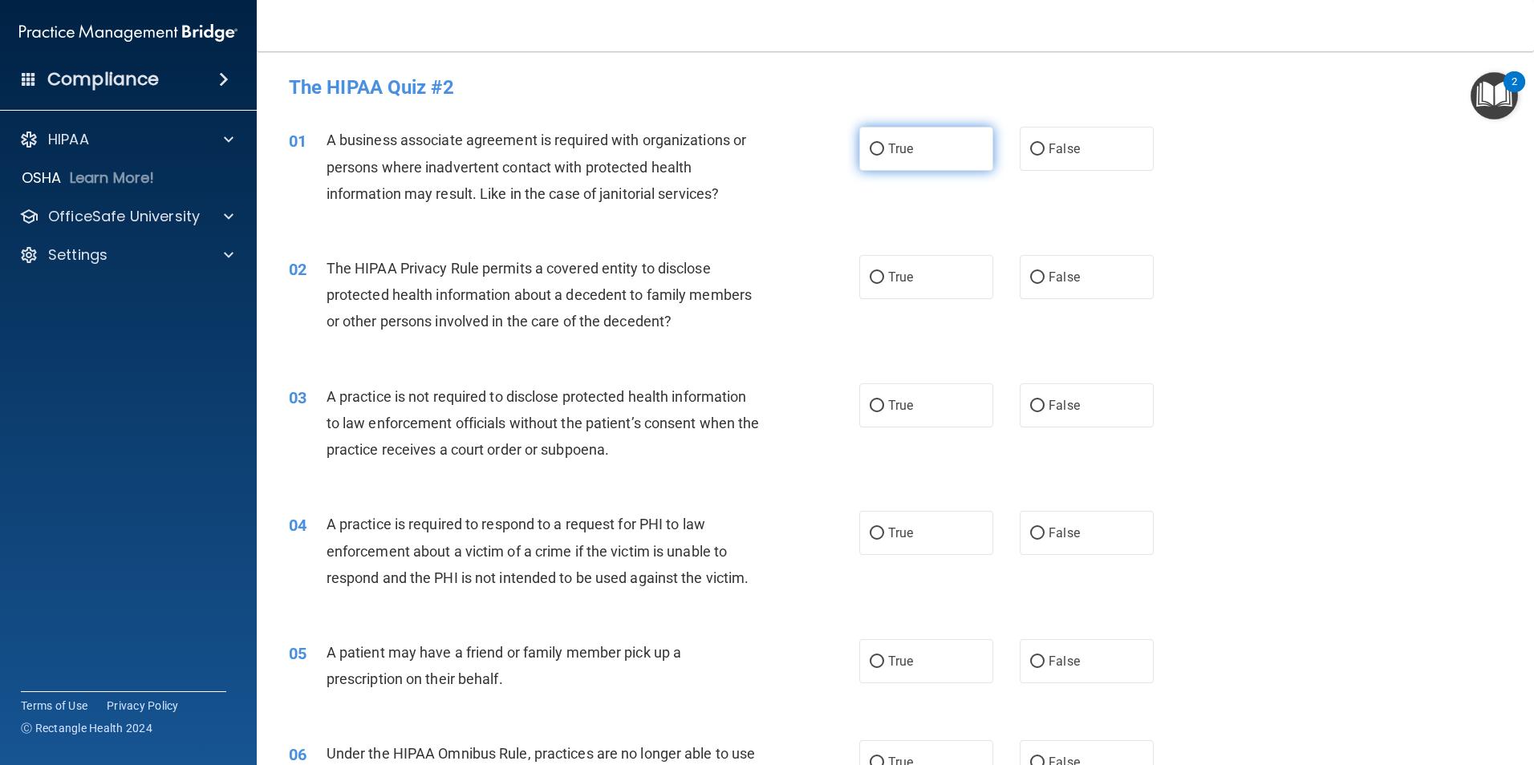
click at [874, 144] on input "True" at bounding box center [877, 150] width 14 height 12
radio input "true"
click at [1036, 274] on input "False" at bounding box center [1037, 278] width 14 height 12
radio input "true"
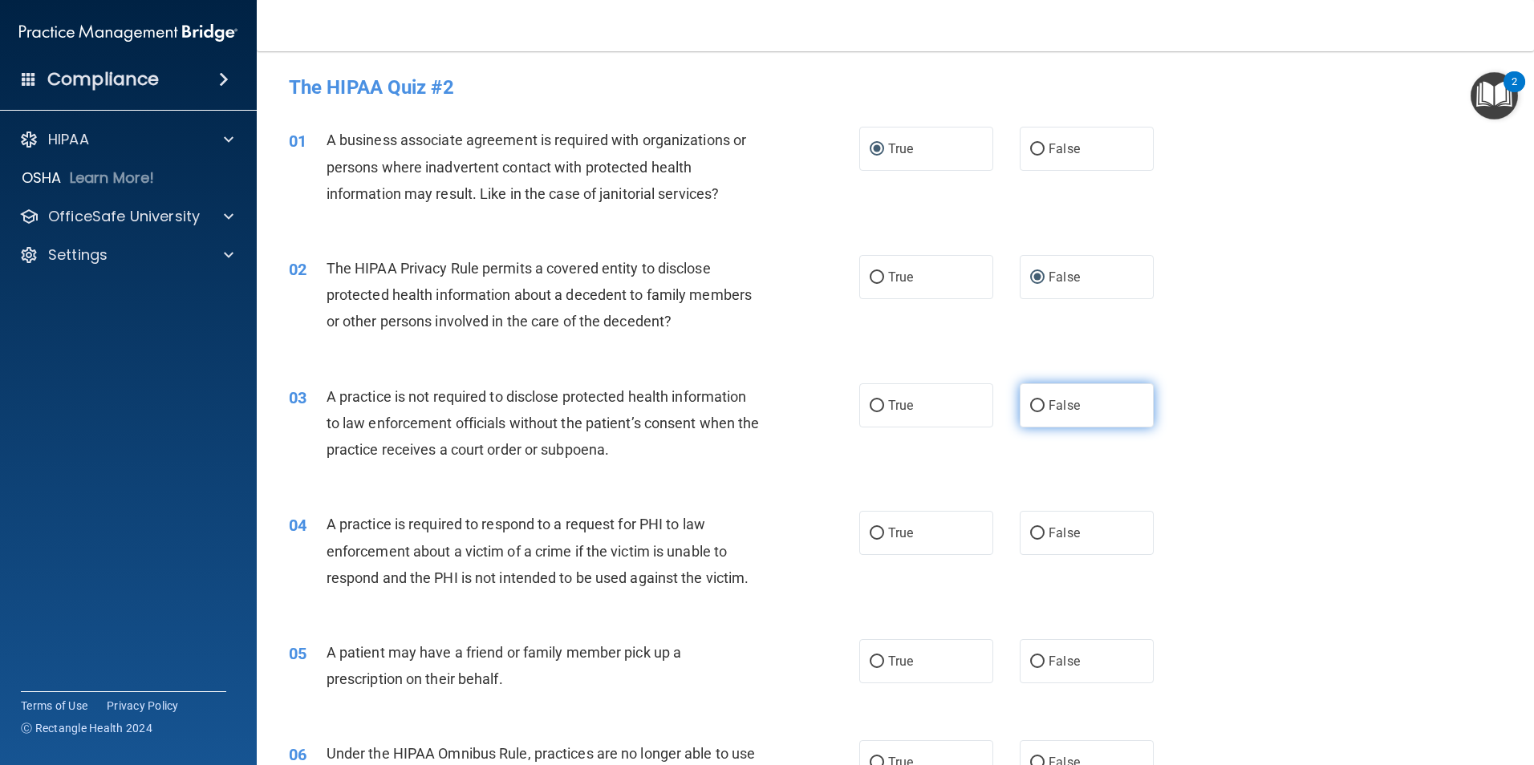
click at [1030, 404] on input "False" at bounding box center [1037, 406] width 14 height 12
radio input "true"
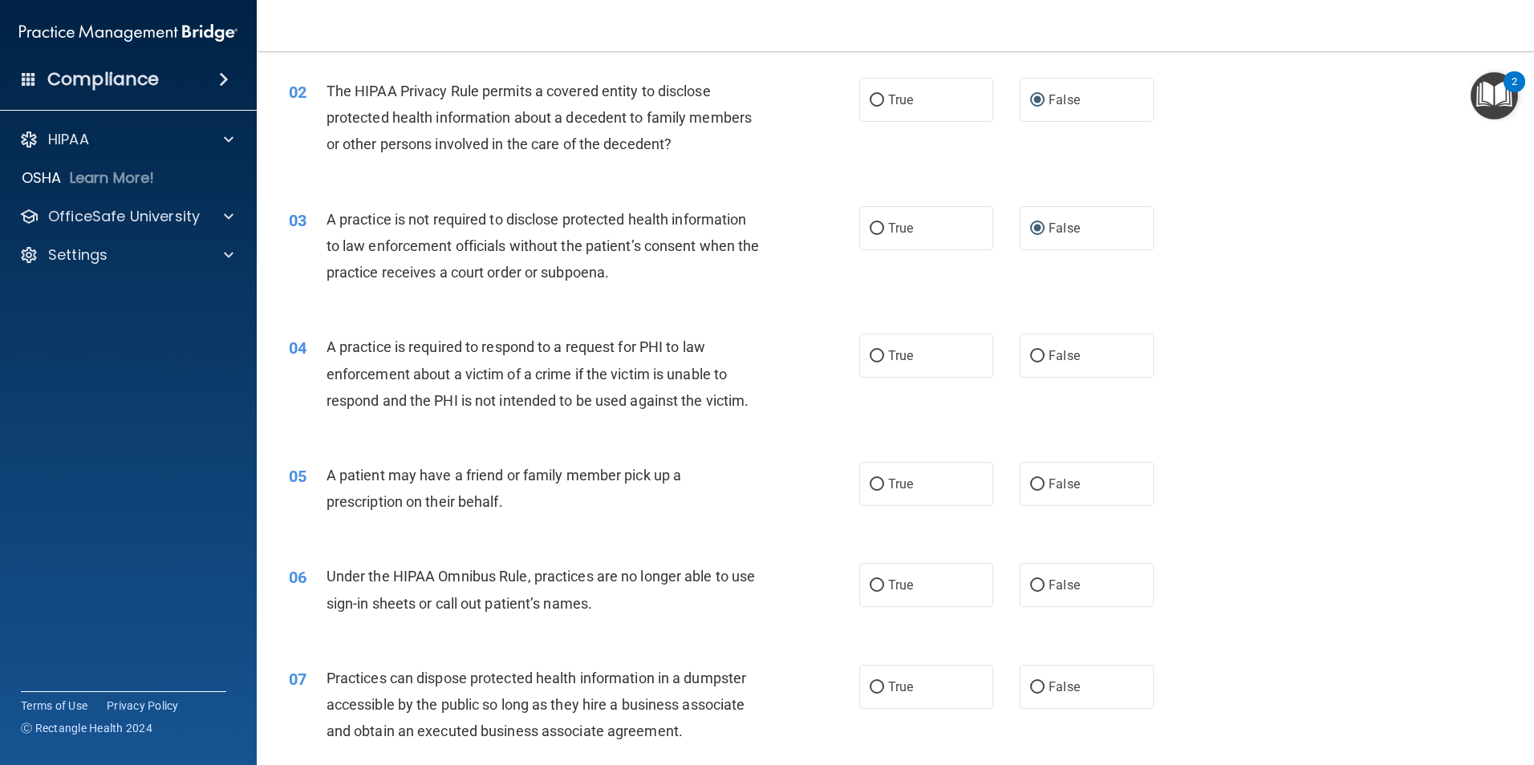
scroll to position [190, 0]
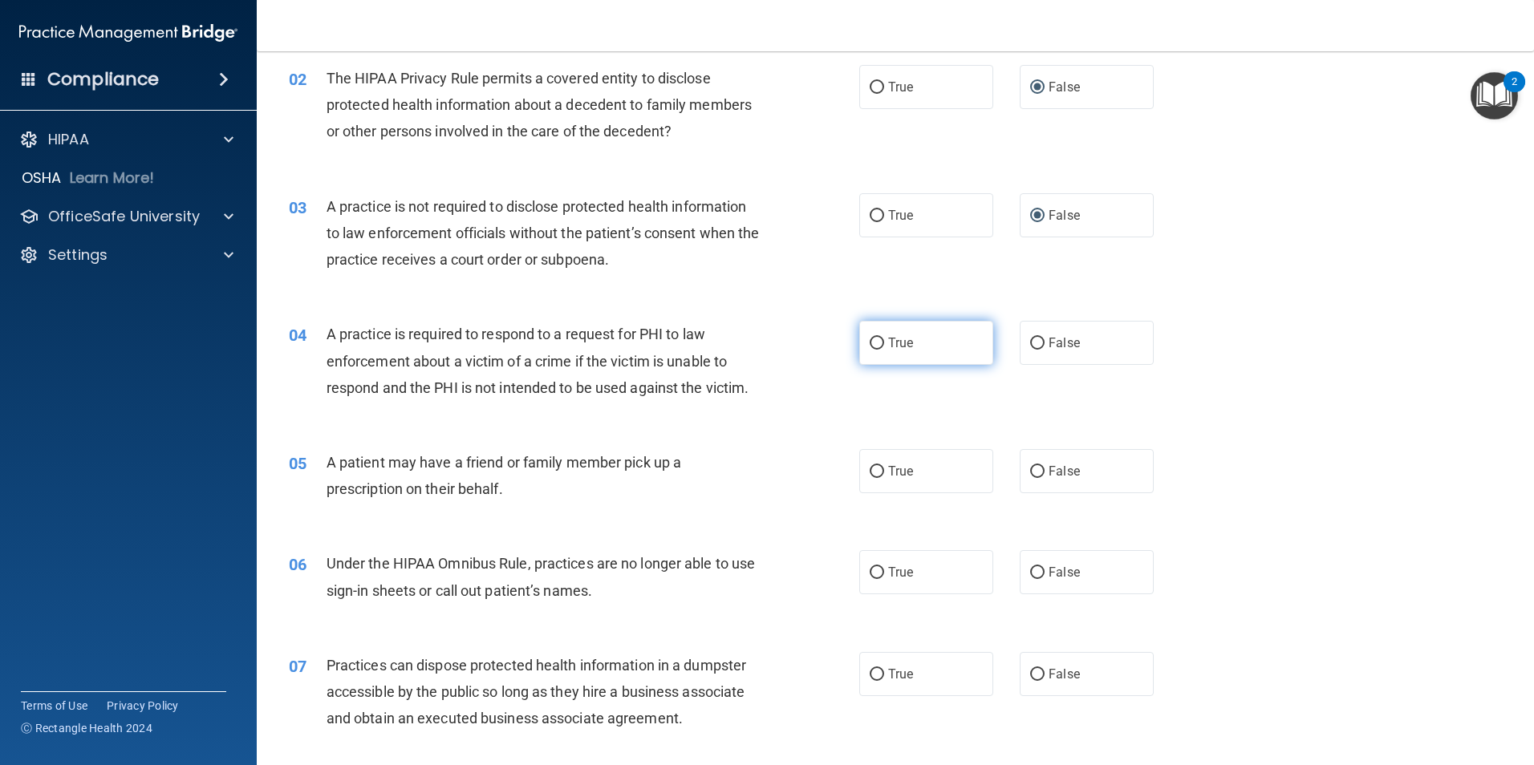
click at [870, 338] on input "True" at bounding box center [877, 344] width 14 height 12
radio input "true"
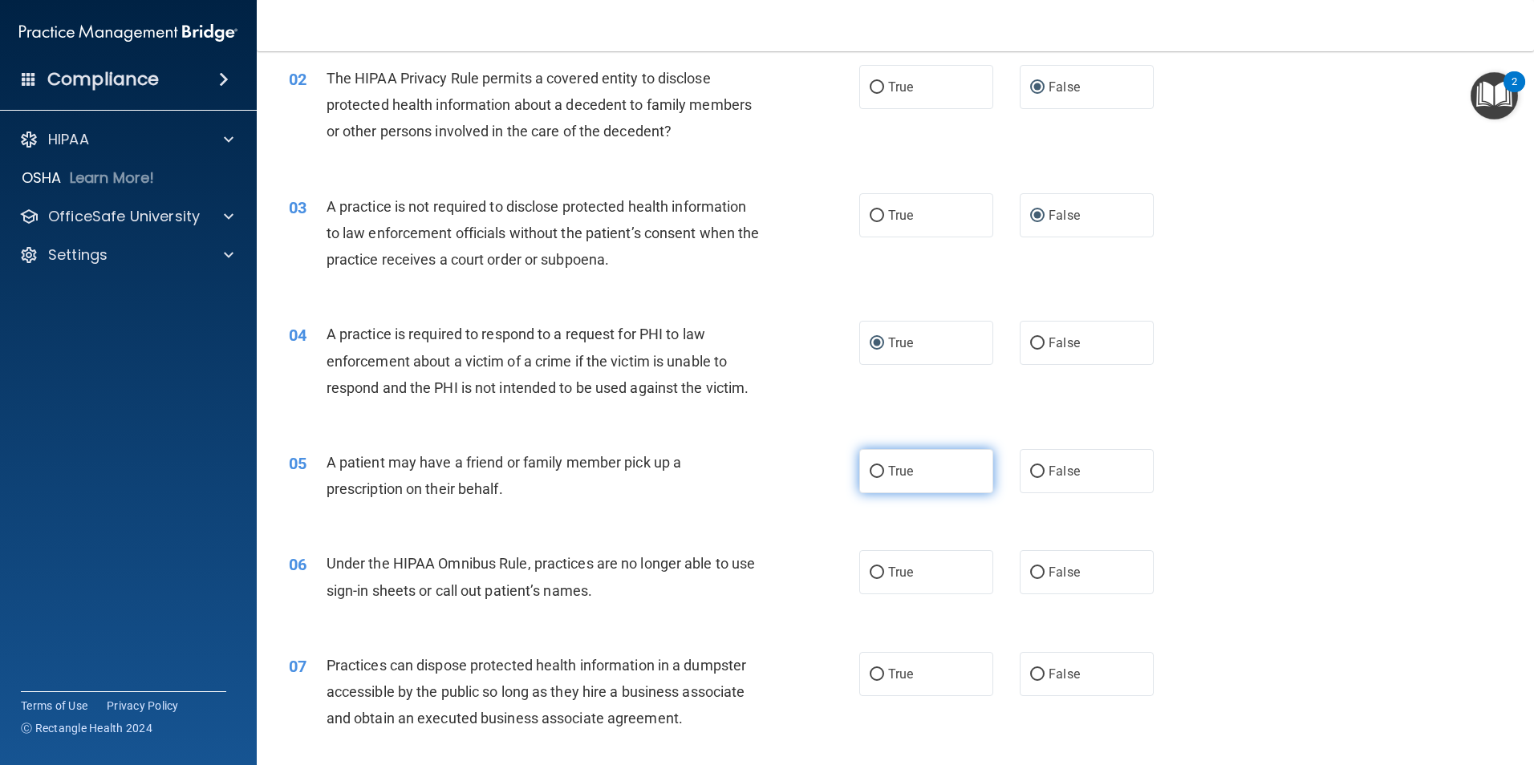
click at [874, 466] on input "True" at bounding box center [877, 472] width 14 height 12
radio input "true"
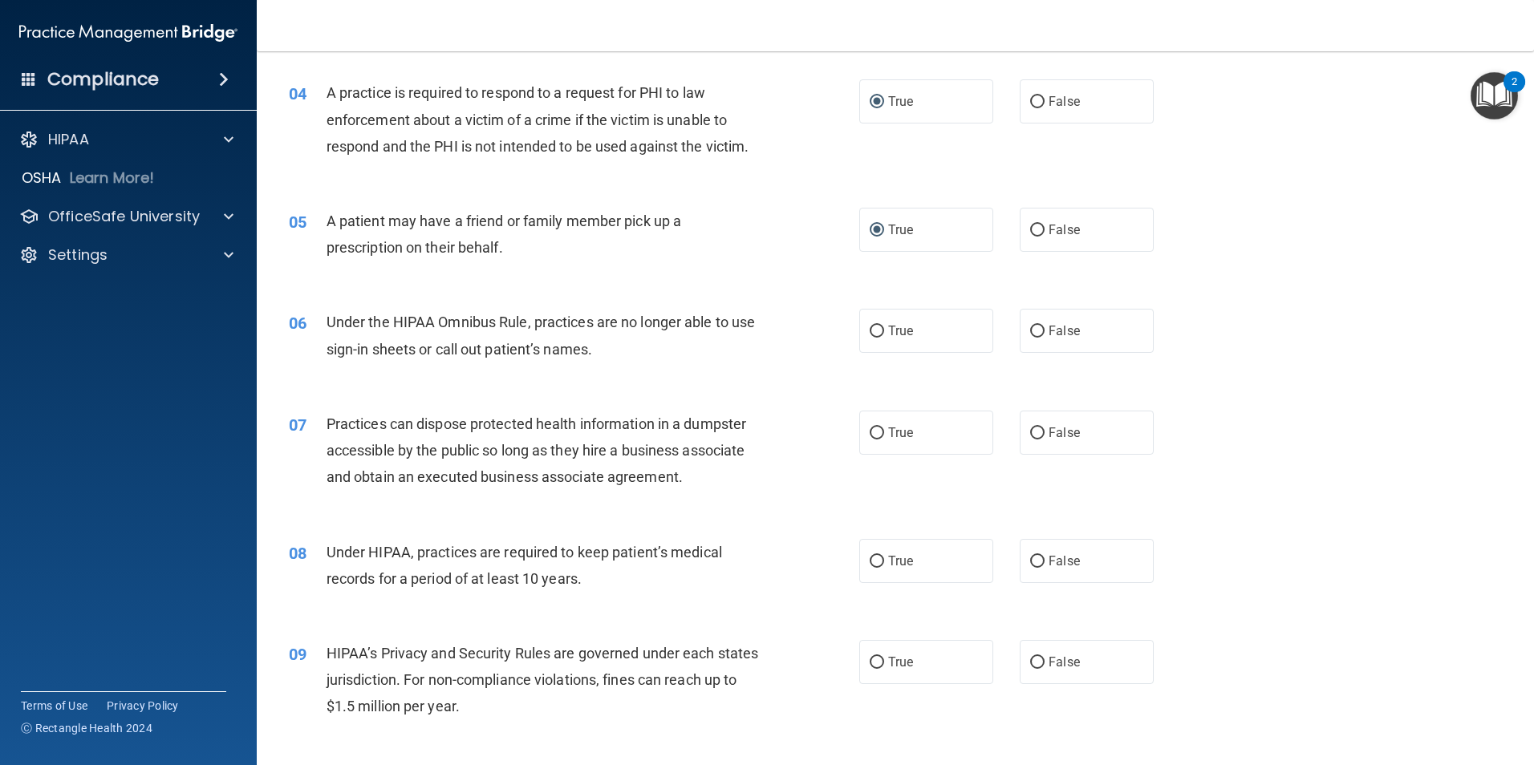
scroll to position [436, 0]
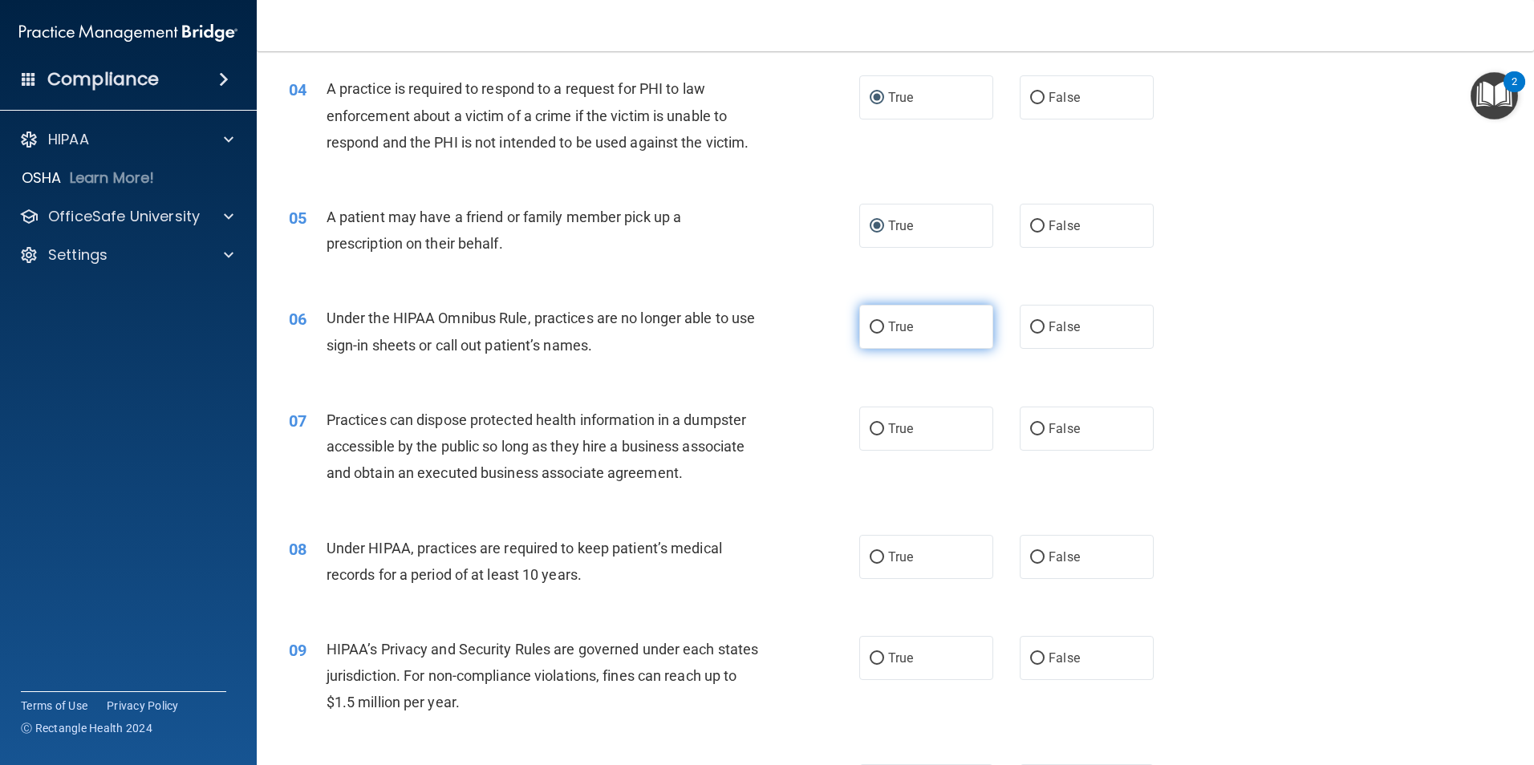
click at [871, 323] on input "True" at bounding box center [877, 328] width 14 height 12
radio input "true"
click at [1034, 424] on input "False" at bounding box center [1037, 430] width 14 height 12
radio input "true"
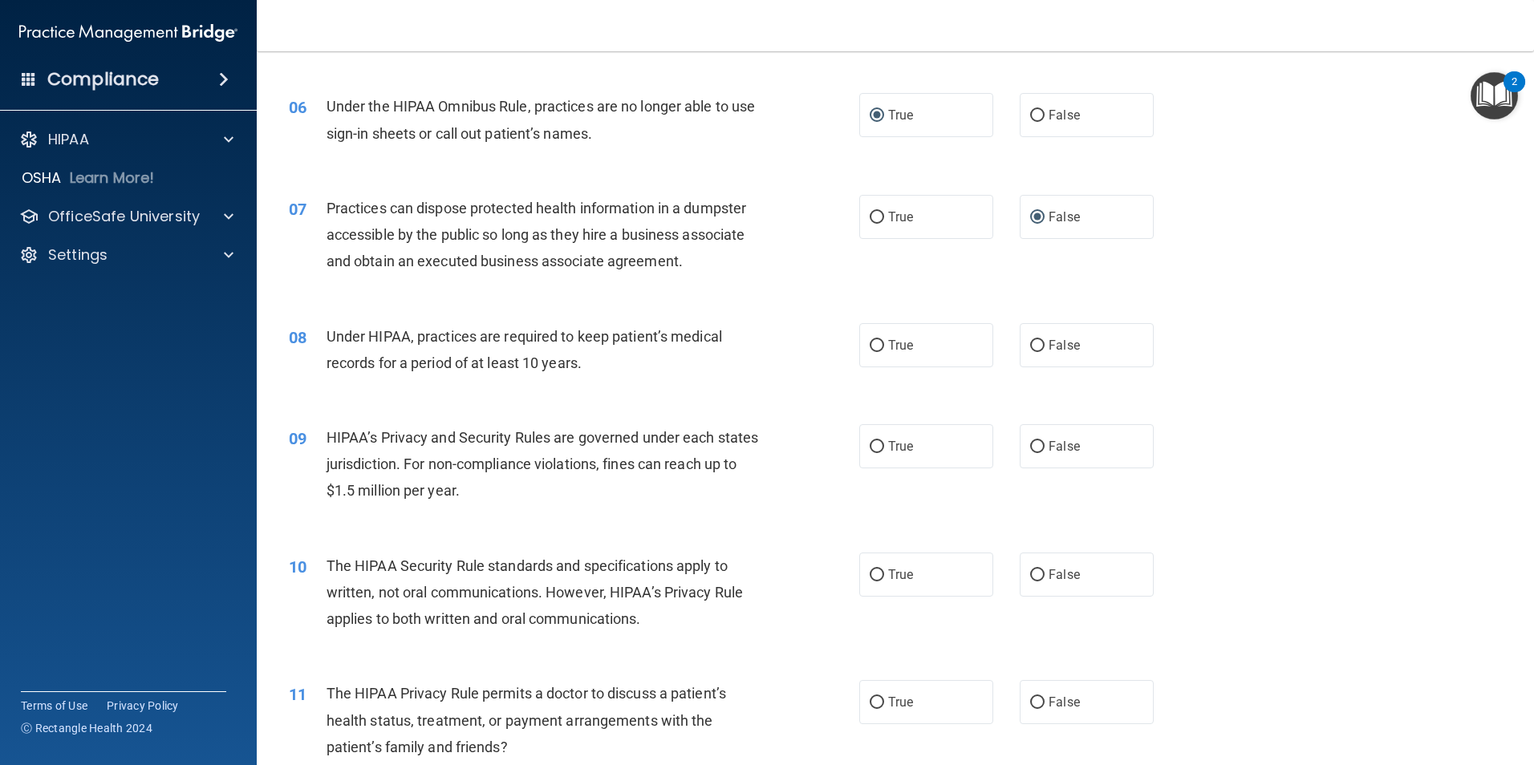
scroll to position [652, 0]
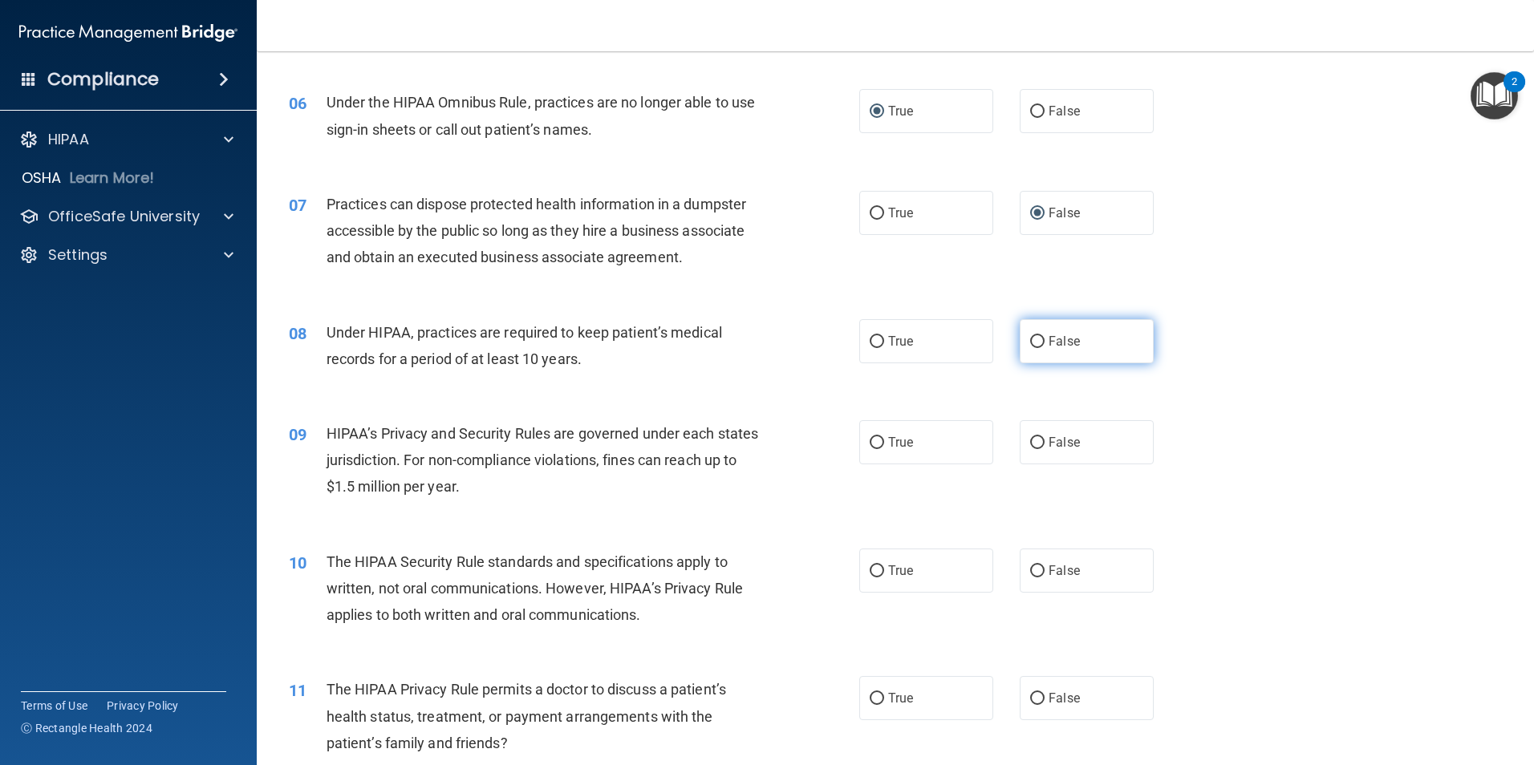
click at [1030, 338] on input "False" at bounding box center [1037, 342] width 14 height 12
radio input "true"
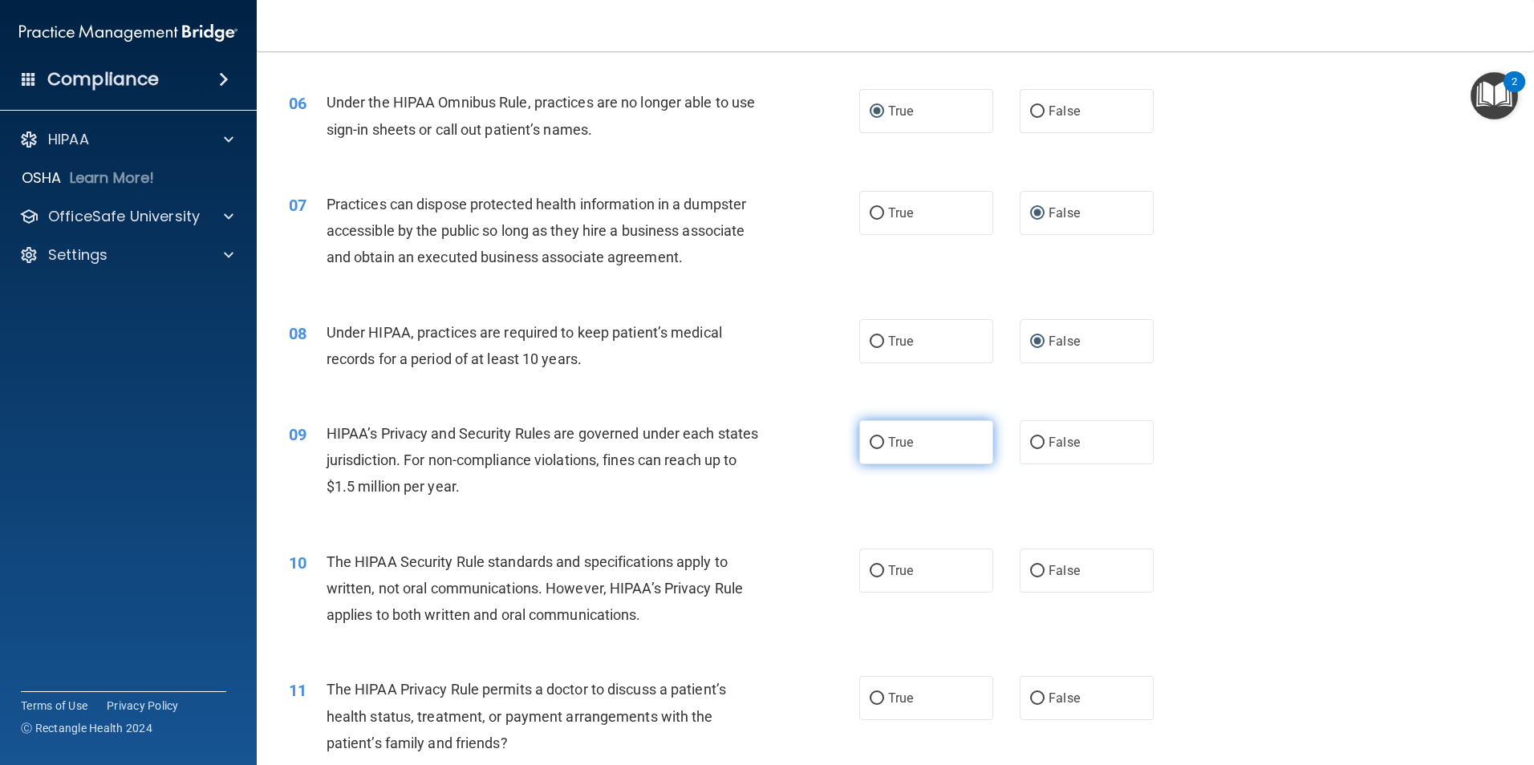
click at [876, 440] on input "True" at bounding box center [877, 443] width 14 height 12
radio input "true"
click at [873, 566] on input "True" at bounding box center [877, 572] width 14 height 12
radio input "true"
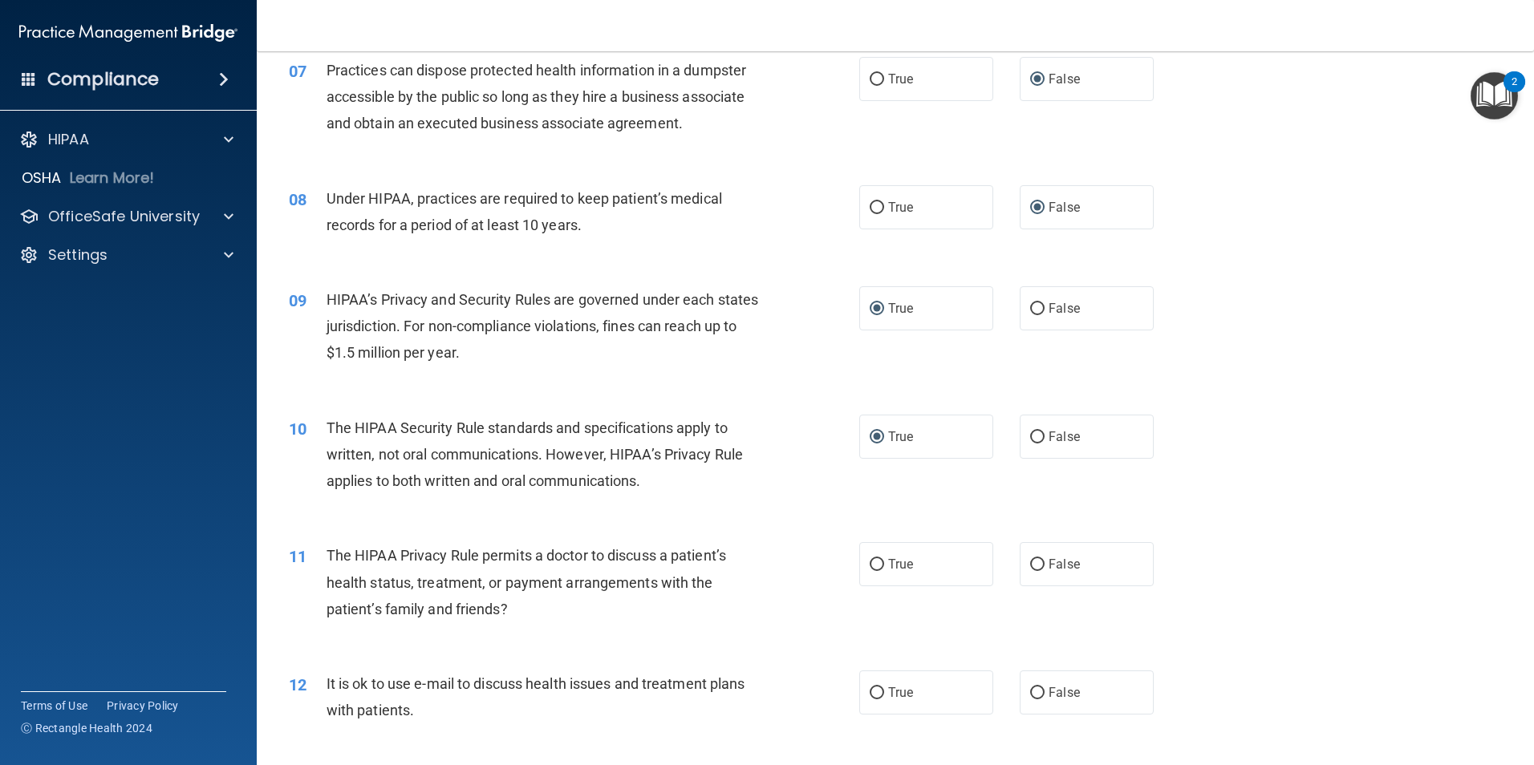
scroll to position [807, 0]
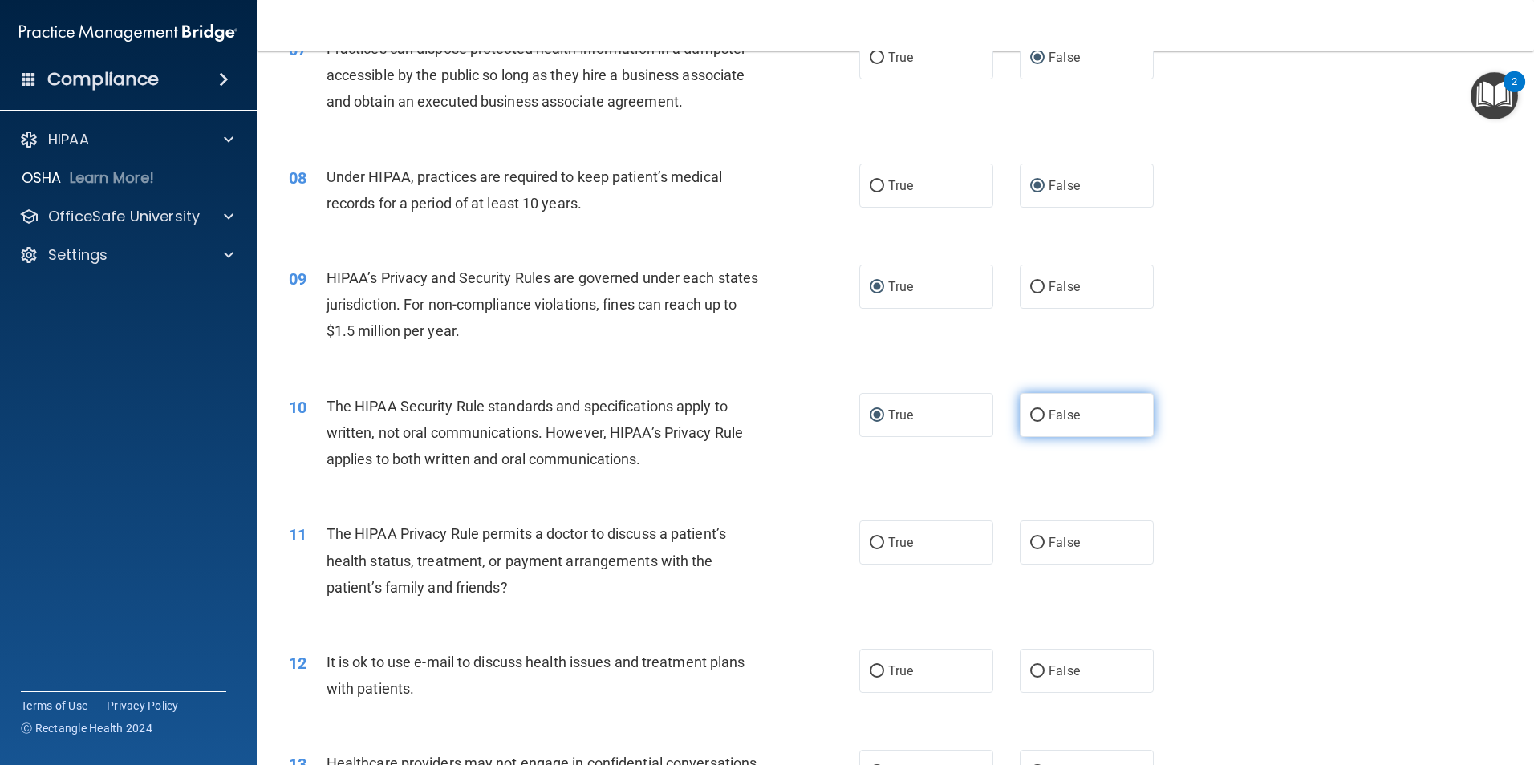
click at [1031, 414] on input "False" at bounding box center [1037, 416] width 14 height 12
radio input "true"
radio input "false"
click at [1030, 538] on input "False" at bounding box center [1037, 544] width 14 height 12
radio input "true"
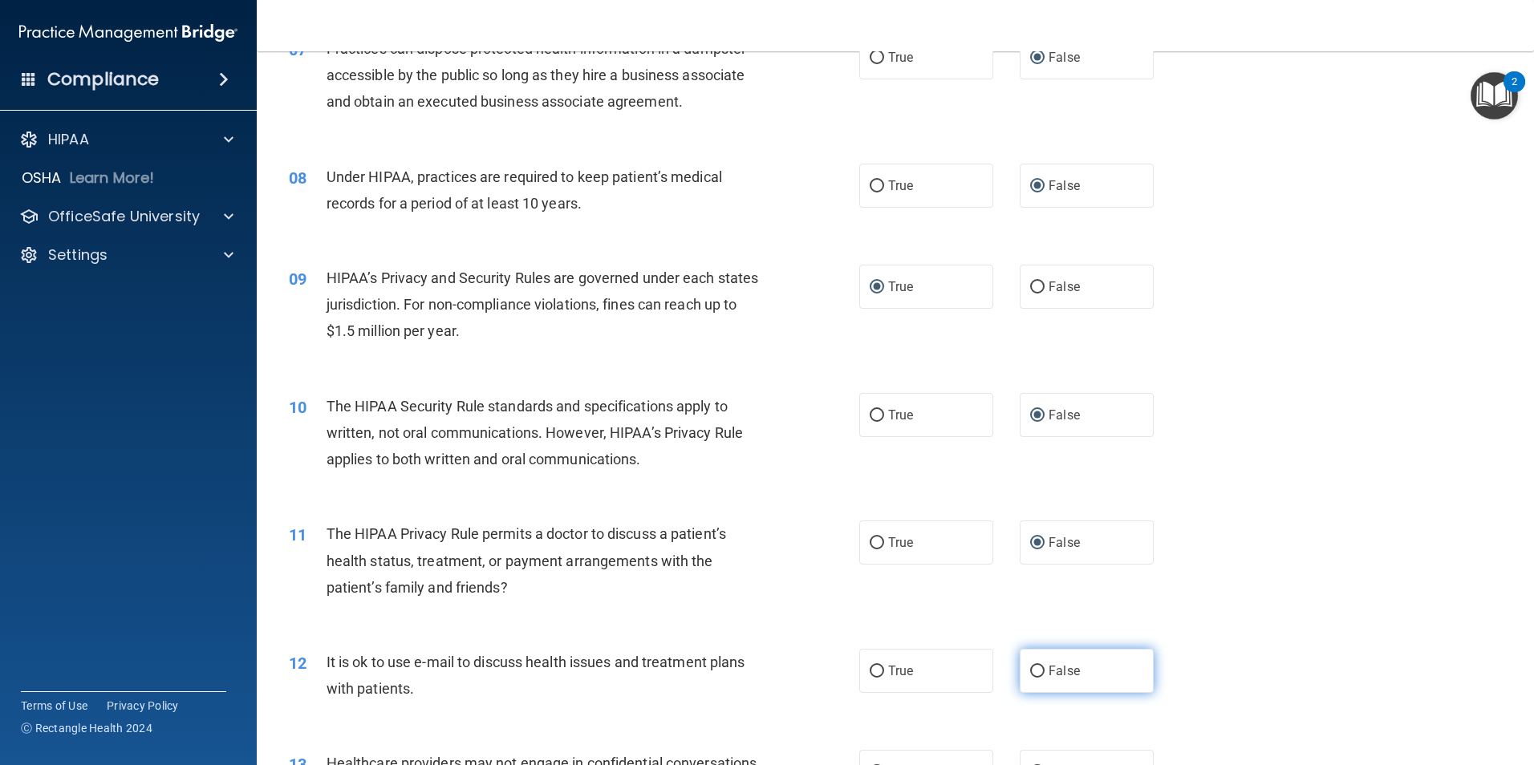
click at [1030, 668] on input "False" at bounding box center [1037, 672] width 14 height 12
radio input "true"
drag, startPoint x: 1521, startPoint y: 332, endPoint x: 1527, endPoint y: 372, distance: 40.5
click at [1527, 372] on main "- The HIPAA Quiz #2 This quiz doesn’t expire until 09/30/2025. Are you sure you…" at bounding box center [895, 408] width 1277 height 714
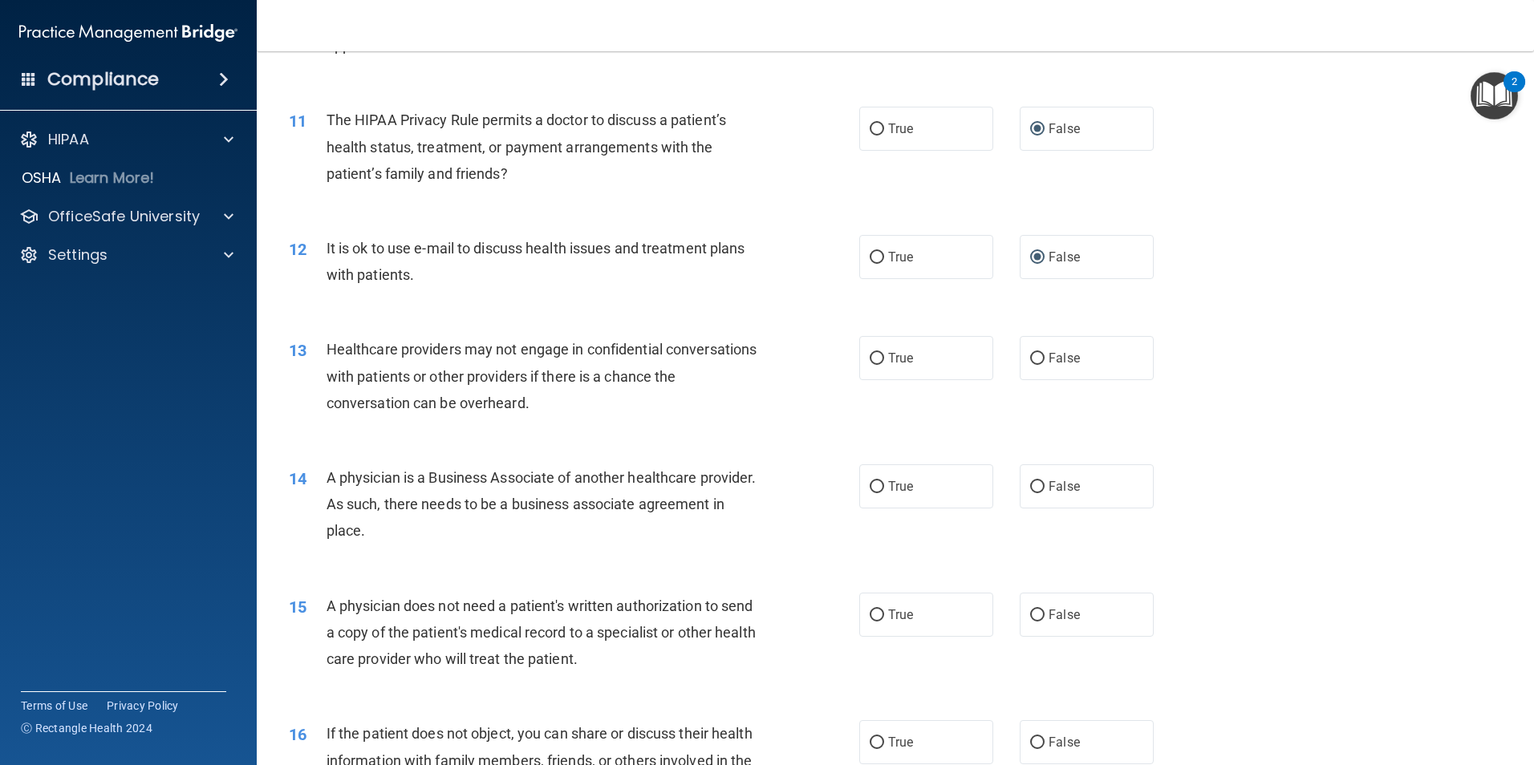
scroll to position [1226, 0]
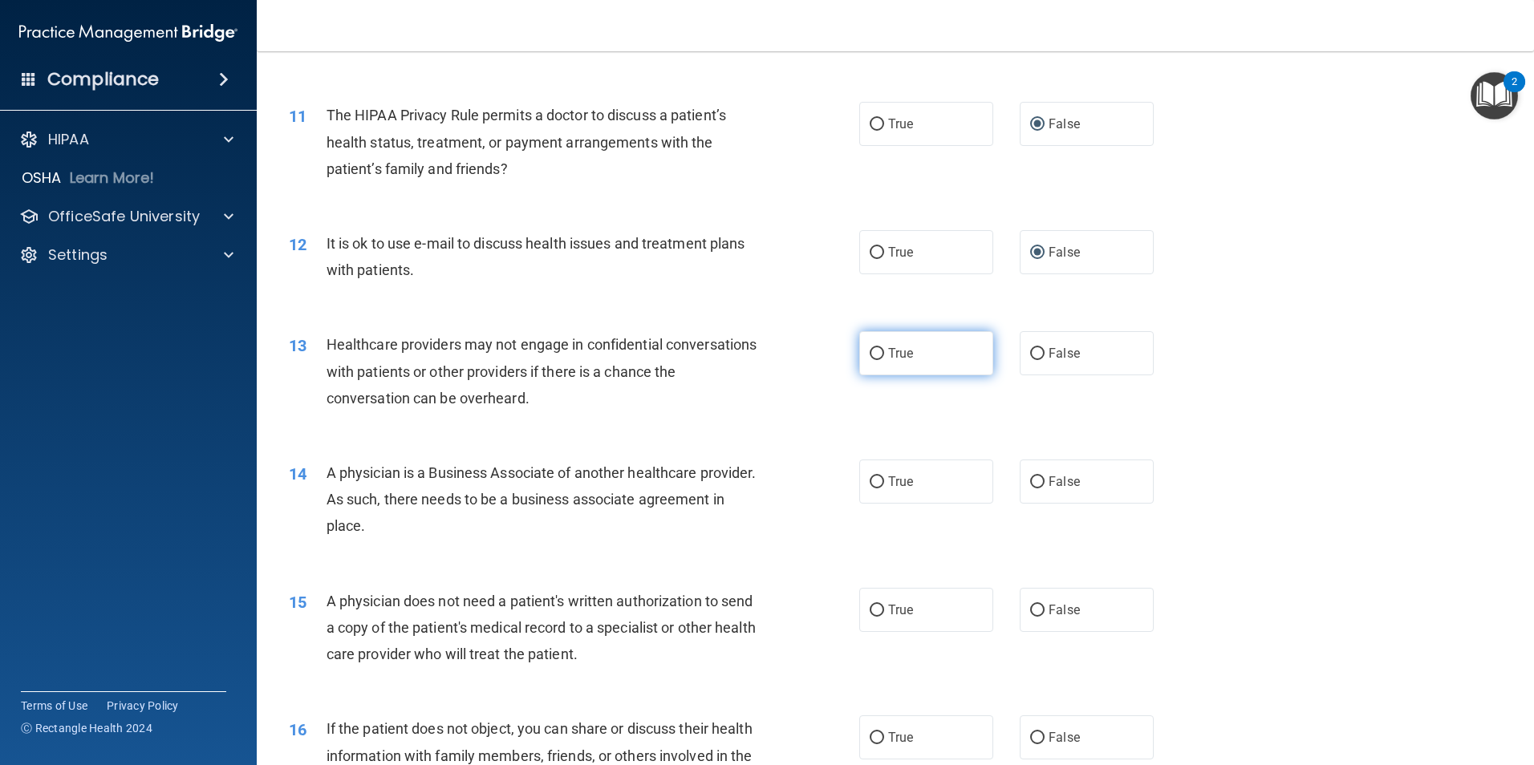
click at [873, 349] on input "True" at bounding box center [877, 354] width 14 height 12
radio input "true"
click at [871, 477] on input "True" at bounding box center [877, 483] width 14 height 12
radio input "true"
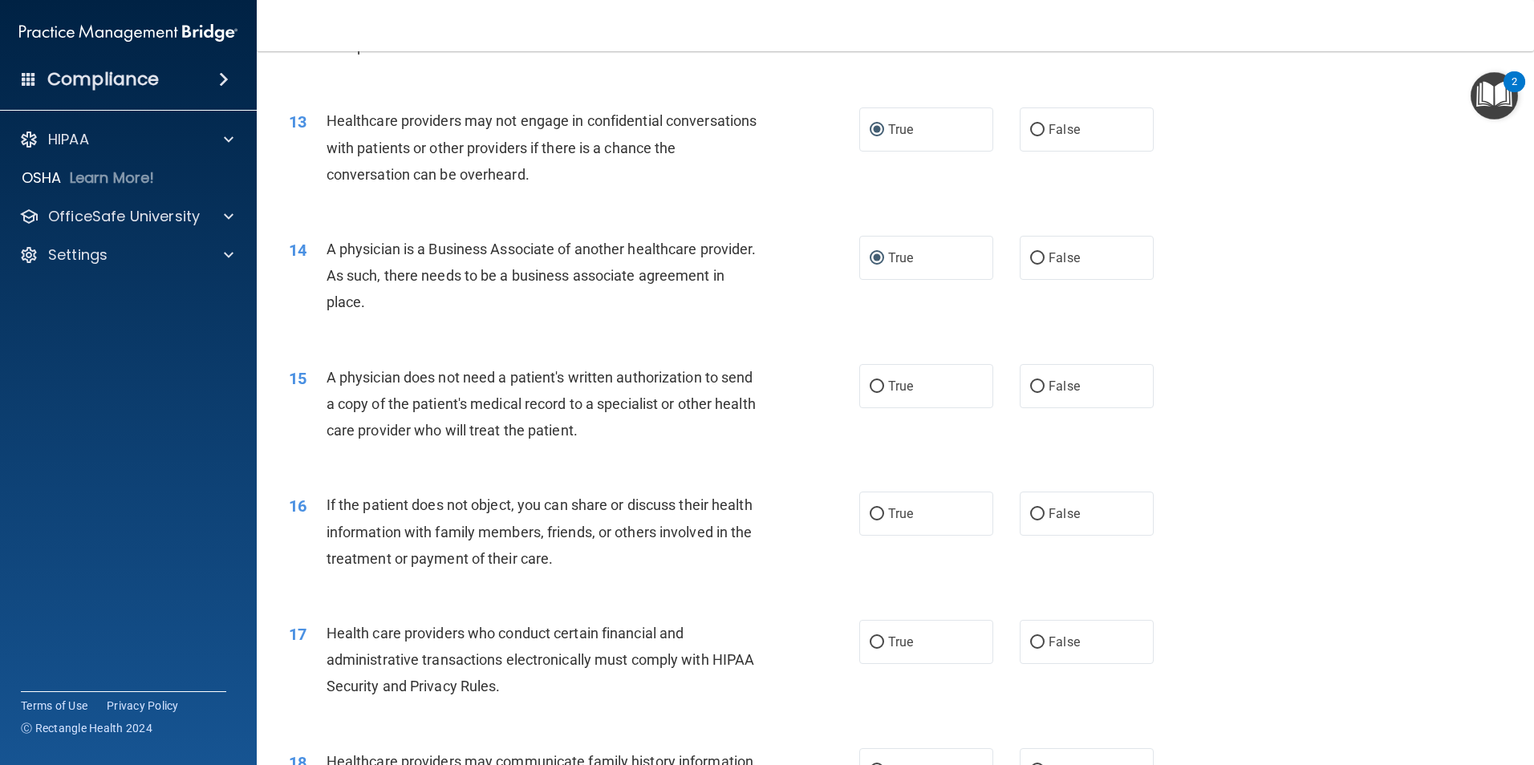
scroll to position [1455, 0]
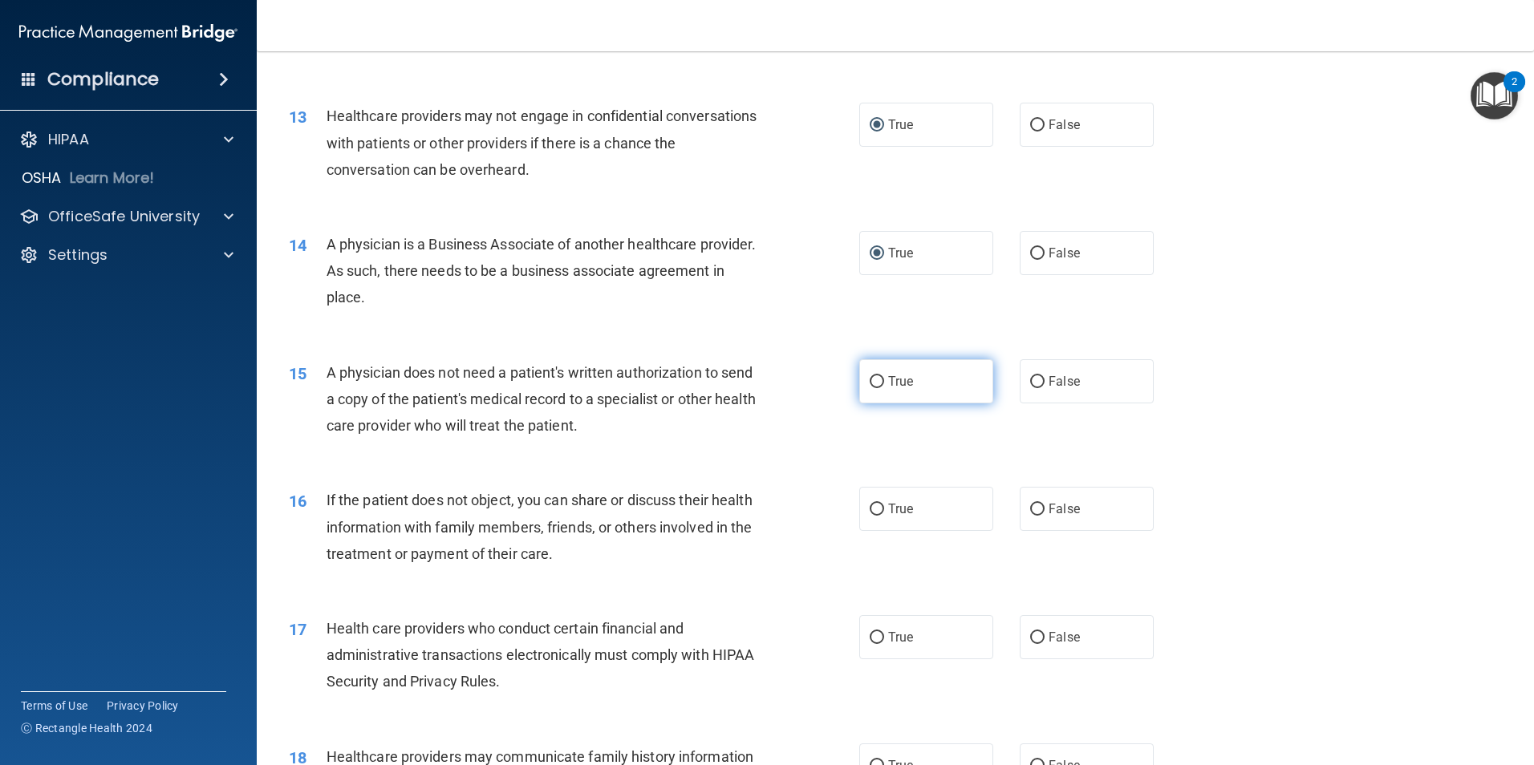
click at [877, 376] on input "True" at bounding box center [877, 382] width 14 height 12
radio input "true"
click at [873, 505] on input "True" at bounding box center [877, 510] width 14 height 12
radio input "true"
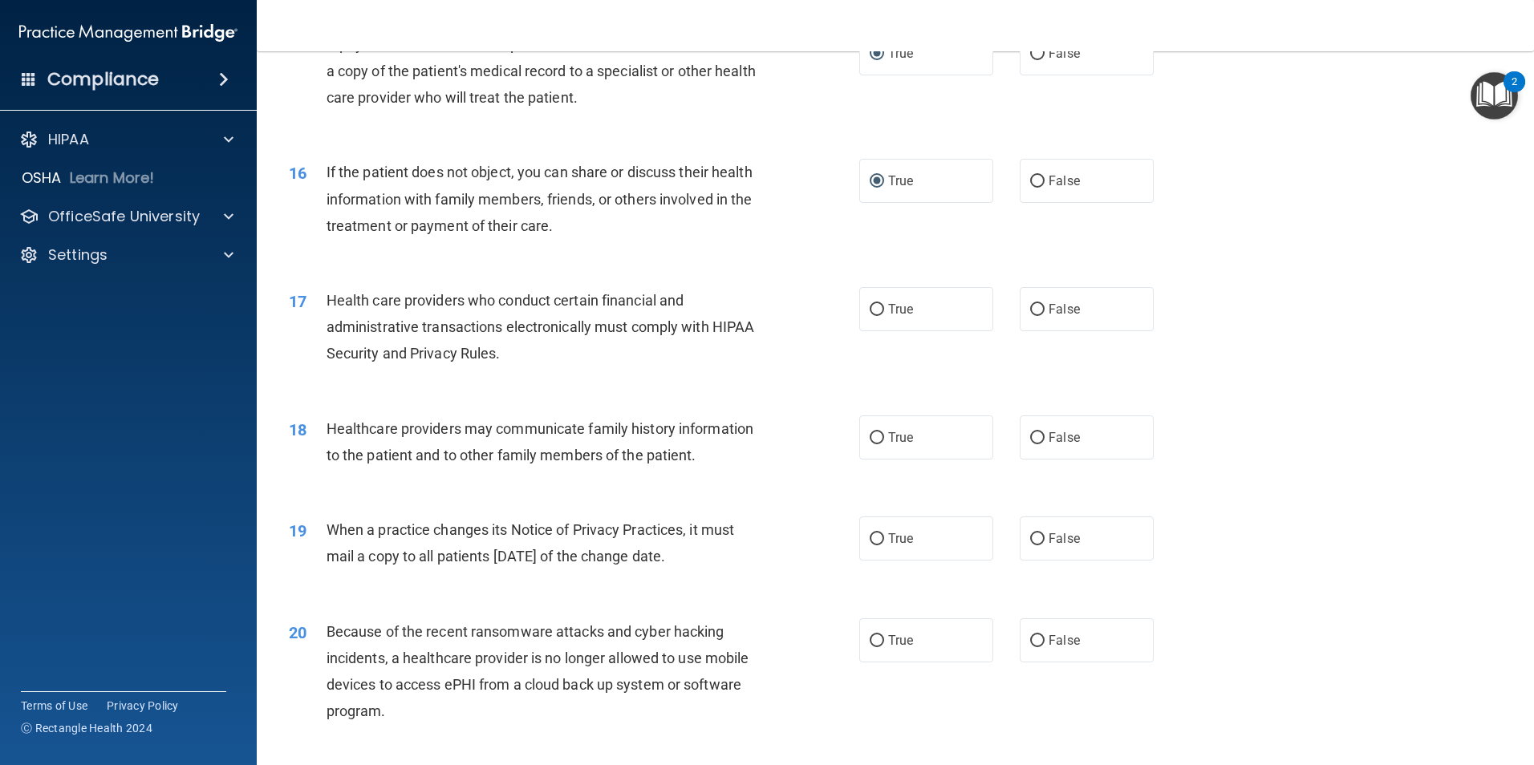
scroll to position [1787, 0]
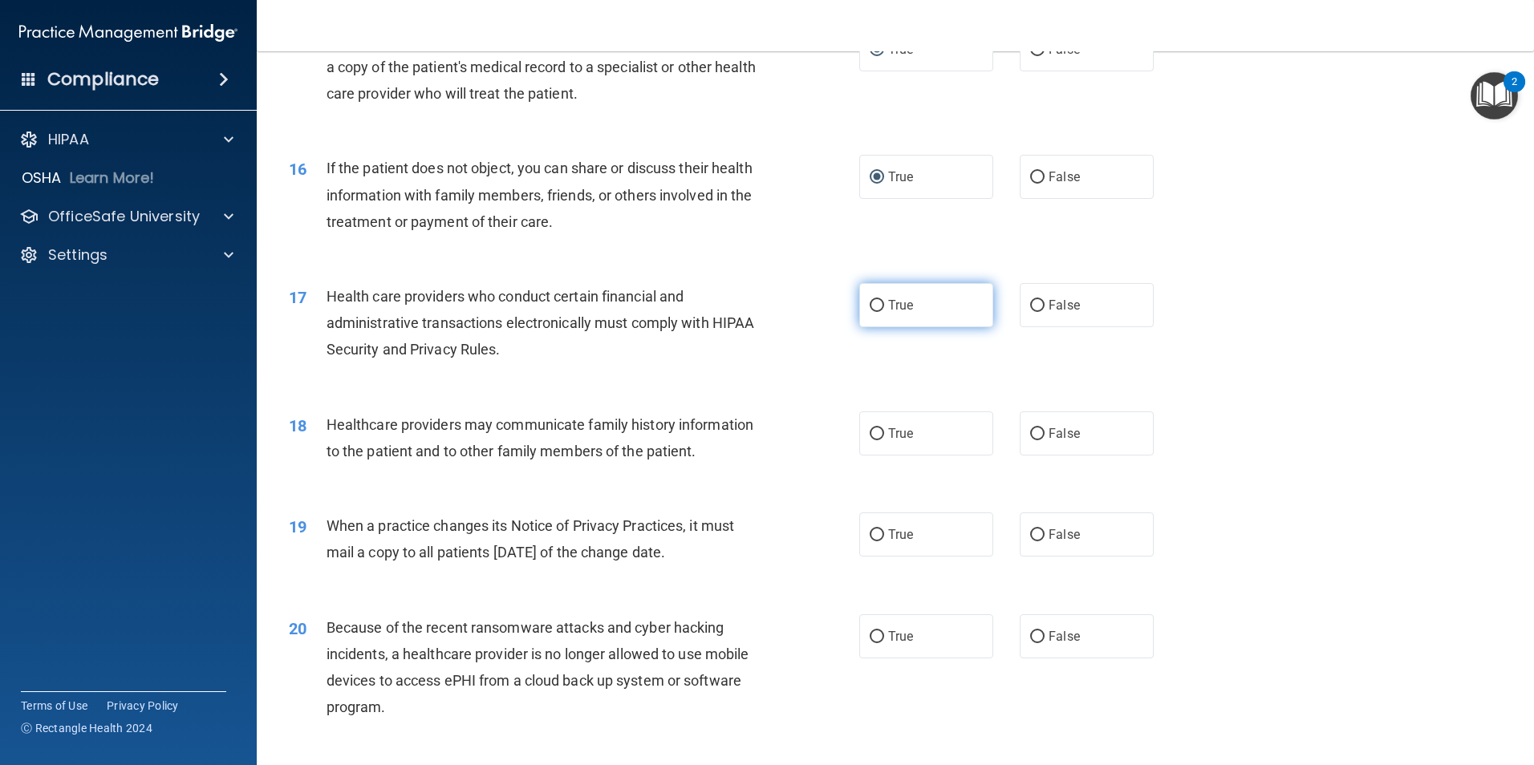
click at [879, 302] on label "True" at bounding box center [926, 305] width 134 height 44
click at [879, 302] on input "True" at bounding box center [877, 306] width 14 height 12
radio input "true"
click at [1037, 432] on input "False" at bounding box center [1037, 434] width 14 height 12
radio input "true"
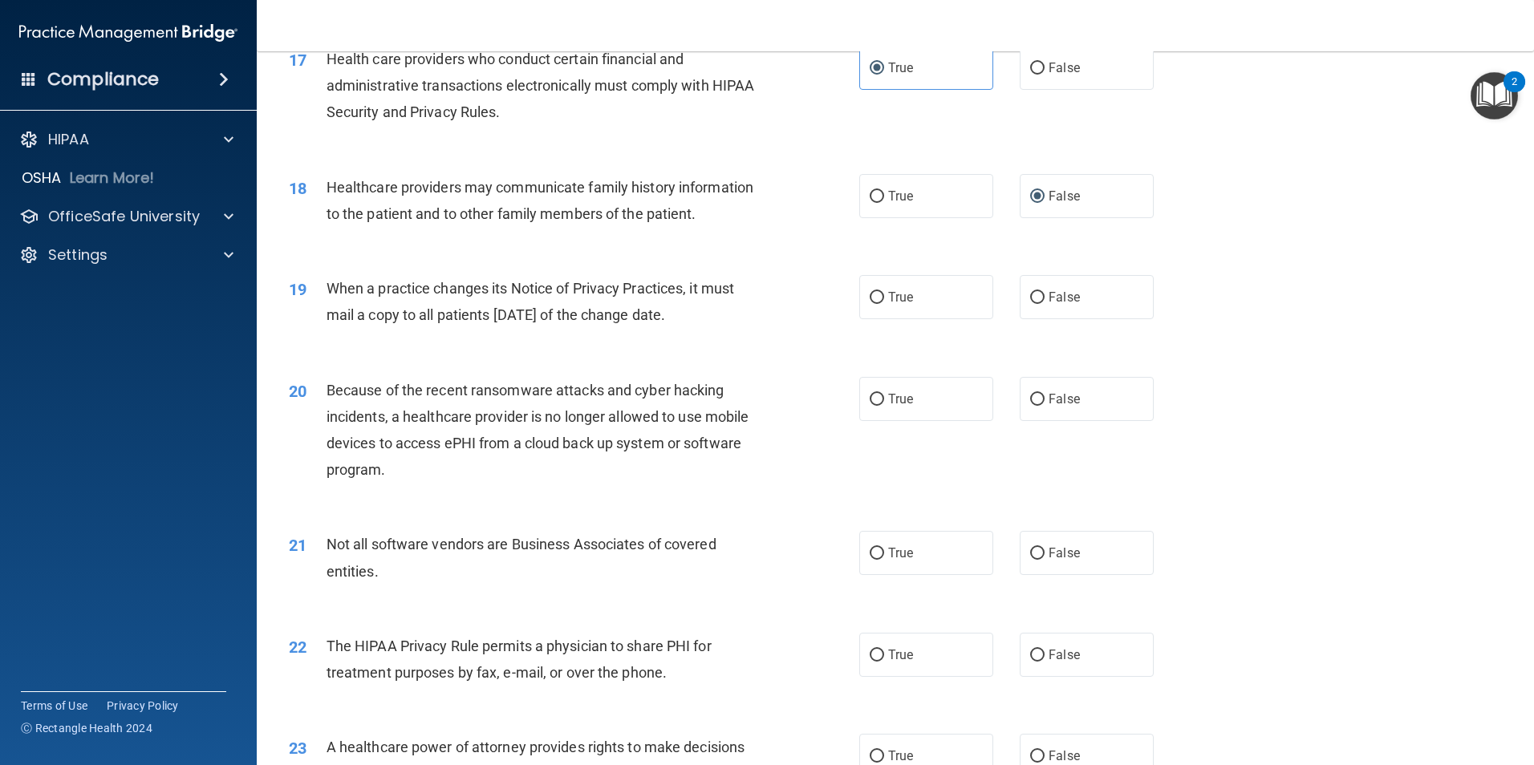
scroll to position [2028, 0]
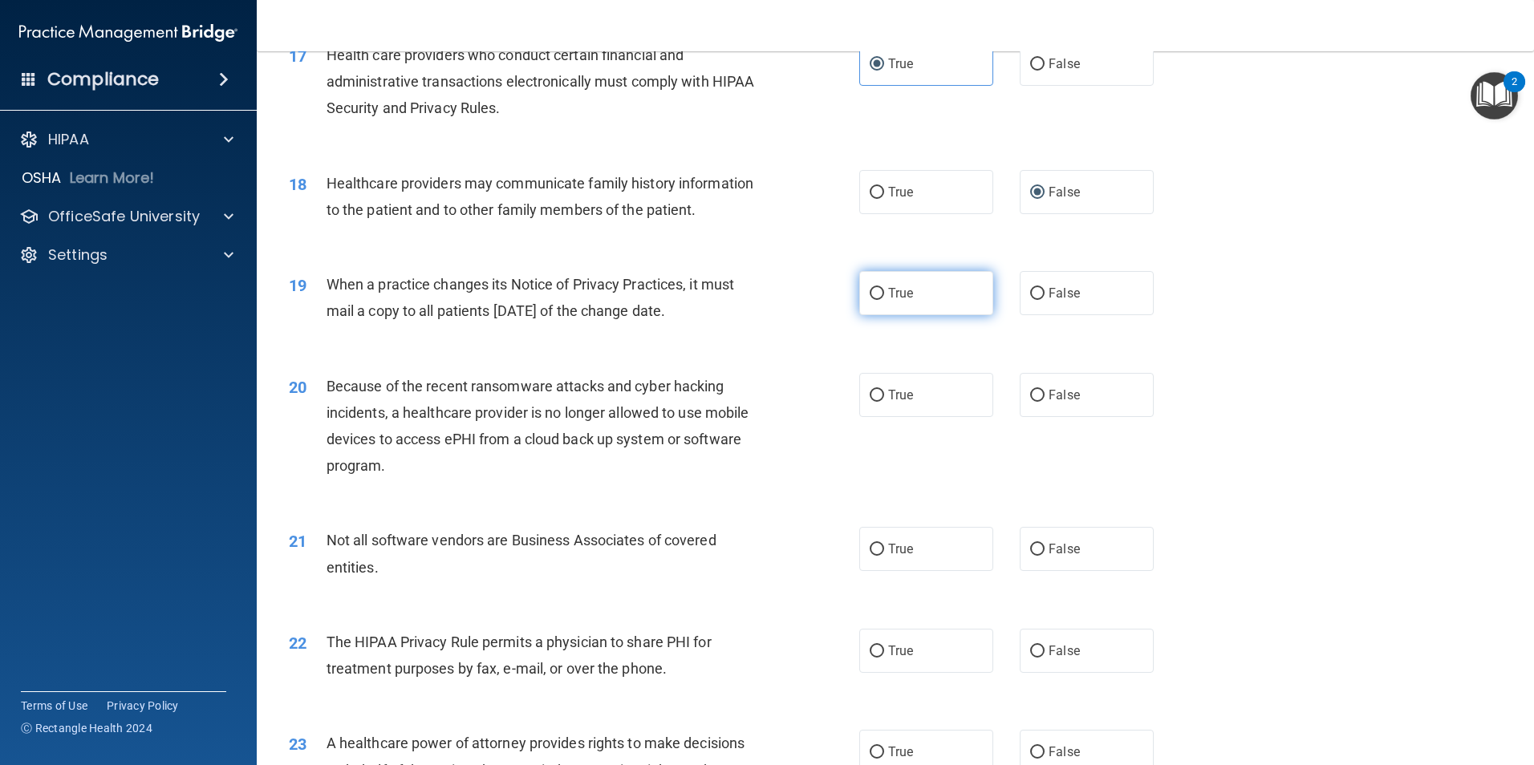
click at [875, 288] on input "True" at bounding box center [877, 294] width 14 height 12
radio input "true"
click at [872, 392] on input "True" at bounding box center [877, 396] width 14 height 12
radio input "true"
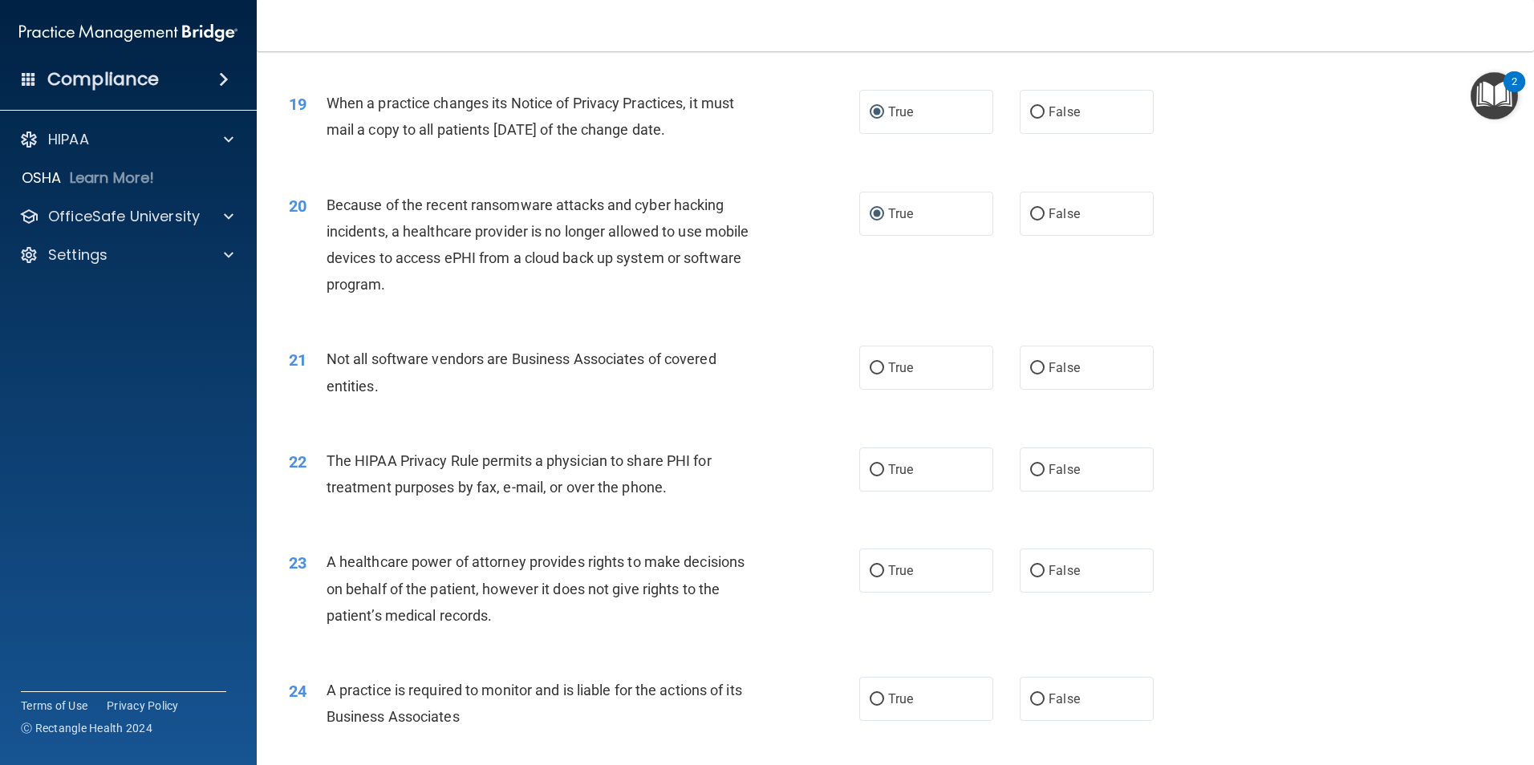
scroll to position [2219, 0]
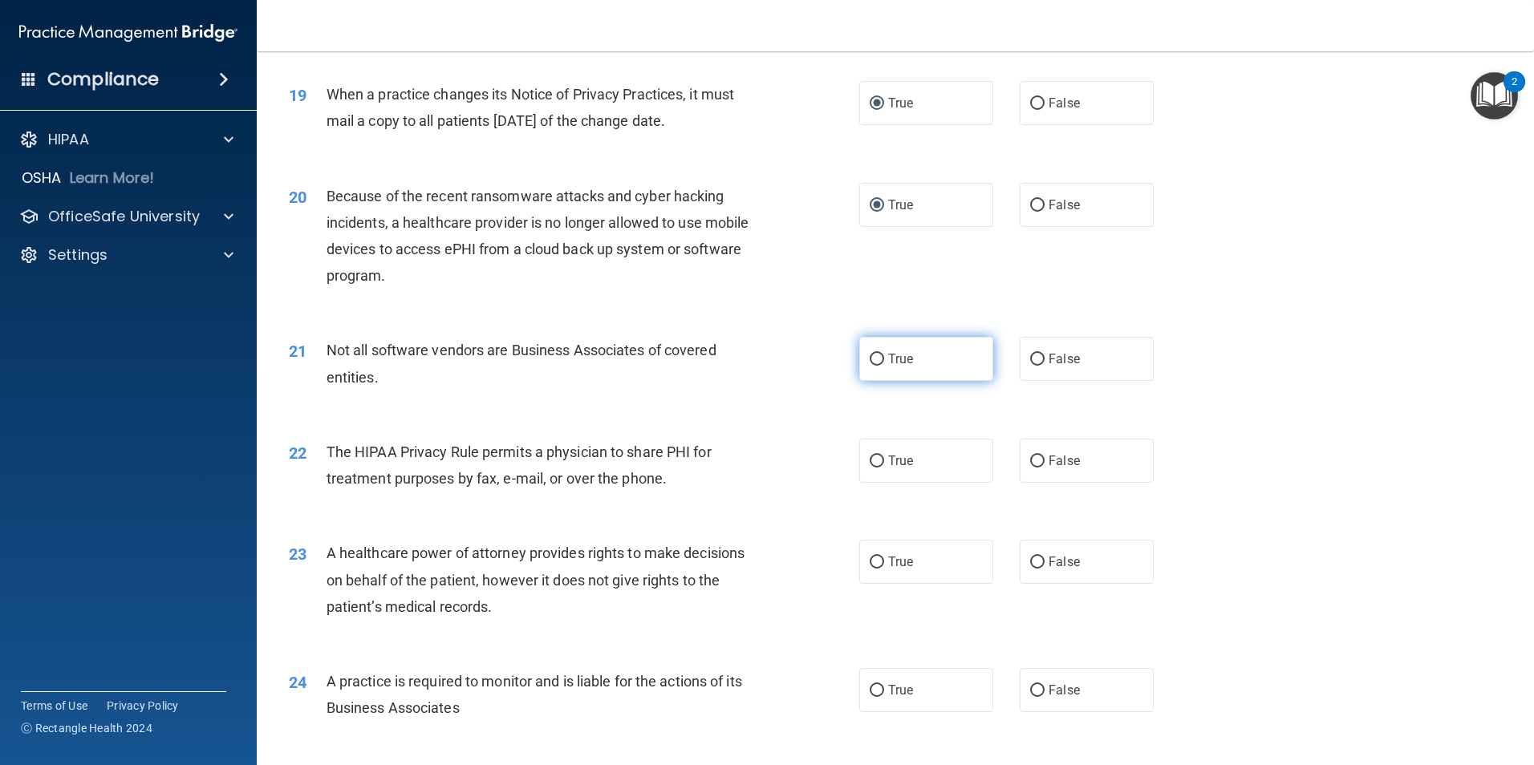
click at [873, 354] on input "True" at bounding box center [877, 360] width 14 height 12
radio input "true"
click at [1034, 459] on input "False" at bounding box center [1037, 462] width 14 height 12
radio input "true"
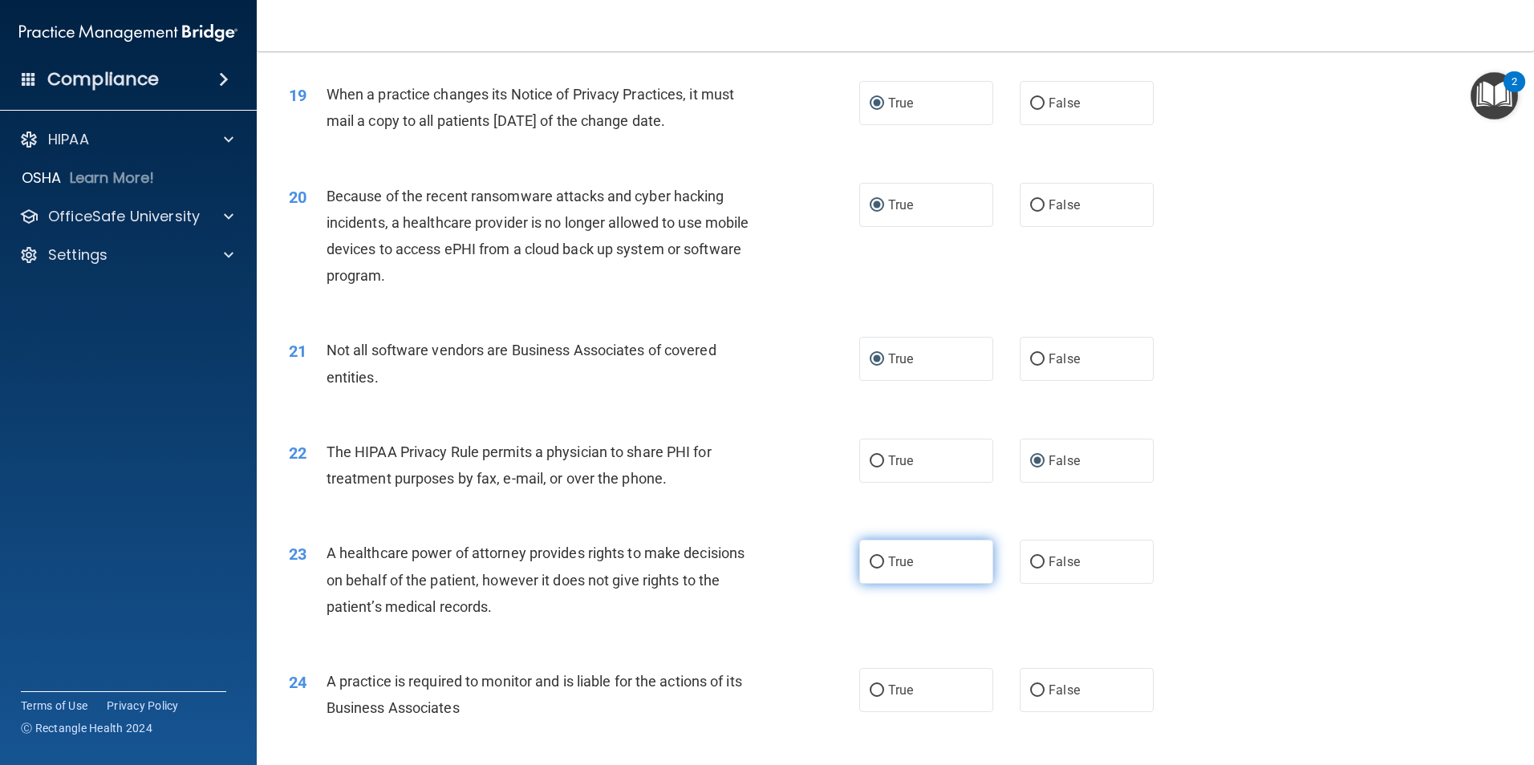
click at [875, 557] on input "True" at bounding box center [877, 563] width 14 height 12
radio input "true"
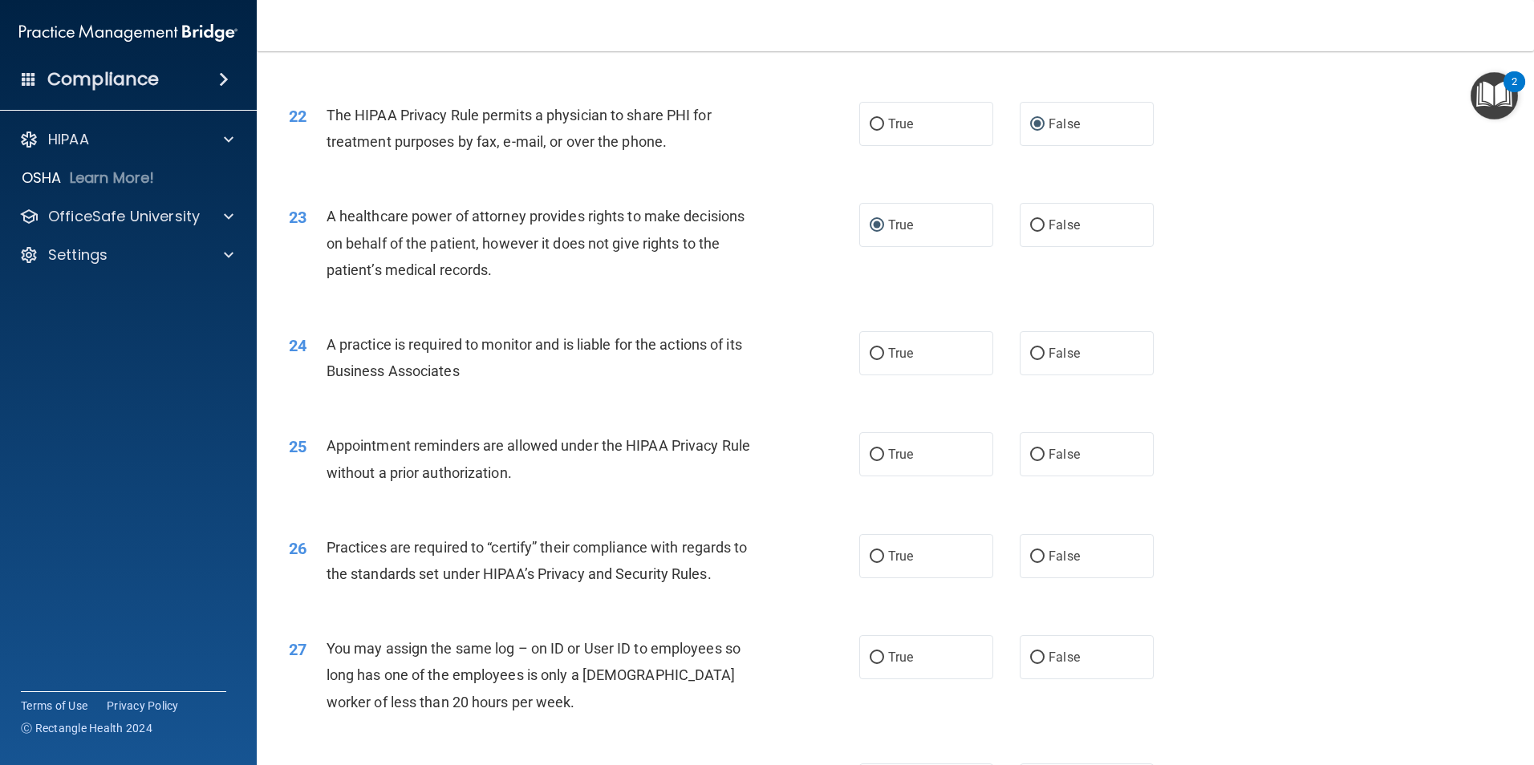
scroll to position [2560, 0]
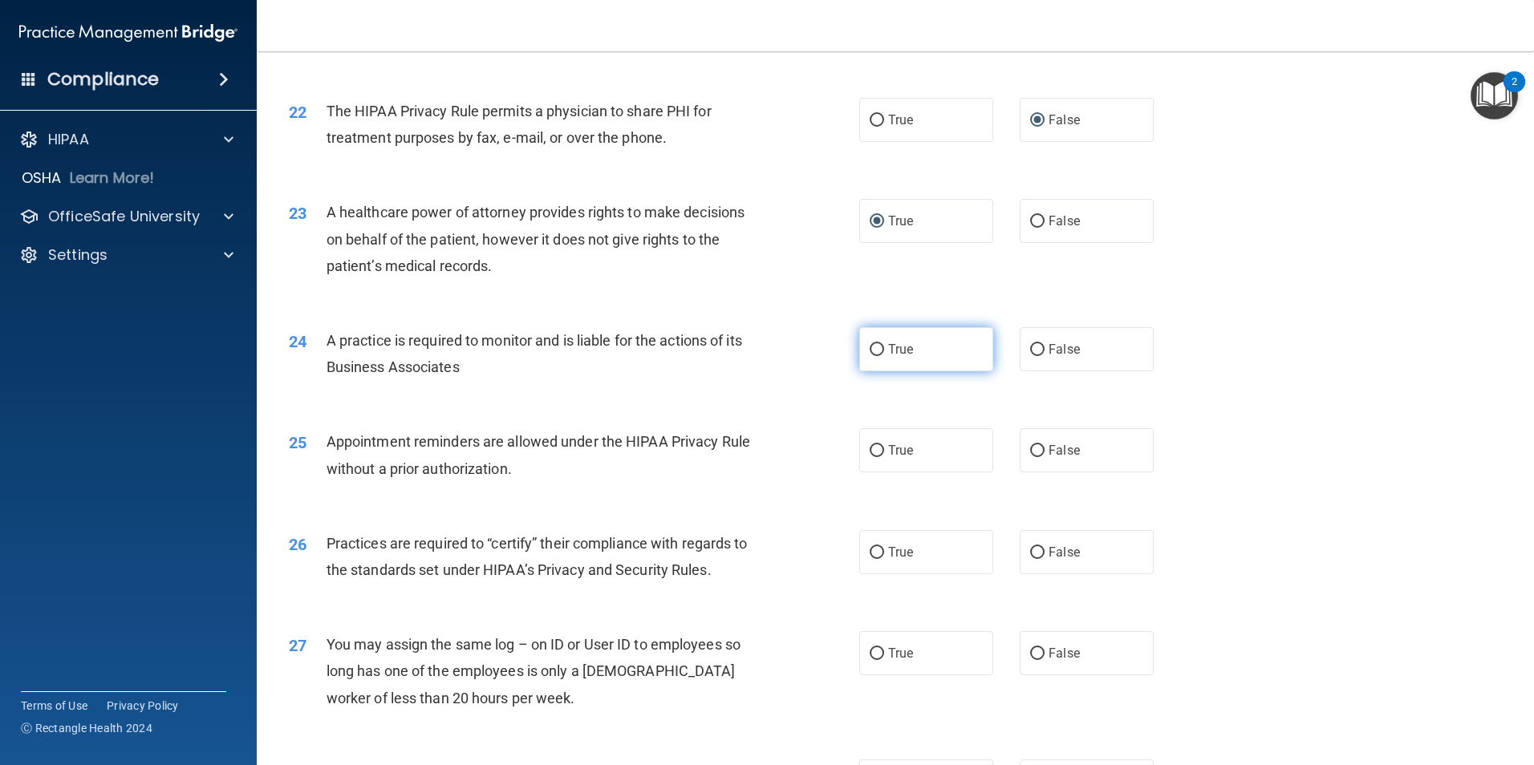
click at [874, 340] on label "True" at bounding box center [926, 349] width 134 height 44
click at [874, 344] on input "True" at bounding box center [877, 350] width 14 height 12
radio input "true"
click at [1030, 445] on input "False" at bounding box center [1037, 451] width 14 height 12
radio input "true"
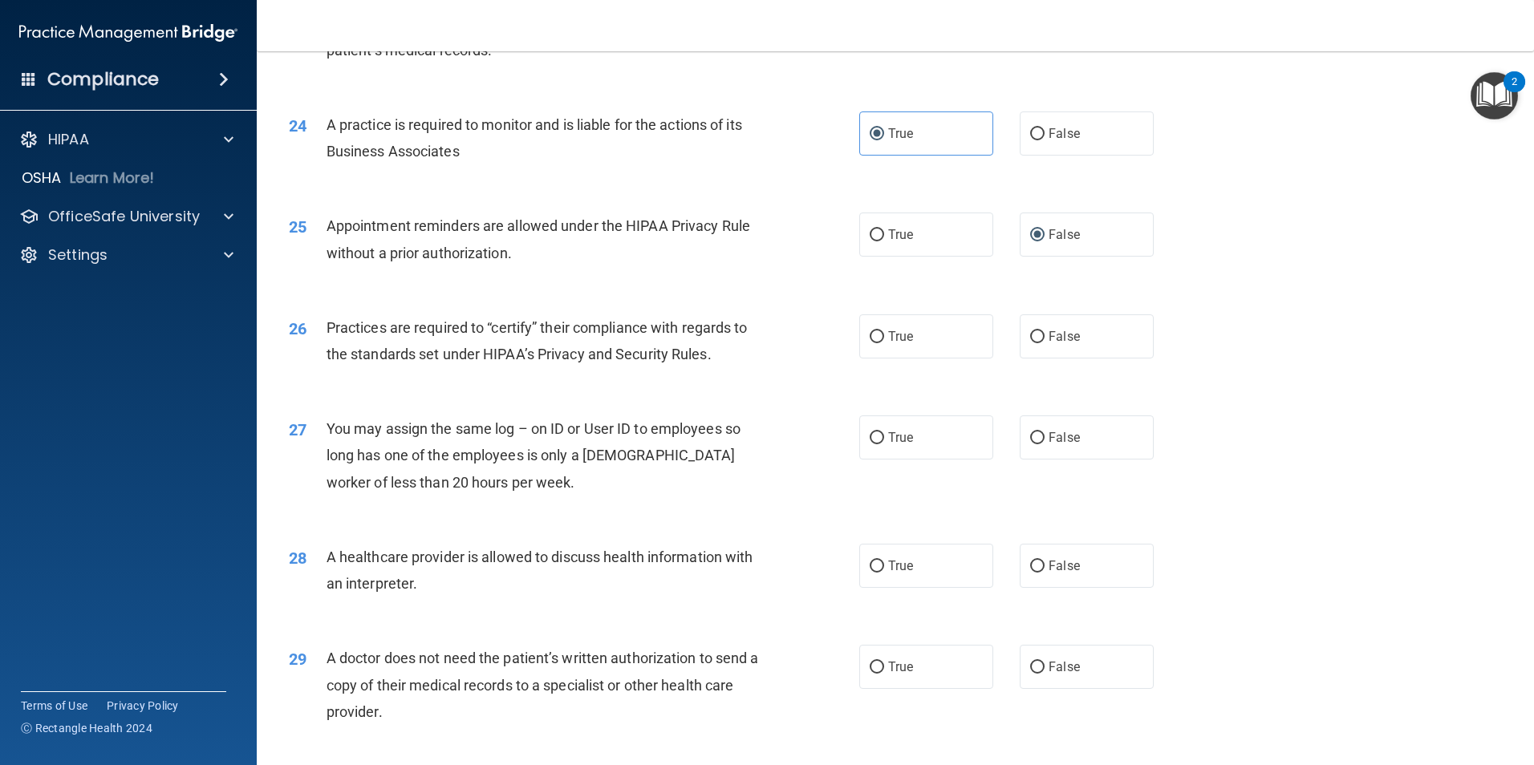
scroll to position [2779, 0]
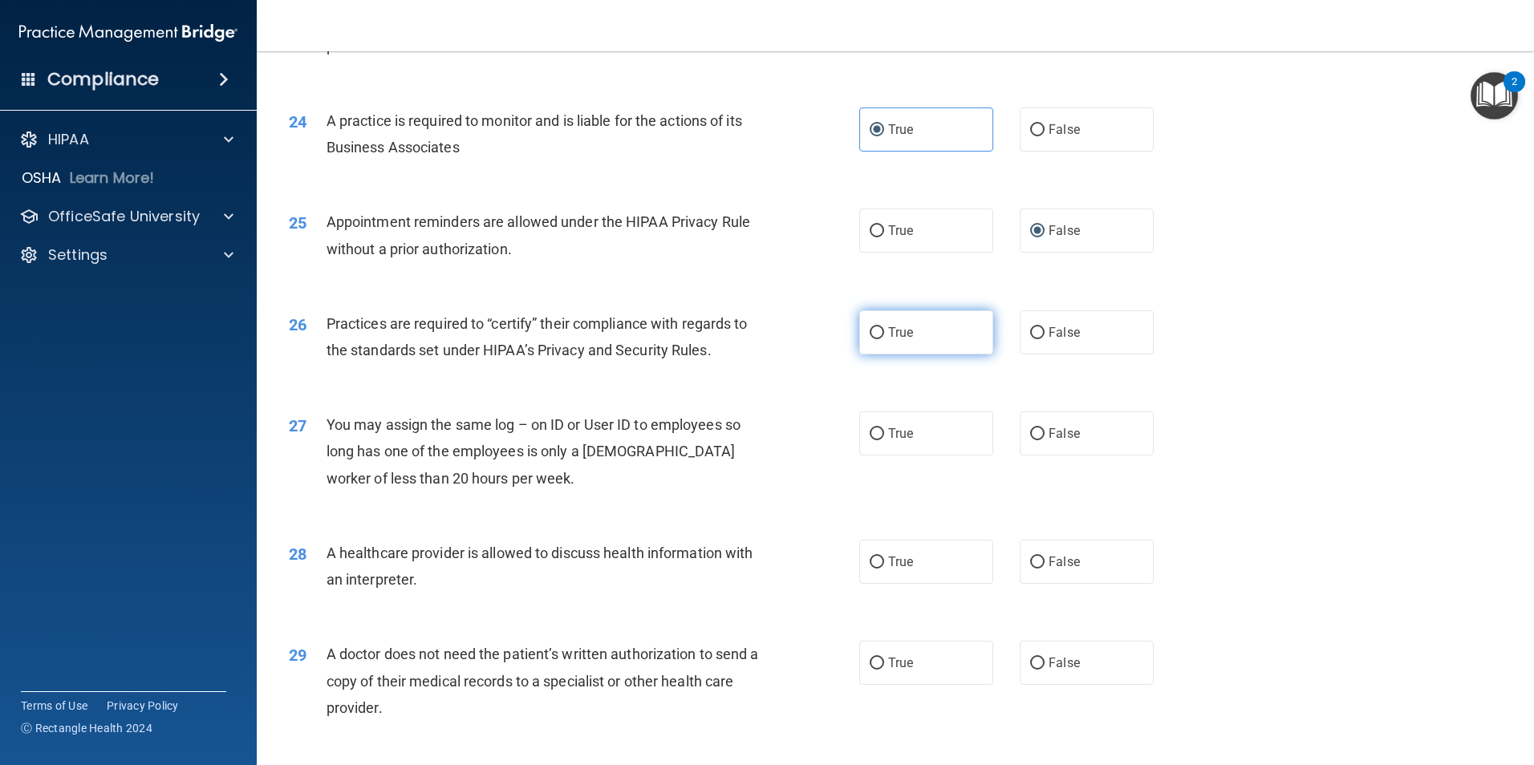
click at [877, 327] on input "True" at bounding box center [877, 333] width 14 height 12
radio input "true"
click at [1034, 430] on input "False" at bounding box center [1037, 434] width 14 height 12
radio input "true"
click at [879, 557] on label "True" at bounding box center [926, 562] width 134 height 44
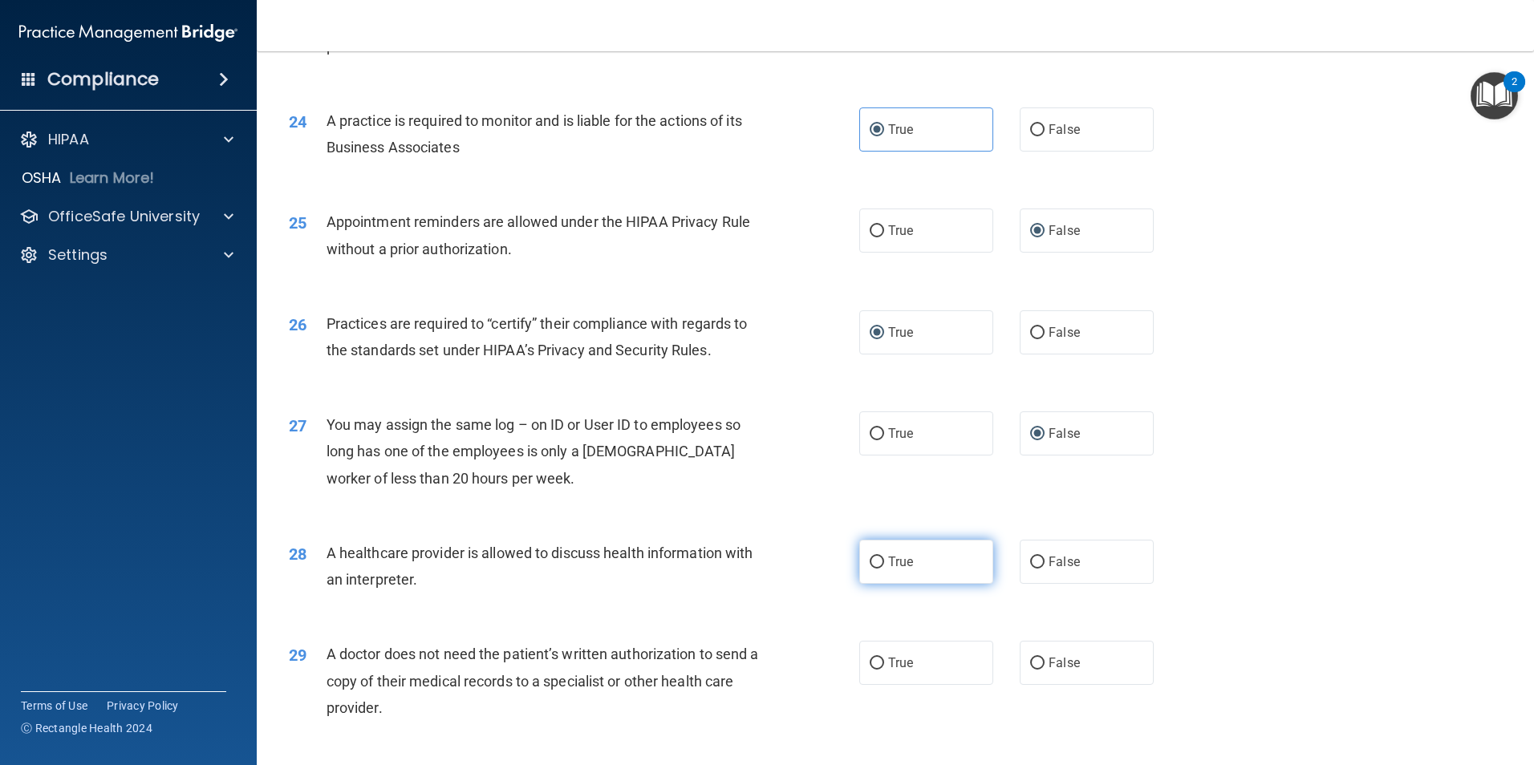
click at [879, 557] on input "True" at bounding box center [877, 563] width 14 height 12
radio input "true"
drag, startPoint x: 1521, startPoint y: 588, endPoint x: 1516, endPoint y: 608, distance: 20.5
click at [1516, 608] on main "- The HIPAA Quiz #2 This quiz doesn’t expire until 09/30/2025. Are you sure you…" at bounding box center [895, 408] width 1277 height 714
click at [1035, 558] on input "False" at bounding box center [1037, 563] width 14 height 12
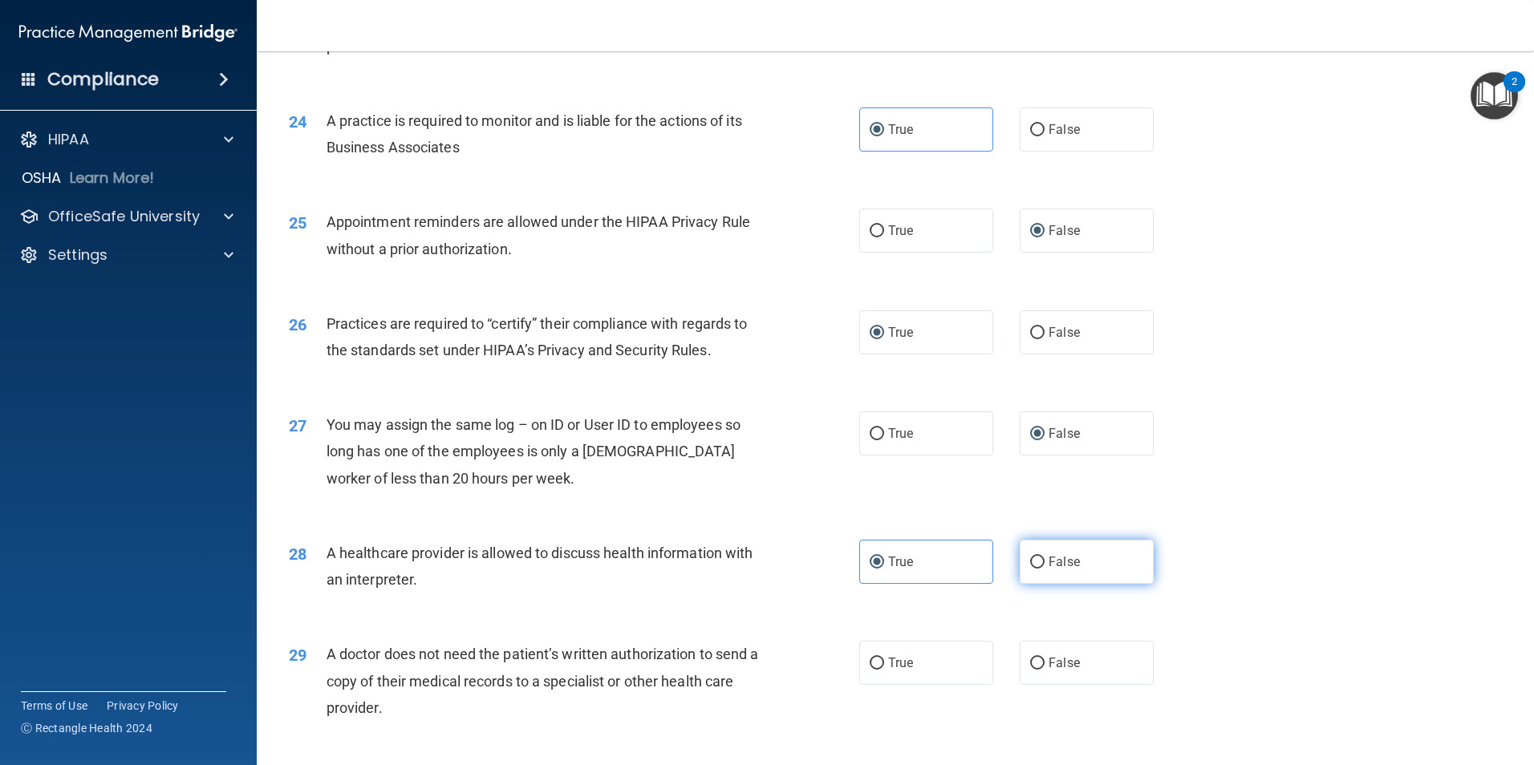
radio input "true"
radio input "false"
click at [874, 658] on input "True" at bounding box center [877, 664] width 14 height 12
radio input "true"
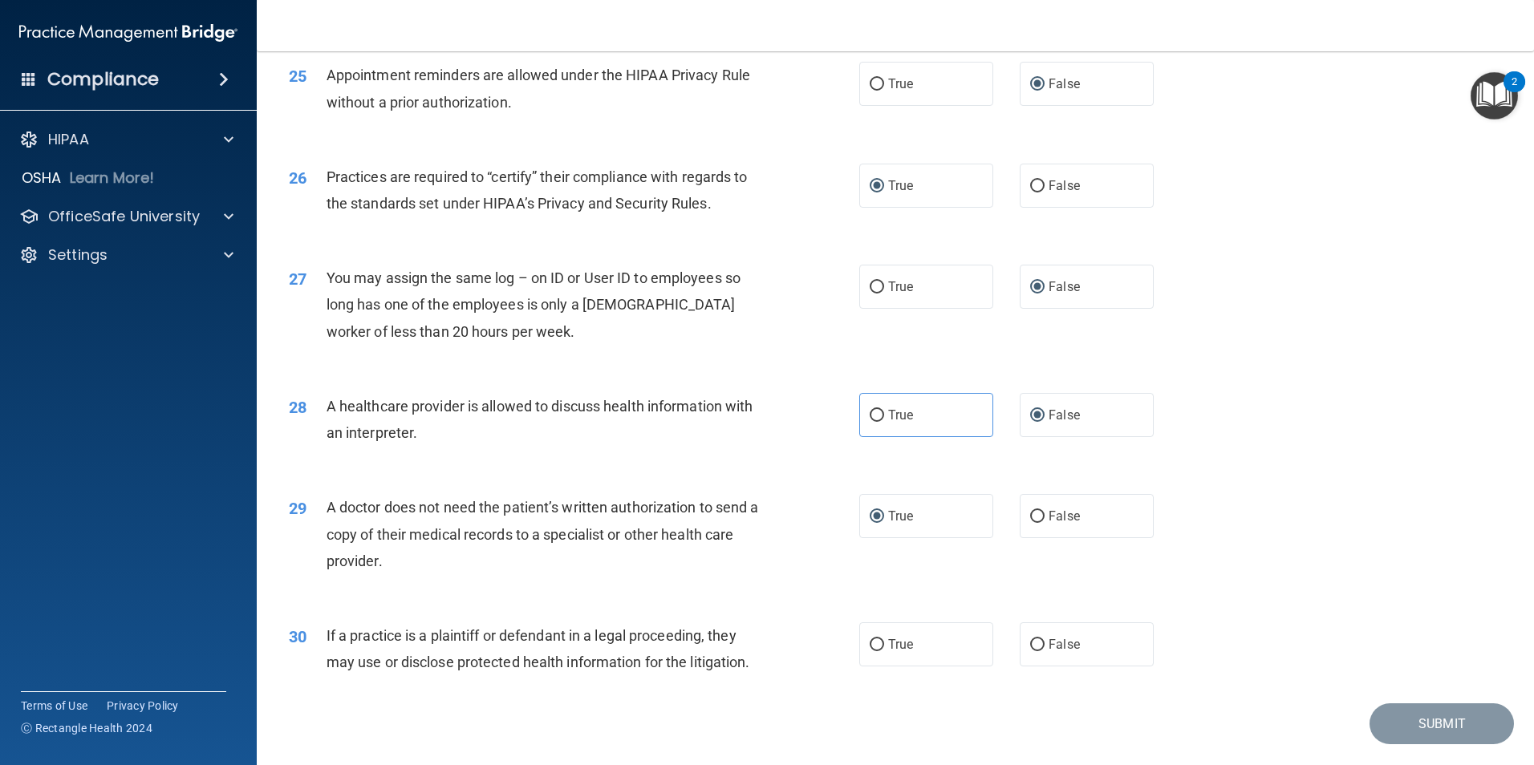
scroll to position [2970, 0]
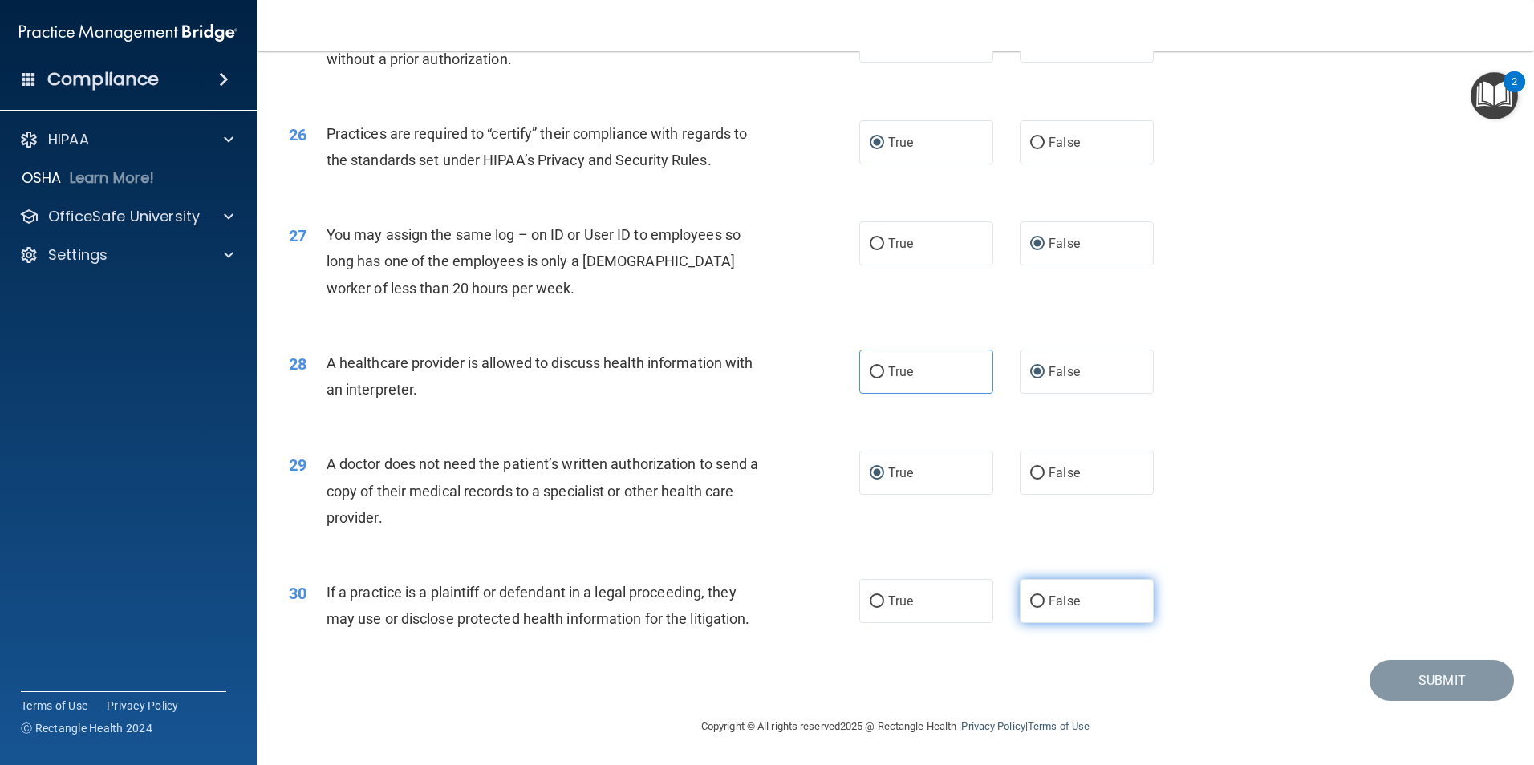
click at [1036, 598] on input "False" at bounding box center [1037, 602] width 14 height 12
radio input "true"
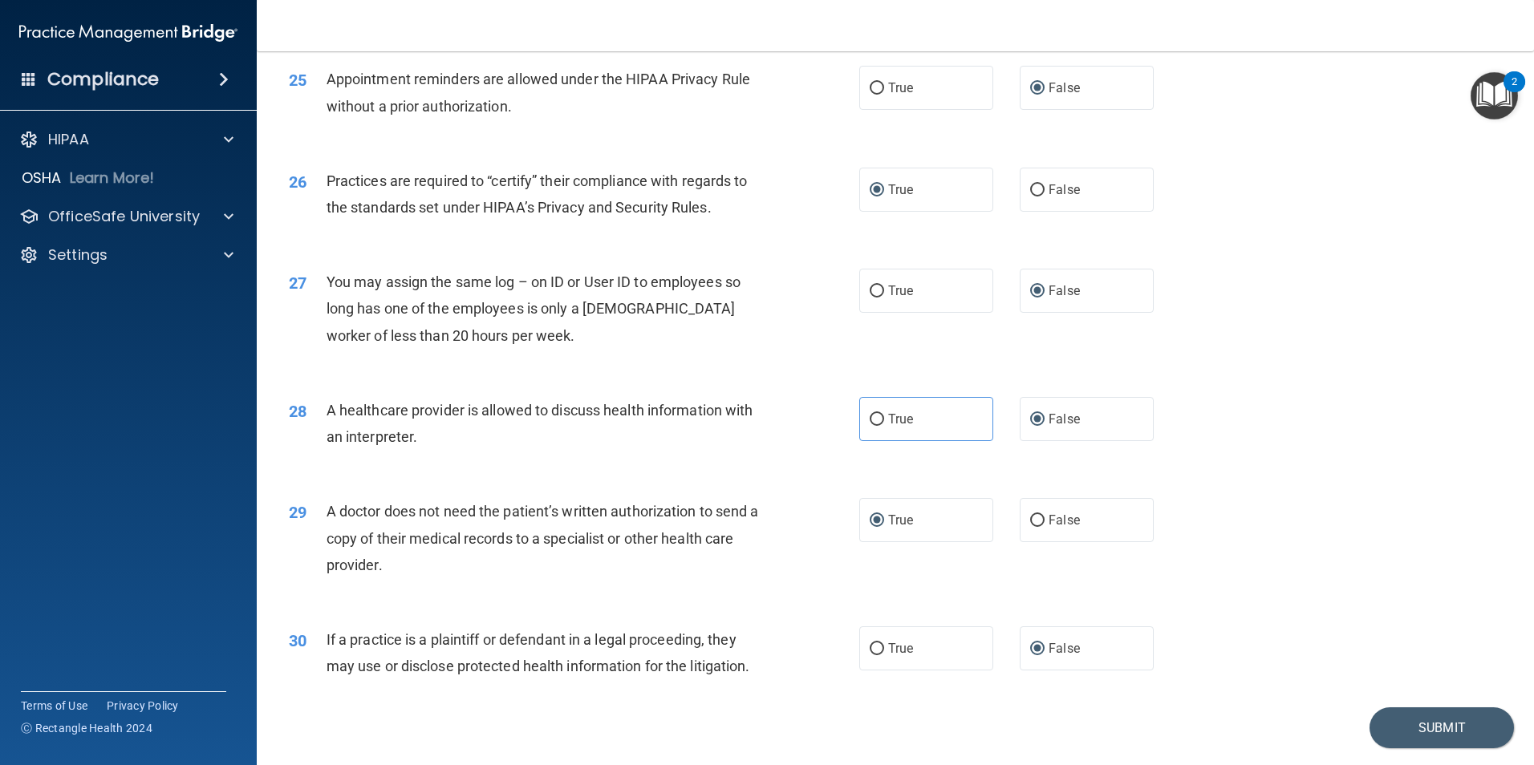
scroll to position [2926, 0]
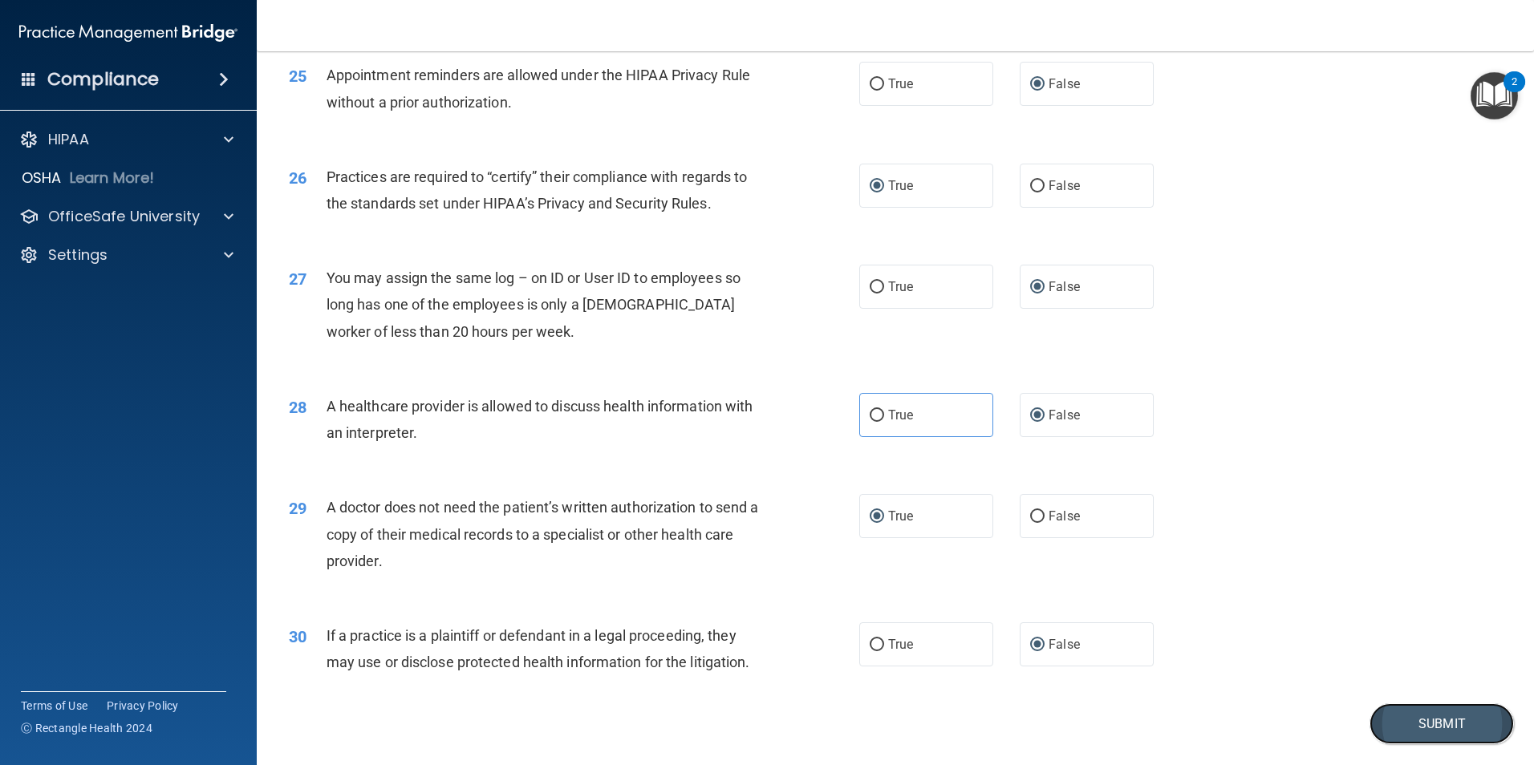
click at [1402, 719] on button "Submit" at bounding box center [1442, 724] width 144 height 41
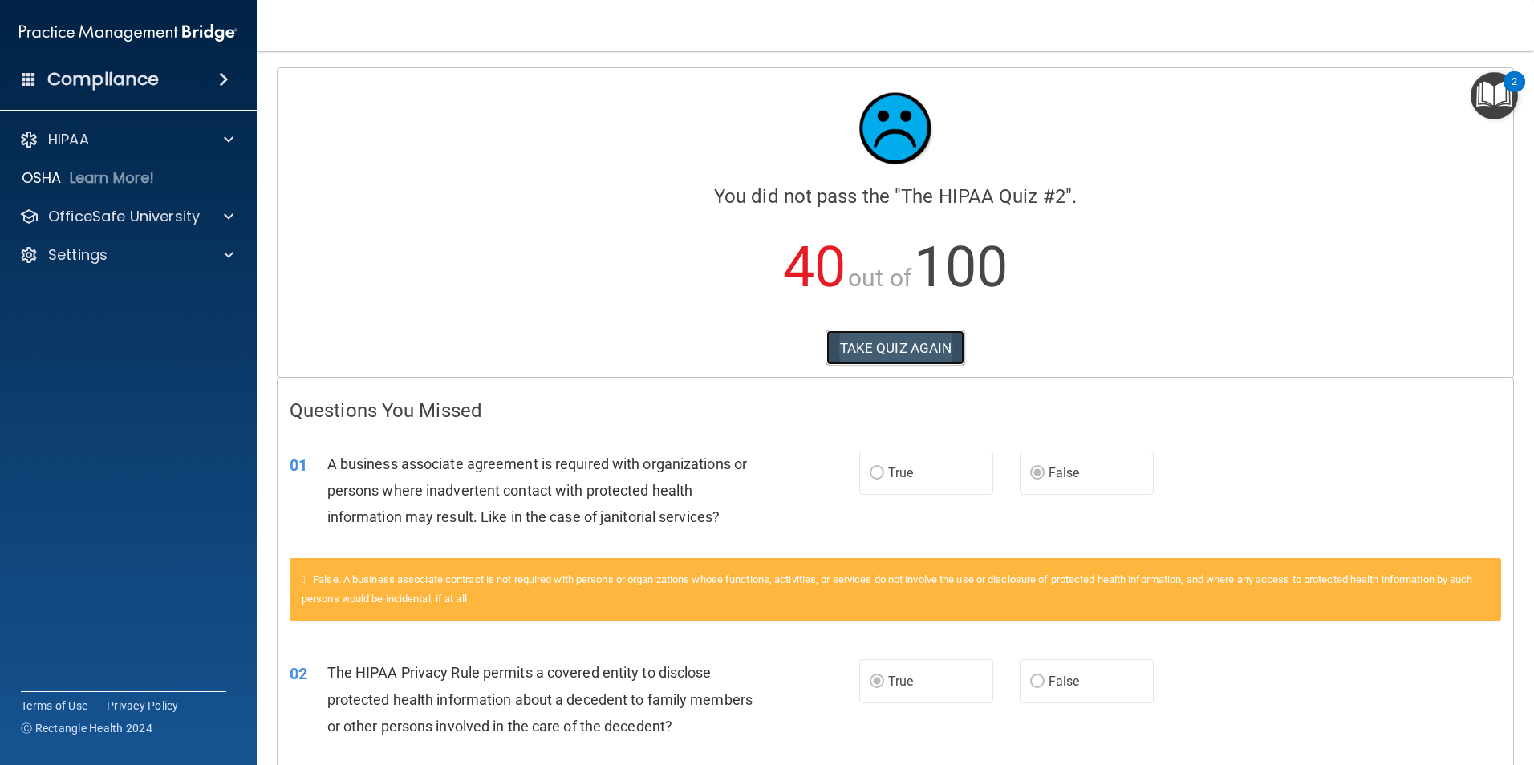
click at [912, 346] on button "TAKE QUIZ AGAIN" at bounding box center [895, 348] width 139 height 35
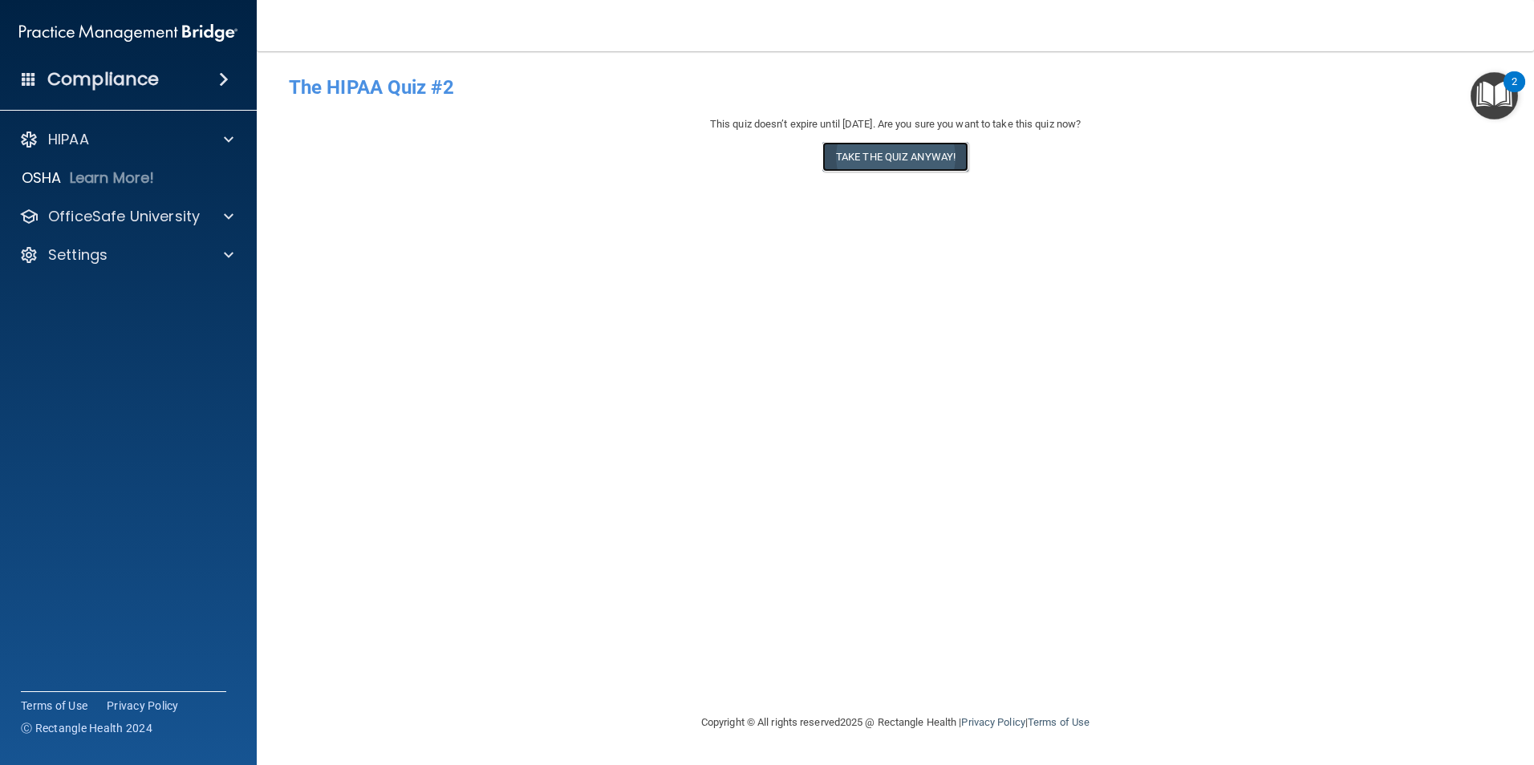
click at [901, 156] on button "Take the quiz anyway!" at bounding box center [895, 157] width 146 height 30
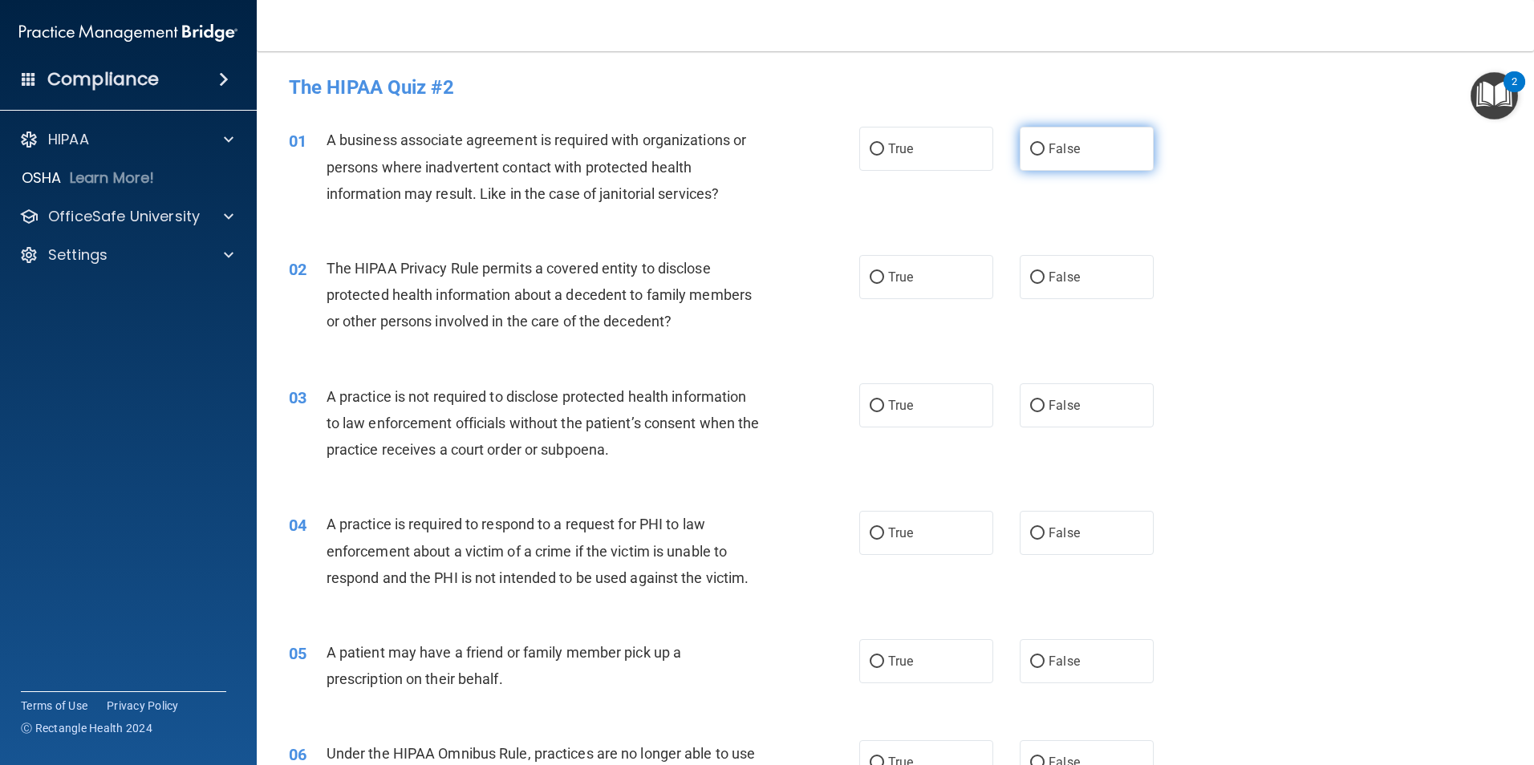
click at [1032, 144] on input "False" at bounding box center [1037, 150] width 14 height 12
radio input "true"
click at [1031, 274] on input "False" at bounding box center [1037, 278] width 14 height 12
radio input "true"
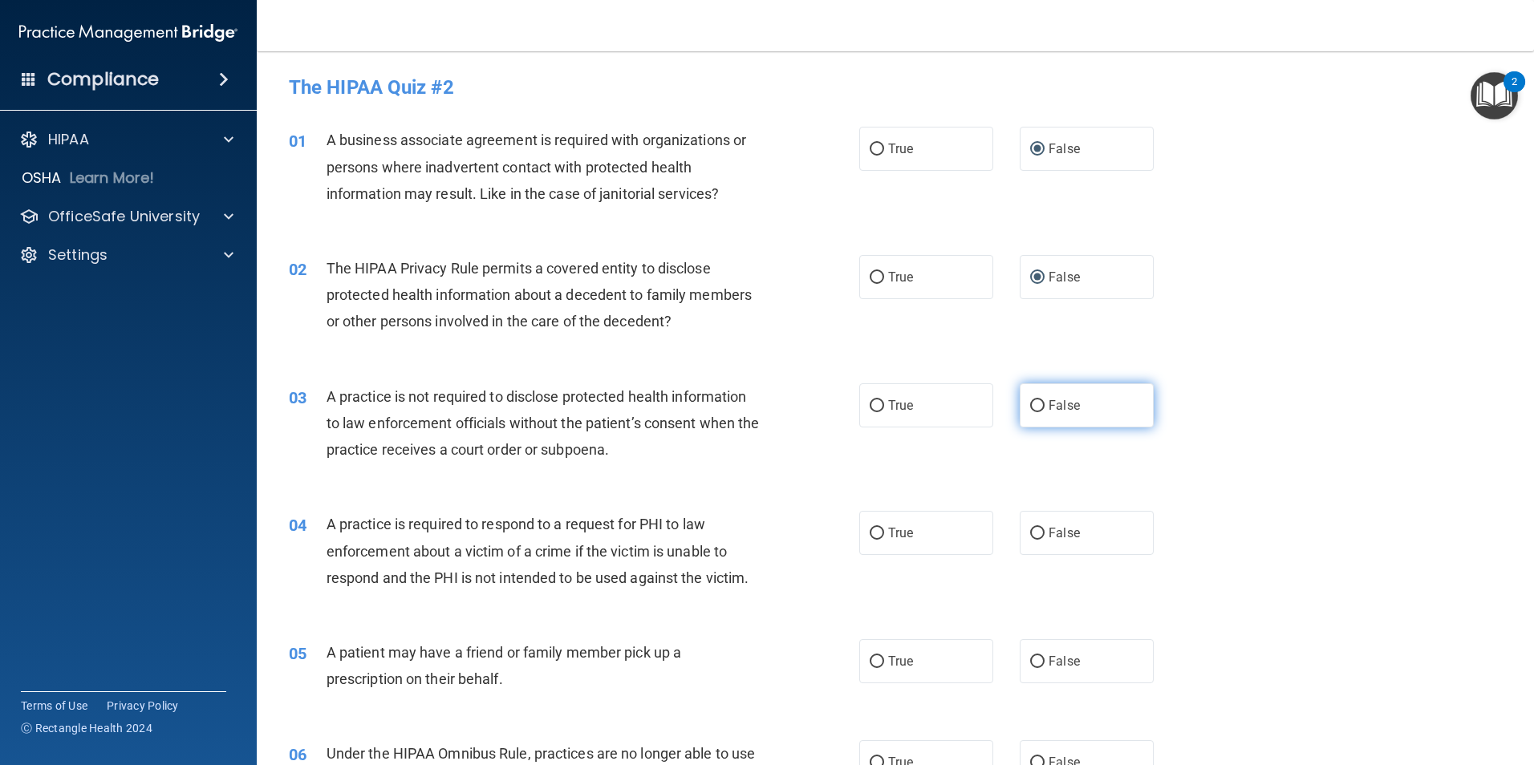
click at [1033, 401] on input "False" at bounding box center [1037, 406] width 14 height 12
radio input "true"
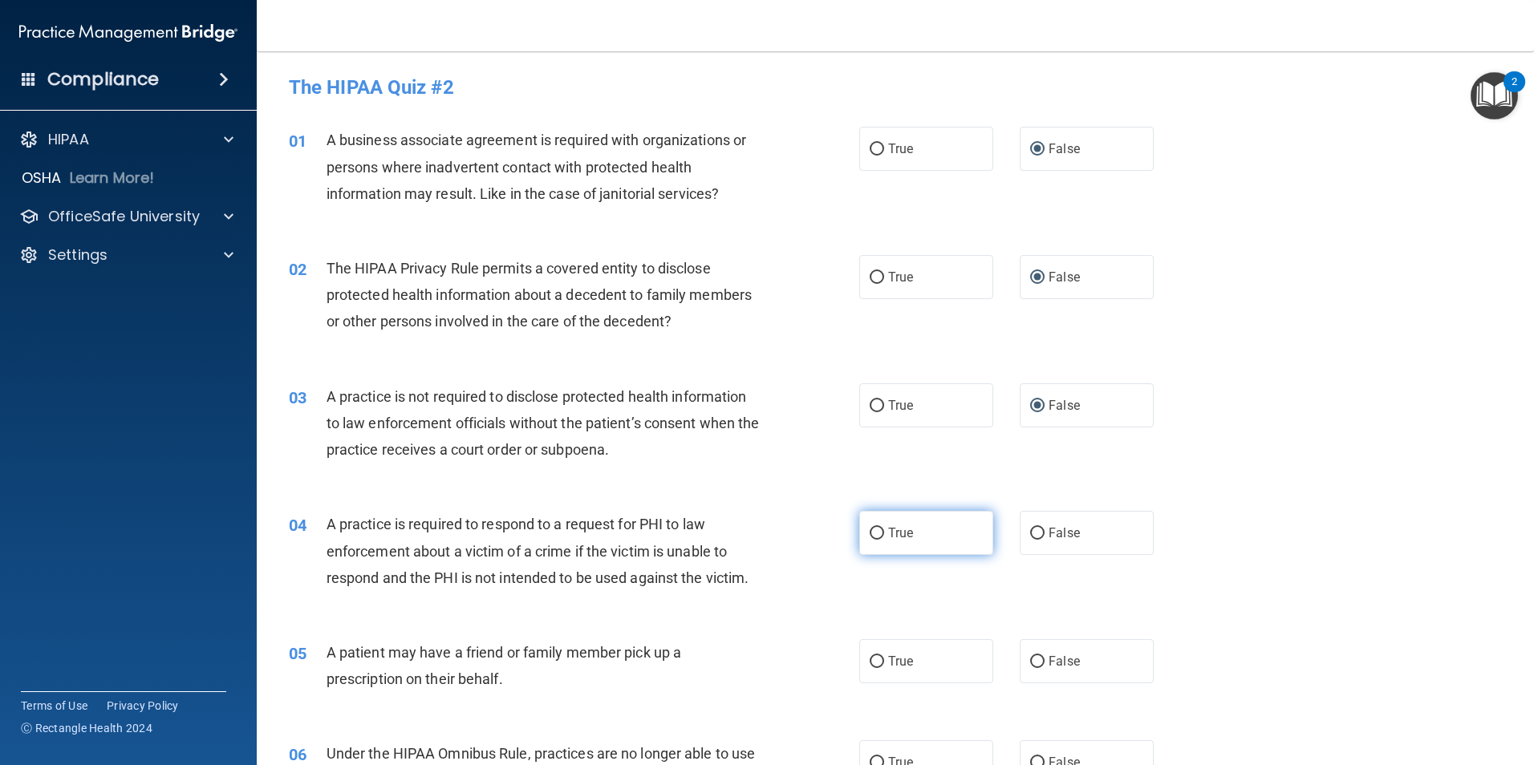
click at [870, 529] on input "True" at bounding box center [877, 534] width 14 height 12
radio input "true"
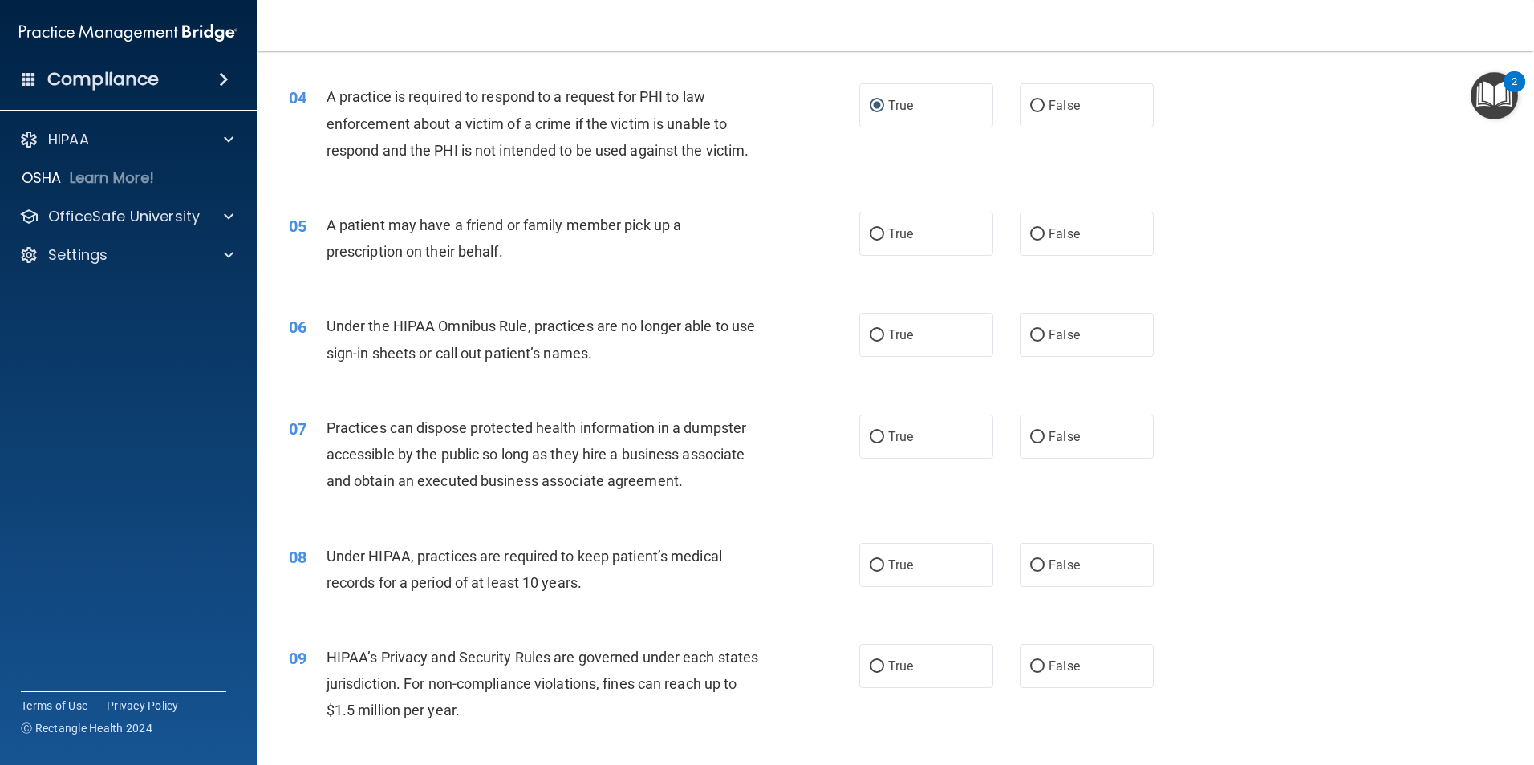
scroll to position [432, 0]
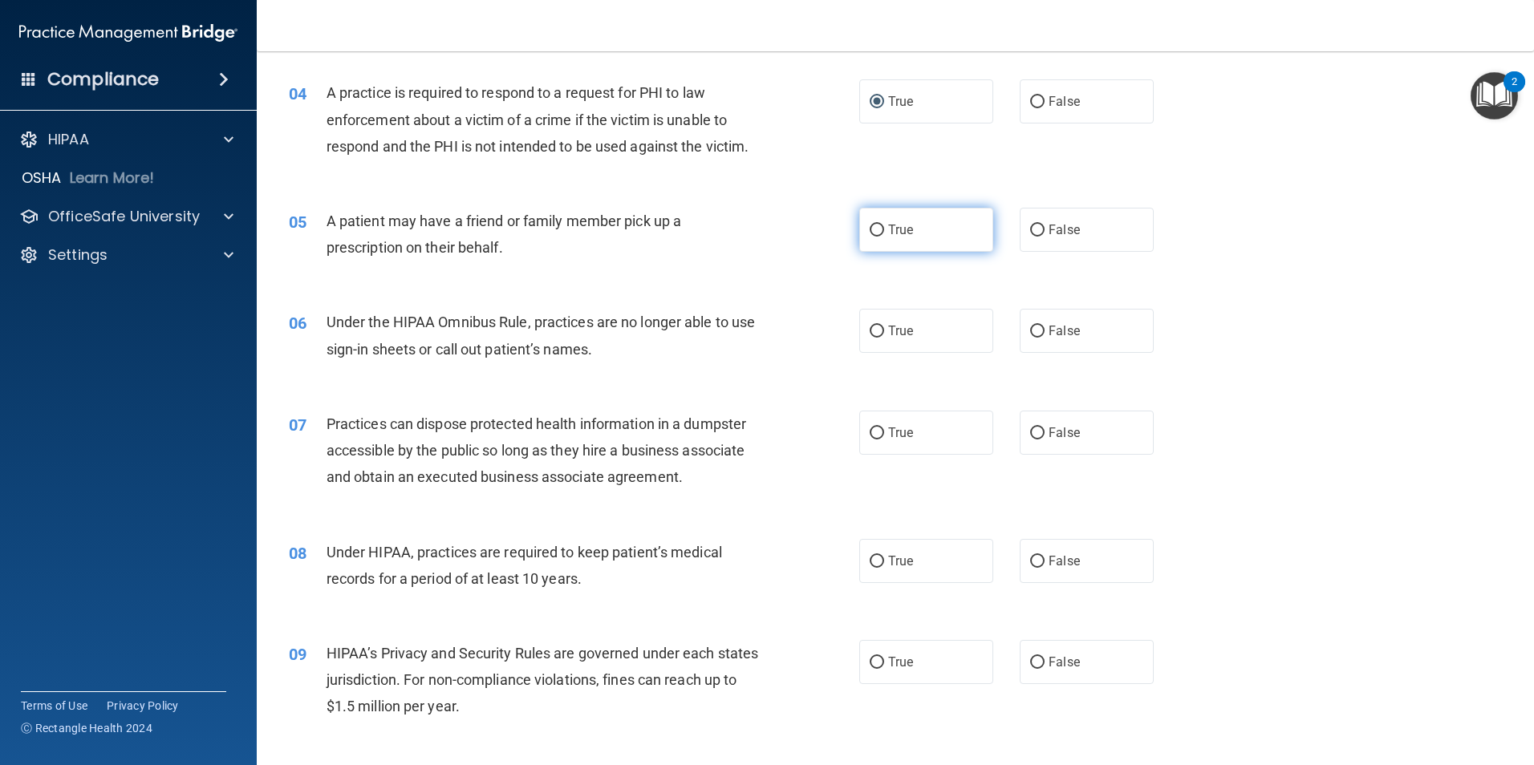
click at [870, 221] on label "True" at bounding box center [926, 230] width 134 height 44
click at [870, 225] on input "True" at bounding box center [877, 231] width 14 height 12
radio input "true"
click at [1037, 330] on input "False" at bounding box center [1037, 332] width 14 height 12
radio input "true"
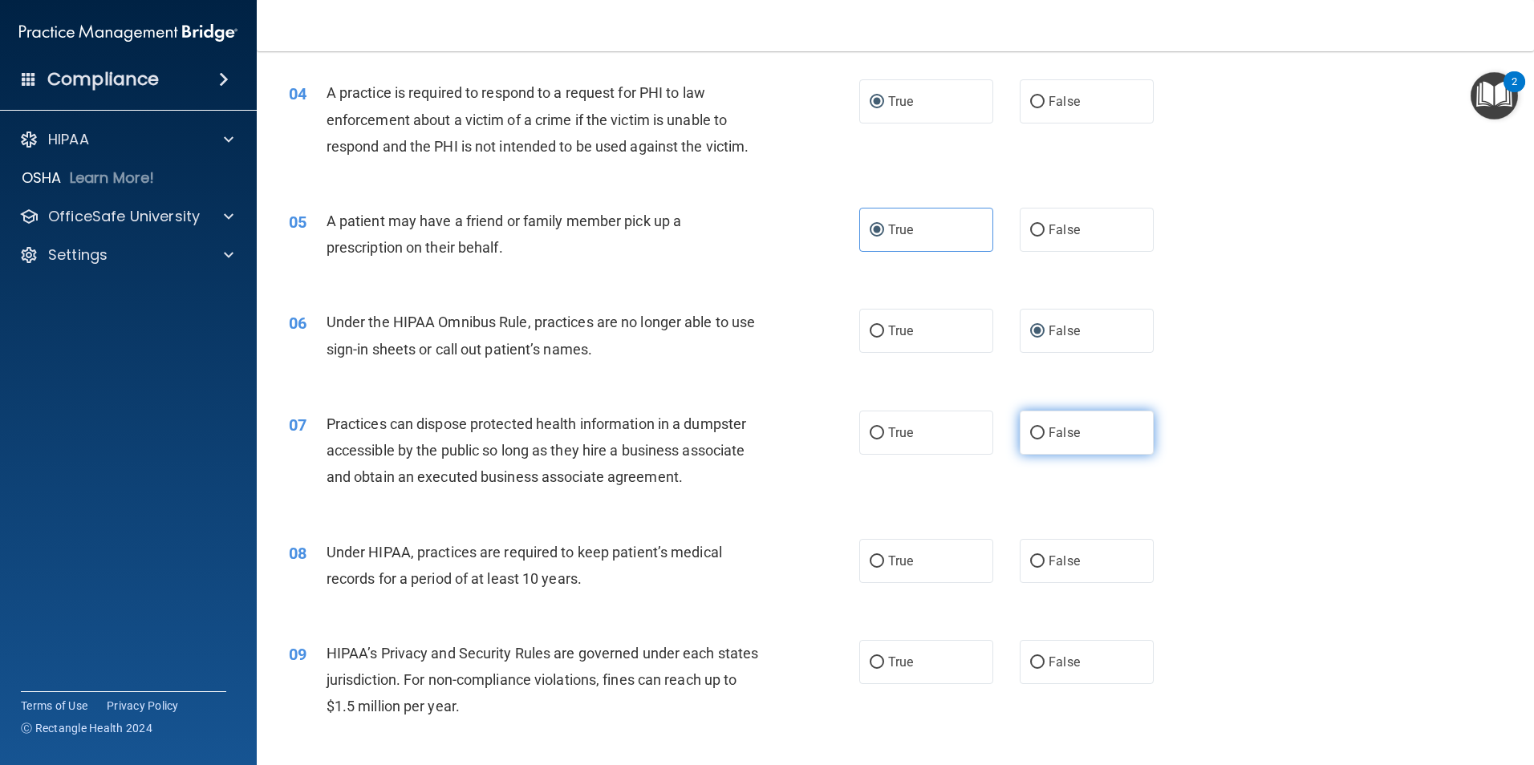
click at [1034, 428] on input "False" at bounding box center [1037, 434] width 14 height 12
radio input "true"
click at [1030, 558] on input "False" at bounding box center [1037, 562] width 14 height 12
radio input "true"
click at [1033, 657] on input "False" at bounding box center [1037, 663] width 14 height 12
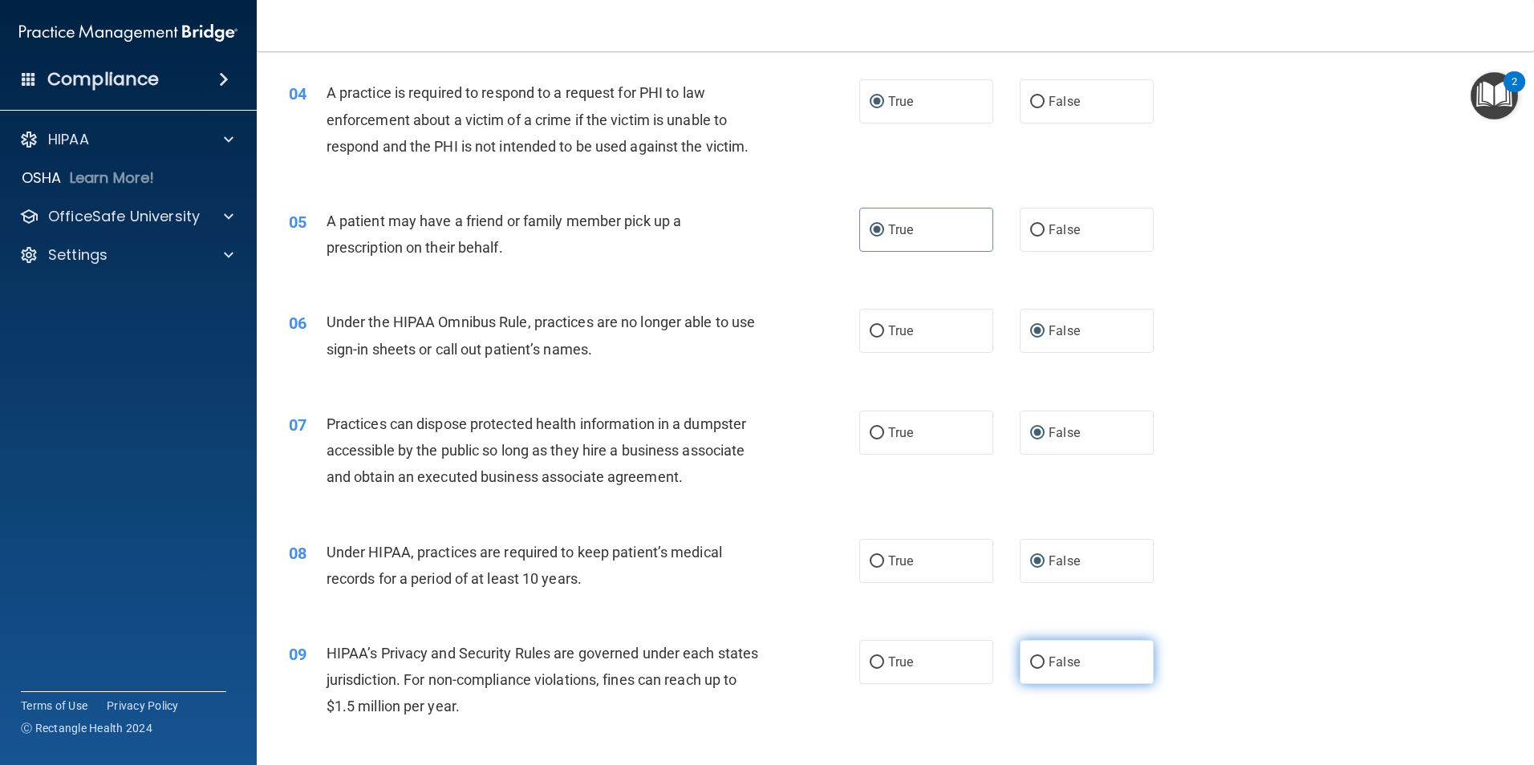
radio input "true"
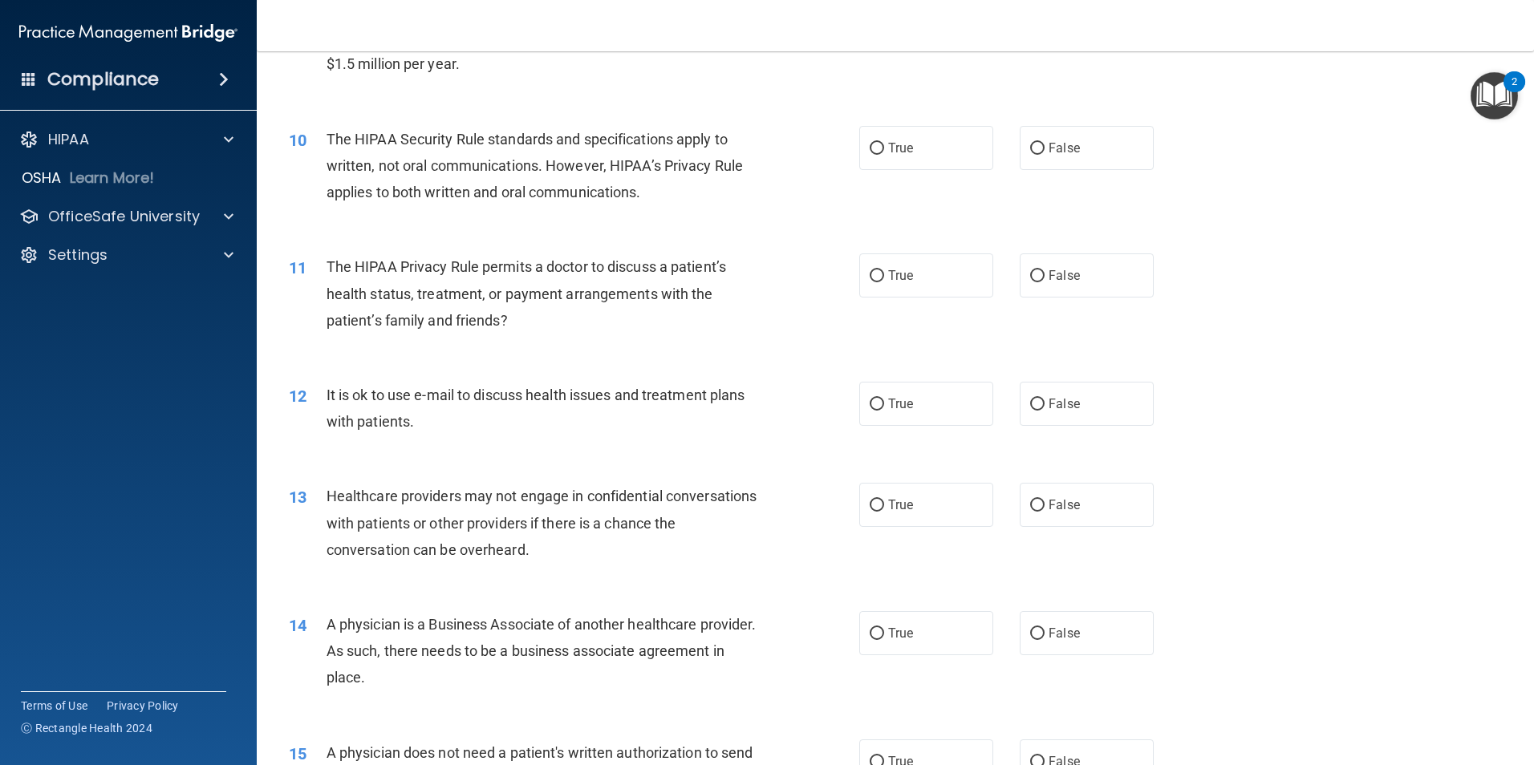
scroll to position [1079, 0]
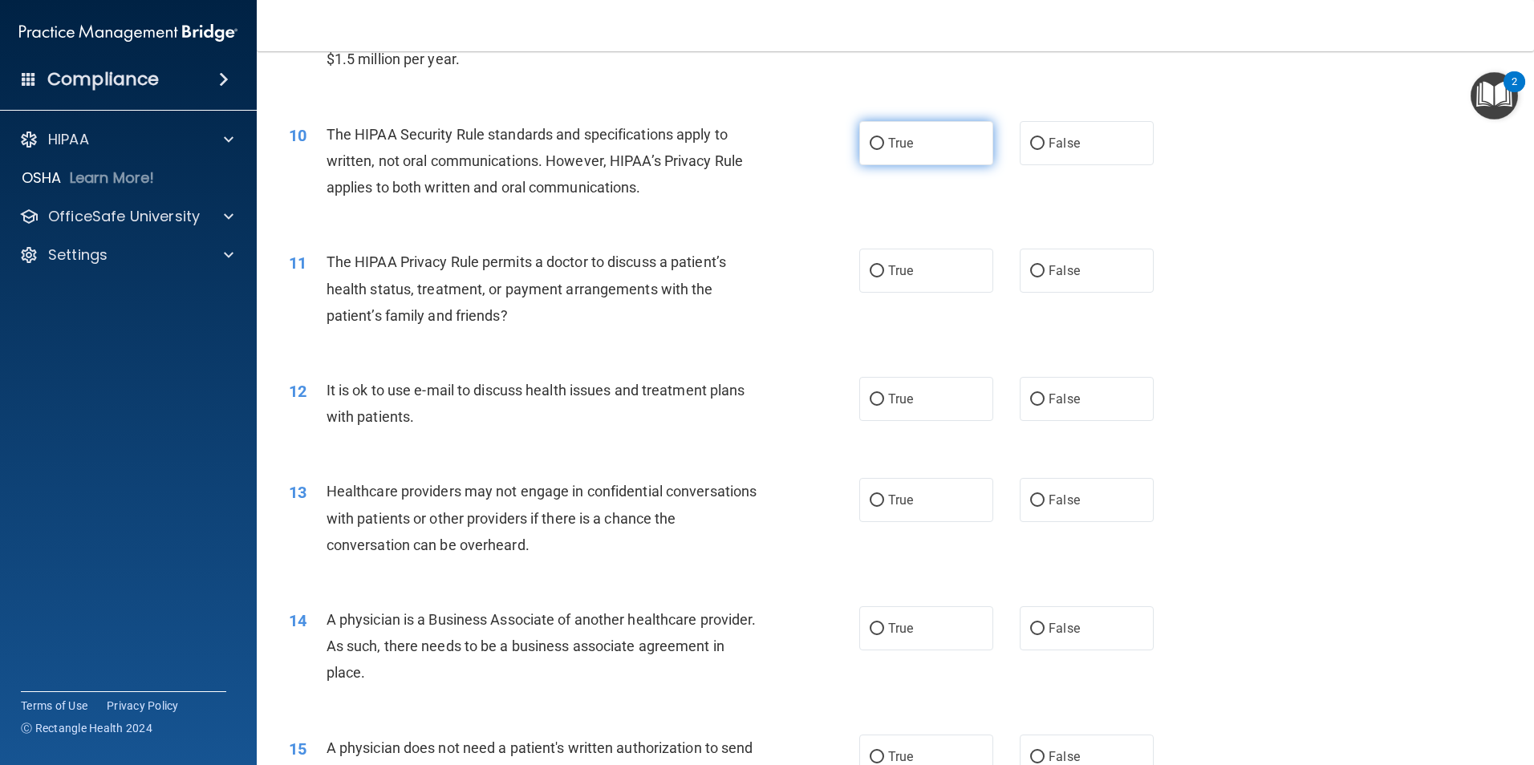
click at [876, 138] on input "True" at bounding box center [877, 144] width 14 height 12
radio input "true"
click at [870, 266] on input "True" at bounding box center [877, 272] width 14 height 12
radio input "true"
click at [1037, 396] on label "False" at bounding box center [1087, 399] width 134 height 44
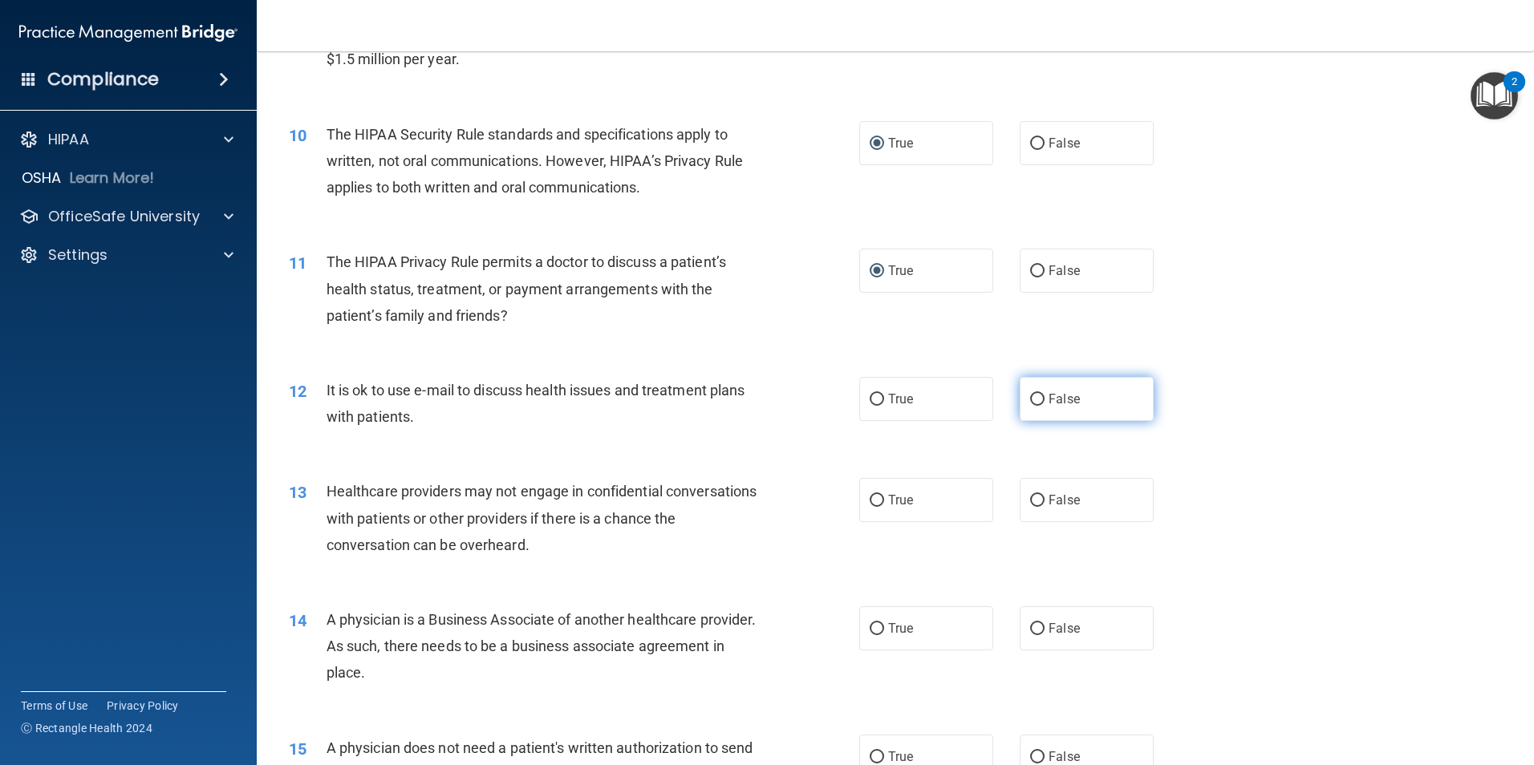
click at [1037, 396] on input "False" at bounding box center [1037, 400] width 14 height 12
radio input "true"
click at [870, 396] on input "True" at bounding box center [877, 400] width 14 height 12
radio input "true"
radio input "false"
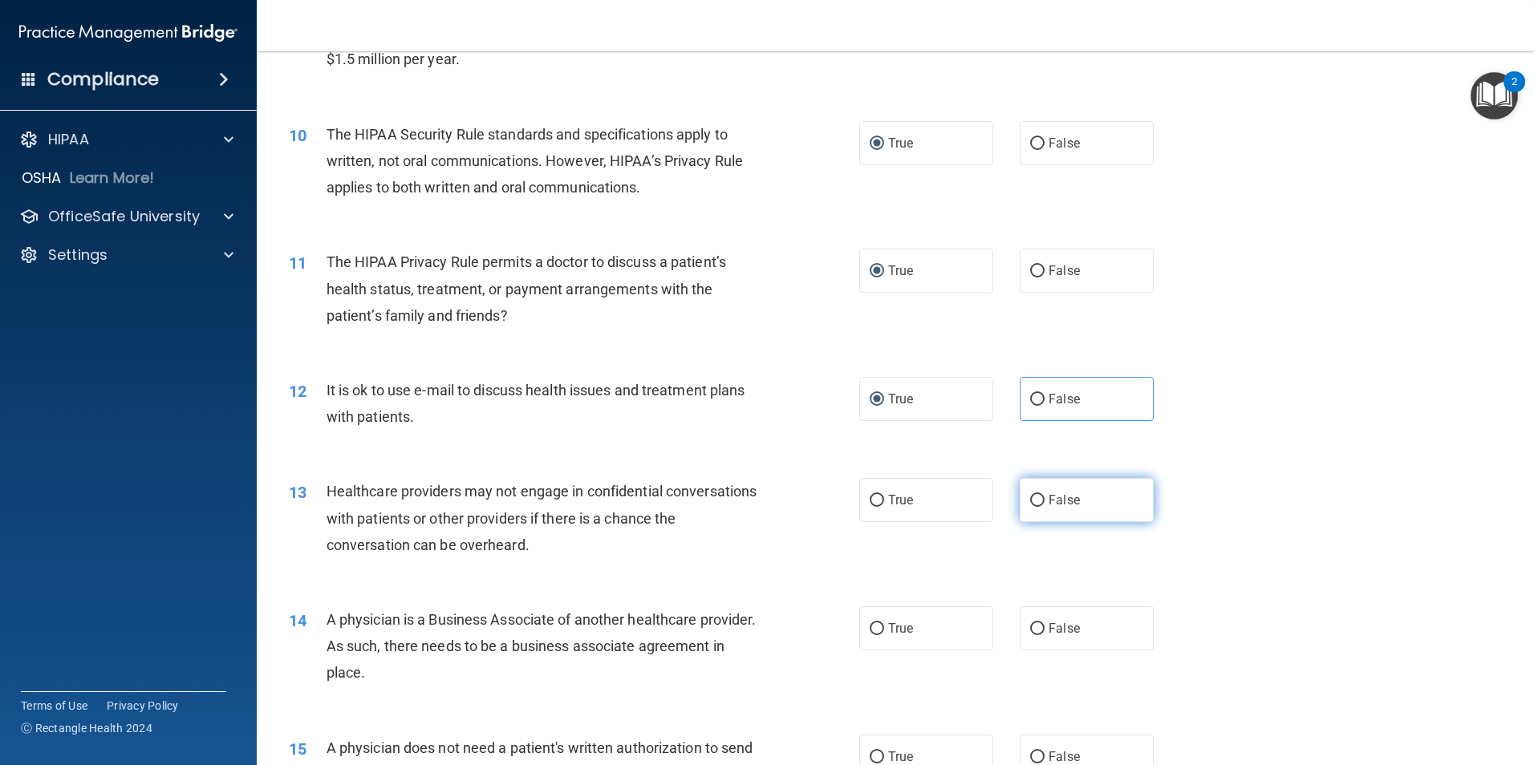
click at [1030, 495] on input "False" at bounding box center [1037, 501] width 14 height 12
radio input "true"
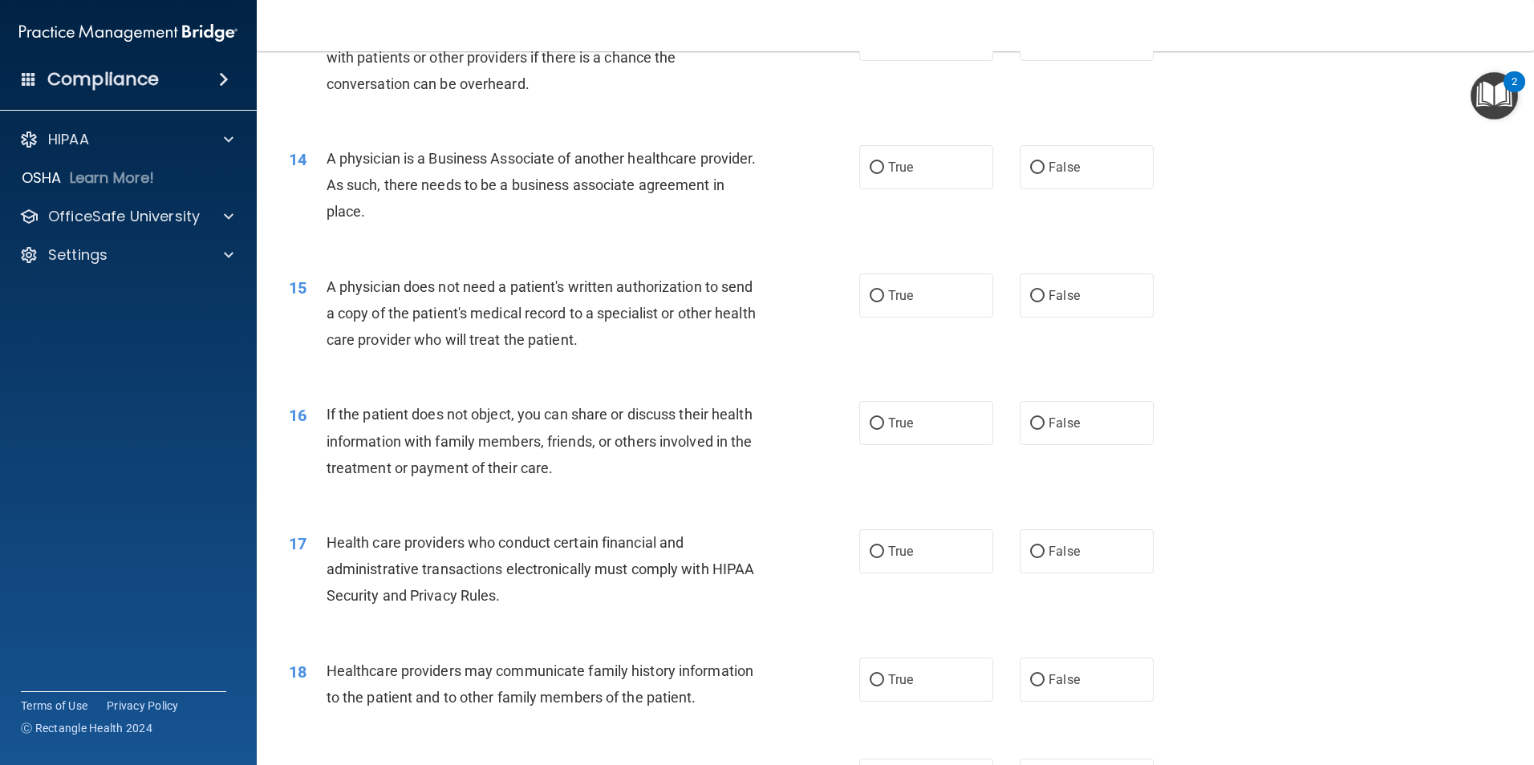
scroll to position [1554, 0]
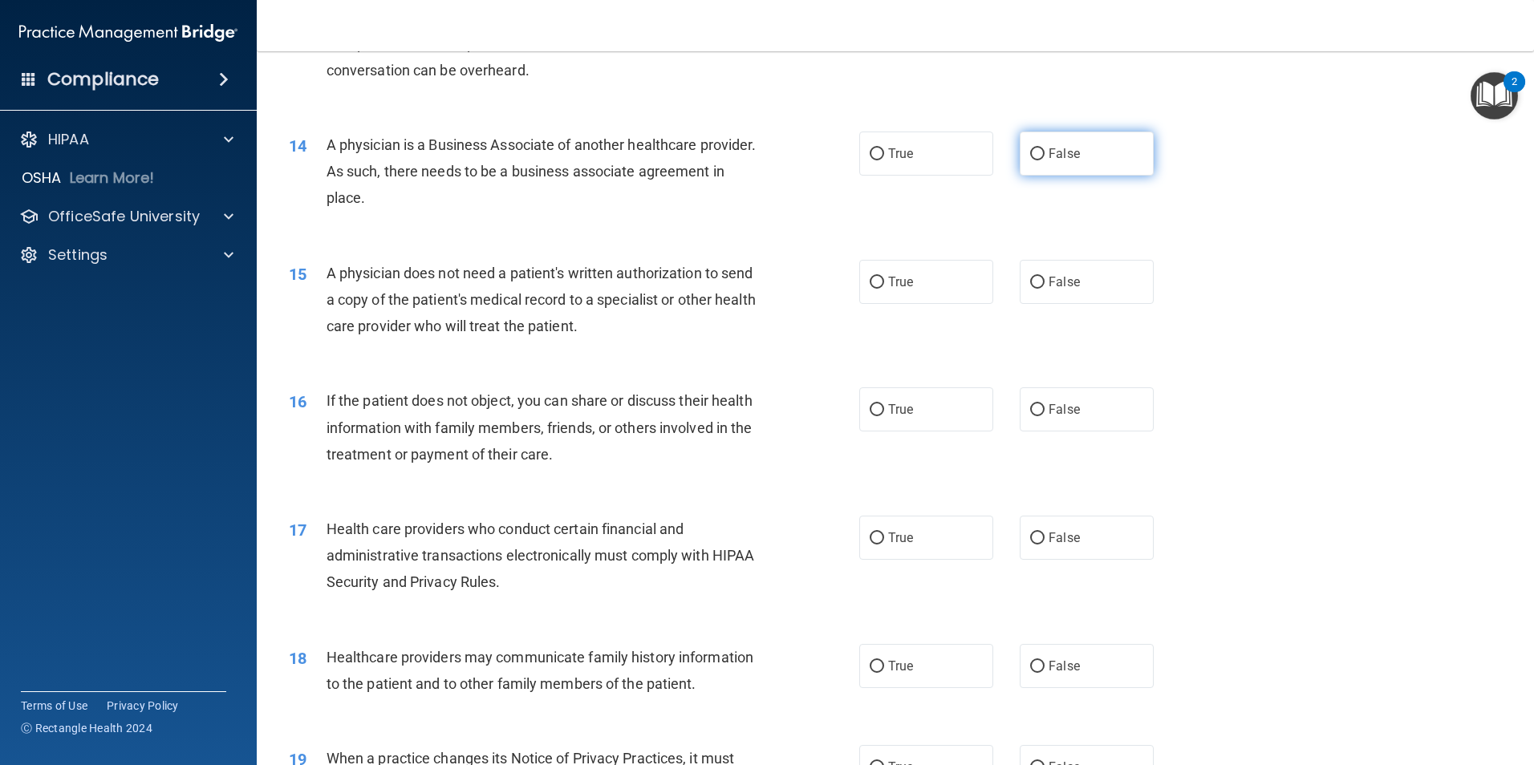
click at [1033, 148] on input "False" at bounding box center [1037, 154] width 14 height 12
radio input "true"
click at [878, 280] on input "True" at bounding box center [877, 283] width 14 height 12
radio input "true"
click at [875, 404] on input "True" at bounding box center [877, 410] width 14 height 12
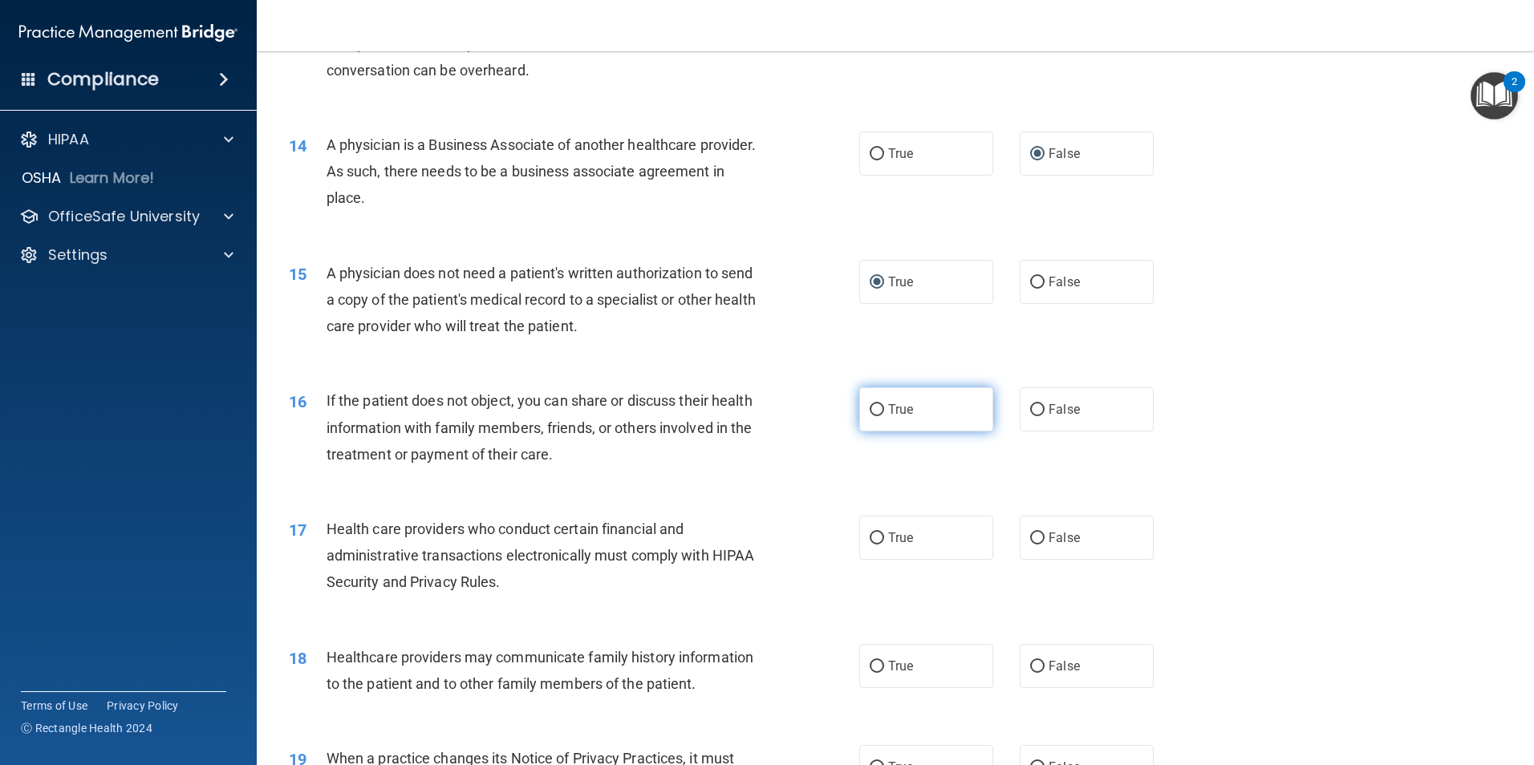
radio input "true"
click at [878, 534] on input "True" at bounding box center [877, 539] width 14 height 12
radio input "true"
click at [1033, 661] on input "False" at bounding box center [1037, 667] width 14 height 12
radio input "true"
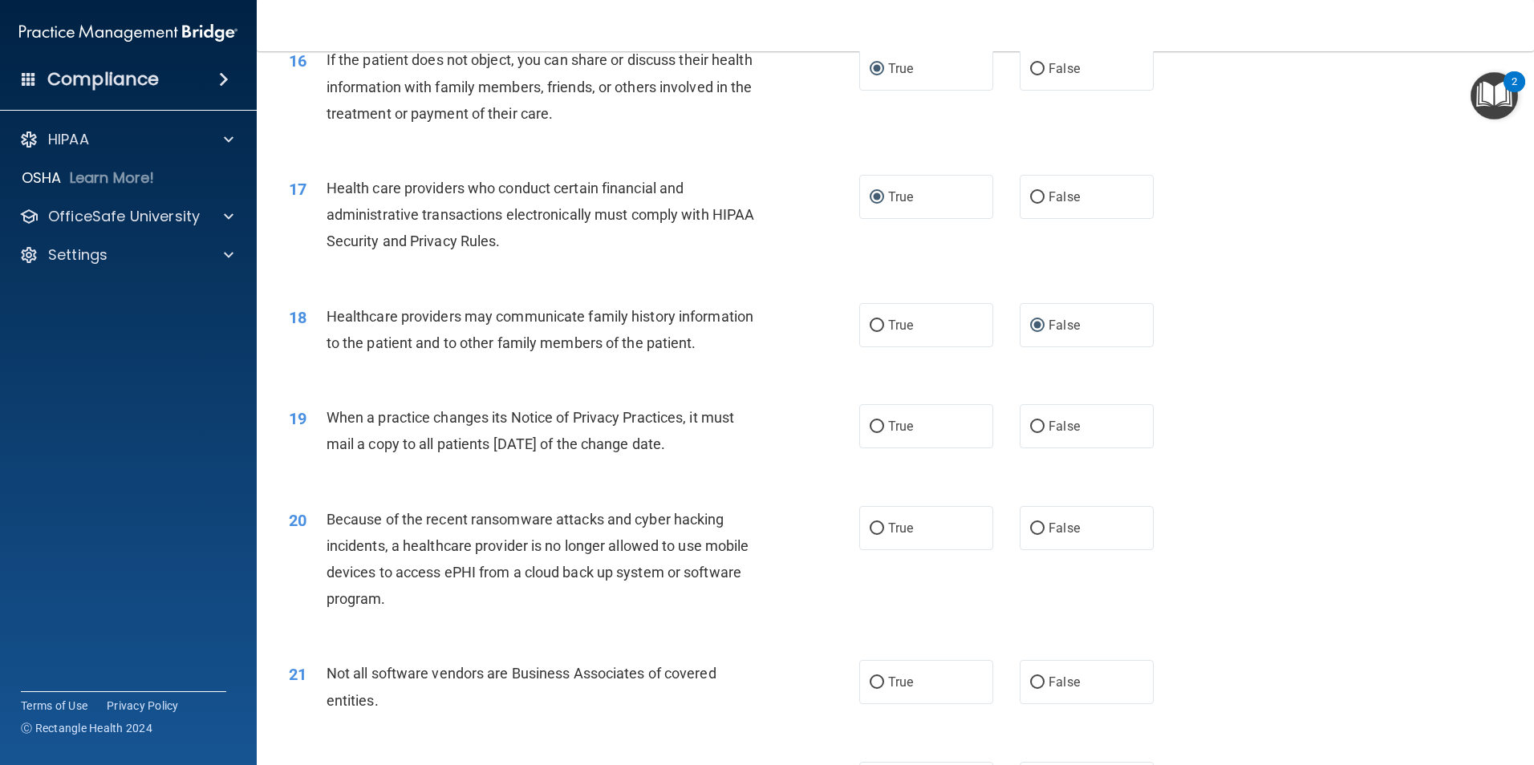
scroll to position [1899, 0]
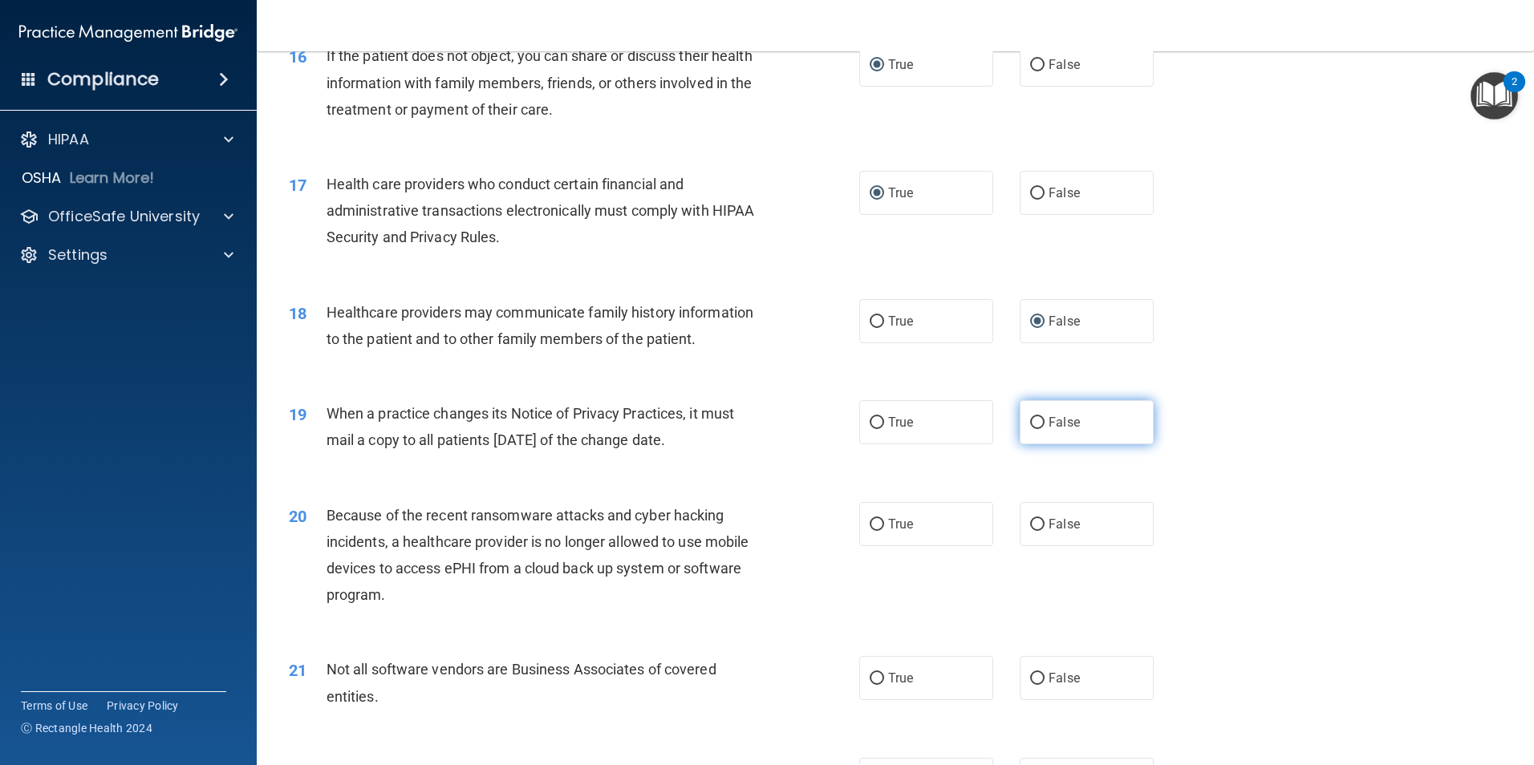
click at [1035, 419] on input "False" at bounding box center [1037, 423] width 14 height 12
radio input "true"
click at [873, 520] on input "True" at bounding box center [877, 525] width 14 height 12
radio input "true"
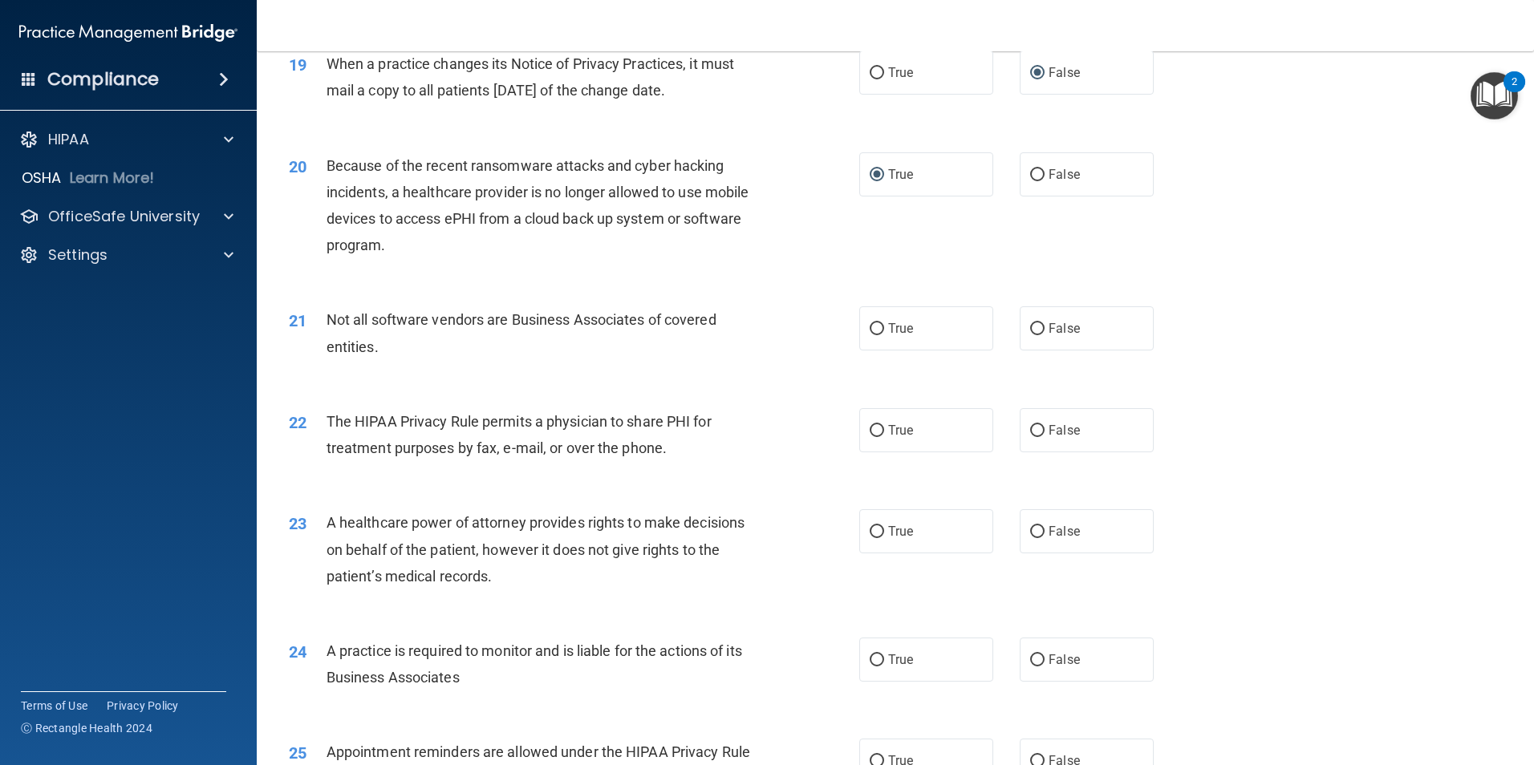
scroll to position [2271, 0]
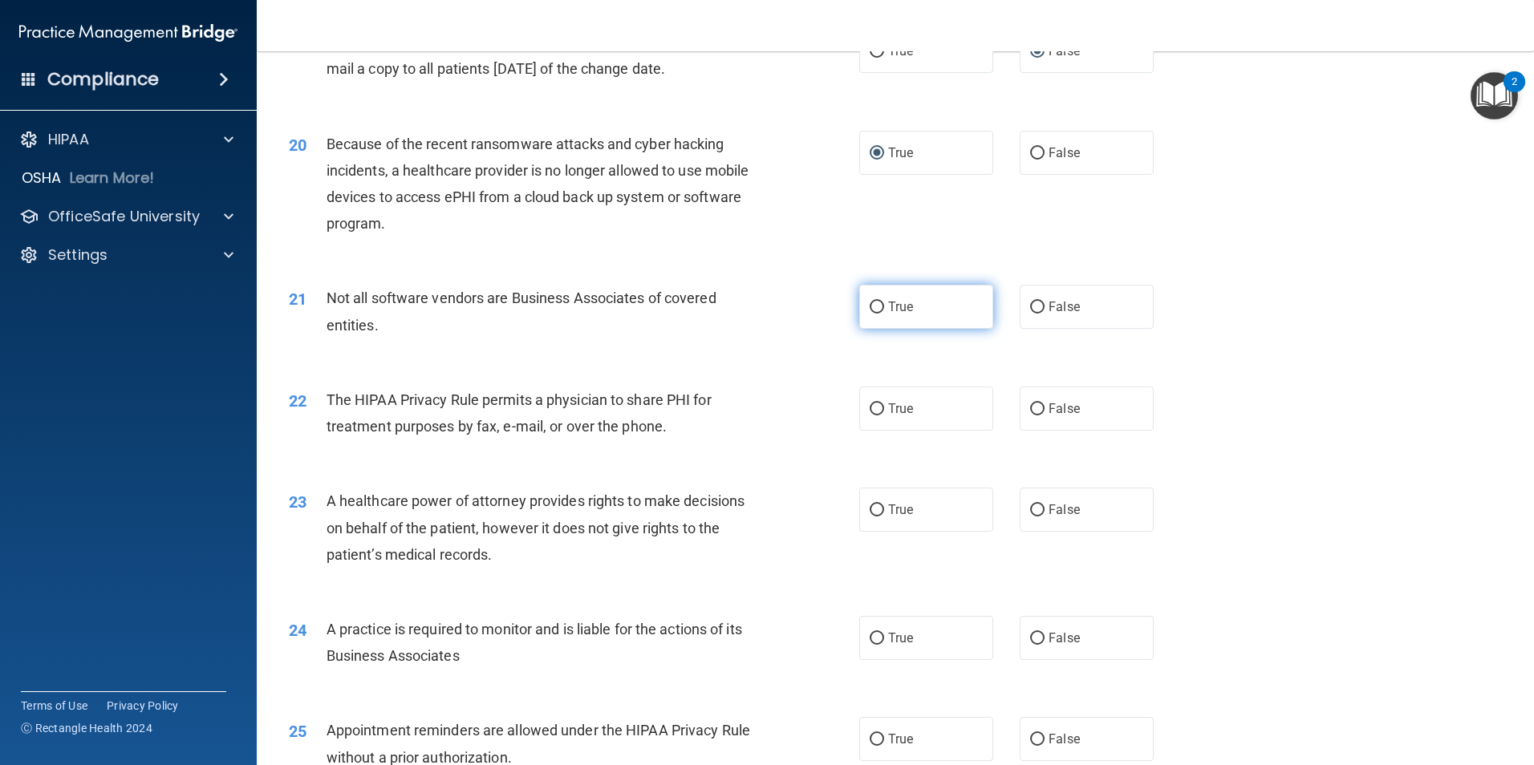
click at [878, 303] on input "True" at bounding box center [877, 308] width 14 height 12
radio input "true"
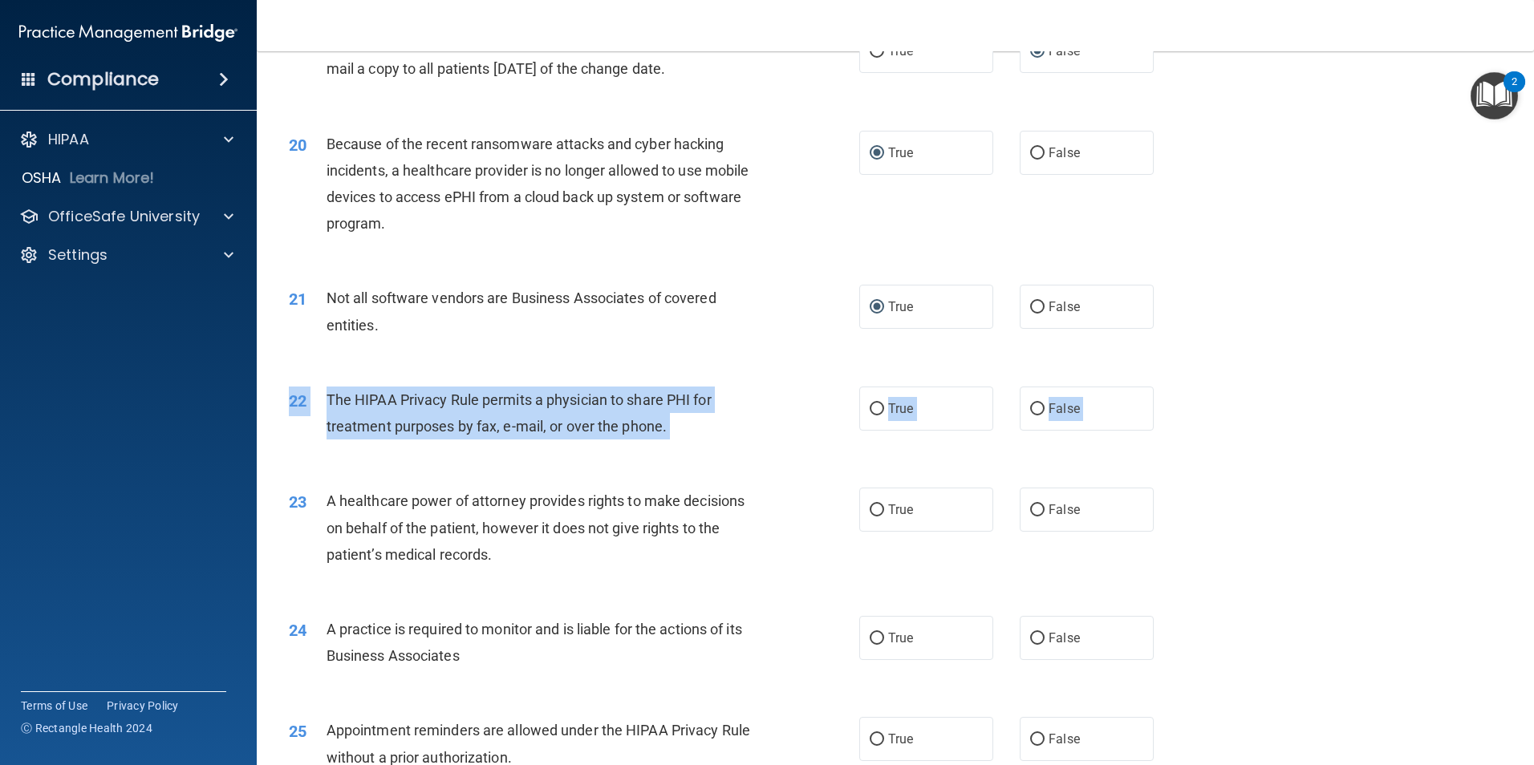
drag, startPoint x: 1516, startPoint y: 492, endPoint x: 1525, endPoint y: 425, distance: 67.1
click at [1525, 425] on main "- The HIPAA Quiz #2 This quiz doesn’t expire until 09/30/2025. Are you sure you…" at bounding box center [895, 408] width 1277 height 714
drag, startPoint x: 1525, startPoint y: 425, endPoint x: 1521, endPoint y: 511, distance: 85.9
click at [1521, 511] on main "- The HIPAA Quiz #2 This quiz doesn’t expire until 09/30/2025. Are you sure you…" at bounding box center [895, 408] width 1277 height 714
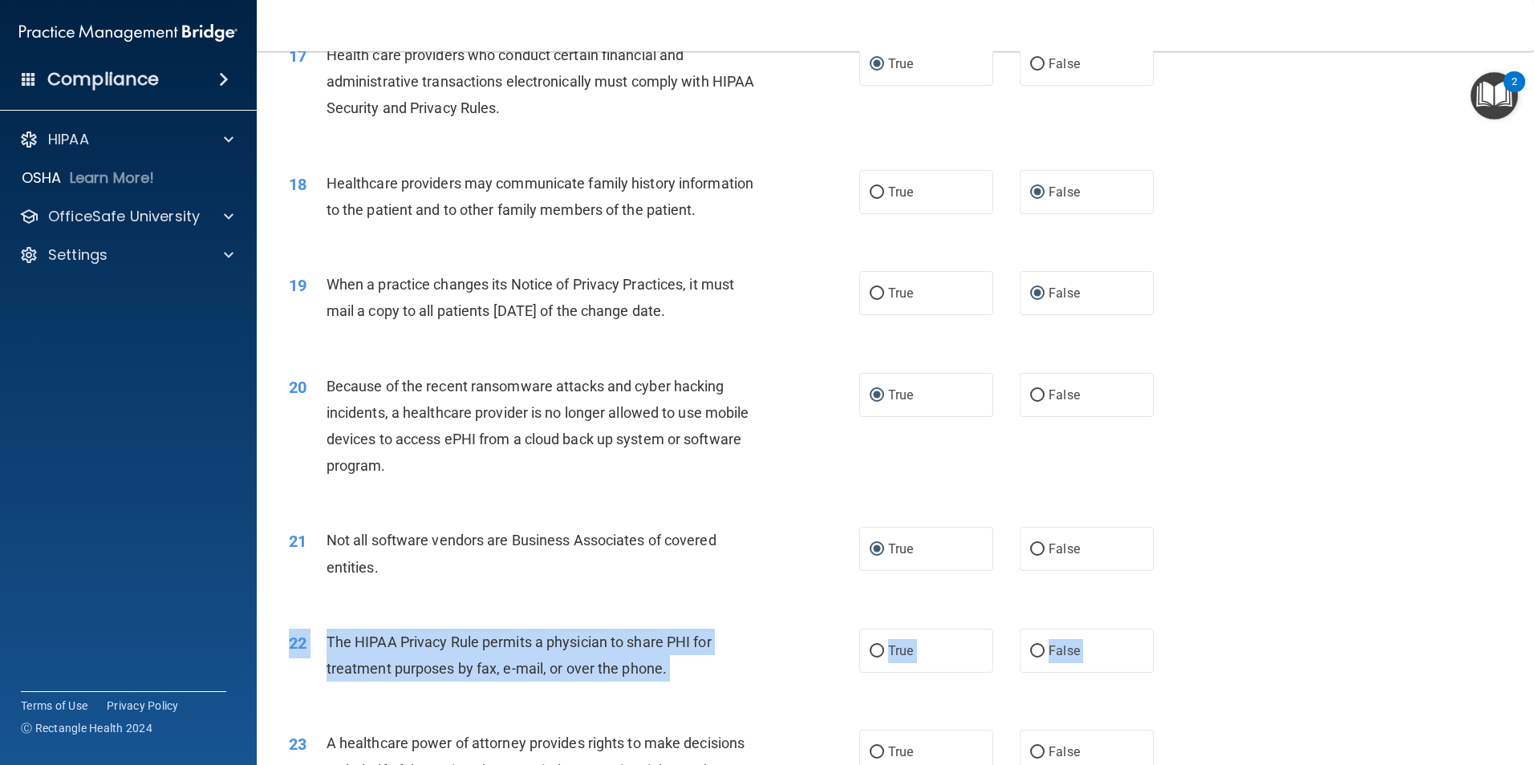
scroll to position [2012, 0]
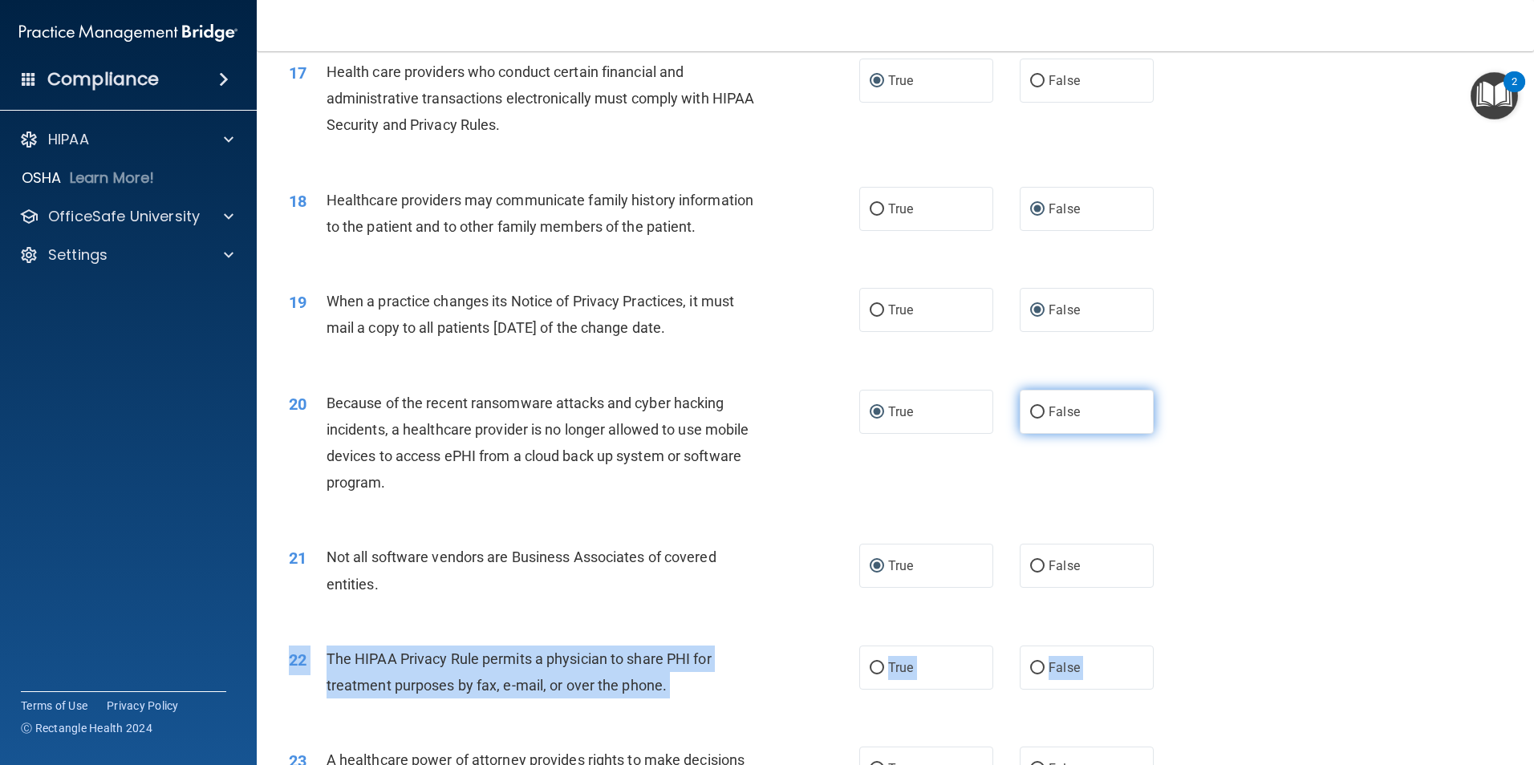
click at [1030, 407] on input "False" at bounding box center [1037, 413] width 14 height 12
radio input "true"
radio input "false"
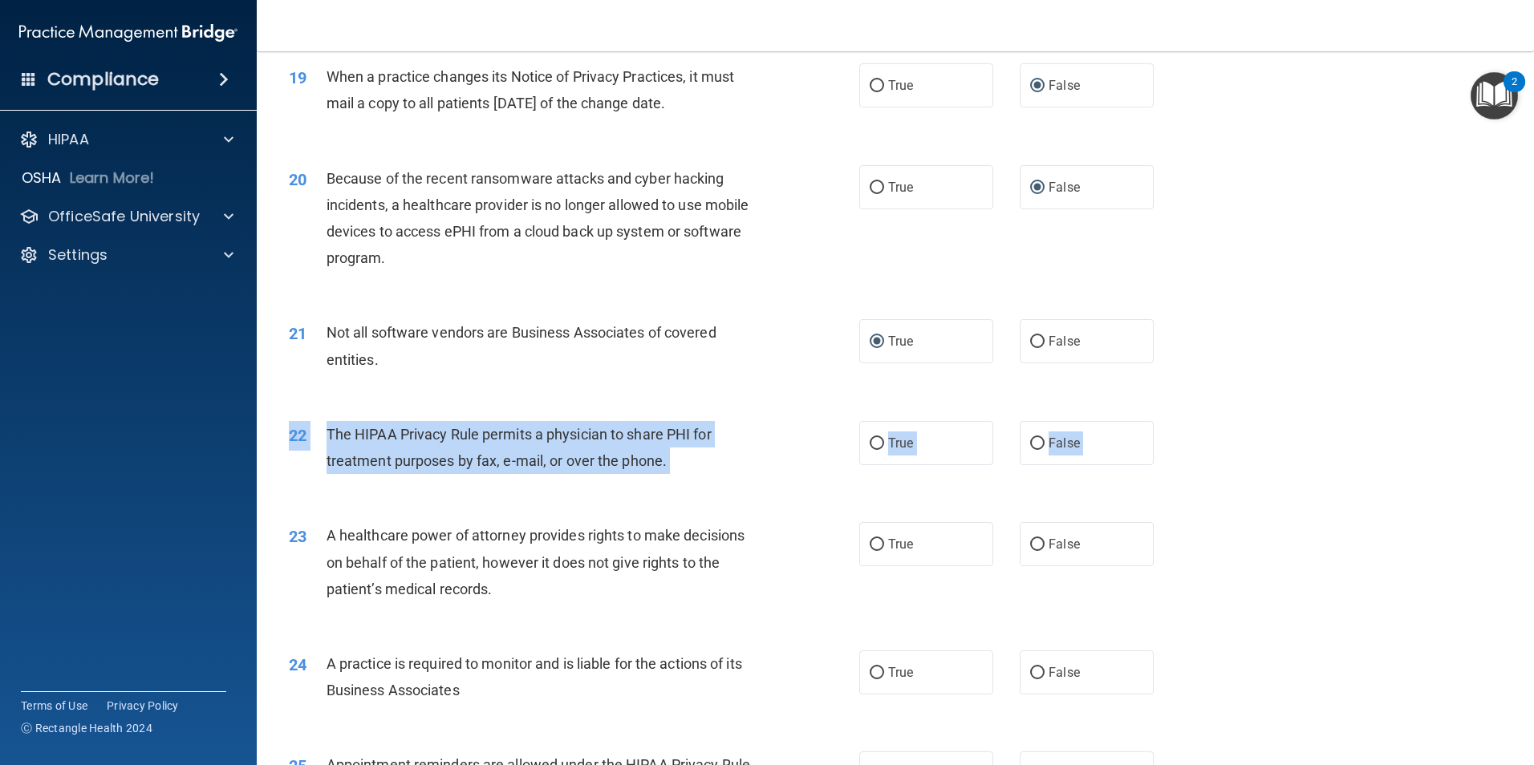
scroll to position [2249, 0]
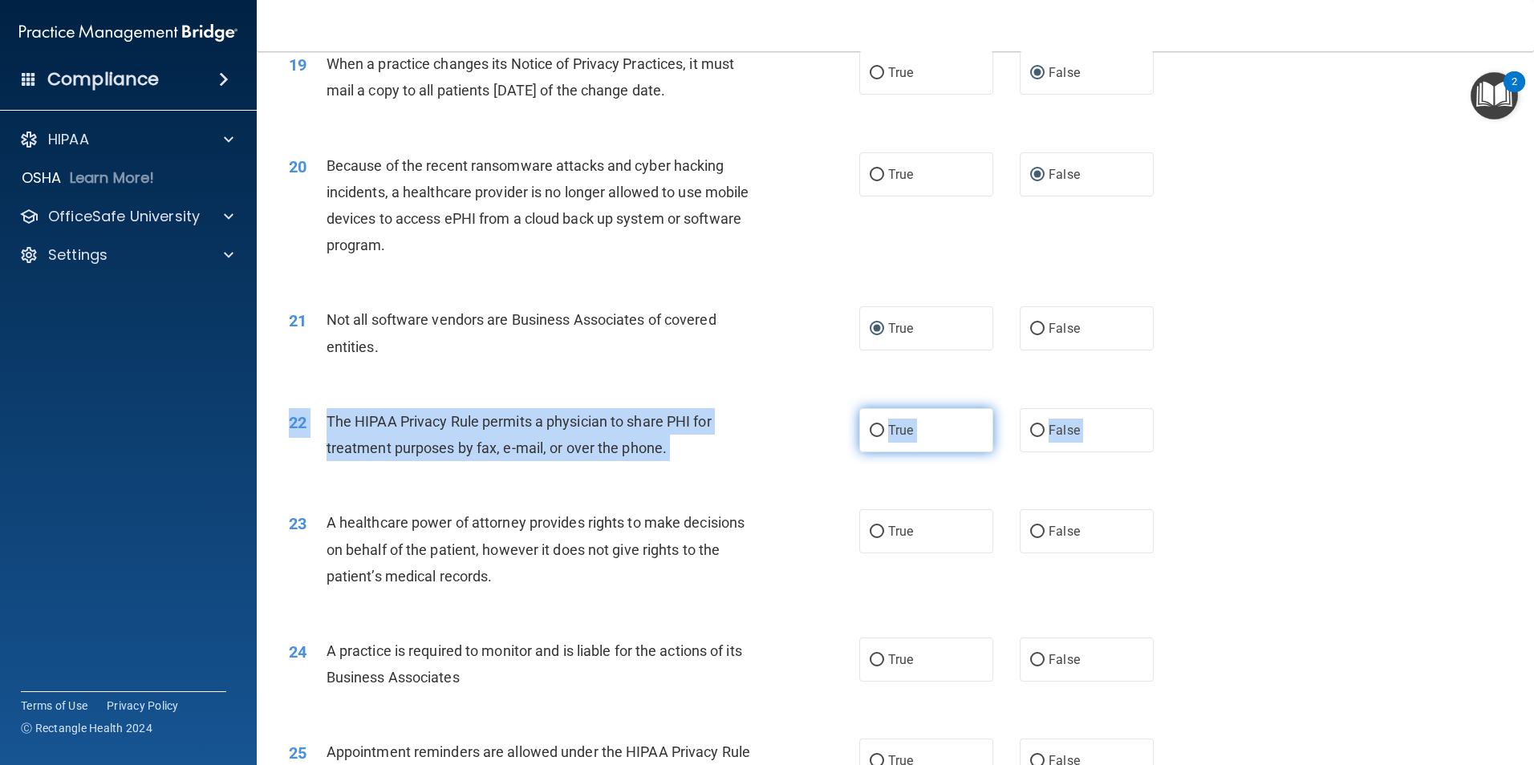
click at [878, 431] on input "True" at bounding box center [877, 431] width 14 height 12
radio input "true"
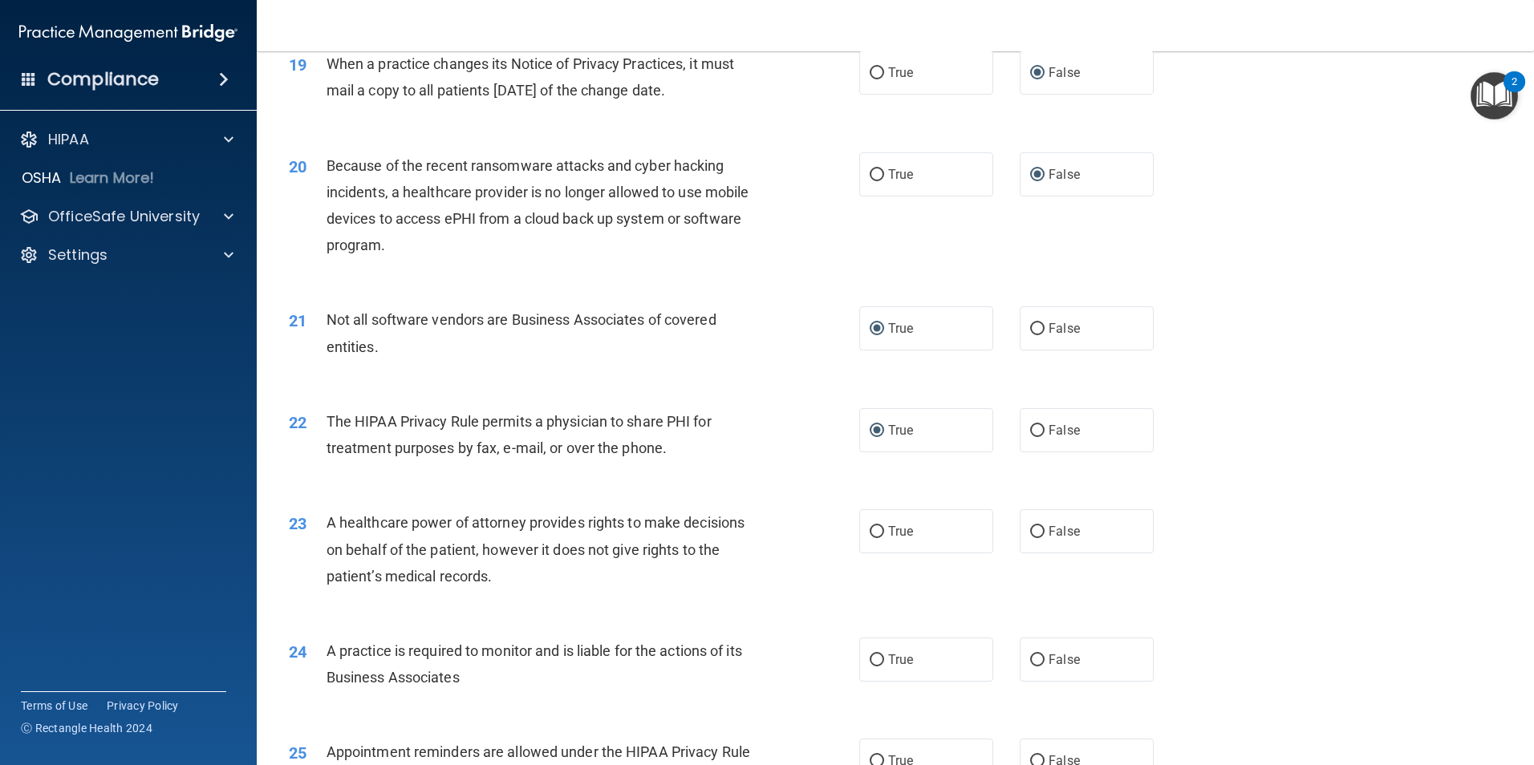
click at [1245, 405] on div "22 The HIPAA Privacy Rule permits a physician to share PHI for treatment purpos…" at bounding box center [895, 438] width 1237 height 101
click at [872, 526] on input "True" at bounding box center [877, 532] width 14 height 12
radio input "true"
click at [1033, 658] on input "False" at bounding box center [1037, 661] width 14 height 12
radio input "true"
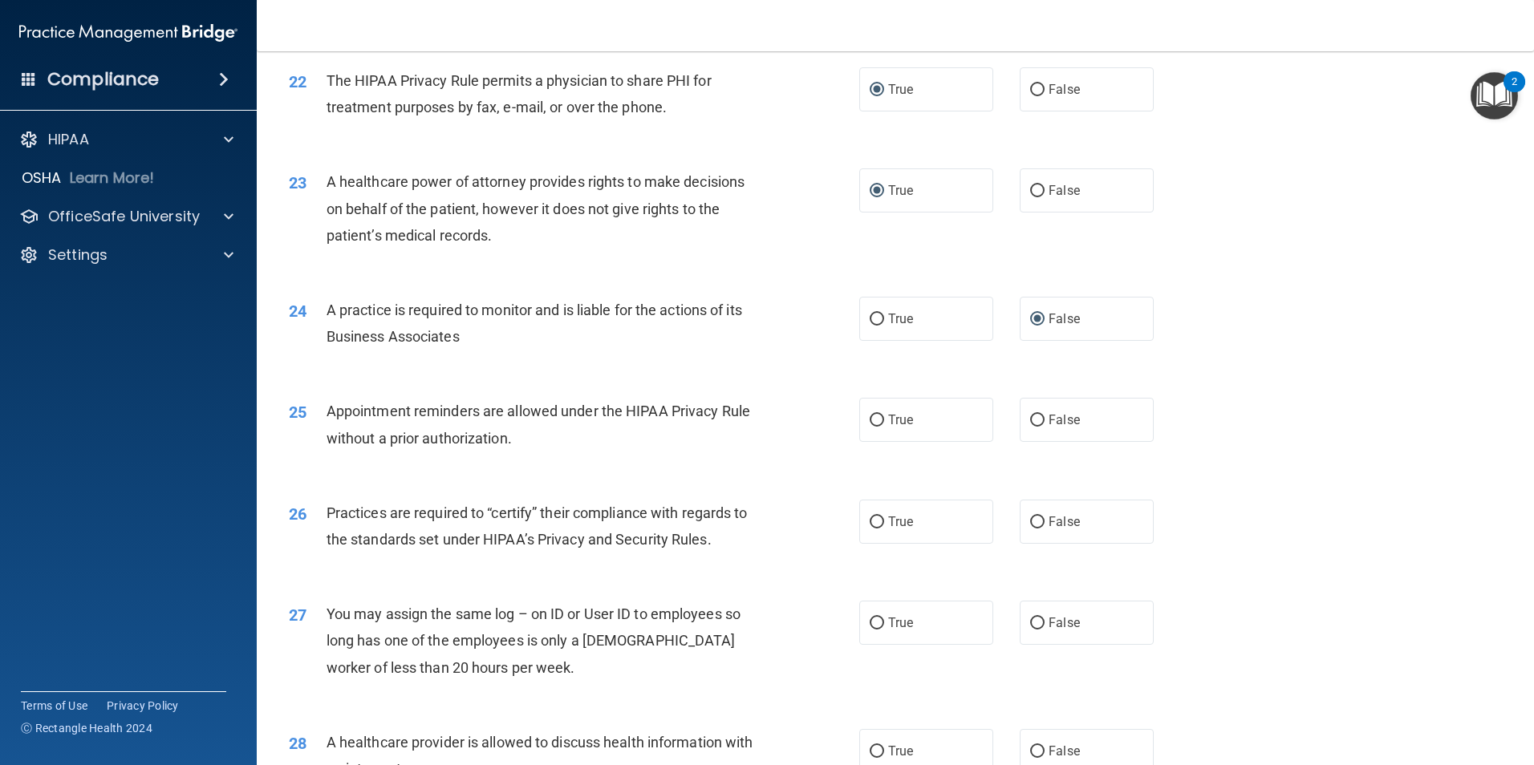
scroll to position [2620, 0]
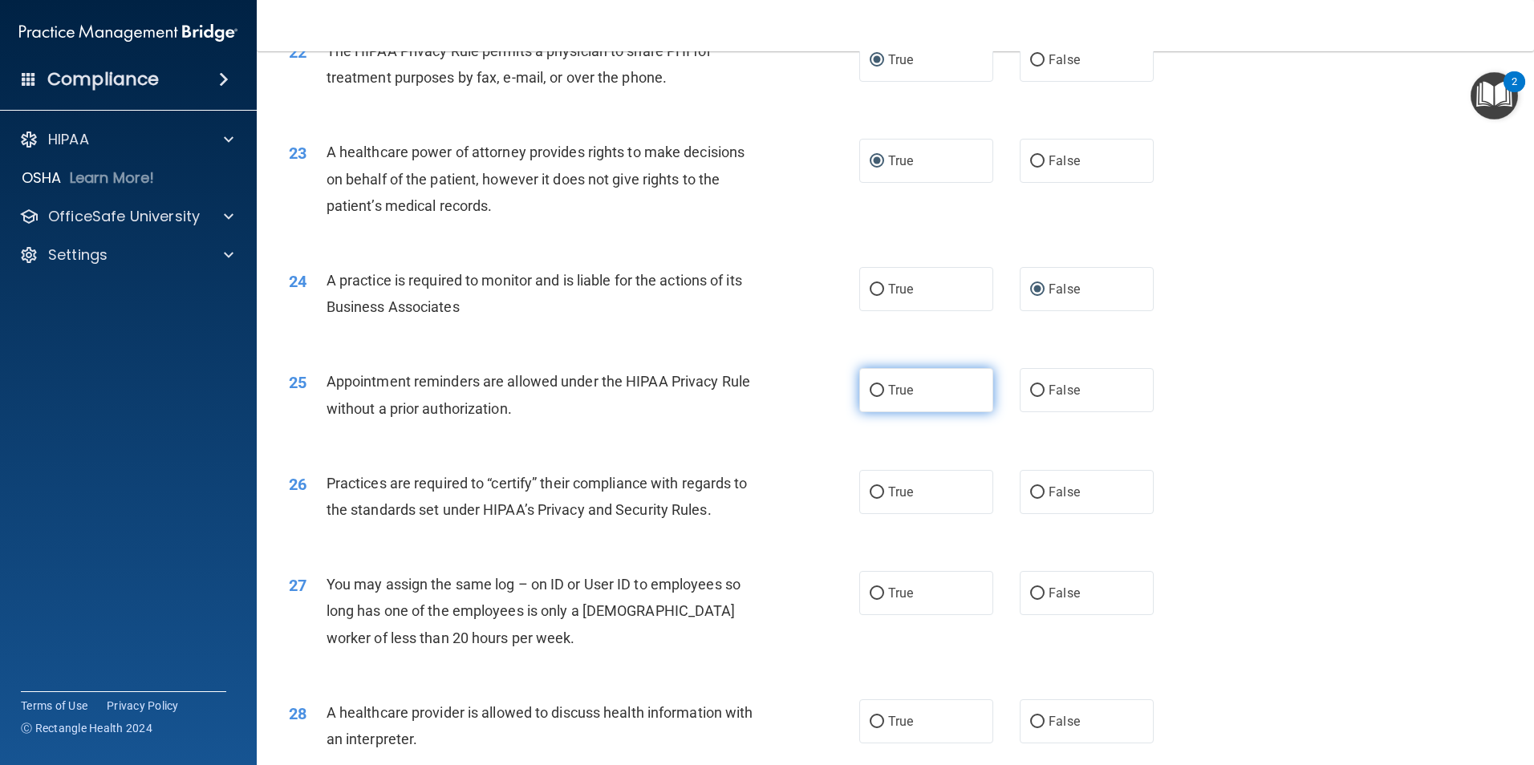
click at [876, 386] on input "True" at bounding box center [877, 391] width 14 height 12
radio input "true"
click at [1039, 486] on label "False" at bounding box center [1087, 492] width 134 height 44
click at [1039, 487] on input "False" at bounding box center [1037, 493] width 14 height 12
radio input "true"
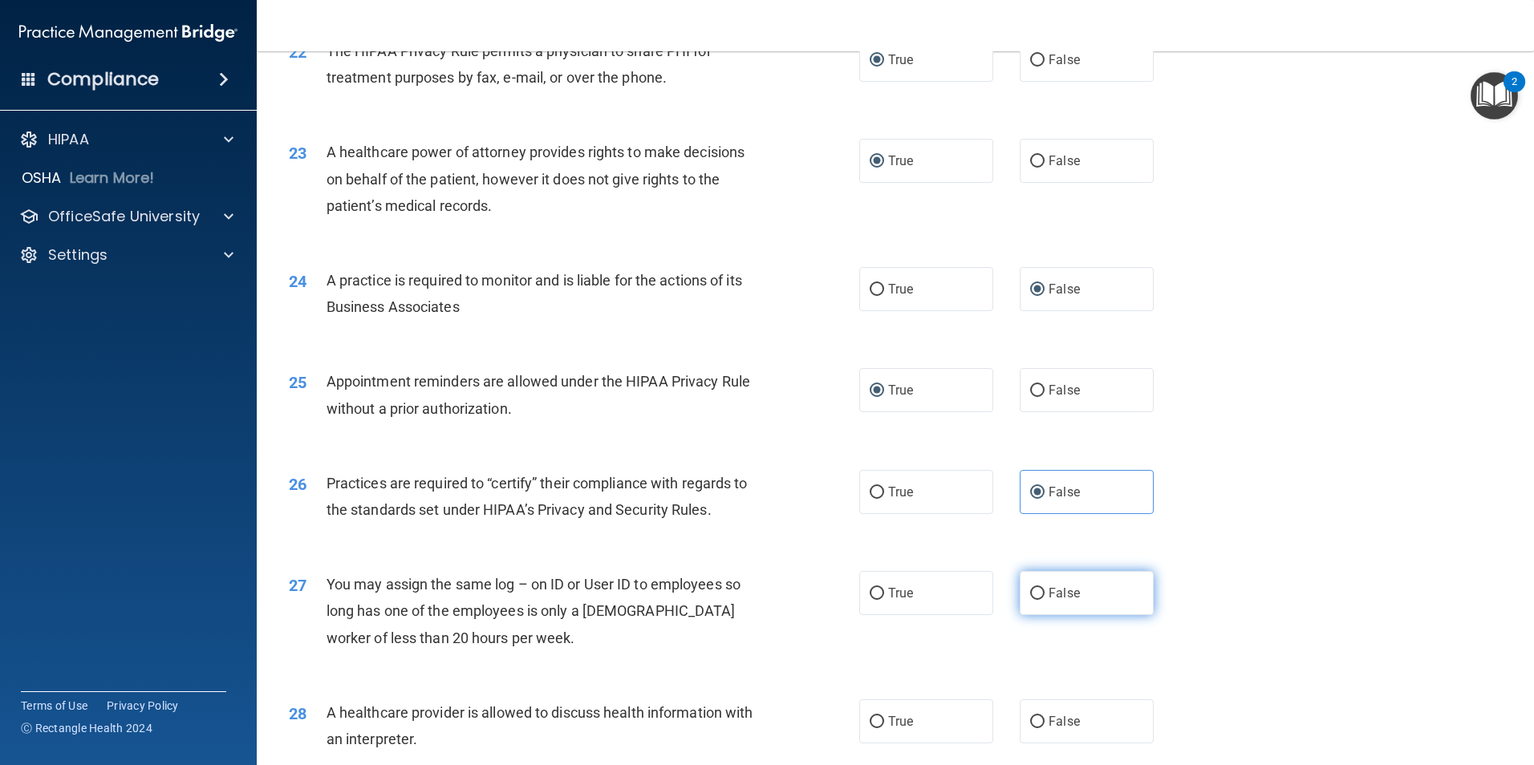
click at [1030, 588] on input "False" at bounding box center [1037, 594] width 14 height 12
radio input "true"
click at [876, 713] on label "True" at bounding box center [926, 722] width 134 height 44
click at [876, 717] on input "True" at bounding box center [877, 723] width 14 height 12
radio input "true"
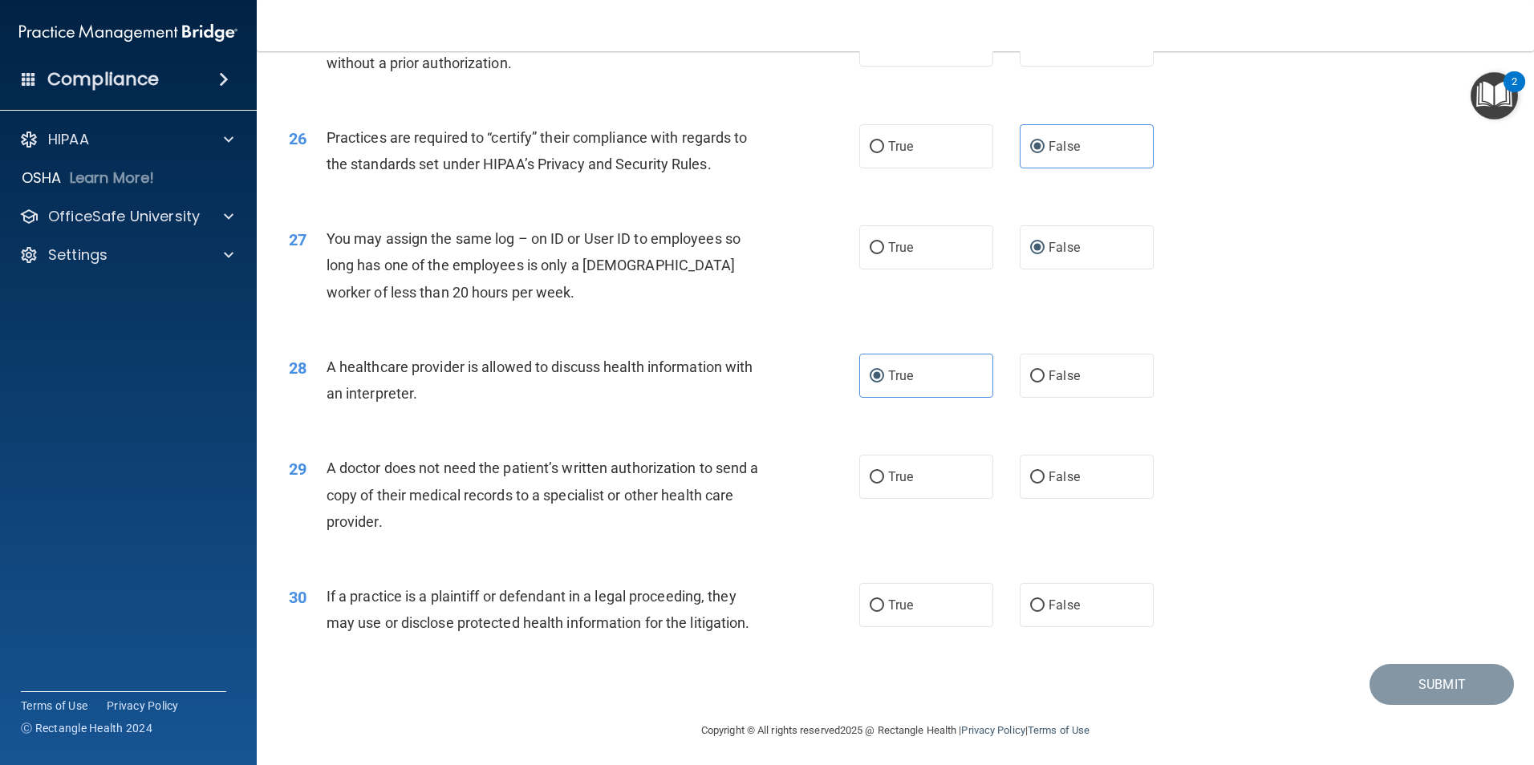
scroll to position [2970, 0]
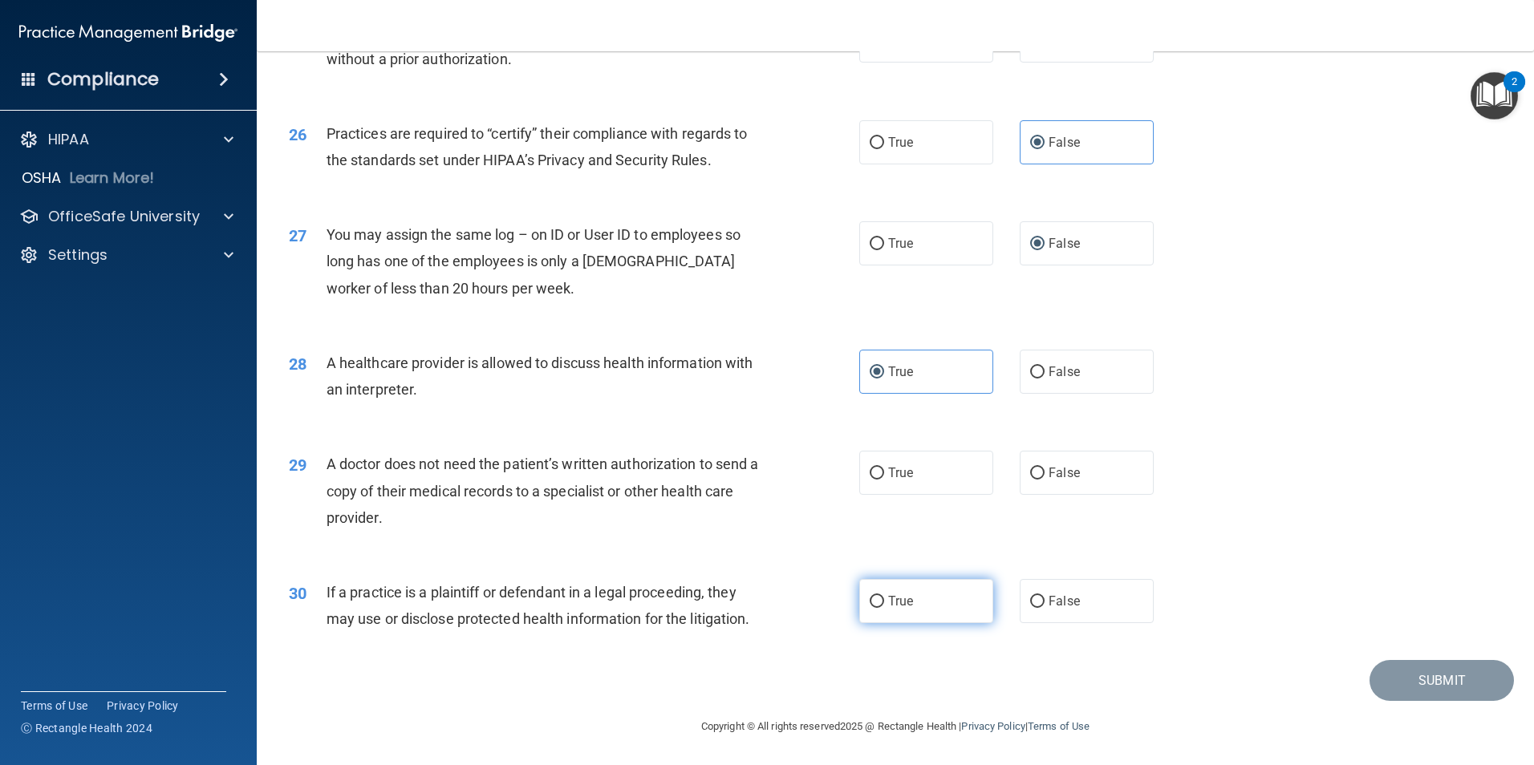
click at [875, 597] on input "True" at bounding box center [877, 602] width 14 height 12
radio input "true"
click at [875, 470] on input "True" at bounding box center [877, 474] width 14 height 12
radio input "true"
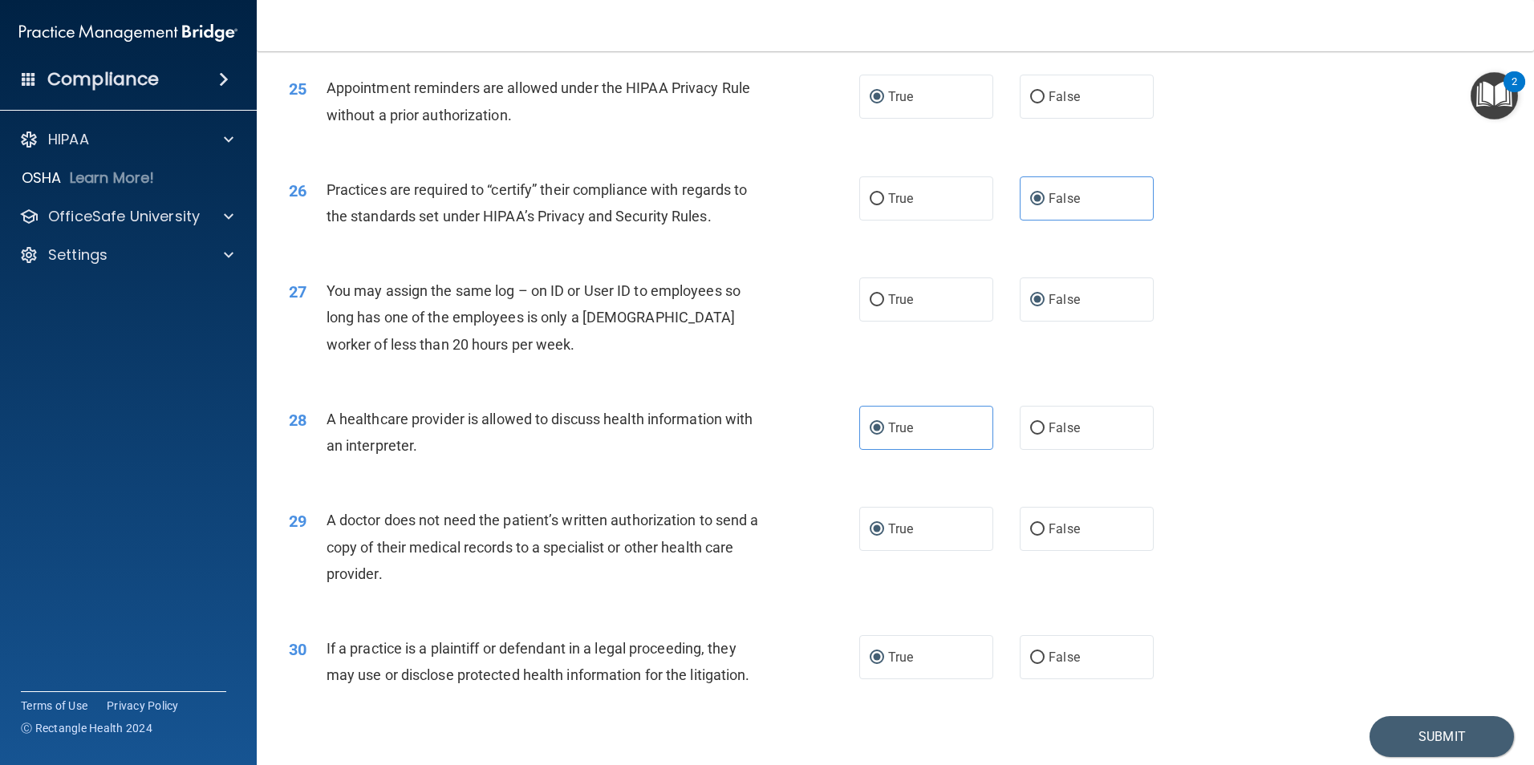
scroll to position [2917, 0]
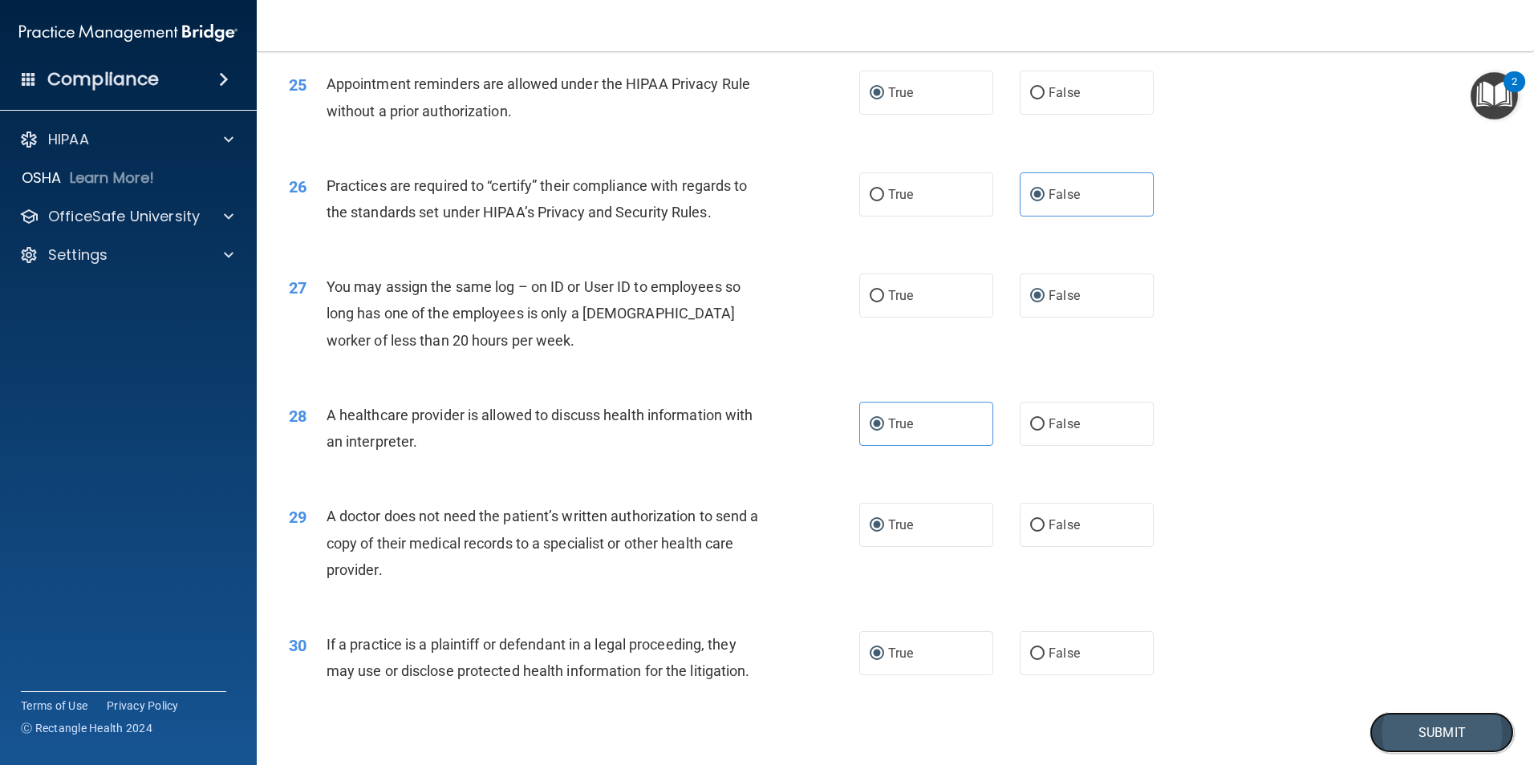
click at [1428, 733] on button "Submit" at bounding box center [1442, 733] width 144 height 41
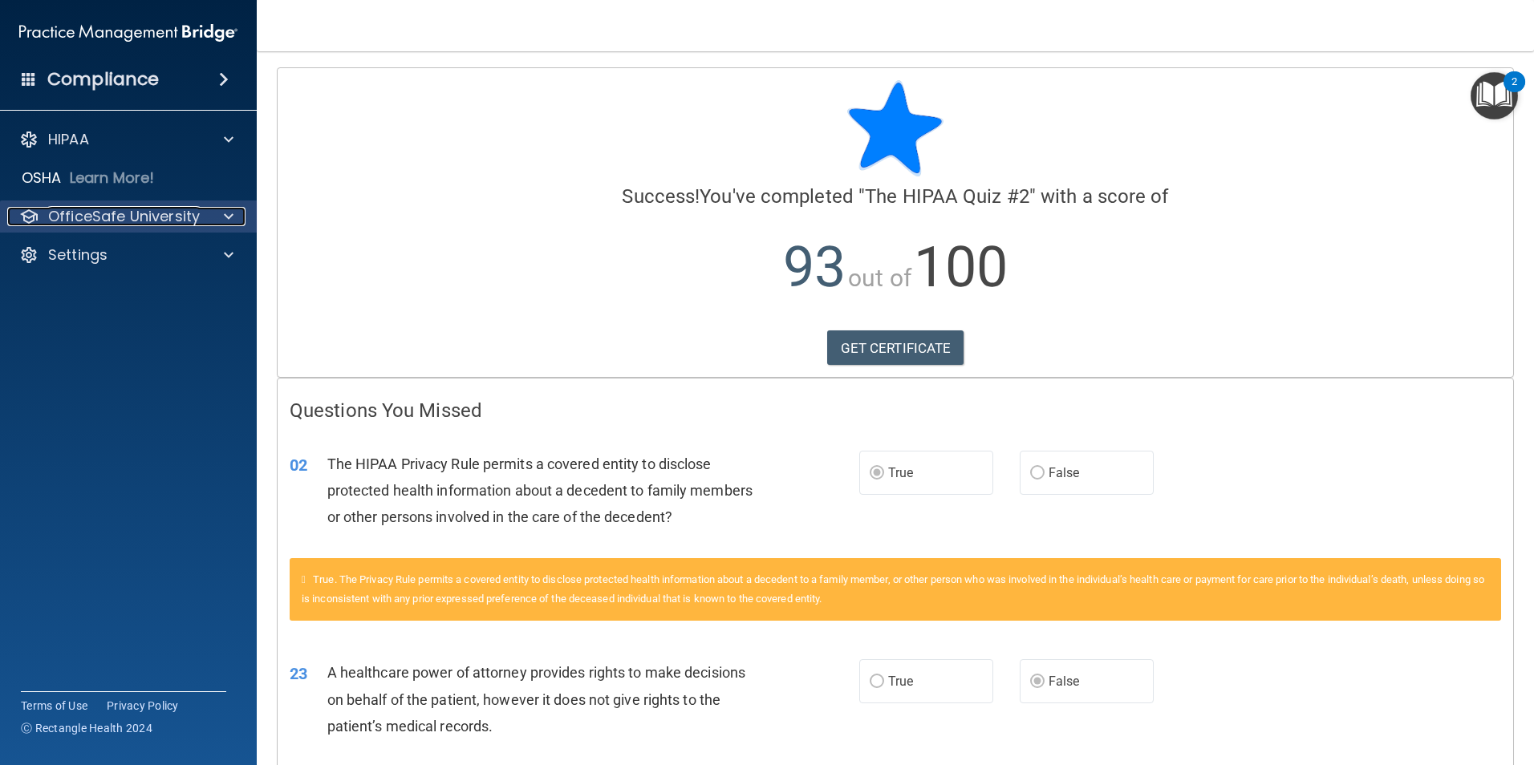
click at [168, 209] on p "OfficeSafe University" at bounding box center [124, 216] width 152 height 19
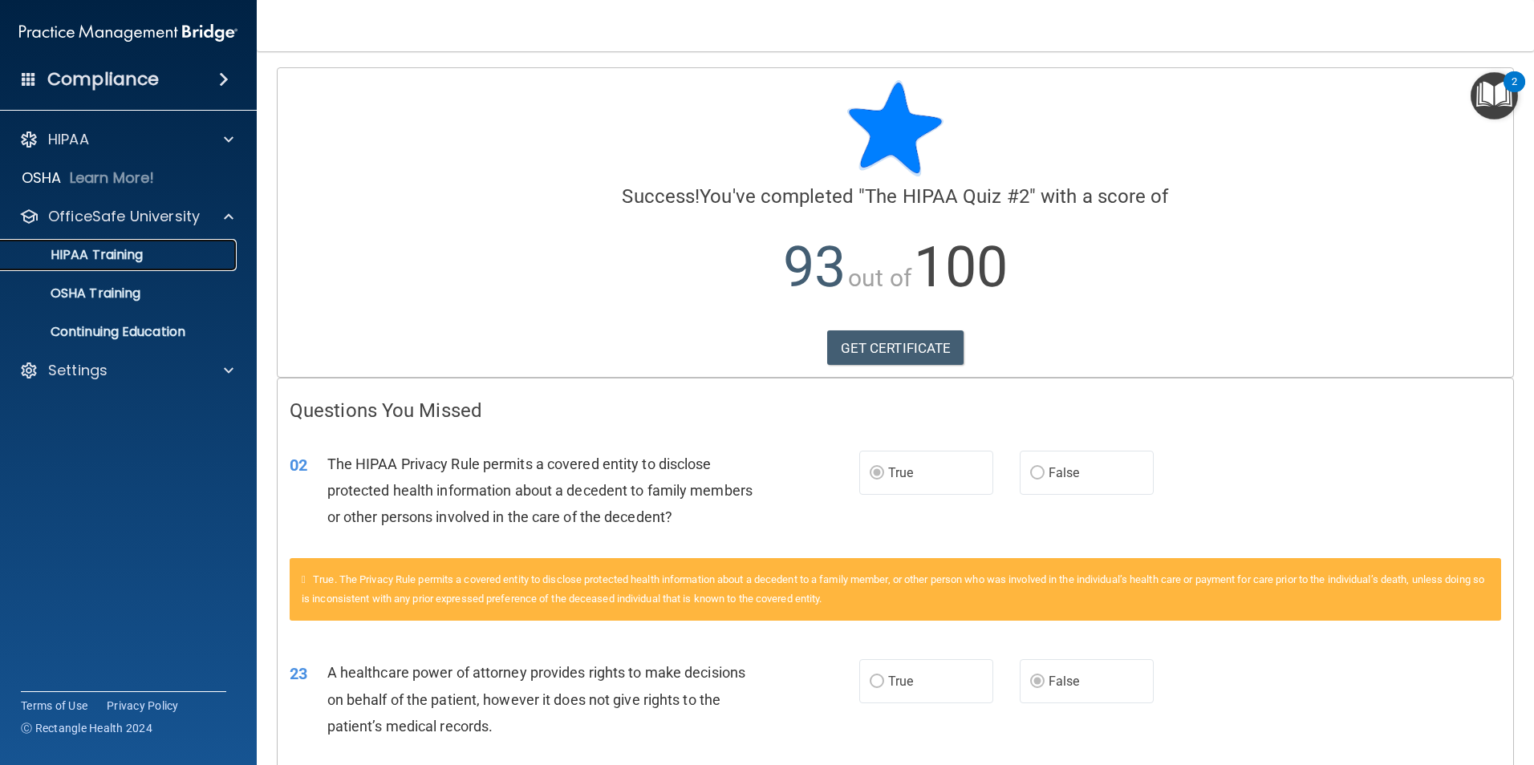
click at [173, 246] on link "HIPAA Training" at bounding box center [110, 255] width 253 height 32
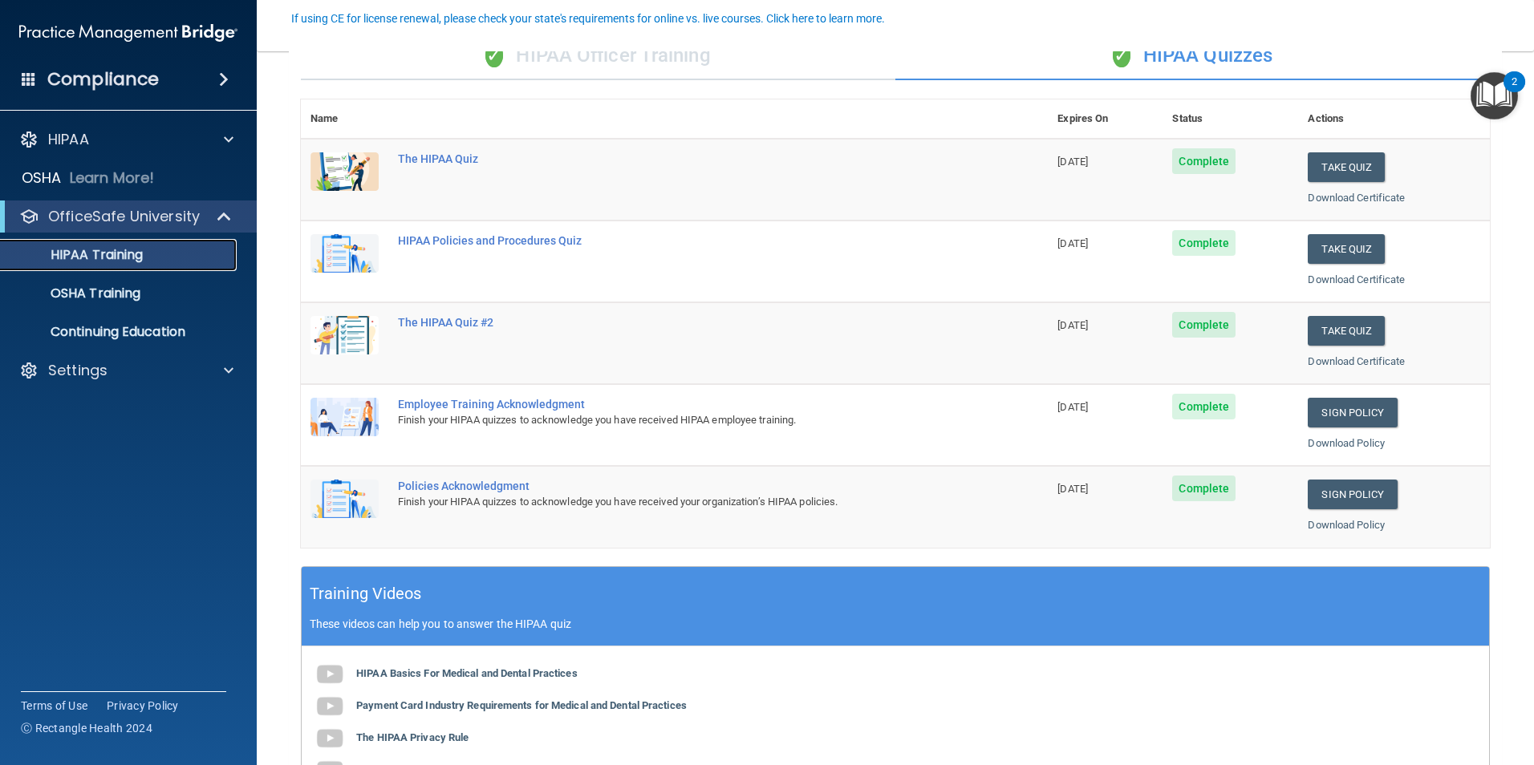
scroll to position [148, 0]
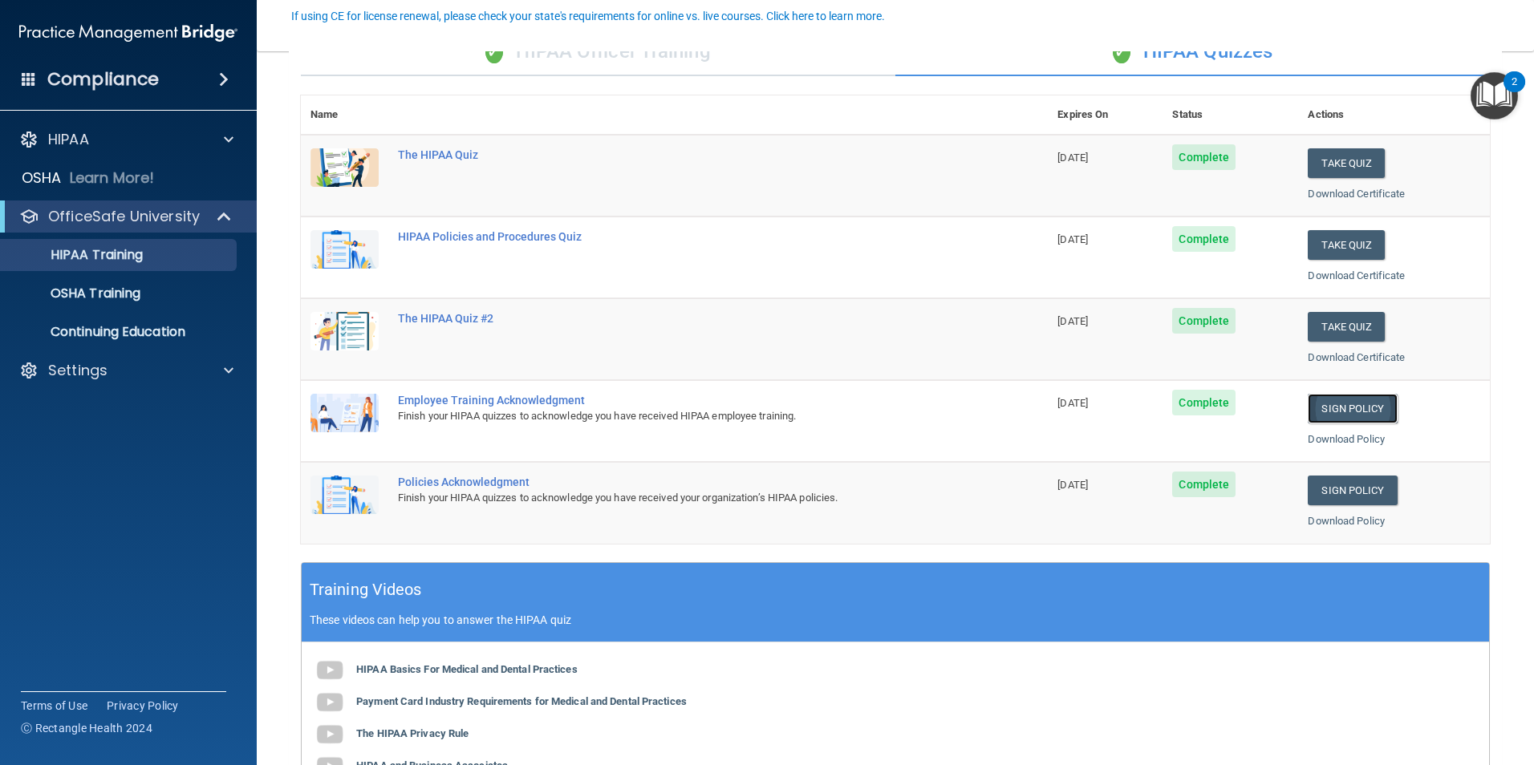
click at [1350, 404] on link "Sign Policy" at bounding box center [1352, 409] width 89 height 30
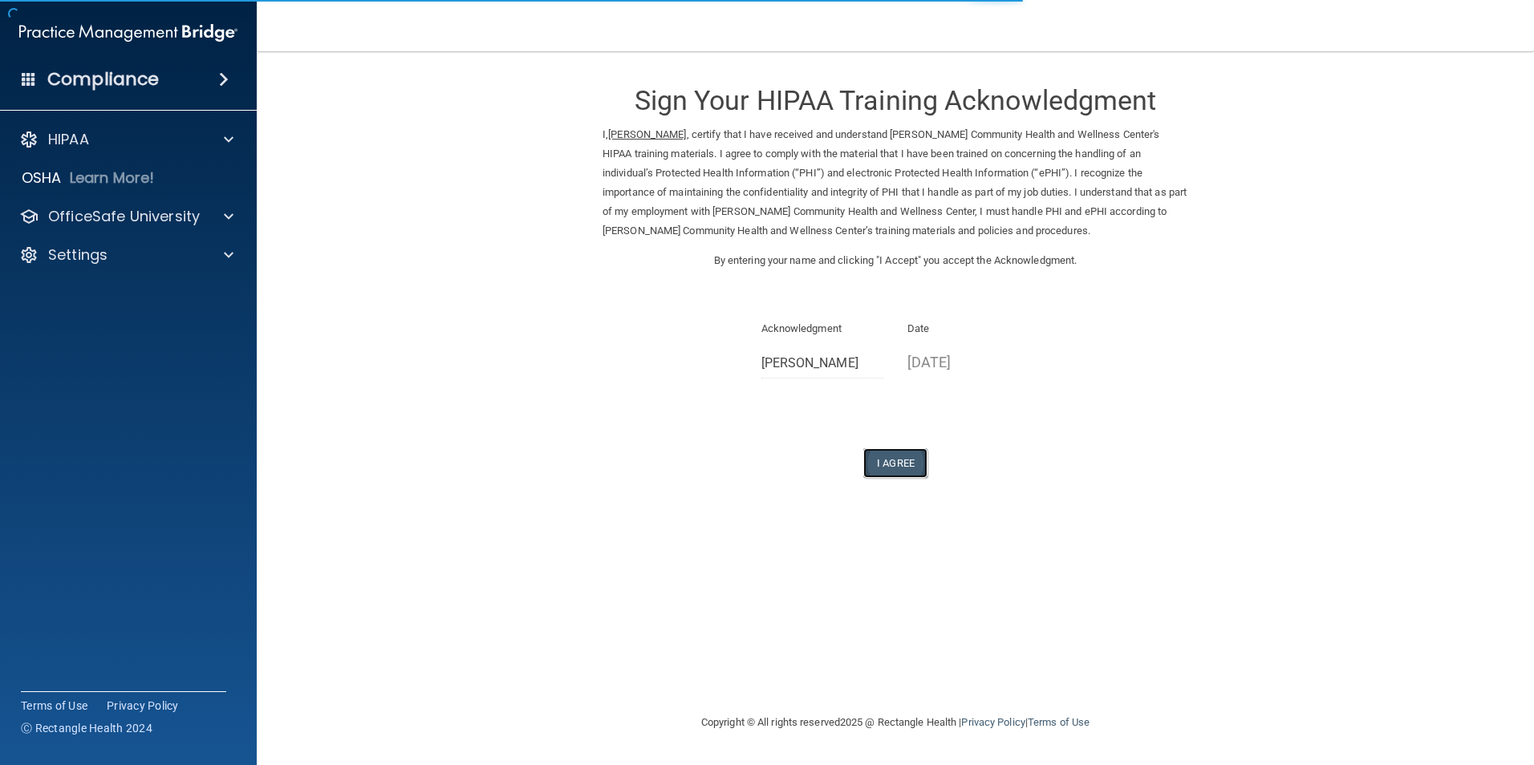
click at [883, 453] on button "I Agree" at bounding box center [895, 464] width 64 height 30
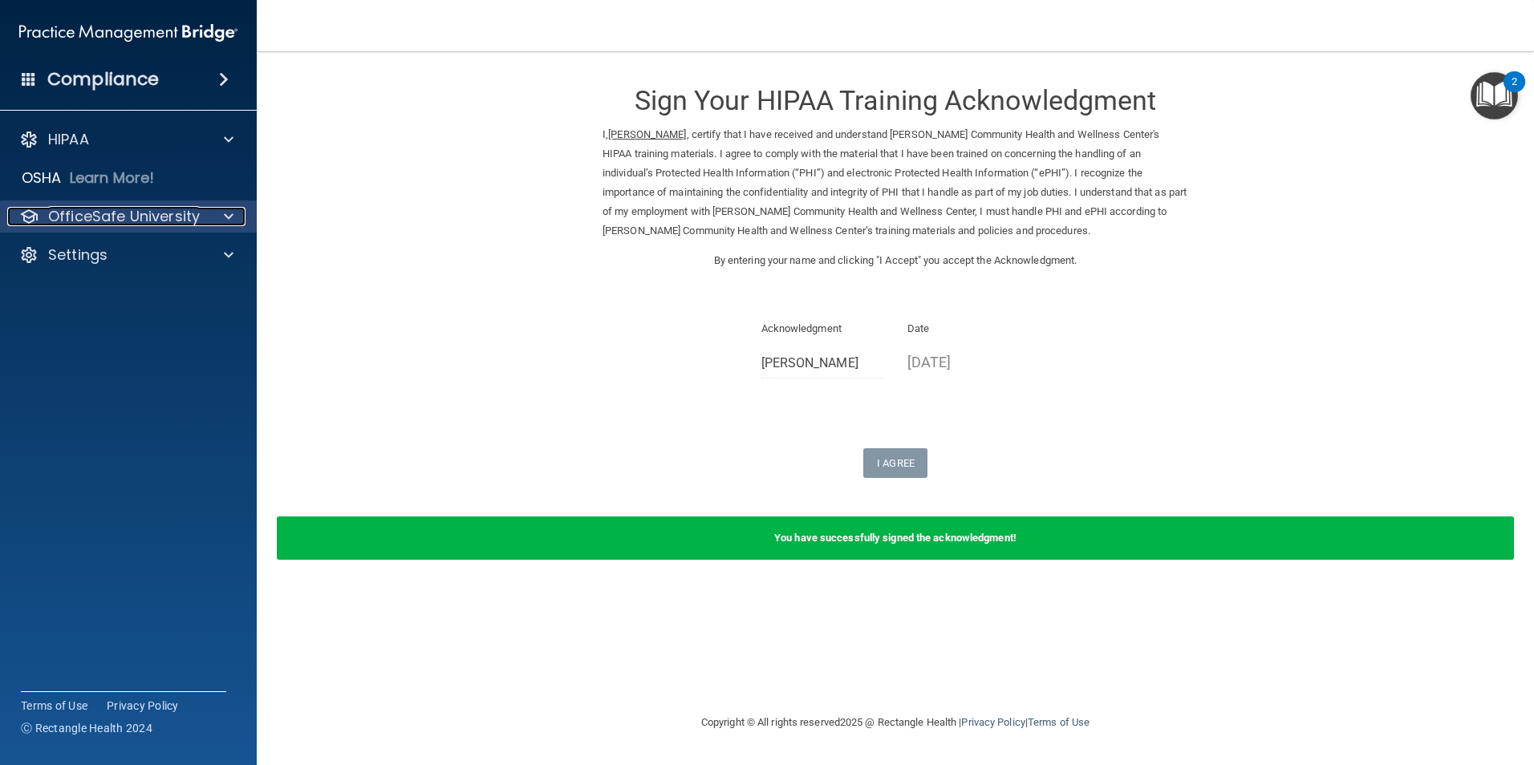
click at [122, 208] on p "OfficeSafe University" at bounding box center [124, 216] width 152 height 19
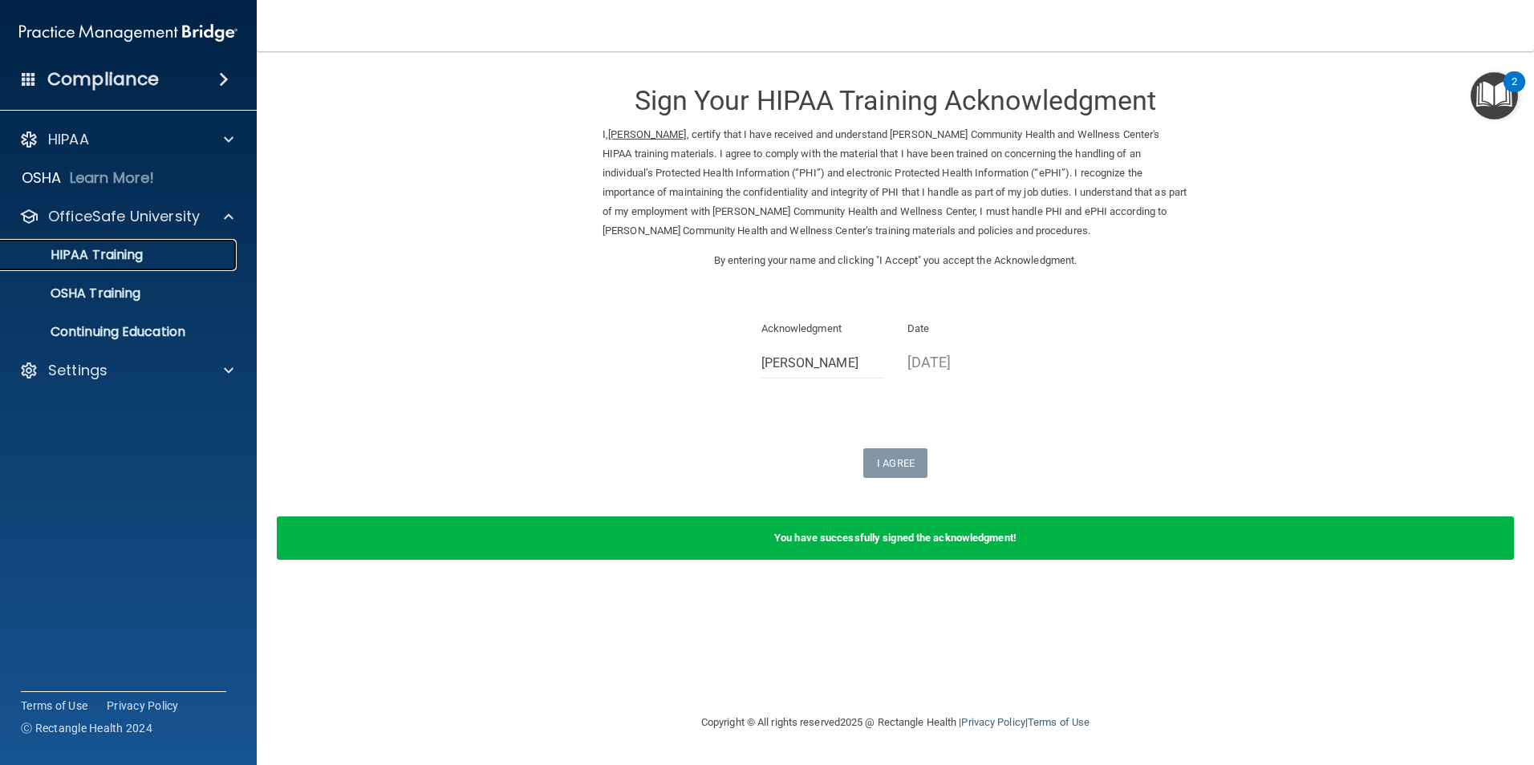
click at [185, 254] on div "HIPAA Training" at bounding box center [119, 255] width 219 height 16
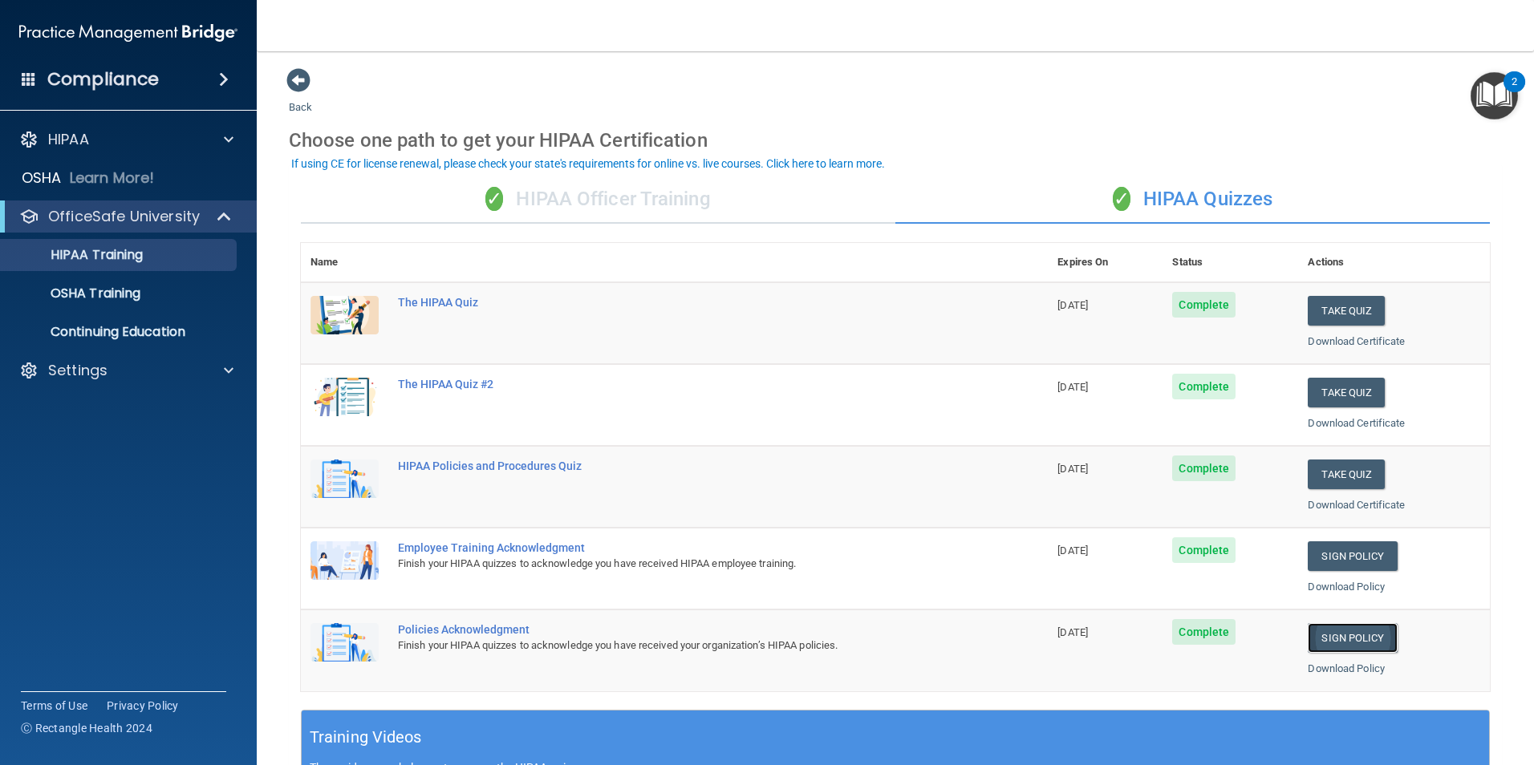
click at [1325, 638] on link "Sign Policy" at bounding box center [1352, 638] width 89 height 30
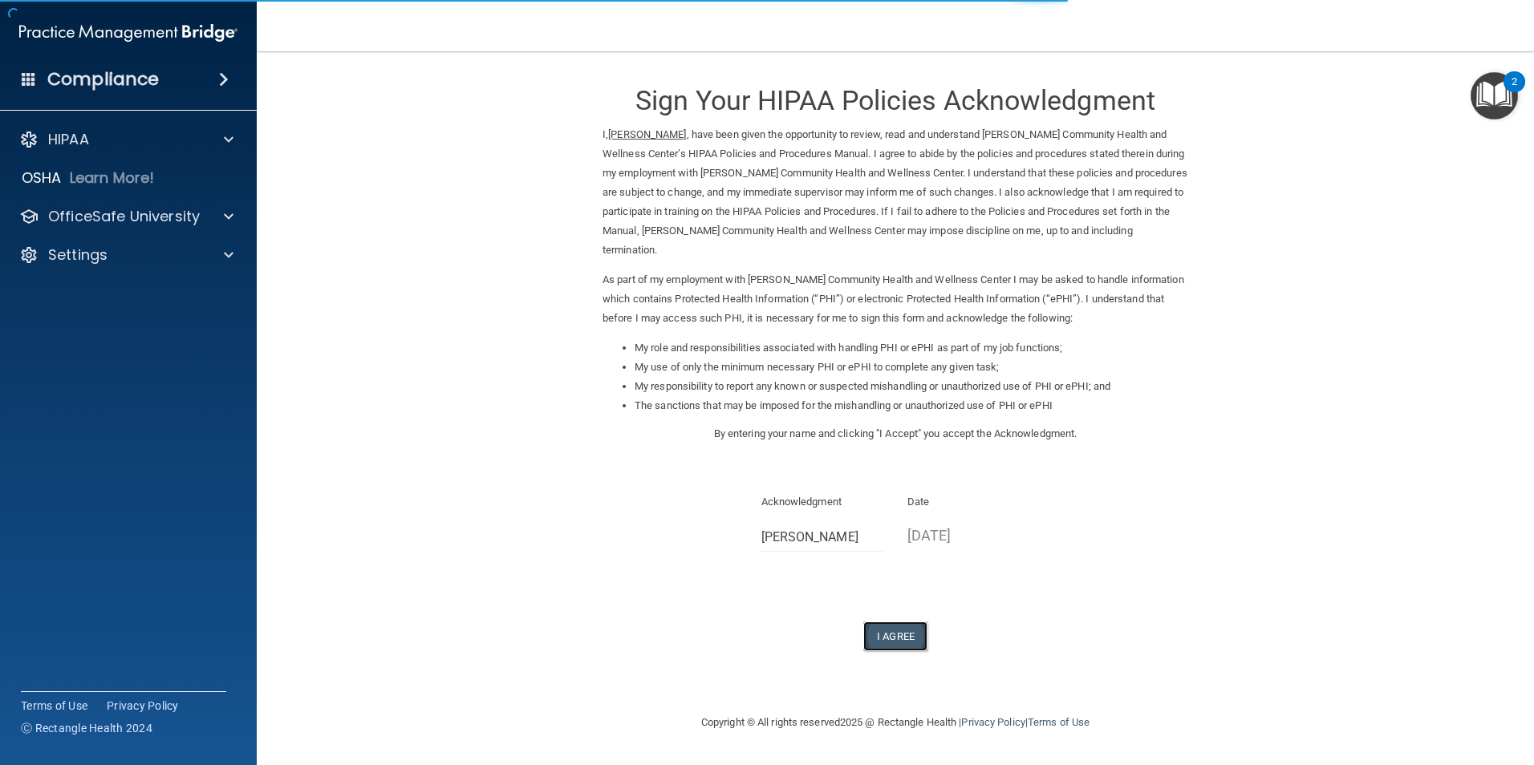
click at [907, 622] on button "I Agree" at bounding box center [895, 637] width 64 height 30
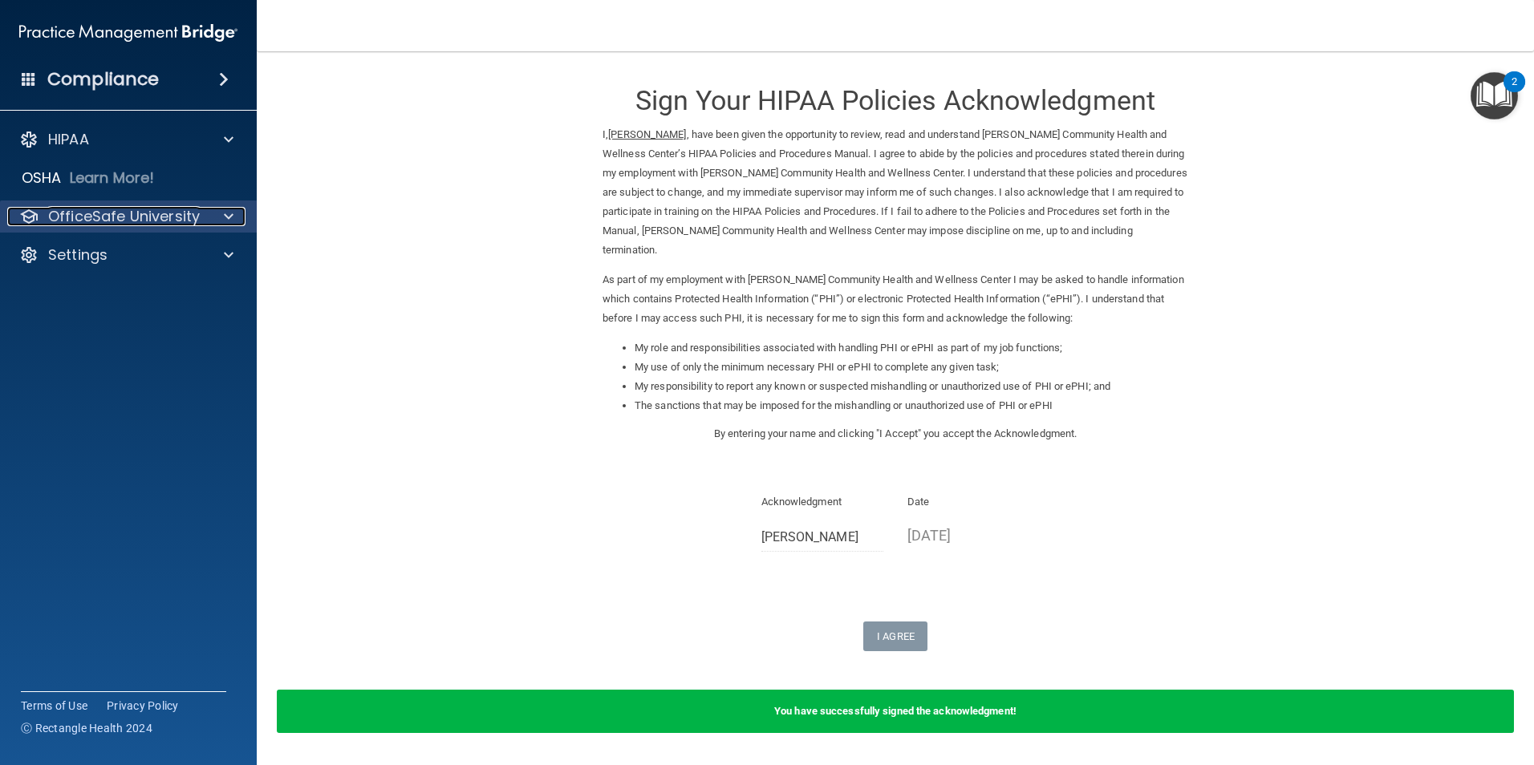
click at [182, 217] on p "OfficeSafe University" at bounding box center [124, 216] width 152 height 19
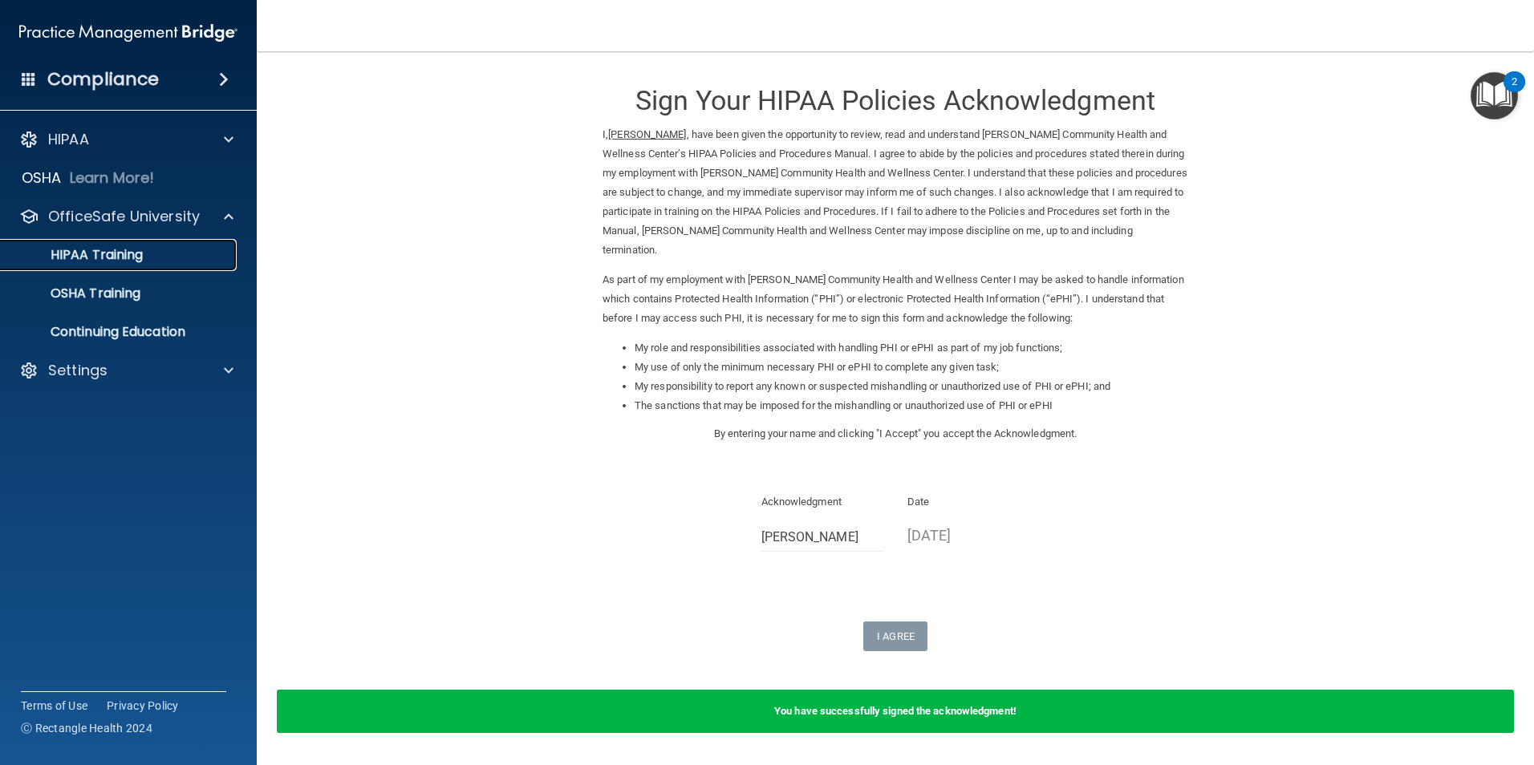
click at [163, 251] on div "HIPAA Training" at bounding box center [119, 255] width 219 height 16
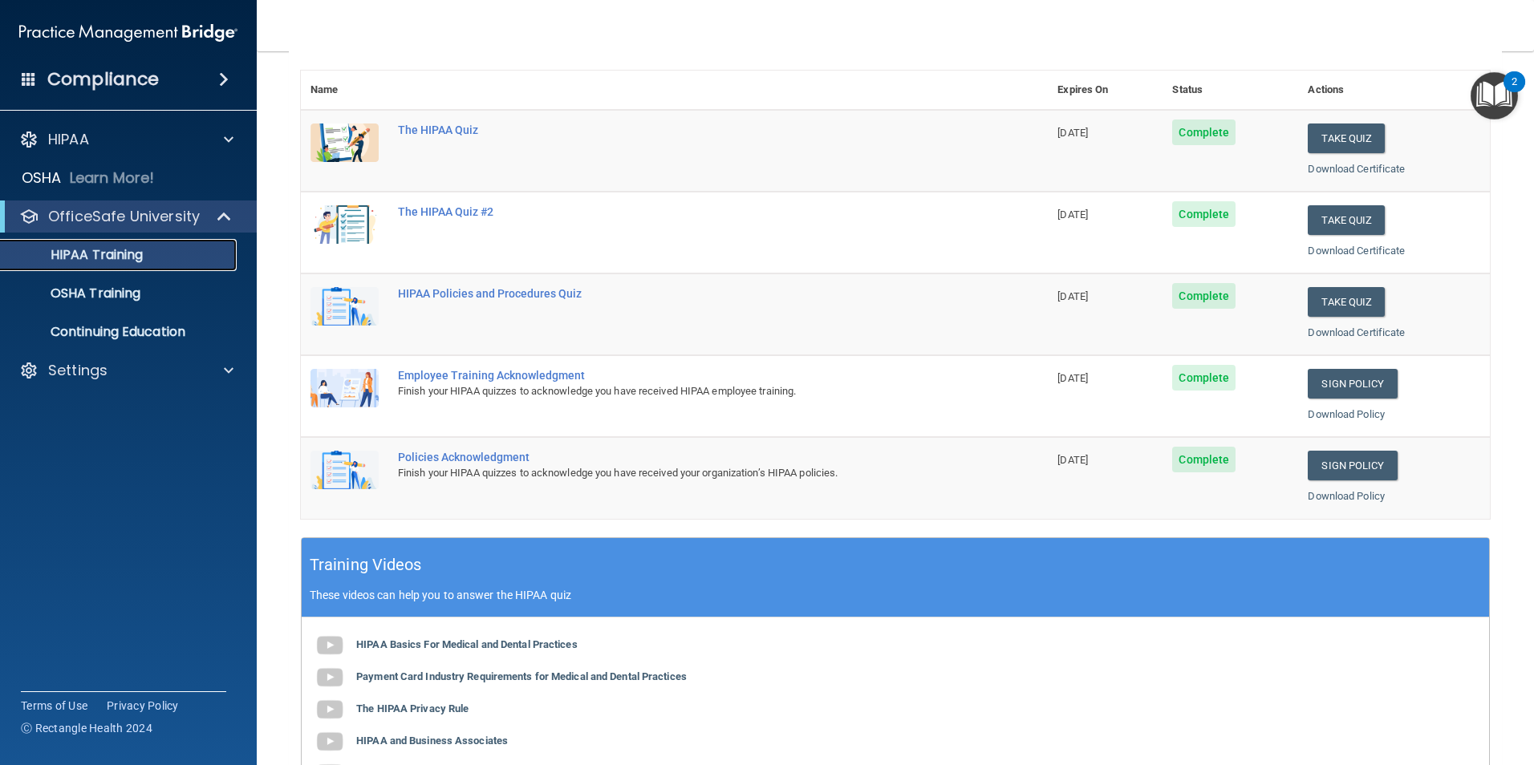
scroll to position [107, 0]
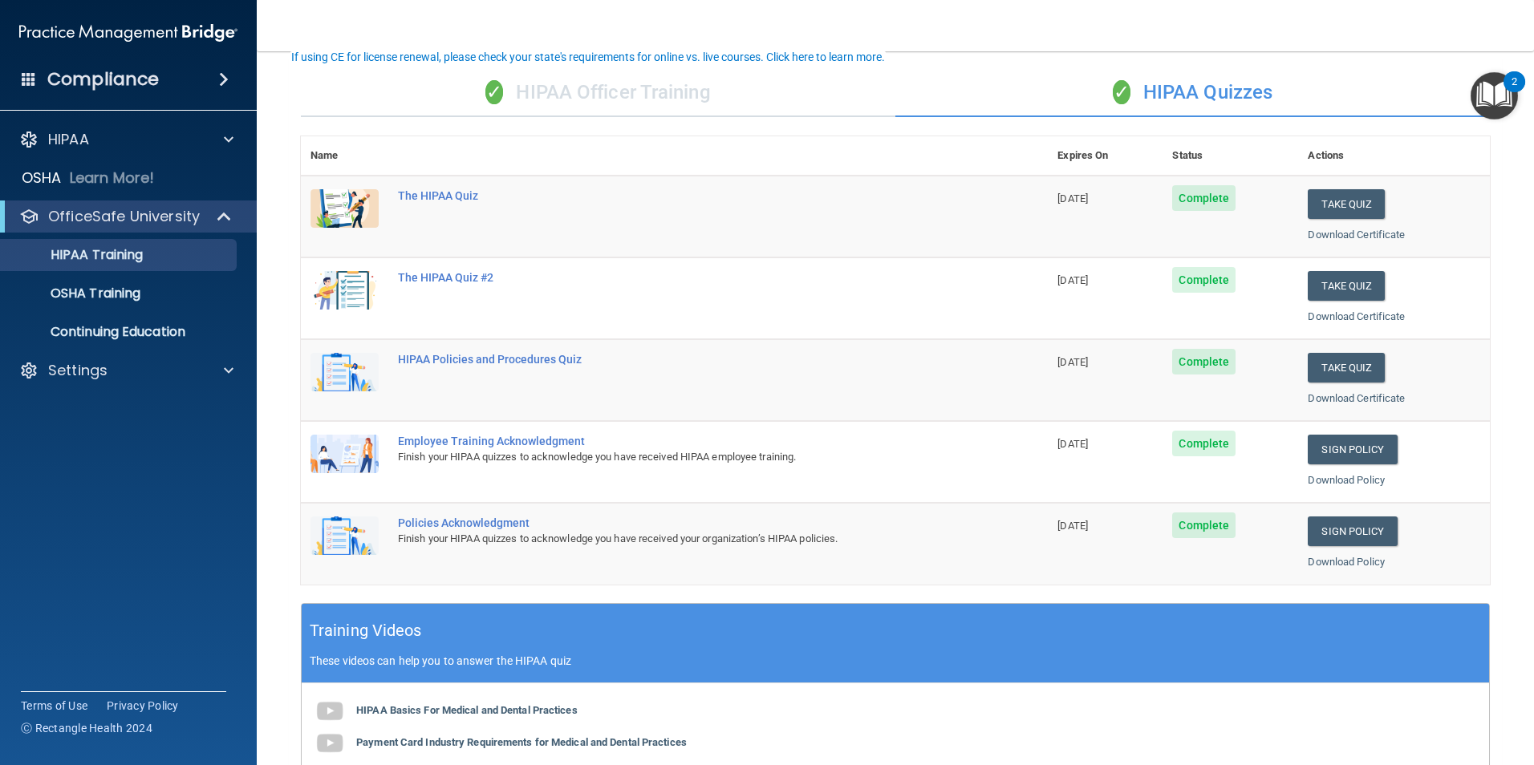
click at [98, 453] on accordion "HIPAA Documents and Policies Report an Incident Business Associates Emergency P…" at bounding box center [129, 337] width 258 height 441
click at [198, 83] on div "Compliance" at bounding box center [128, 79] width 257 height 35
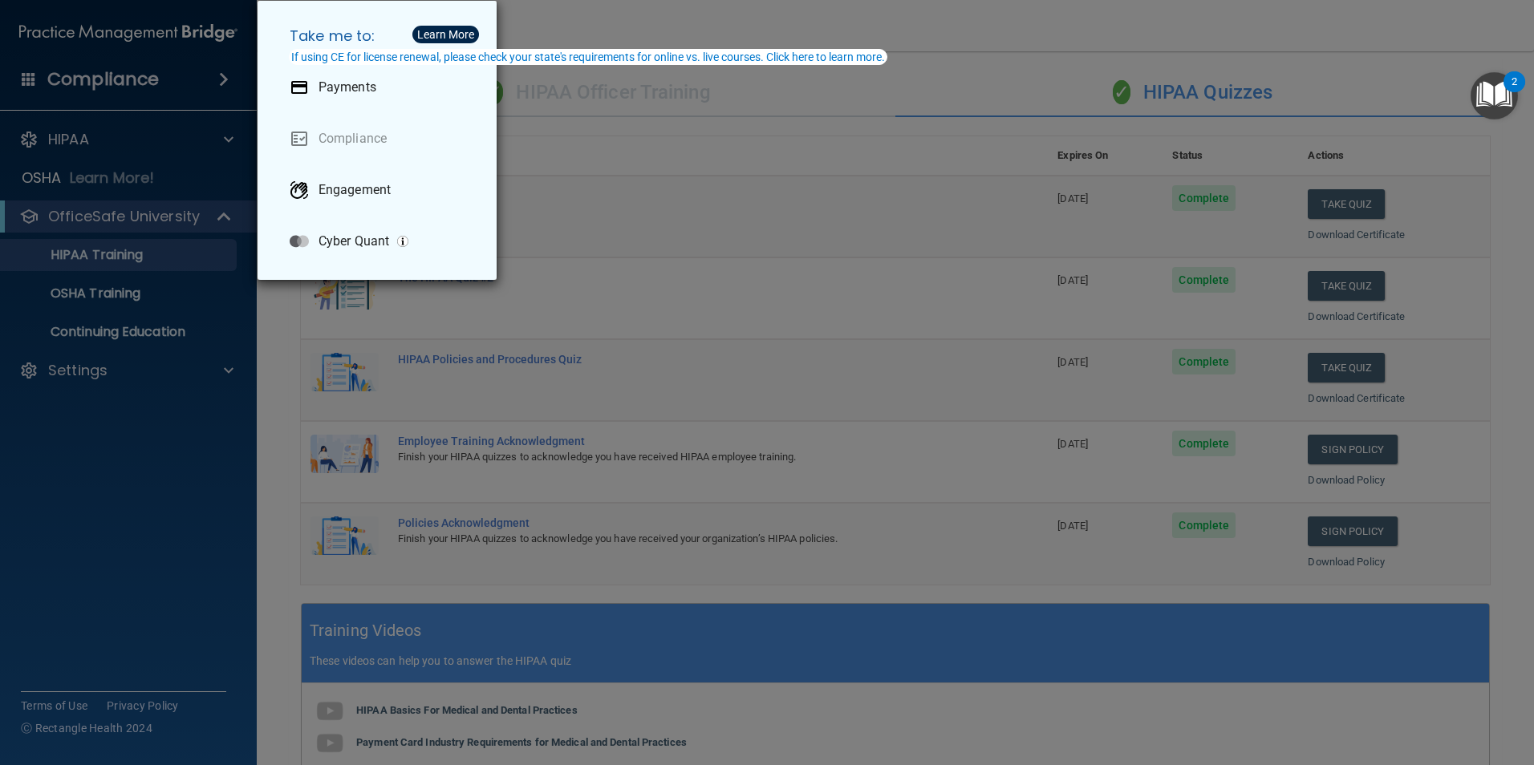
click at [175, 127] on div "Take me to: Payments Compliance Engagement Cyber Quant" at bounding box center [767, 382] width 1534 height 765
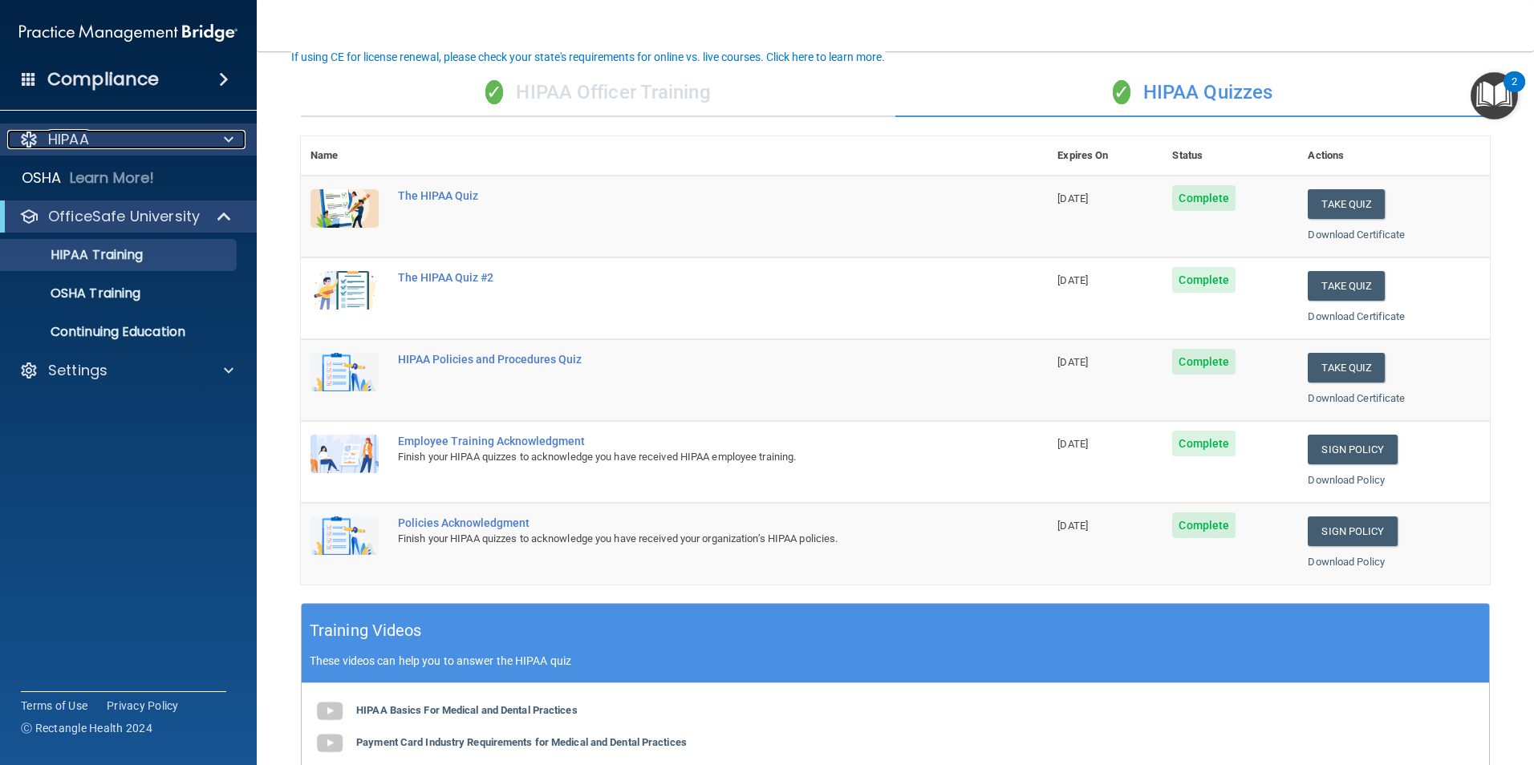
click at [174, 132] on div "HIPAA" at bounding box center [106, 139] width 199 height 19
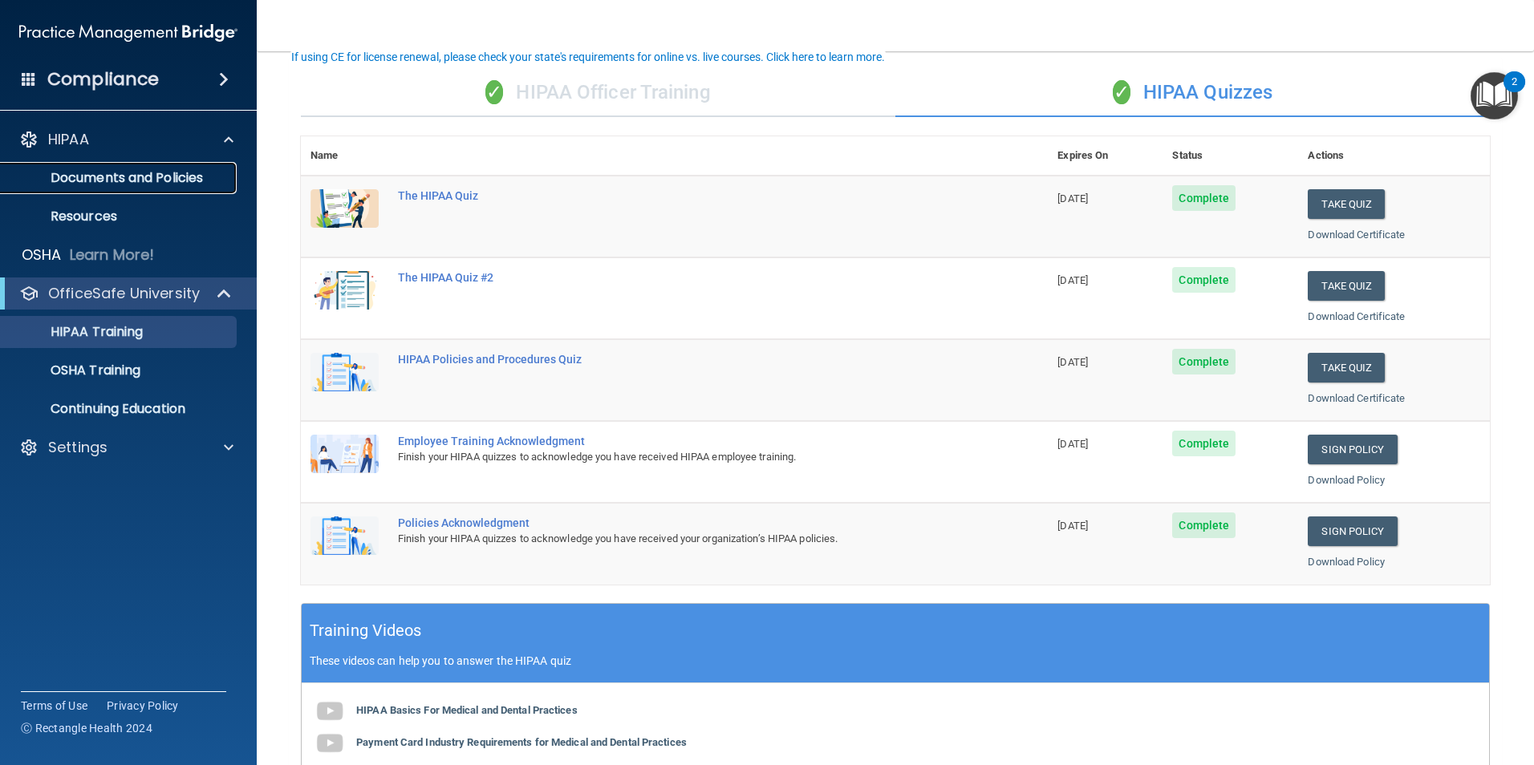
click at [166, 175] on p "Documents and Policies" at bounding box center [119, 178] width 219 height 16
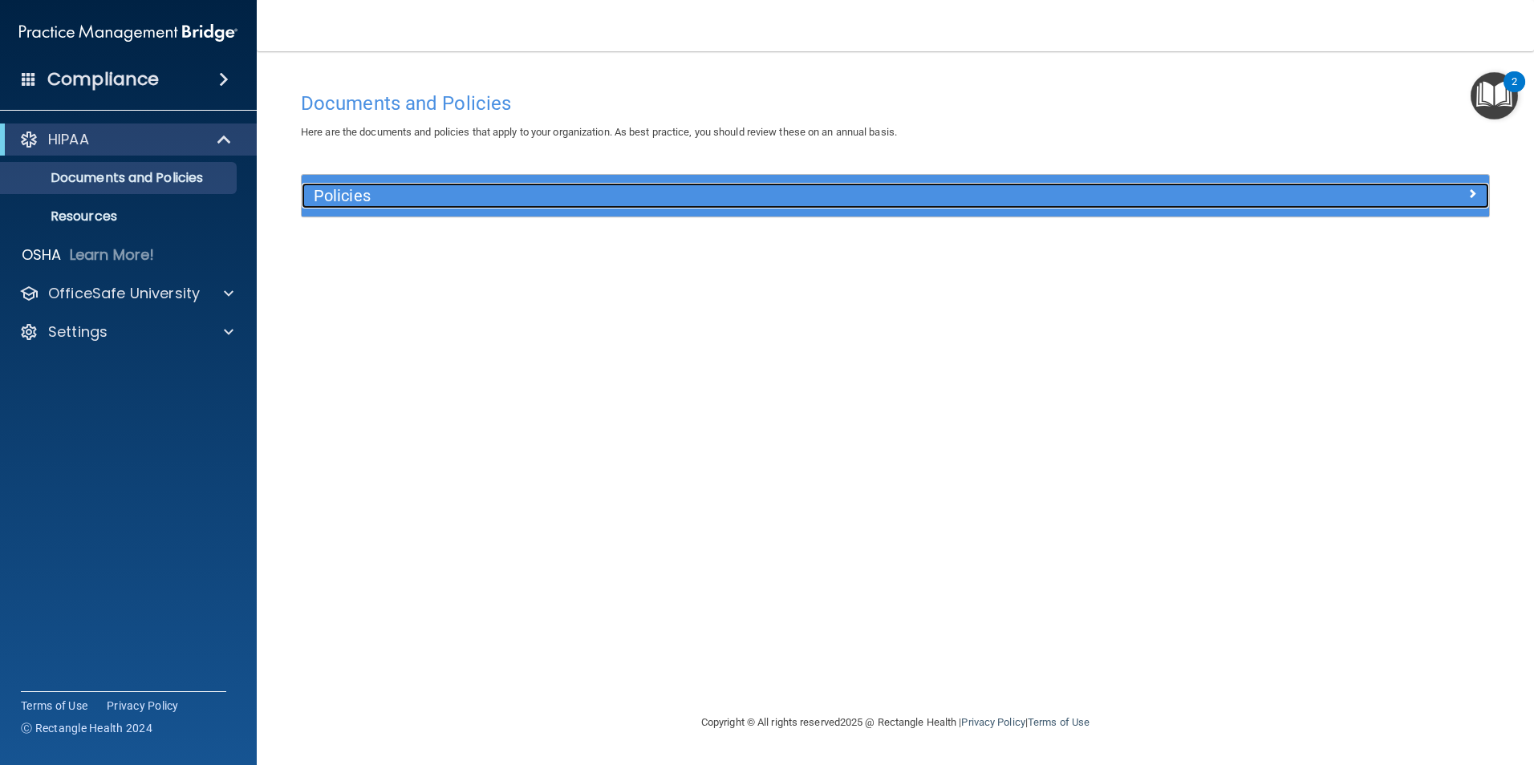
click at [383, 193] on h5 "Policies" at bounding box center [747, 196] width 867 height 18
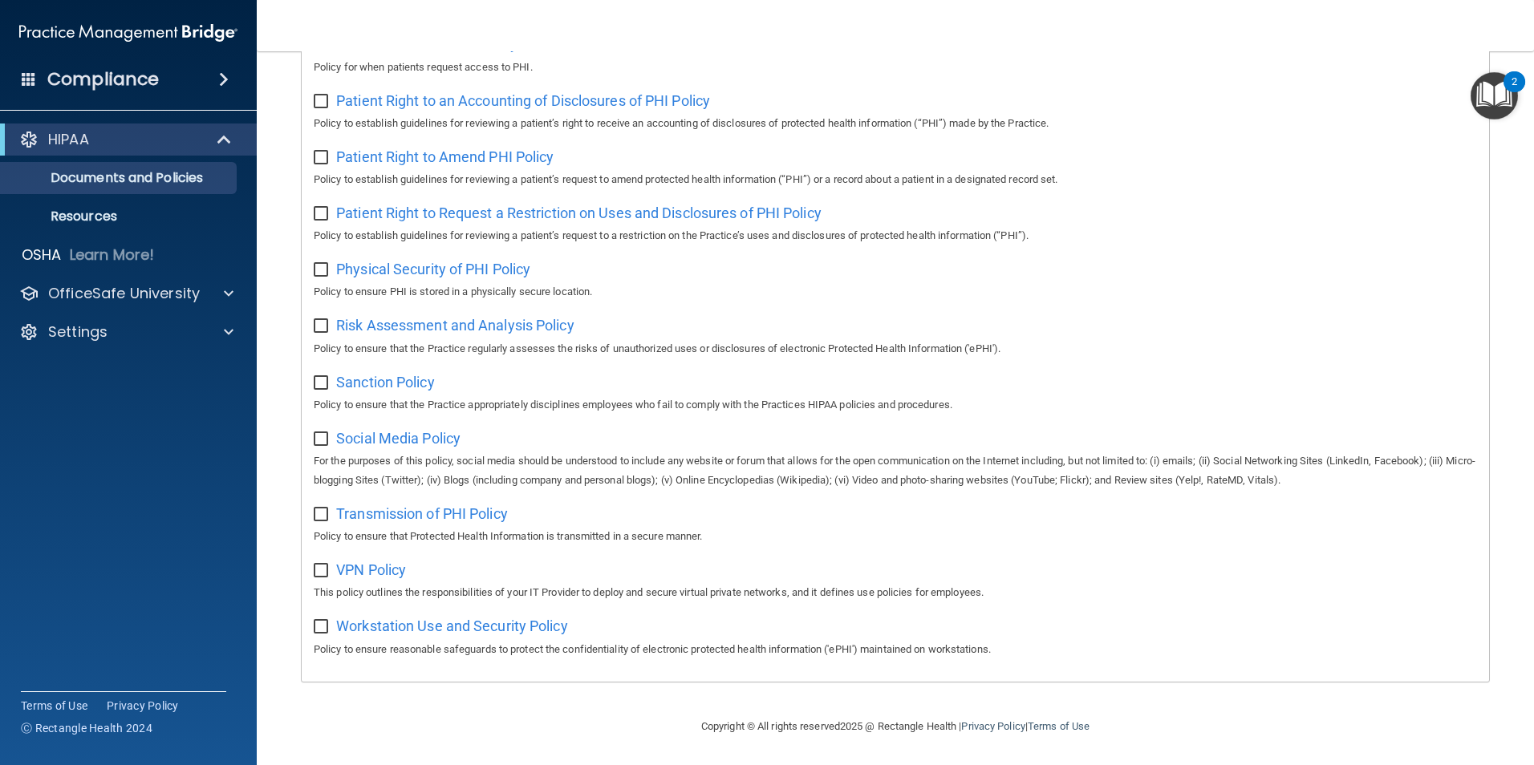
scroll to position [837, 0]
click at [322, 626] on input "checkbox" at bounding box center [323, 627] width 18 height 13
click at [324, 627] on input "checkbox" at bounding box center [323, 627] width 18 height 13
checkbox input "false"
click at [138, 213] on p "Resources" at bounding box center [119, 217] width 219 height 16
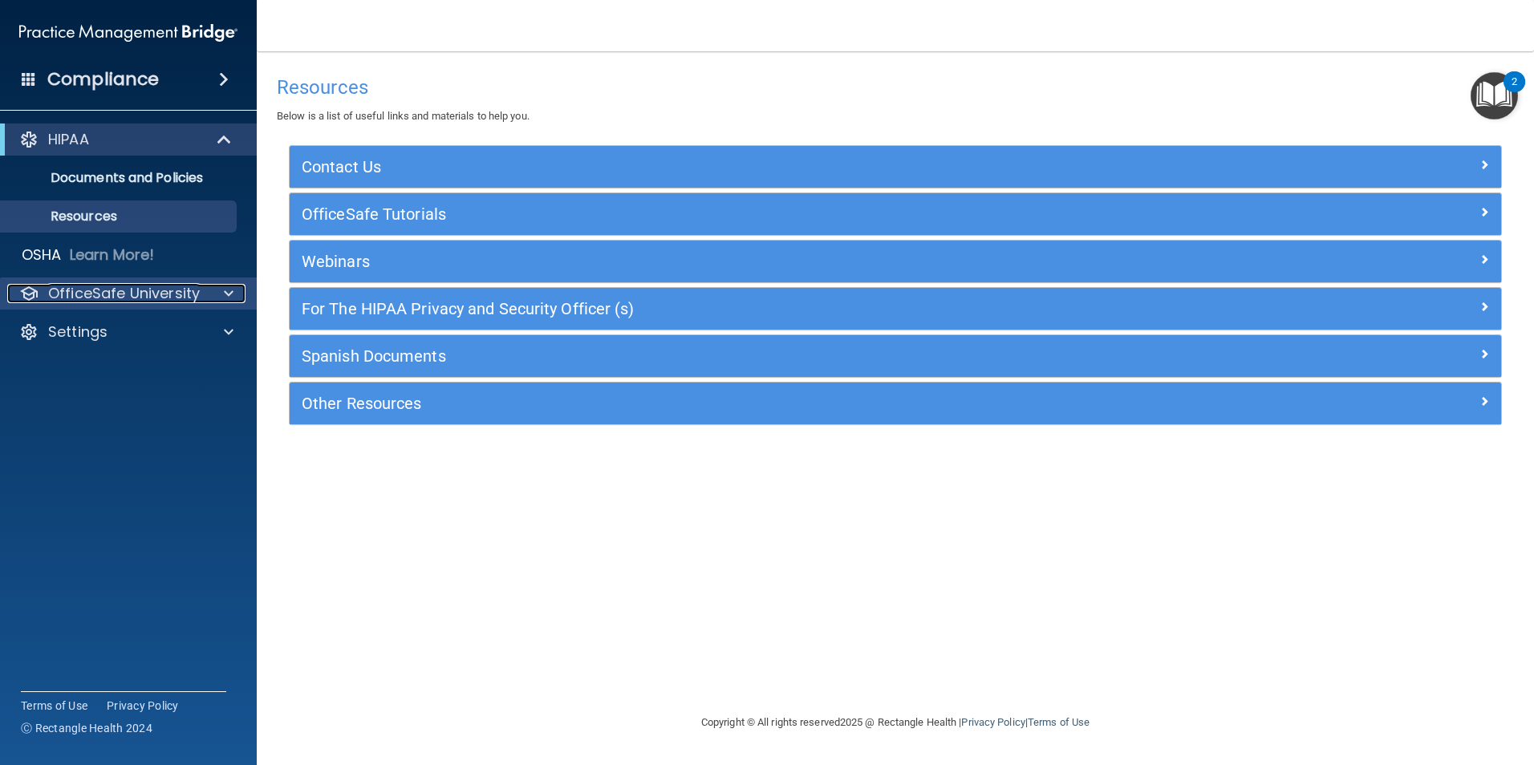
click at [132, 290] on p "OfficeSafe University" at bounding box center [124, 293] width 152 height 19
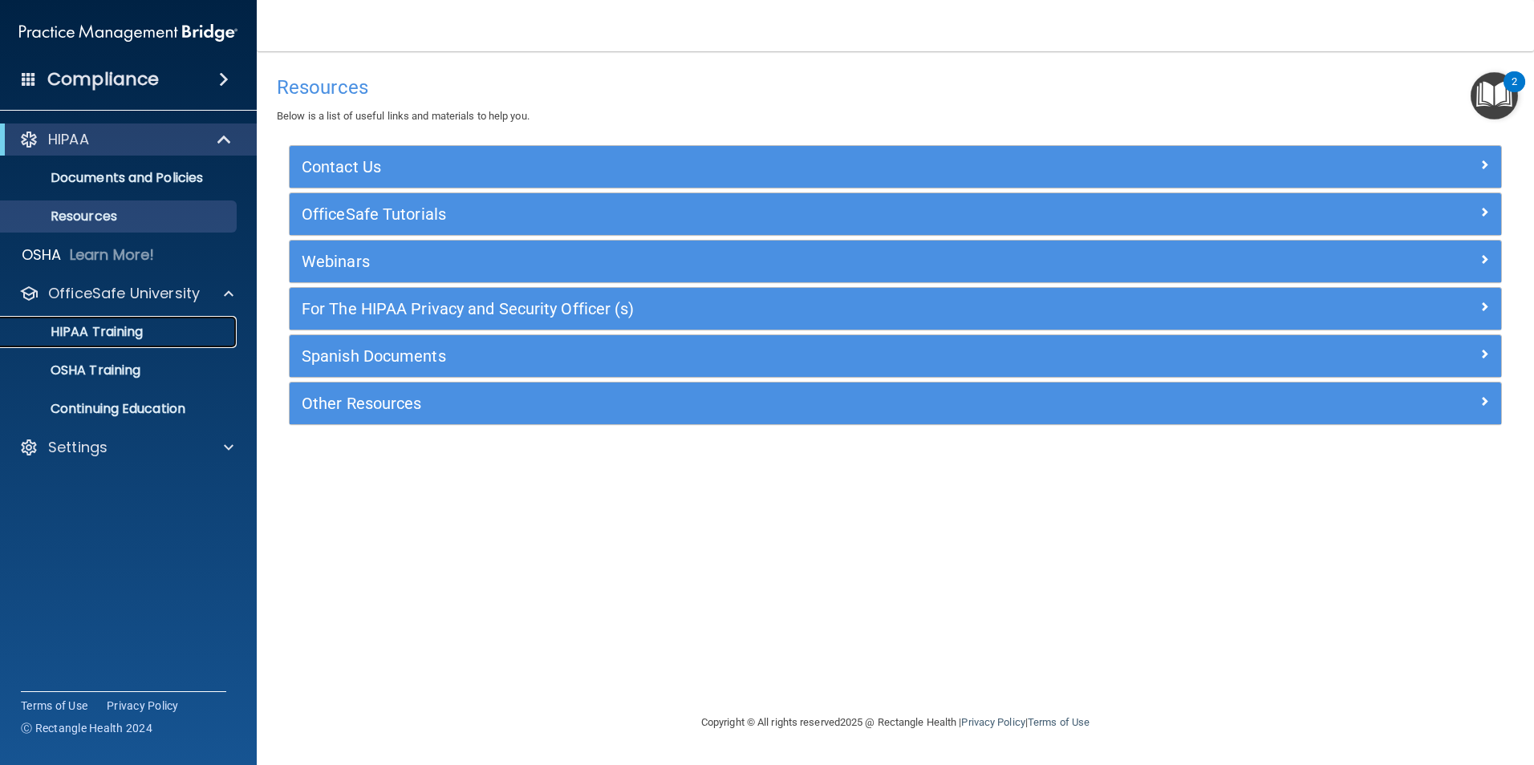
click at [136, 329] on p "HIPAA Training" at bounding box center [76, 332] width 132 height 16
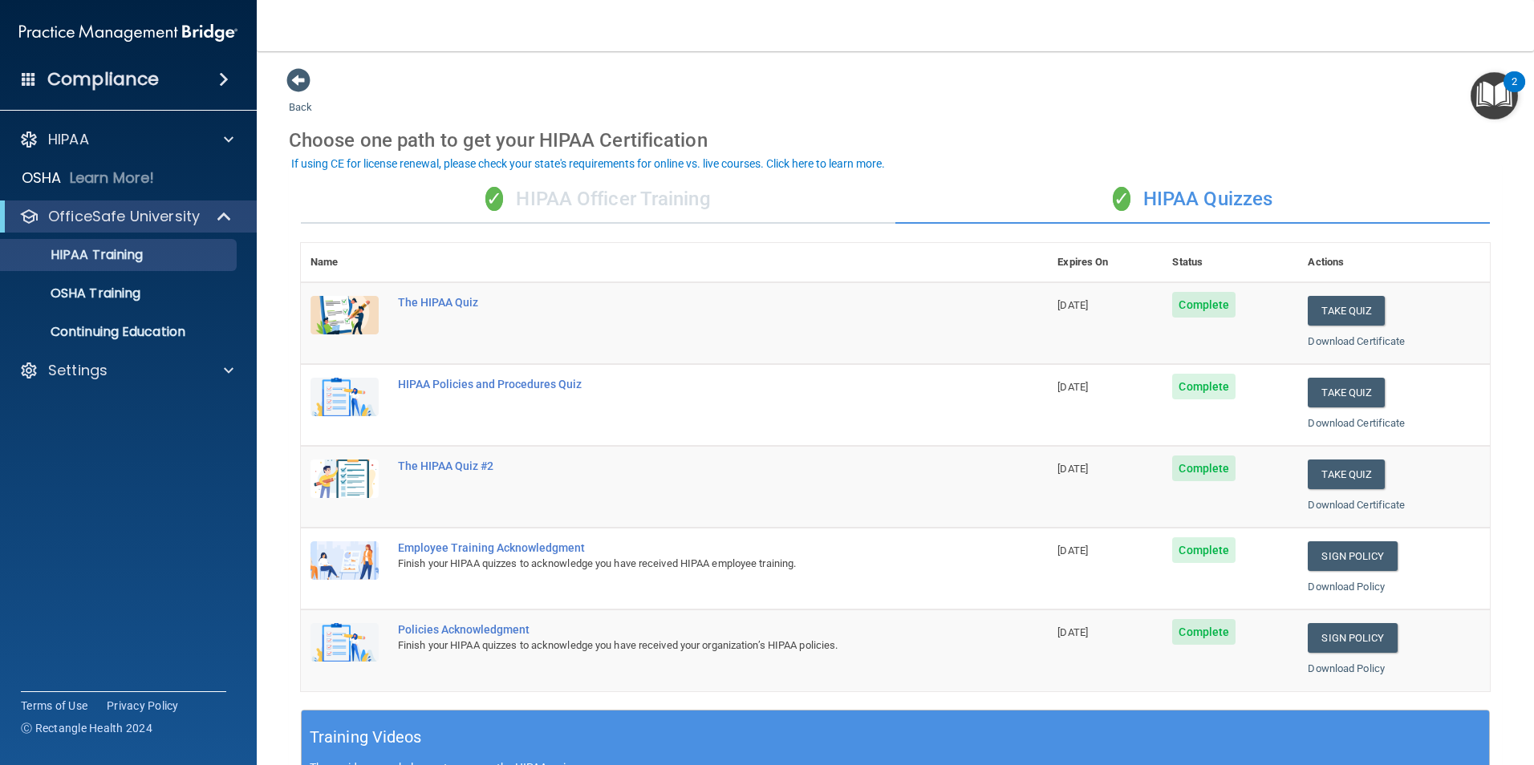
click at [1493, 106] on img "Open Resource Center, 2 new notifications" at bounding box center [1494, 95] width 47 height 47
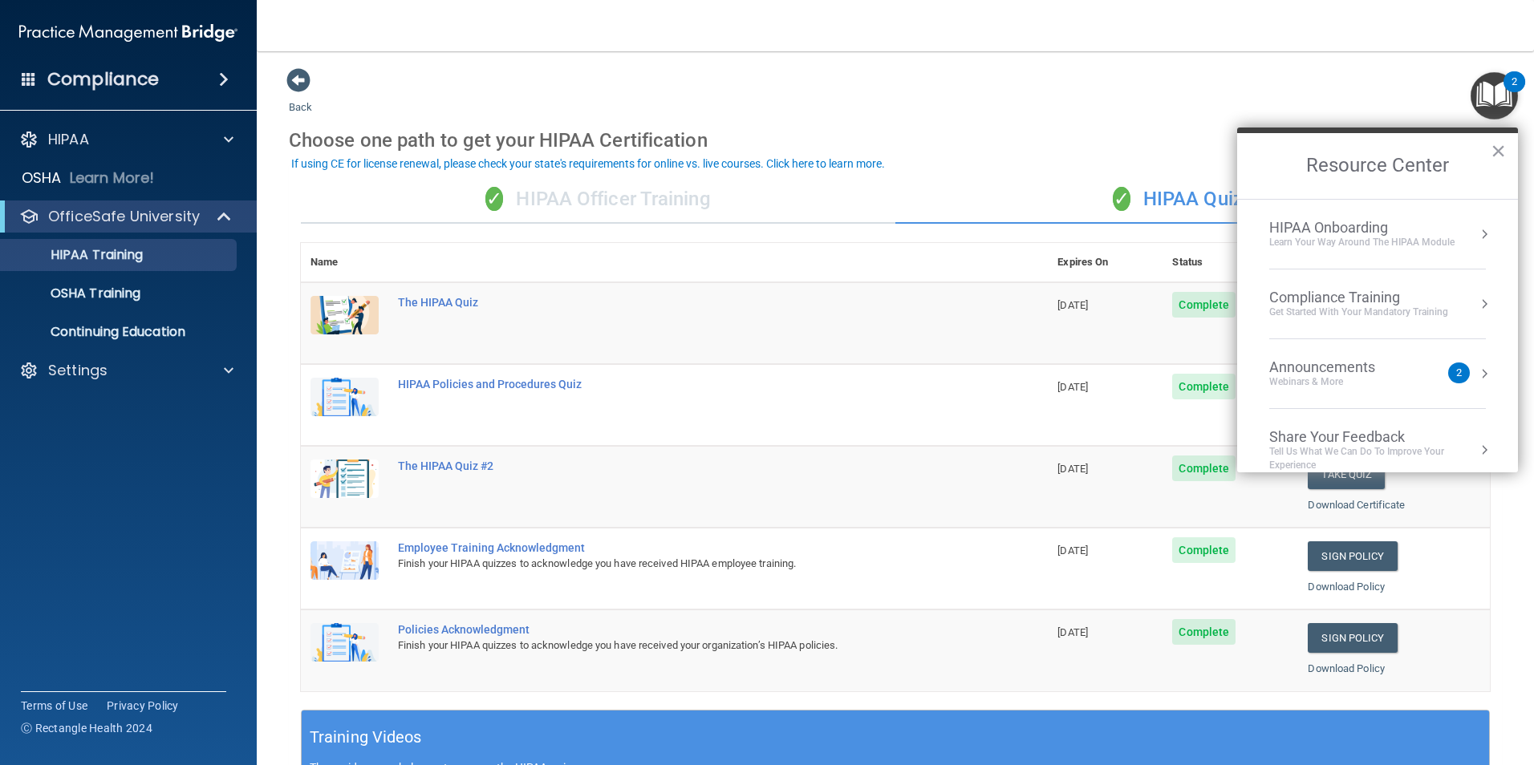
click at [1448, 369] on div "2" at bounding box center [1459, 373] width 22 height 21
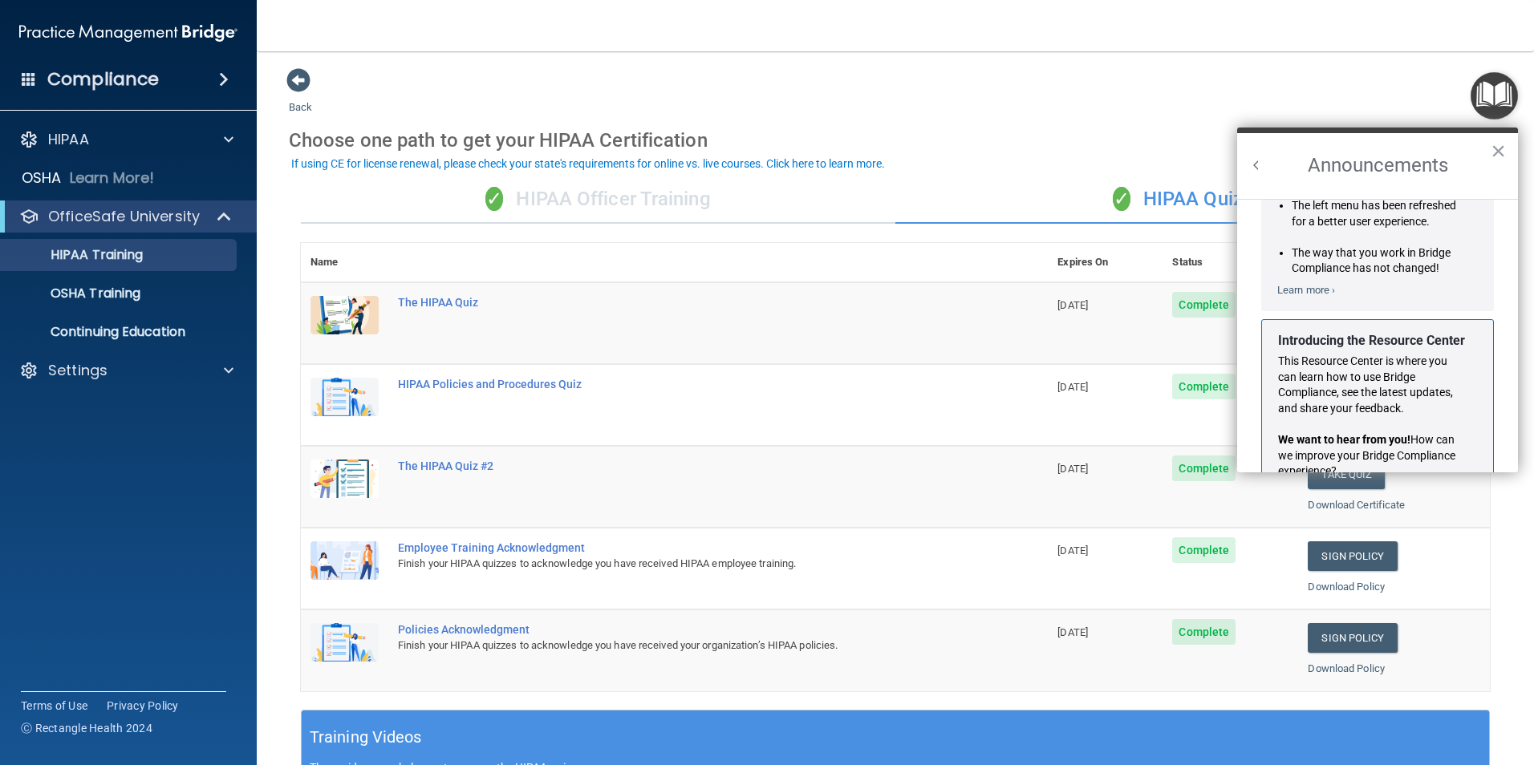
scroll to position [51, 0]
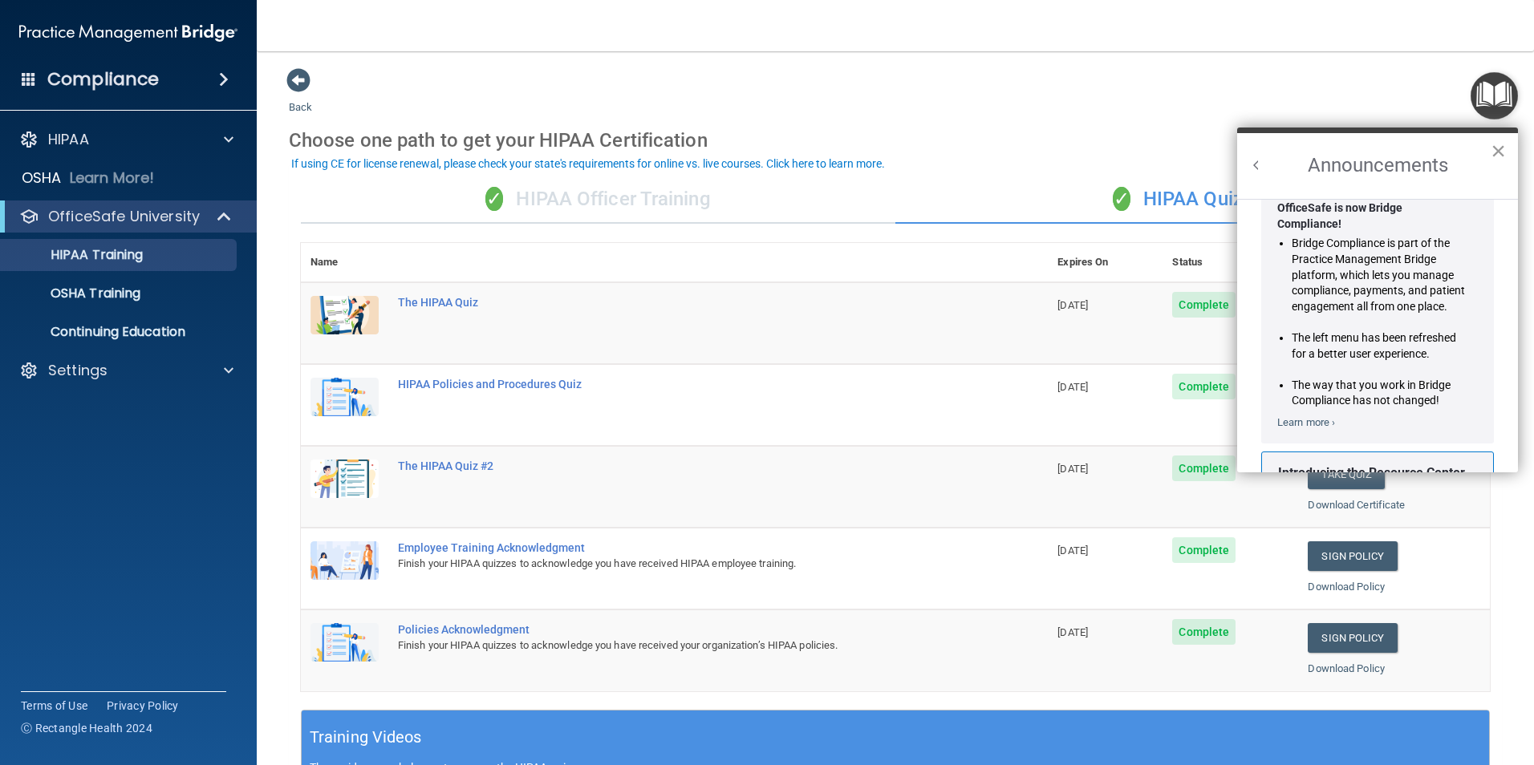
click at [1497, 148] on button "×" at bounding box center [1498, 151] width 15 height 26
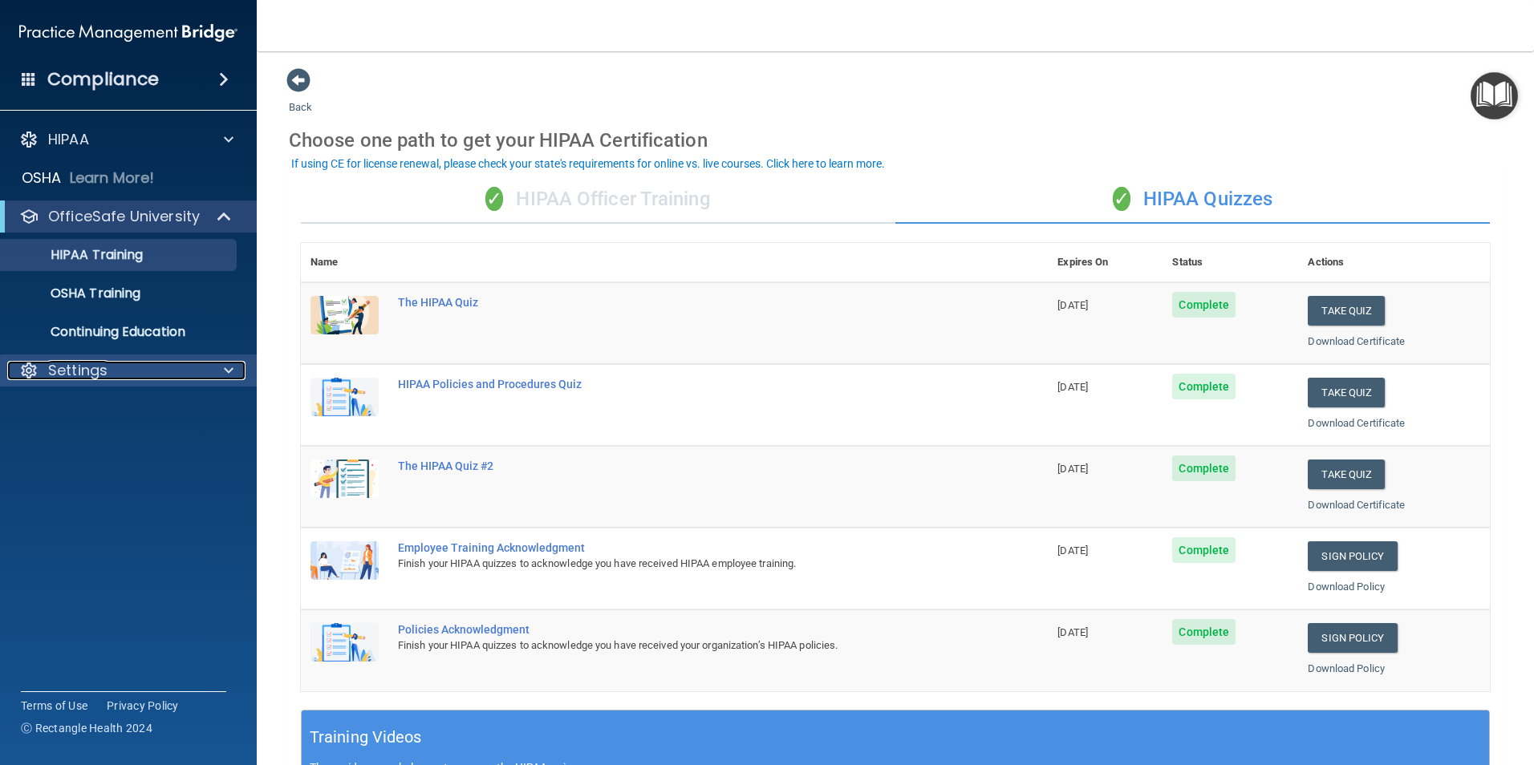
click at [51, 372] on p "Settings" at bounding box center [77, 370] width 59 height 19
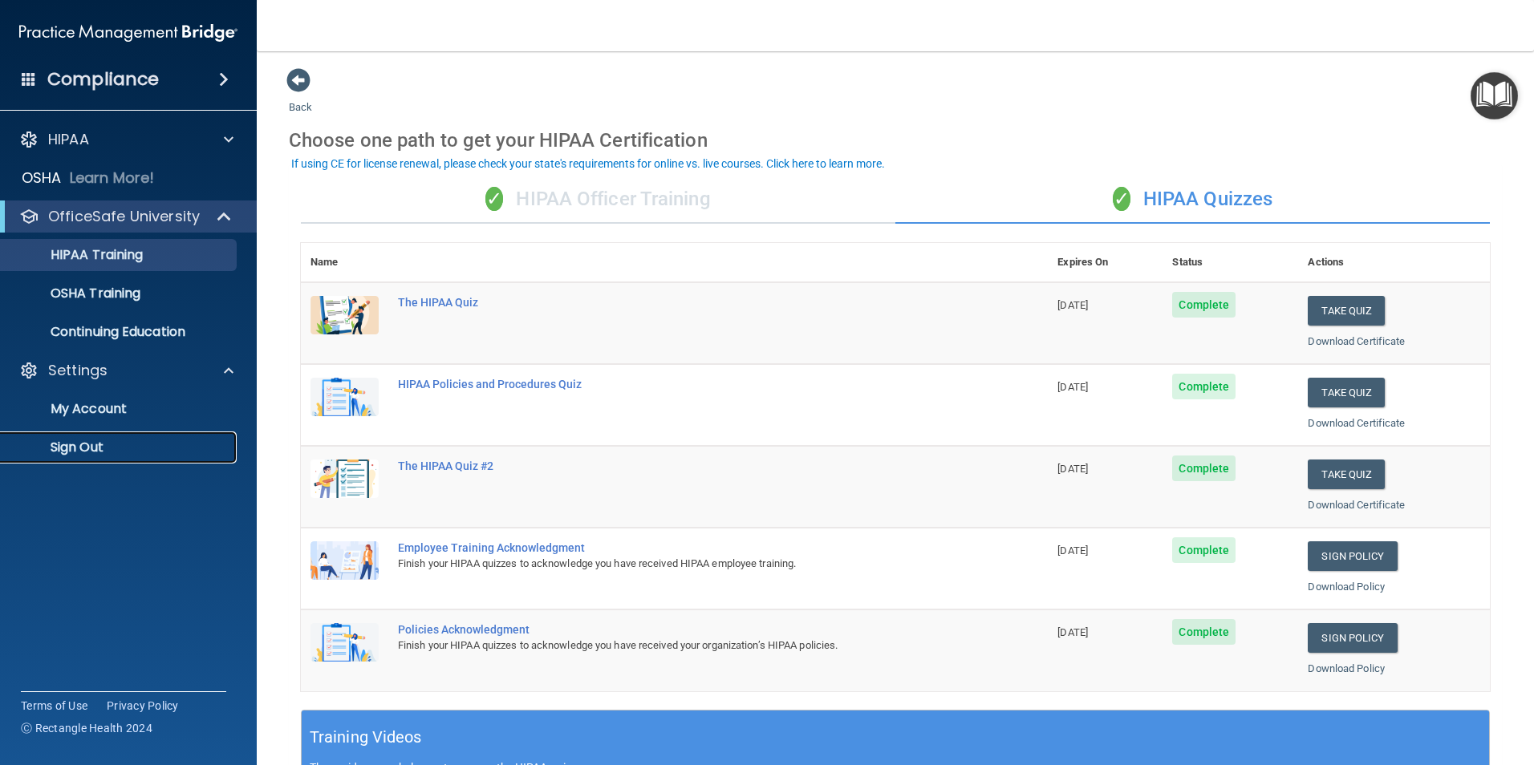
click at [75, 444] on p "Sign Out" at bounding box center [119, 448] width 219 height 16
